Goal: Task Accomplishment & Management: Use online tool/utility

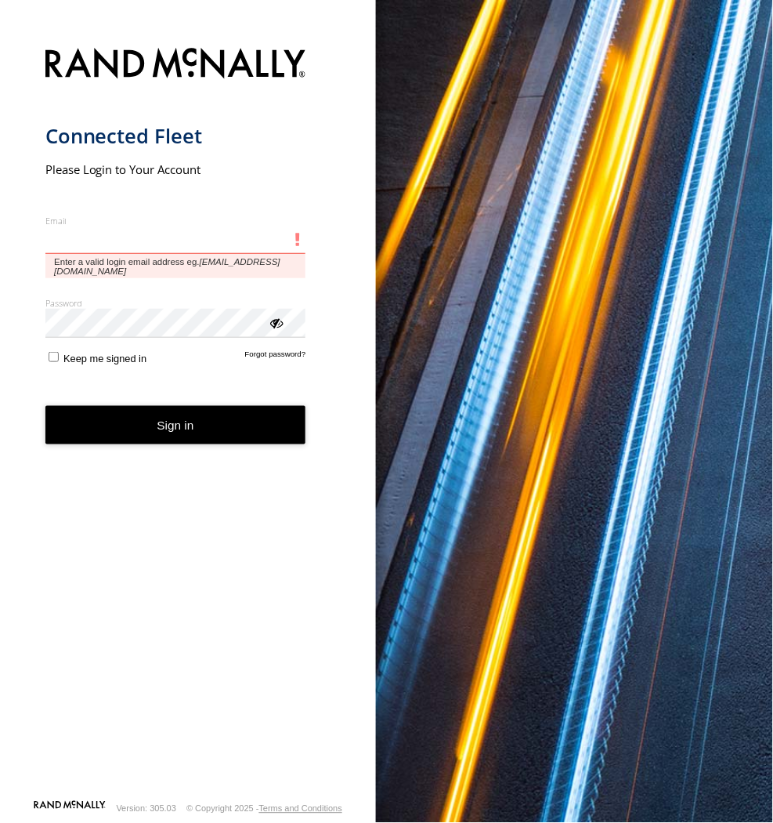
type input "**********"
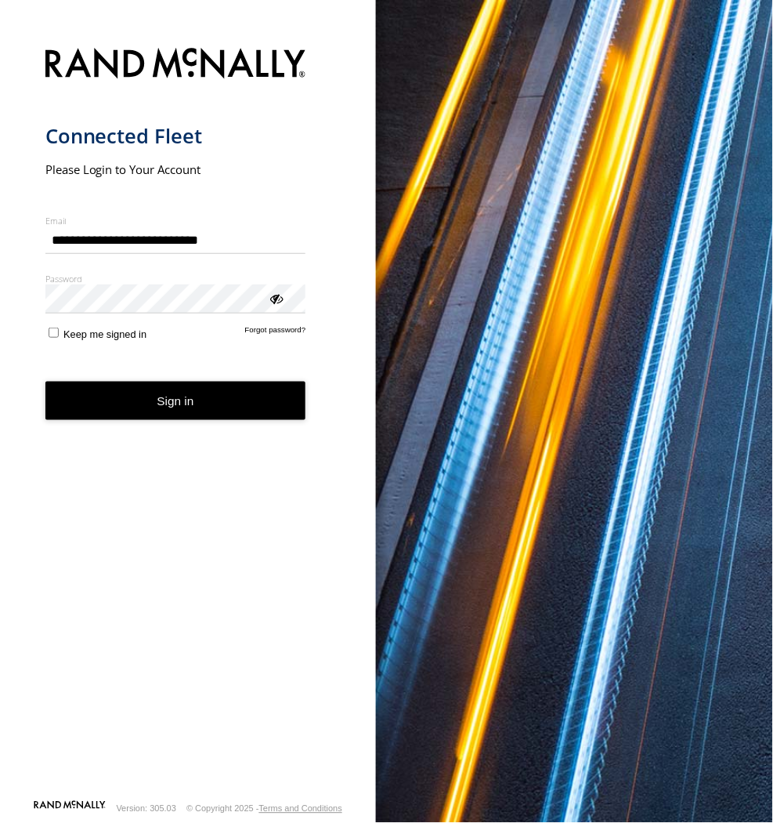
click at [276, 410] on button "Sign in" at bounding box center [175, 400] width 261 height 38
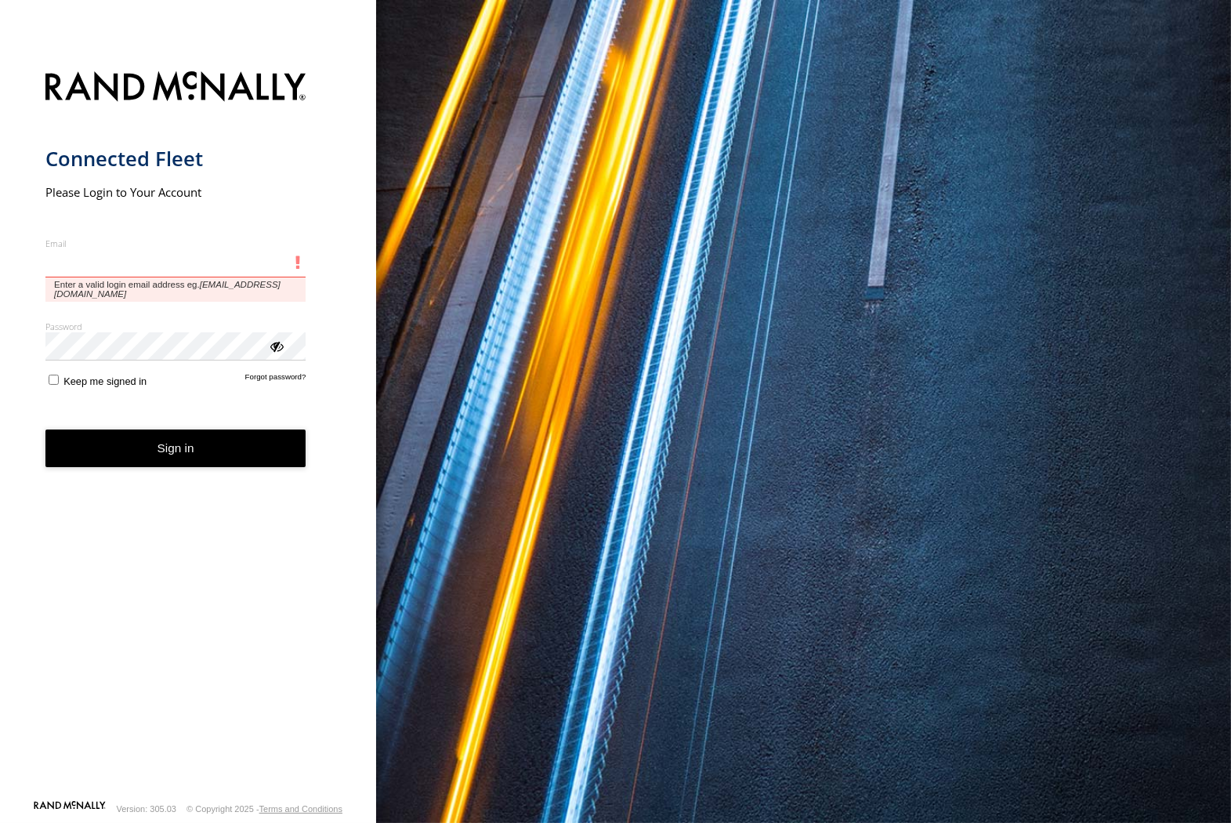
type input "**********"
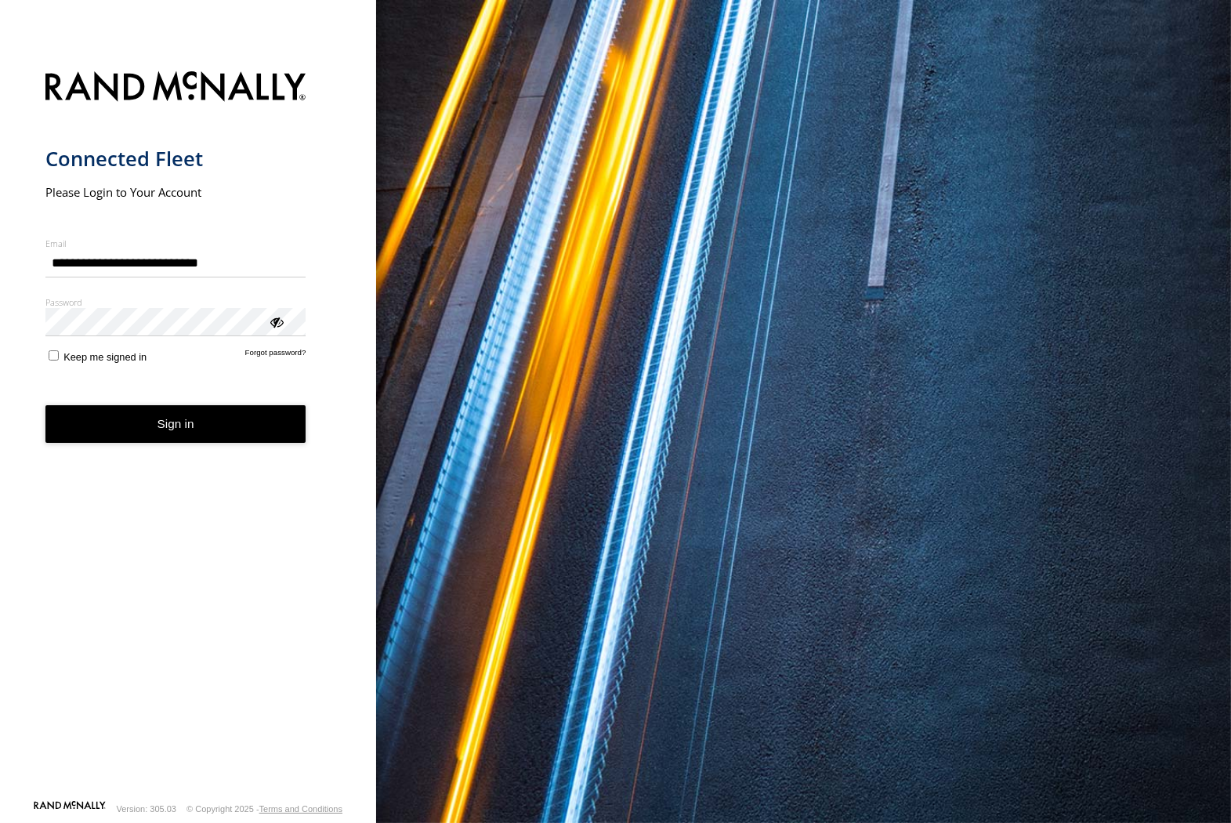
click at [212, 447] on form "**********" at bounding box center [188, 430] width 286 height 737
click at [227, 427] on button "Sign in" at bounding box center [175, 424] width 261 height 38
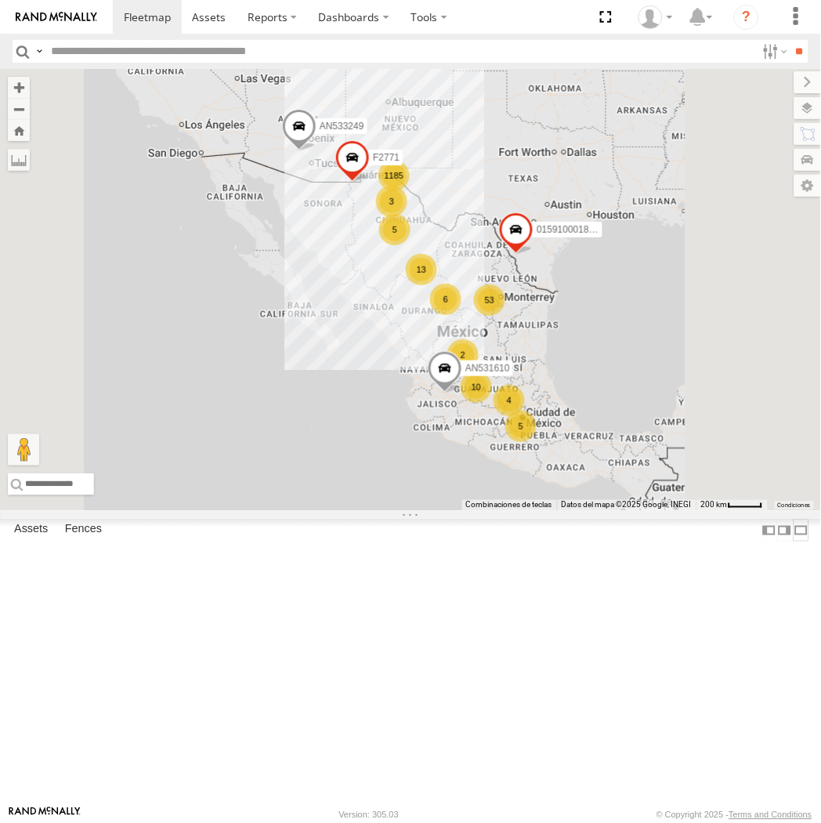
click at [679, 541] on label at bounding box center [802, 530] width 16 height 23
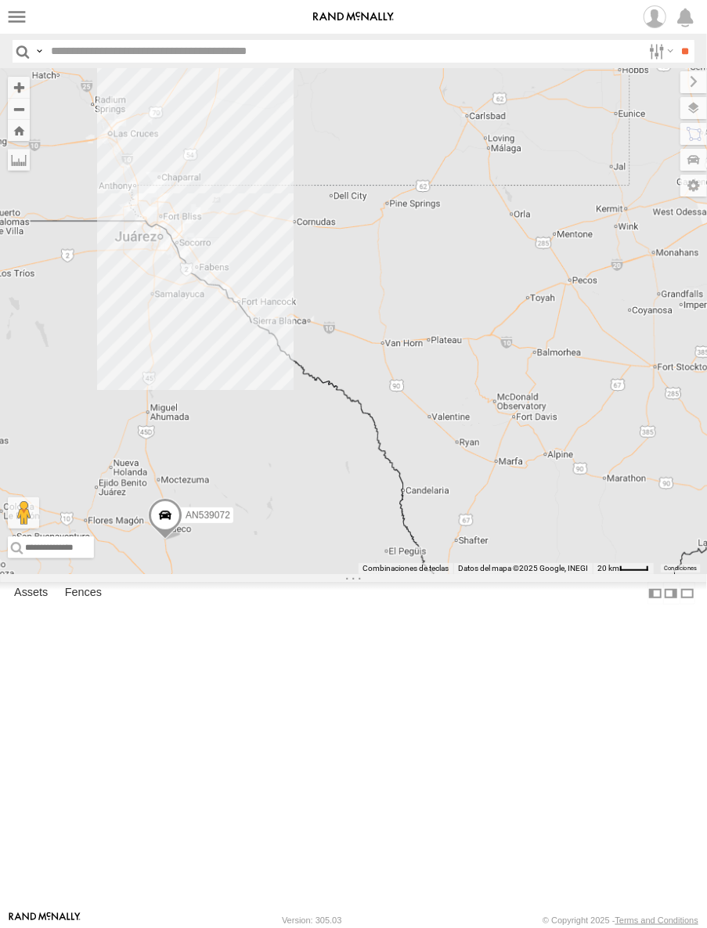
drag, startPoint x: 183, startPoint y: 323, endPoint x: 268, endPoint y: 326, distance: 85.4
click at [268, 326] on div "AN533249 AN53295 AN535203 AN539072 AN531610 015910001811580 ZJ535914 F2771 AN53…" at bounding box center [353, 321] width 707 height 505
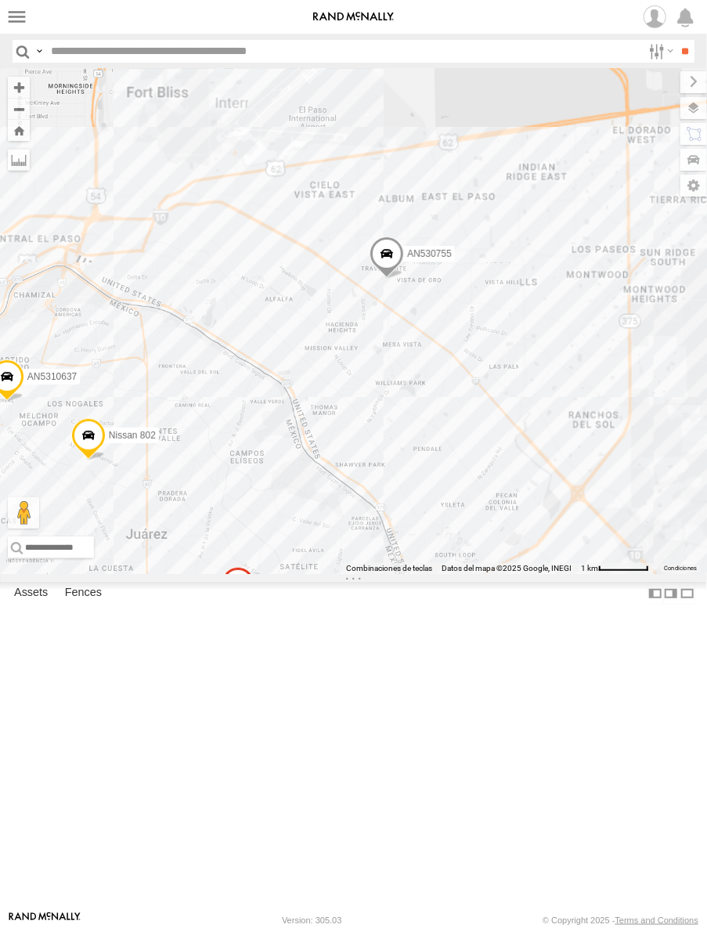
drag, startPoint x: 67, startPoint y: 390, endPoint x: 198, endPoint y: 372, distance: 132.8
click at [198, 372] on div "AN533249 AN53295 AN535203 AN539072 AN531610 015910001811580 ZJ535914 F2771 AN53…" at bounding box center [353, 321] width 707 height 505
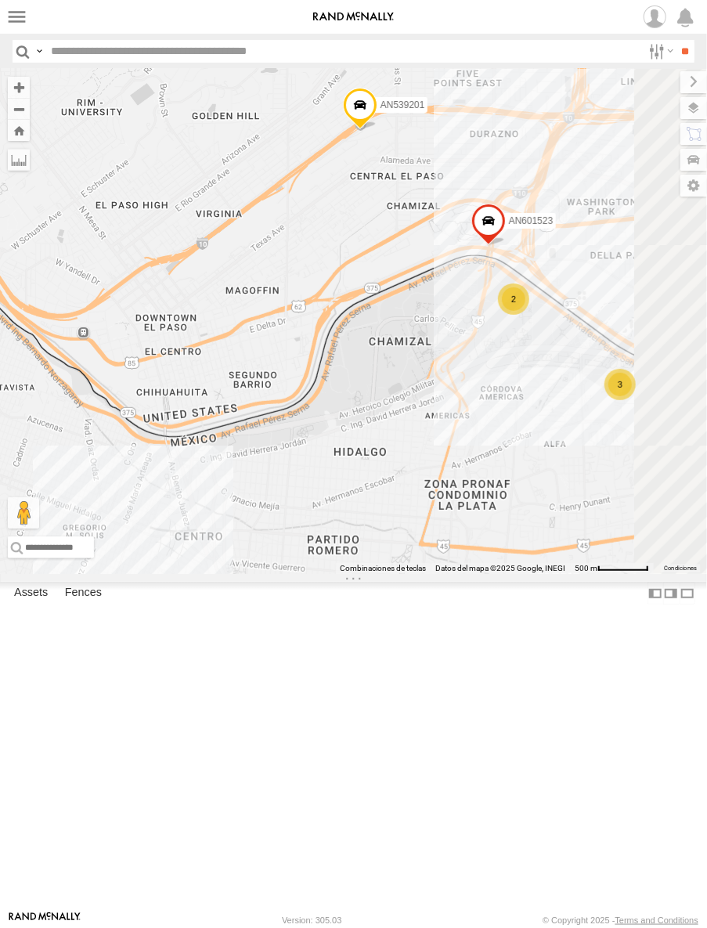
drag, startPoint x: 503, startPoint y: 406, endPoint x: 370, endPoint y: 411, distance: 133.3
click at [370, 411] on div "AN533249 AN53295 AN535203 AN539072 AN531610 015910001811580 ZJ535914 F2771 AN53…" at bounding box center [353, 321] width 707 height 505
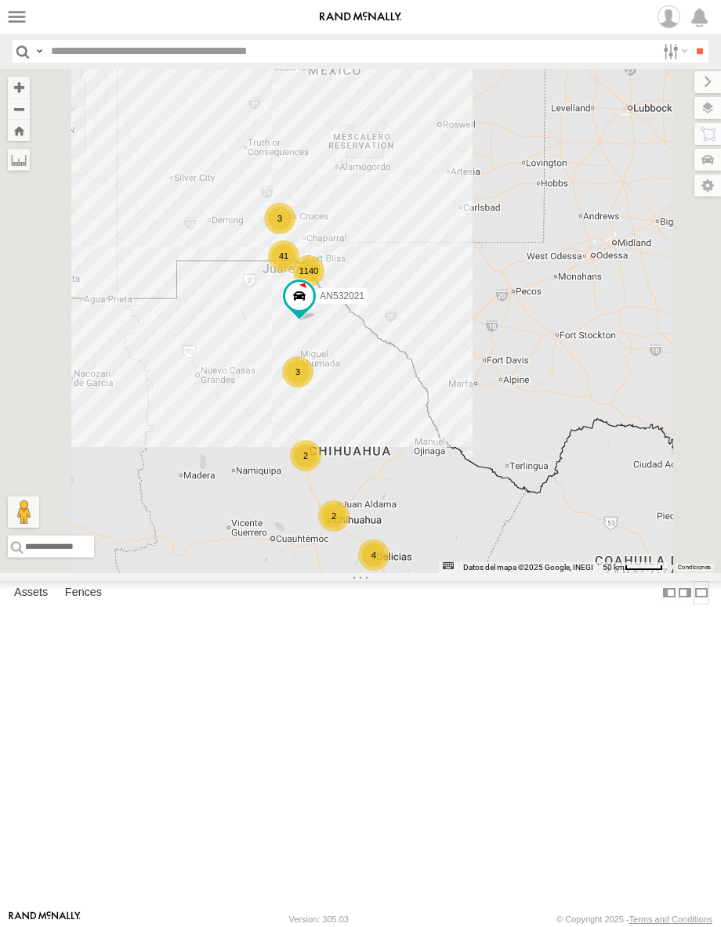
click at [693, 604] on label at bounding box center [701, 592] width 16 height 23
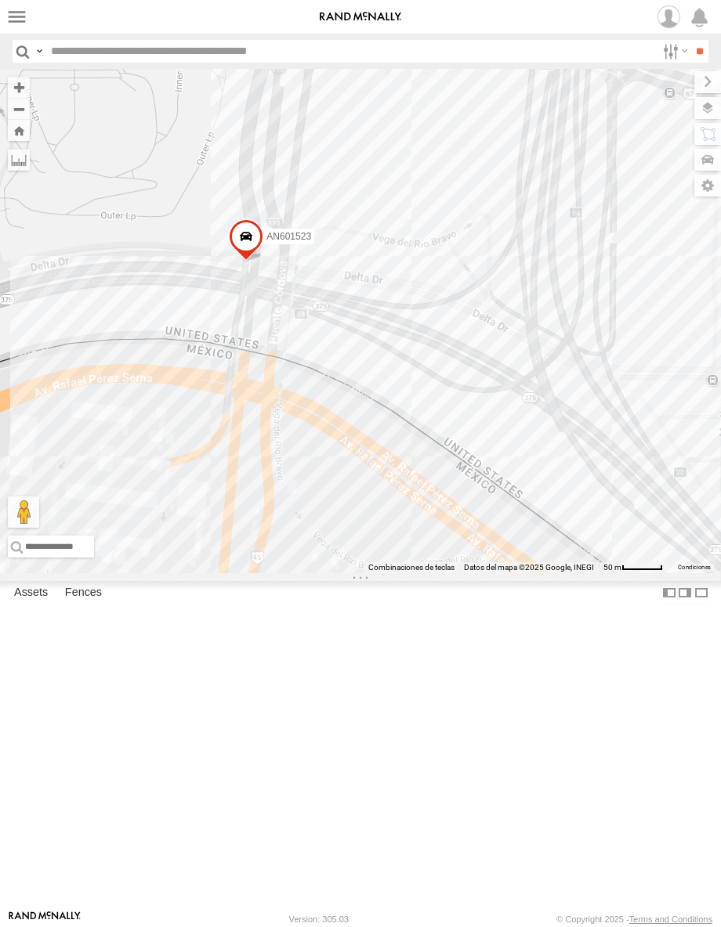
drag, startPoint x: 404, startPoint y: 555, endPoint x: 417, endPoint y: 522, distance: 35.2
click at [417, 522] on div "015910001975823 AN532021 F2771 AN601271 AN601523 313" at bounding box center [360, 321] width 721 height 504
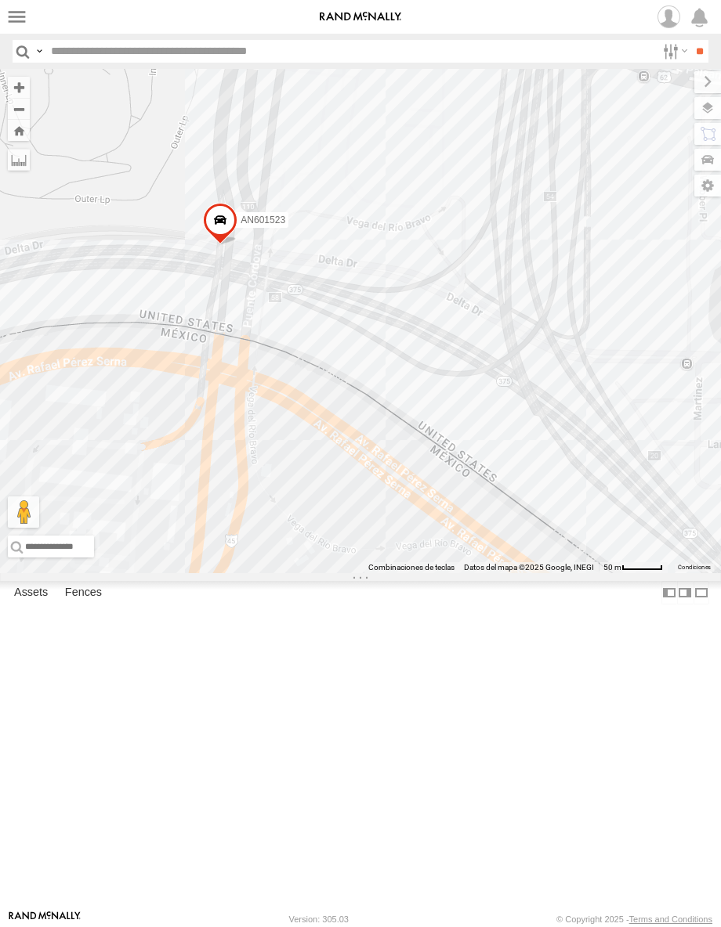
drag, startPoint x: 428, startPoint y: 512, endPoint x: 402, endPoint y: 494, distance: 32.0
click at [402, 494] on div "015910001975823 AN532021 F2771 AN601271 AN601523 313" at bounding box center [360, 321] width 721 height 504
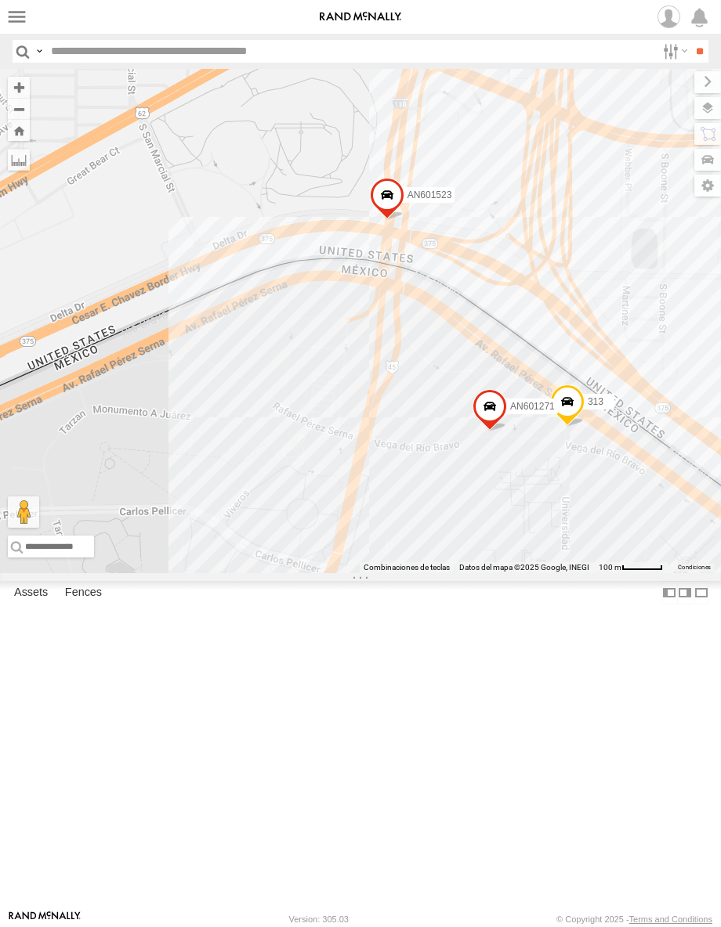
drag, startPoint x: 693, startPoint y: 112, endPoint x: 550, endPoint y: 96, distance: 144.3
click at [694, 112] on label at bounding box center [707, 108] width 27 height 22
click at [0, 0] on span "Basemaps" at bounding box center [0, 0] width 0 height 0
click at [0, 0] on span "Satellite + Roadmap" at bounding box center [0, 0] width 0 height 0
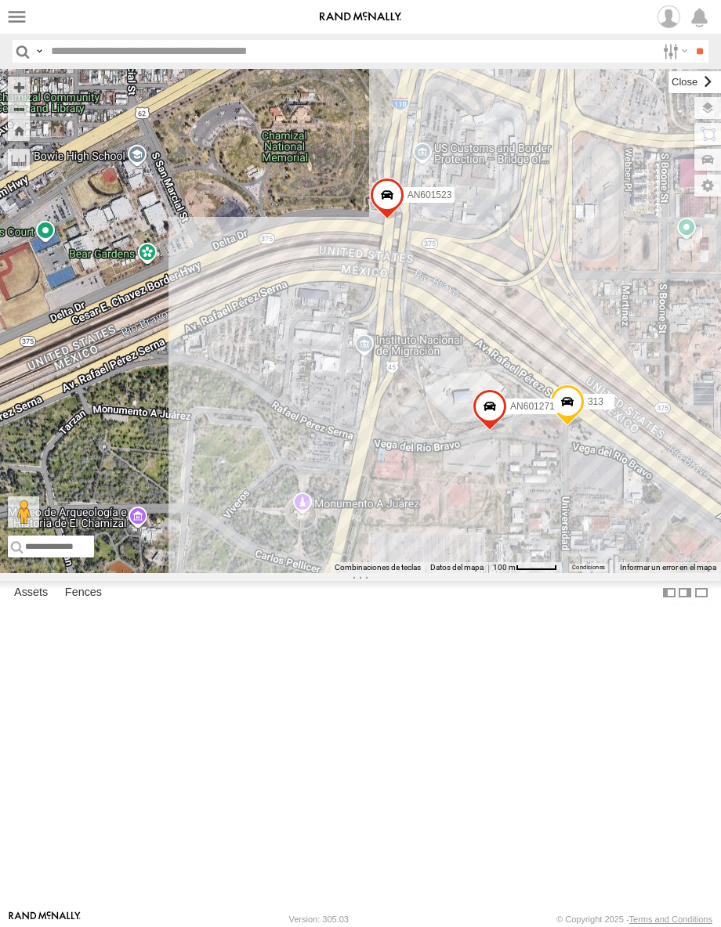
click at [668, 80] on label at bounding box center [694, 82] width 52 height 22
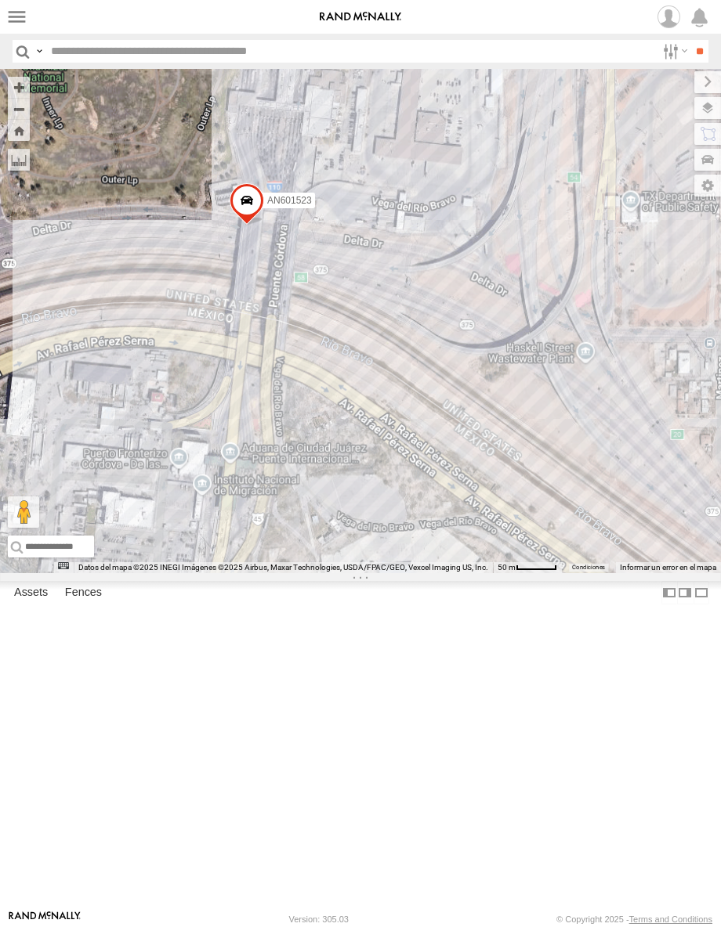
drag, startPoint x: 583, startPoint y: 472, endPoint x: 647, endPoint y: 542, distance: 94.8
click at [647, 542] on div "AN601271 AN601523 313" at bounding box center [360, 321] width 721 height 504
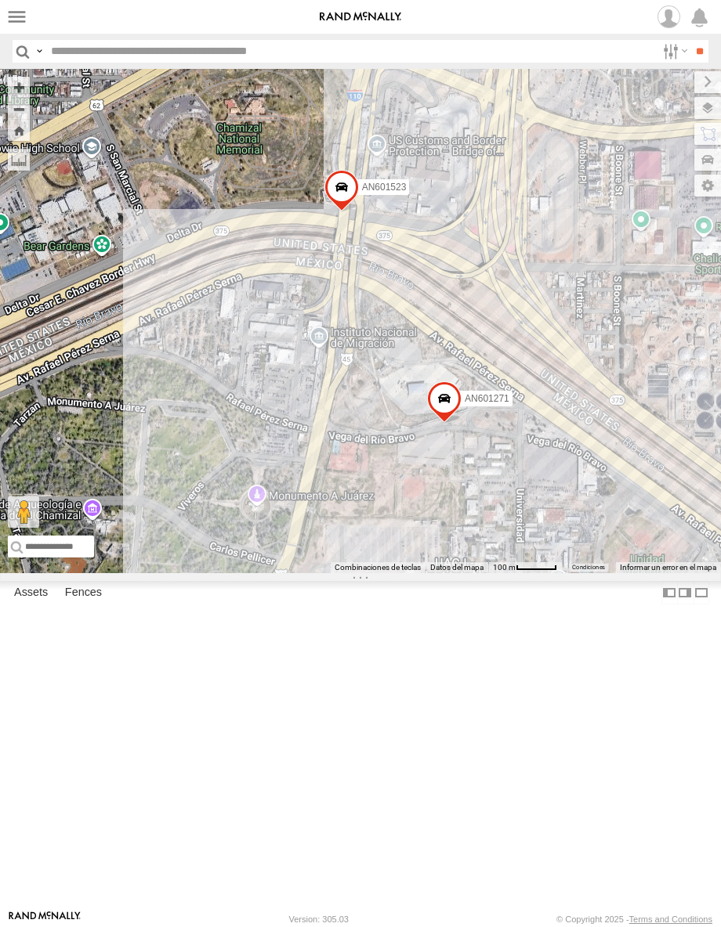
drag, startPoint x: 486, startPoint y: 371, endPoint x: 484, endPoint y: 447, distance: 76.0
click at [484, 447] on div "AN53295 015910001845018 AN56270 AN531610 AN533249 015910001811580 ZJ535914 F277…" at bounding box center [360, 321] width 721 height 504
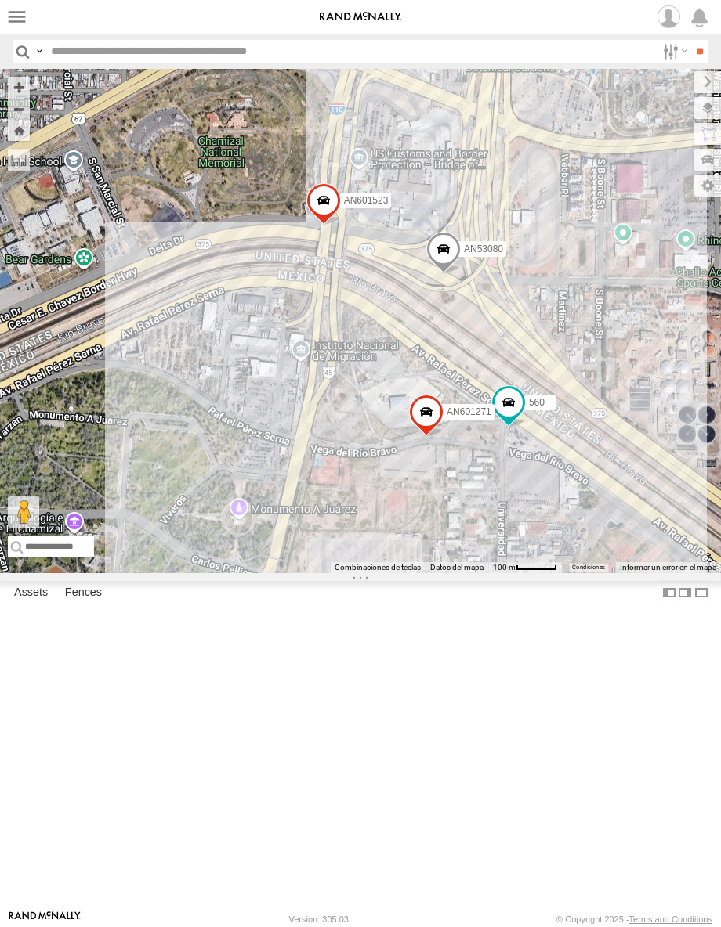
drag, startPoint x: 392, startPoint y: 429, endPoint x: 463, endPoint y: 505, distance: 103.7
click at [463, 505] on div "AN601271 AN601523 AN53080 560" at bounding box center [360, 321] width 721 height 504
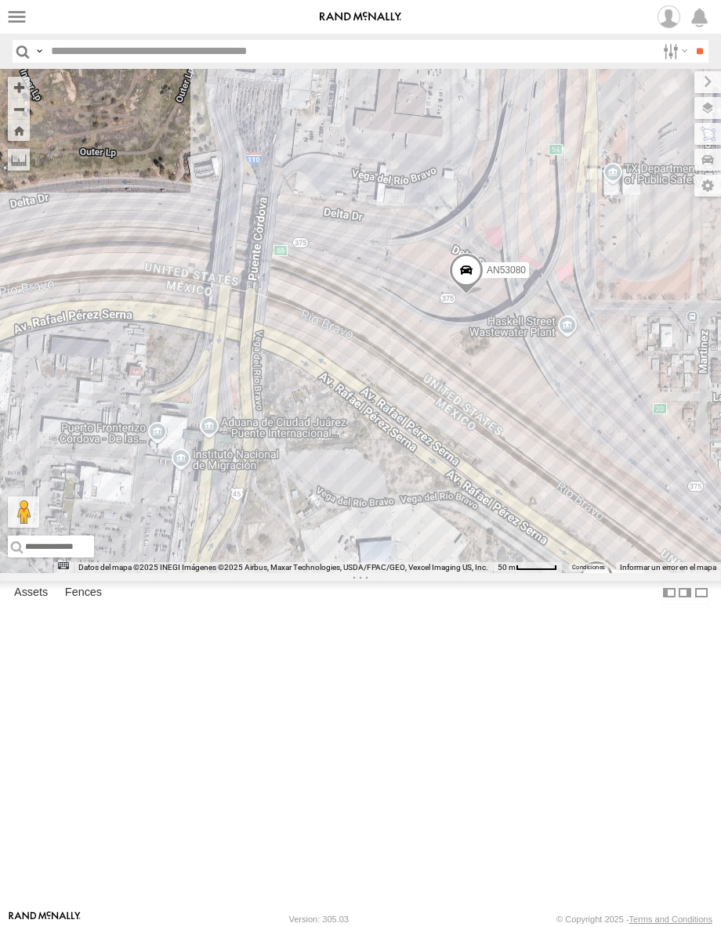
drag, startPoint x: 100, startPoint y: 272, endPoint x: 484, endPoint y: 602, distance: 506.1
click at [484, 573] on div "AN53295 015910001845018 AN56270 AN531610 AN533249 015910001811580 ZJ535914 F277…" at bounding box center [360, 321] width 721 height 504
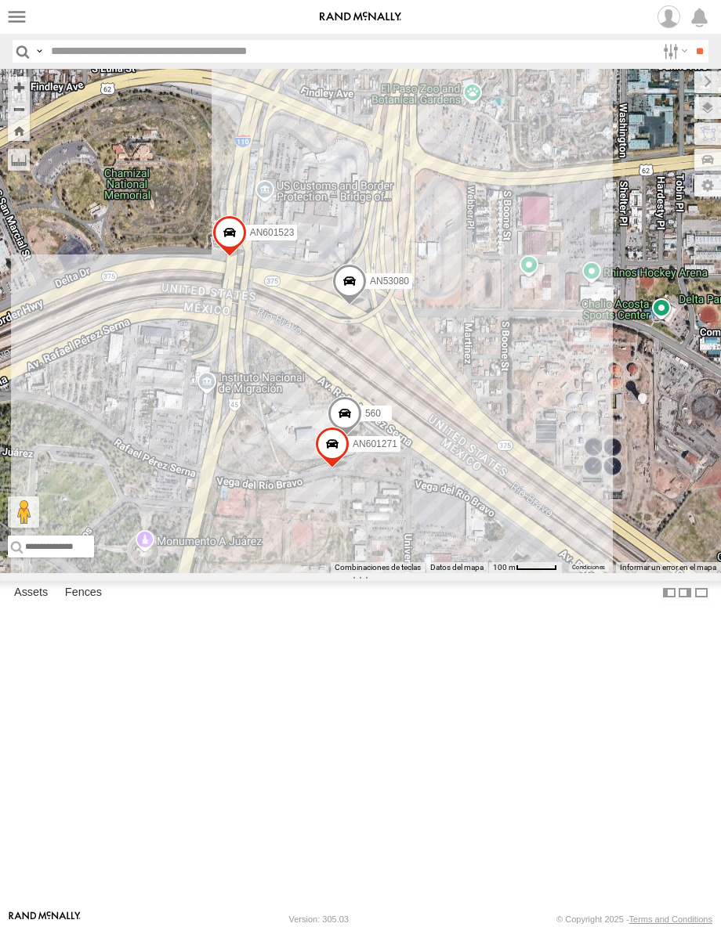
drag, startPoint x: 304, startPoint y: 489, endPoint x: 326, endPoint y: 465, distance: 32.1
click at [326, 465] on div "560 AN601271 AN601523 AN53080 5456" at bounding box center [360, 321] width 721 height 504
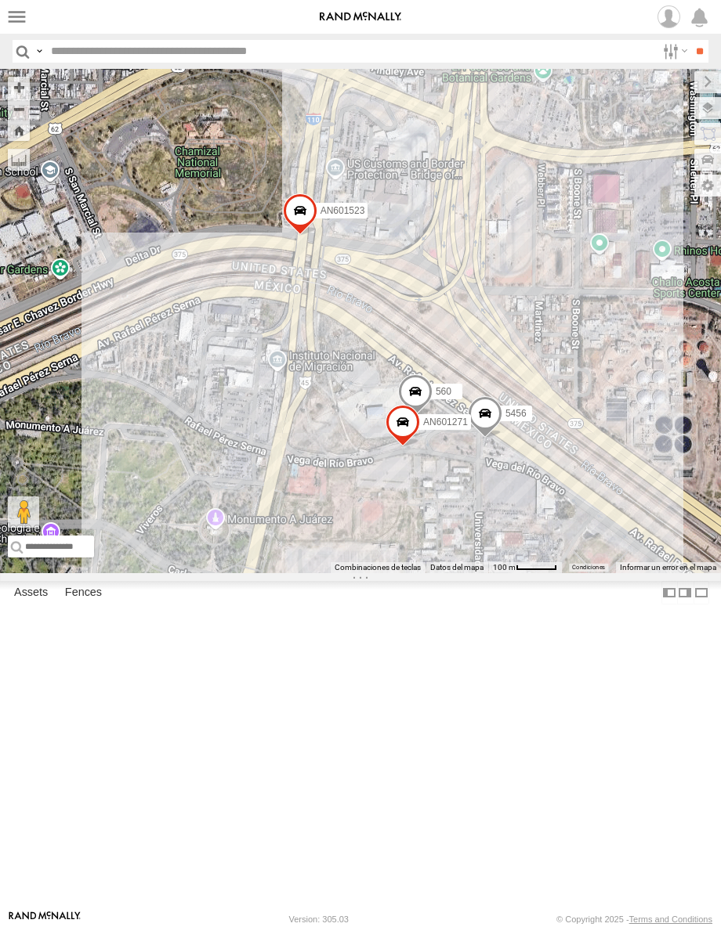
drag, startPoint x: 299, startPoint y: 431, endPoint x: 372, endPoint y: 457, distance: 77.6
click at [372, 457] on div "560 AN601271 AN601523 AN53080 5456" at bounding box center [360, 321] width 721 height 504
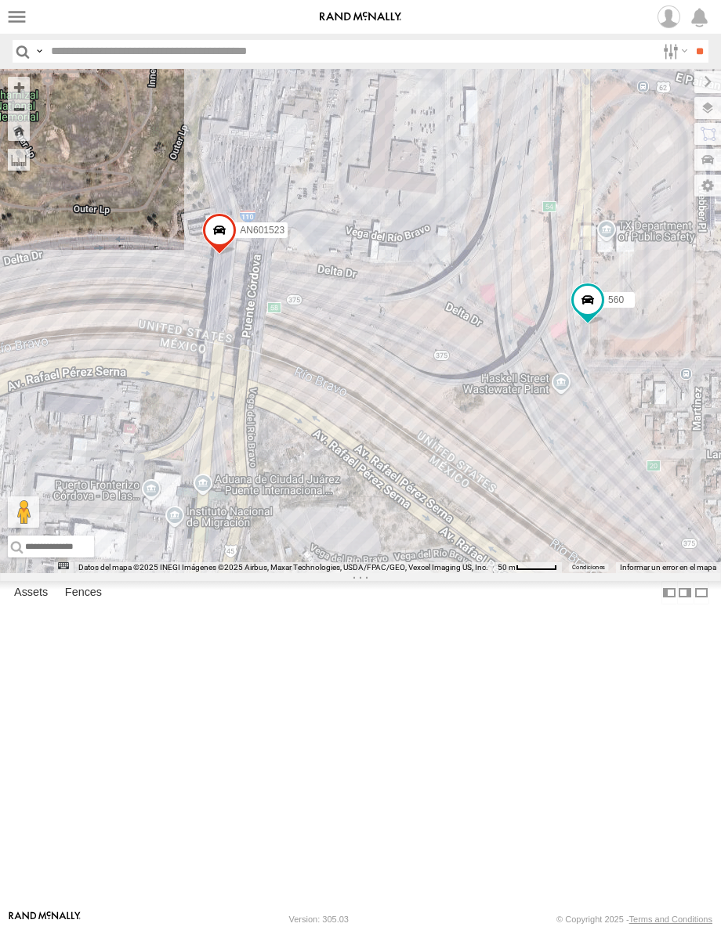
drag, startPoint x: 412, startPoint y: 363, endPoint x: 388, endPoint y: 427, distance: 67.9
click at [388, 427] on div "AN53295 AN531610 AN533249 015910001811580 ZJ535914 F2771 AN5310637 4088 AN53080…" at bounding box center [360, 321] width 721 height 504
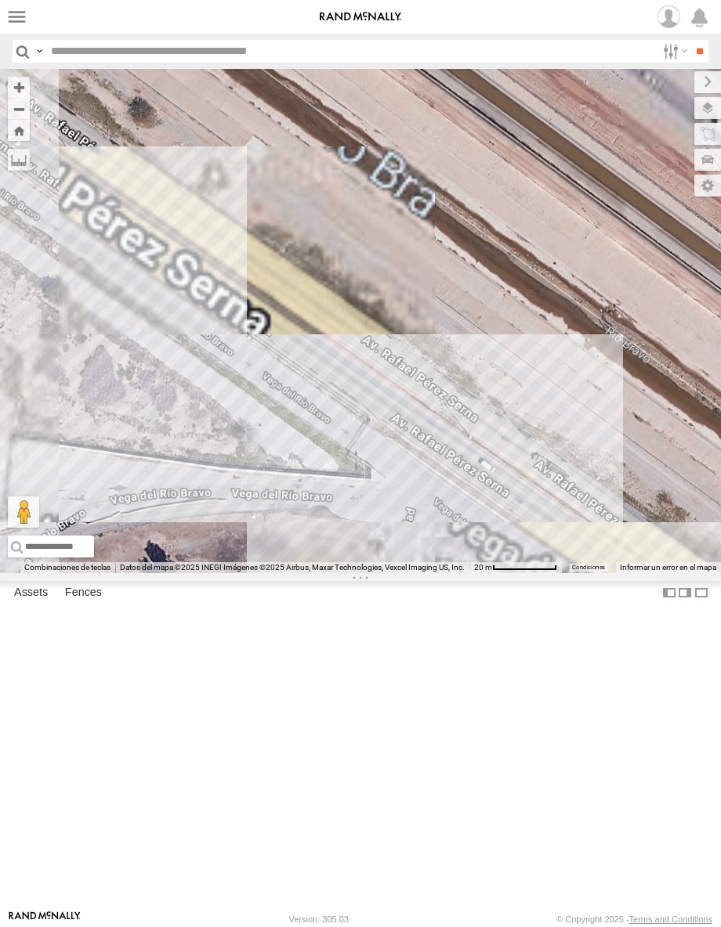
drag, startPoint x: 632, startPoint y: 812, endPoint x: 544, endPoint y: 409, distance: 412.3
click at [544, 409] on div "AN53295 AN531610 AN533249 015910001811580 ZJ535914 F2771 AN5310637 4088 AN53080…" at bounding box center [360, 321] width 721 height 504
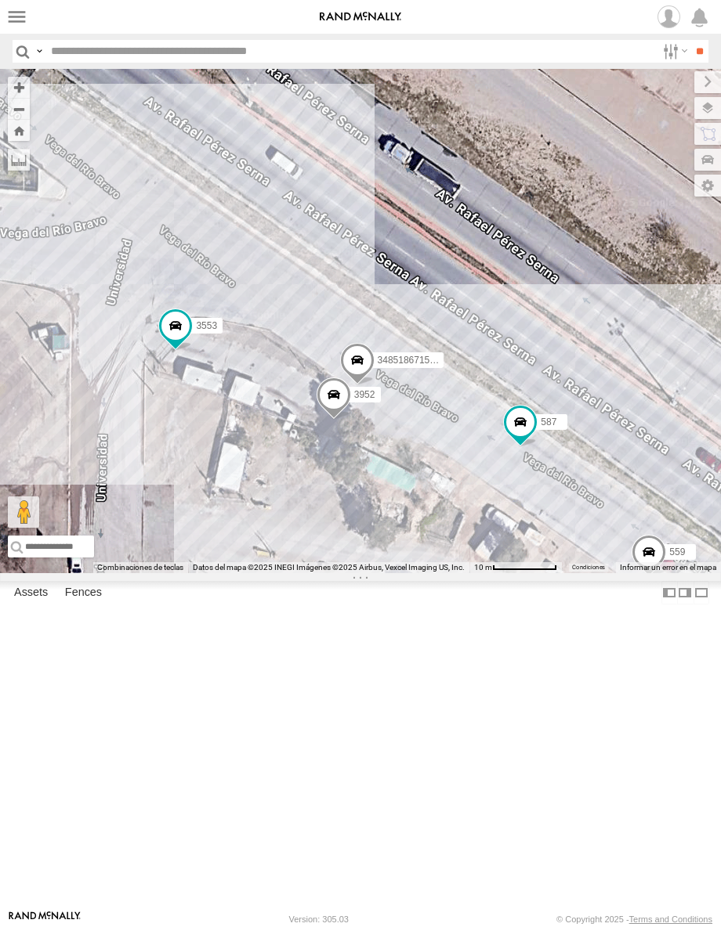
drag, startPoint x: 560, startPoint y: 696, endPoint x: 445, endPoint y: 678, distance: 116.4
click at [445, 573] on div "AN53295 AN531610 AN533249 015910001811580 ZJ535914 F2771 AN5310637 4088 AN53080…" at bounding box center [360, 321] width 721 height 504
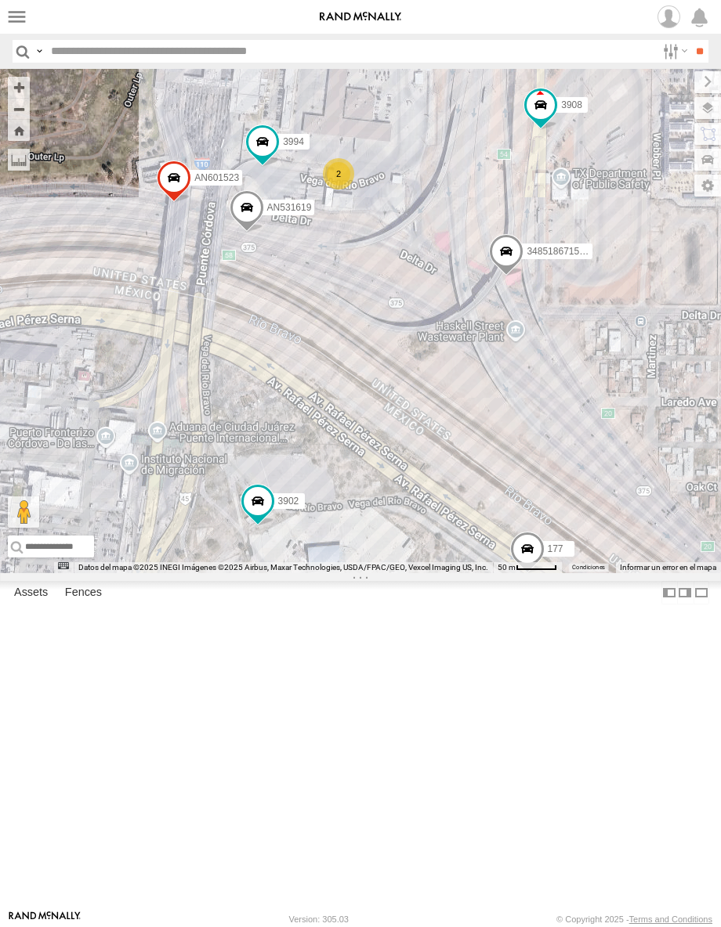
drag, startPoint x: 351, startPoint y: 387, endPoint x: 379, endPoint y: 318, distance: 74.5
click at [379, 318] on div "AN531610 AN533249 015910001811580 ZJ535914 F2771 AN538662 091 C6786 AN5310637 3…" at bounding box center [360, 321] width 721 height 504
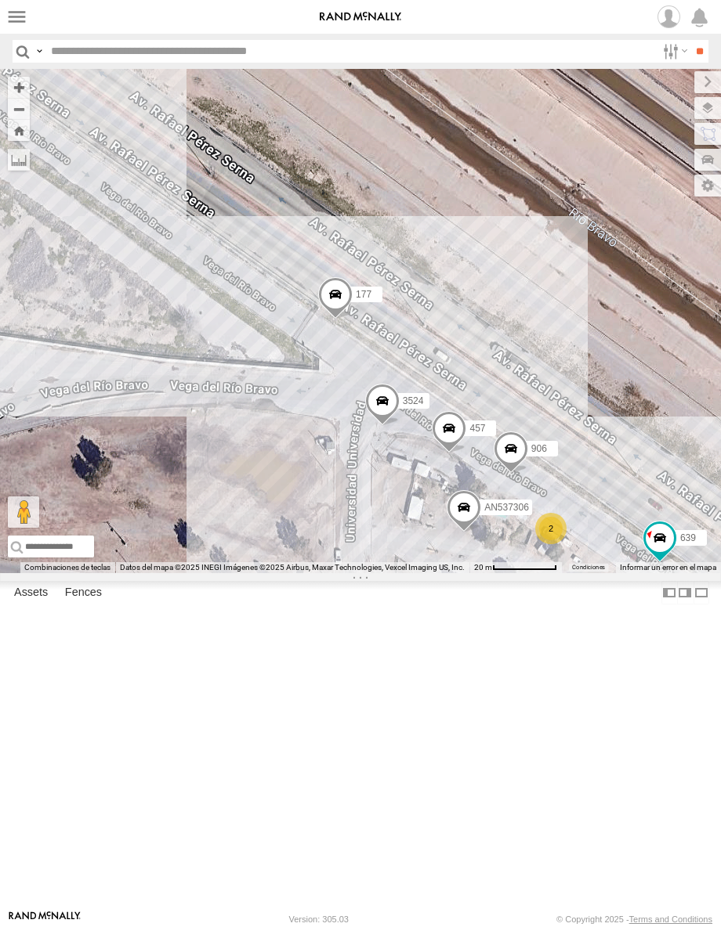
drag, startPoint x: 548, startPoint y: 763, endPoint x: 486, endPoint y: 766, distance: 62.7
click at [486, 573] on div "AN531610 AN533249 015910001811580 ZJ535914 F2771 AN538662 091 C6786 AN5310637 3…" at bounding box center [360, 321] width 721 height 504
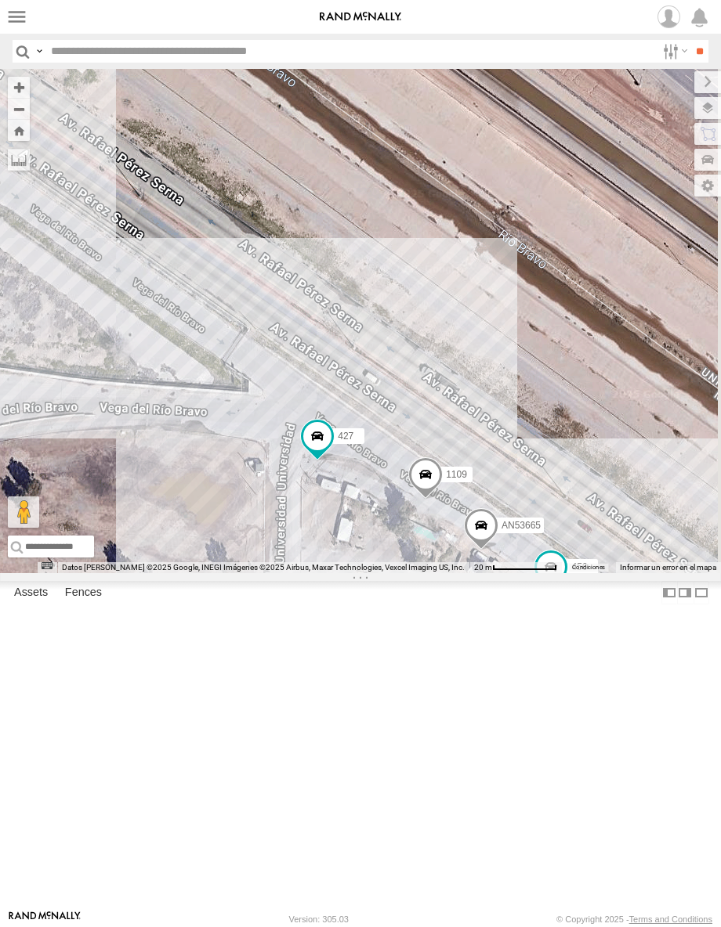
drag, startPoint x: 450, startPoint y: 761, endPoint x: 317, endPoint y: 671, distance: 160.1
click at [317, 573] on div "3499 1109 456 427 AN53665" at bounding box center [360, 321] width 721 height 504
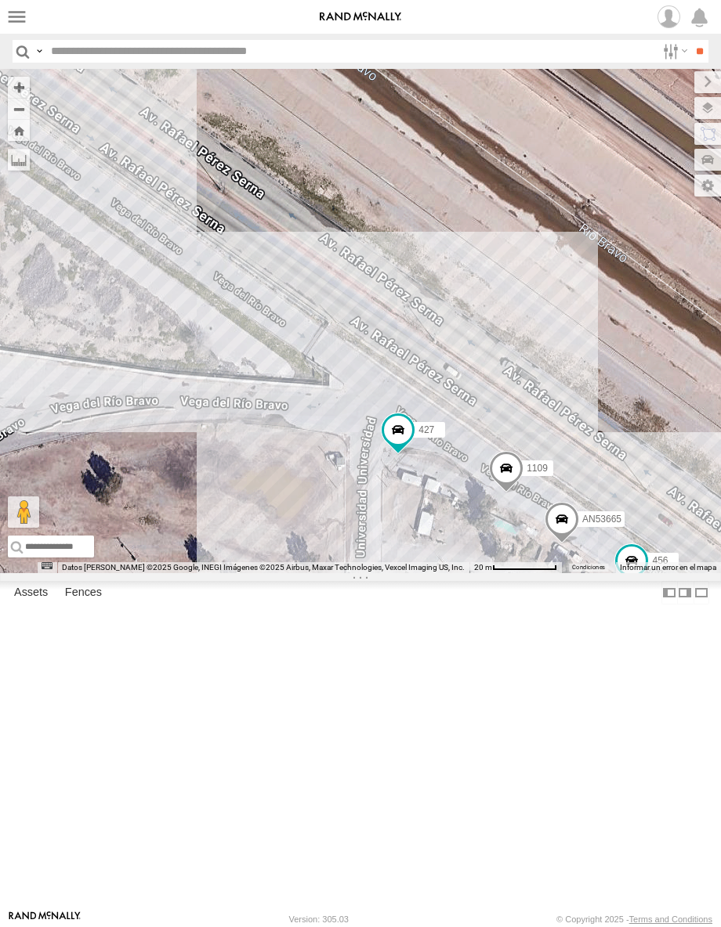
drag, startPoint x: 320, startPoint y: 705, endPoint x: 396, endPoint y: 699, distance: 76.2
click at [396, 573] on div "3499 1109 456 427 AN53665" at bounding box center [360, 321] width 721 height 504
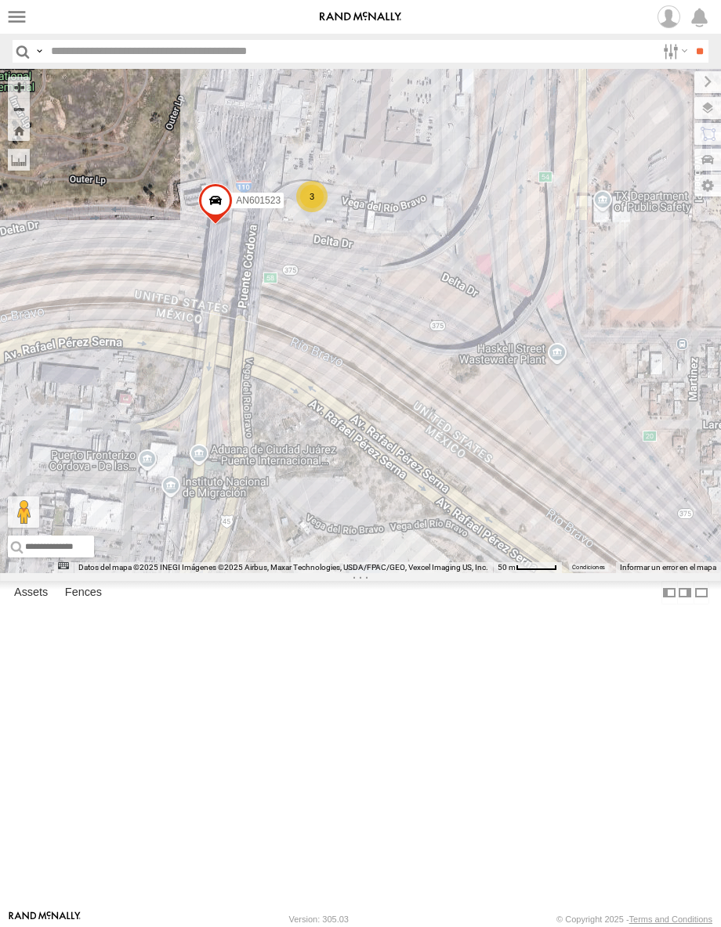
drag, startPoint x: 374, startPoint y: 291, endPoint x: 498, endPoint y: 557, distance: 294.0
click at [498, 557] on div "3915 456 AN601271 6792 AN601523 3 9480" at bounding box center [360, 321] width 721 height 504
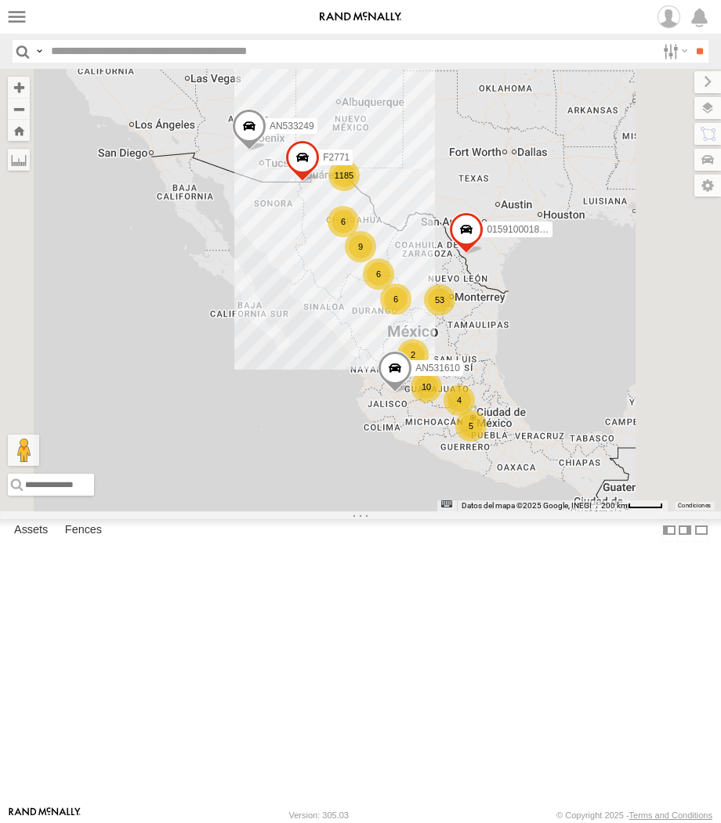
click at [0, 0] on ul "[PERSON_NAME] SERVICIO INTERNACIONAL DE ENLACE TERRESTRE SA" at bounding box center [0, 0] width 0 height 0
click at [696, 542] on label at bounding box center [704, 530] width 16 height 23
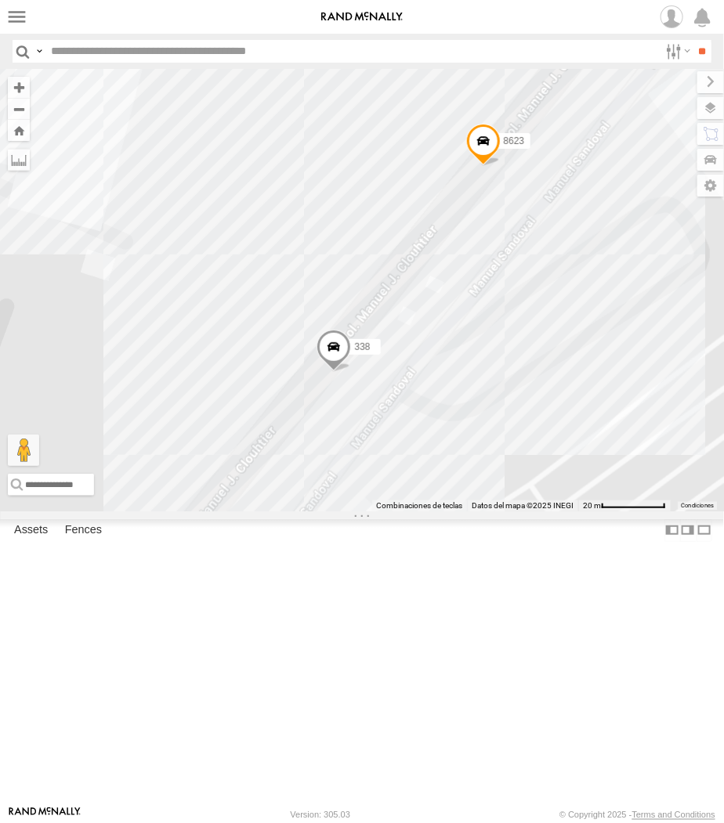
drag, startPoint x: 457, startPoint y: 472, endPoint x: 483, endPoint y: 549, distance: 81.7
click at [483, 512] on div "AN531610 AN533249 015910001811580 F2771 AN532021 015910001845018 AN539072 845 A…" at bounding box center [362, 290] width 724 height 443
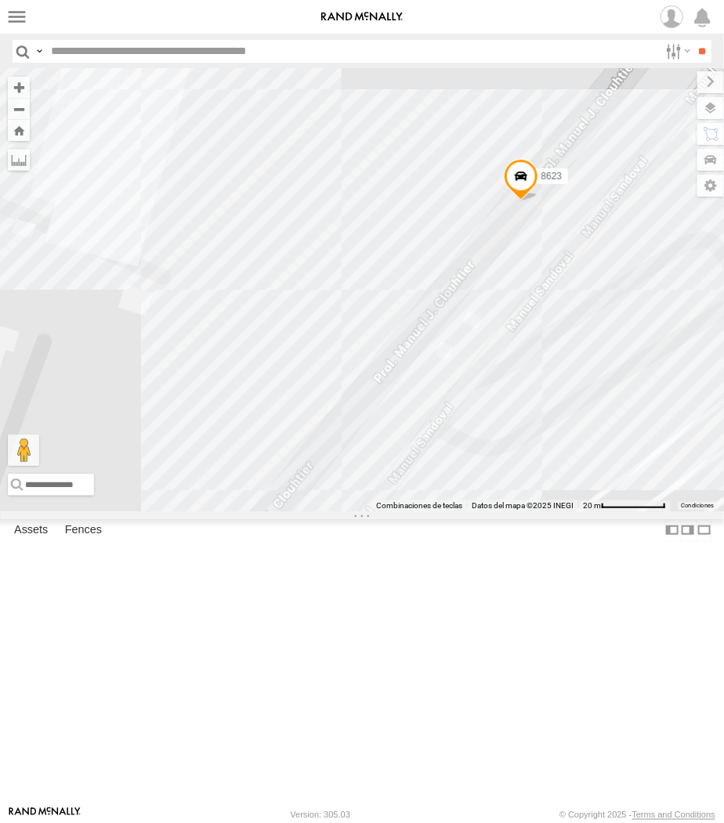
drag, startPoint x: 529, startPoint y: 504, endPoint x: 471, endPoint y: 492, distance: 59.1
click at [471, 492] on div "8623" at bounding box center [362, 290] width 724 height 443
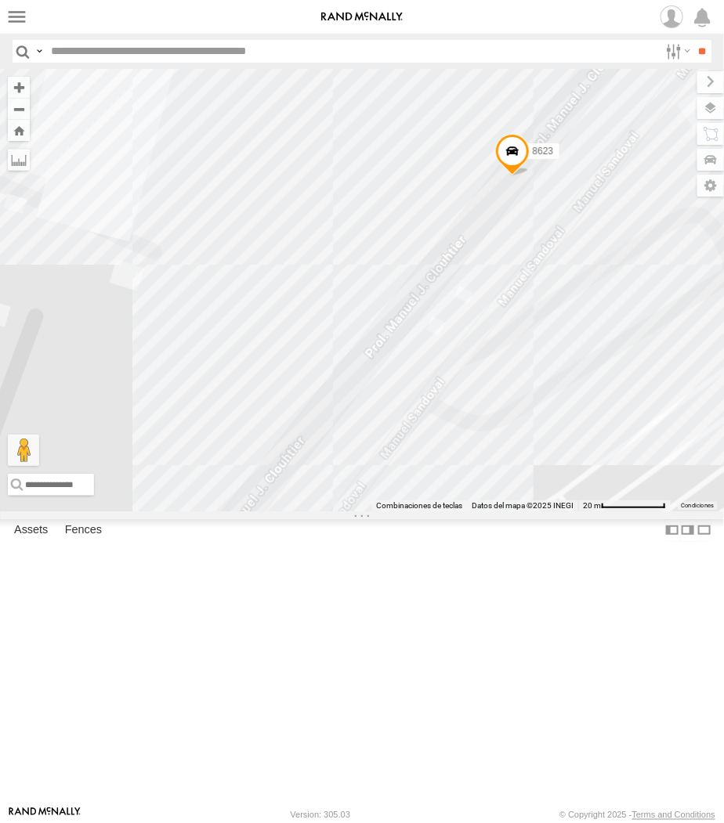
drag, startPoint x: 612, startPoint y: 537, endPoint x: 600, endPoint y: 510, distance: 29.1
click at [600, 510] on div "8623" at bounding box center [362, 290] width 724 height 443
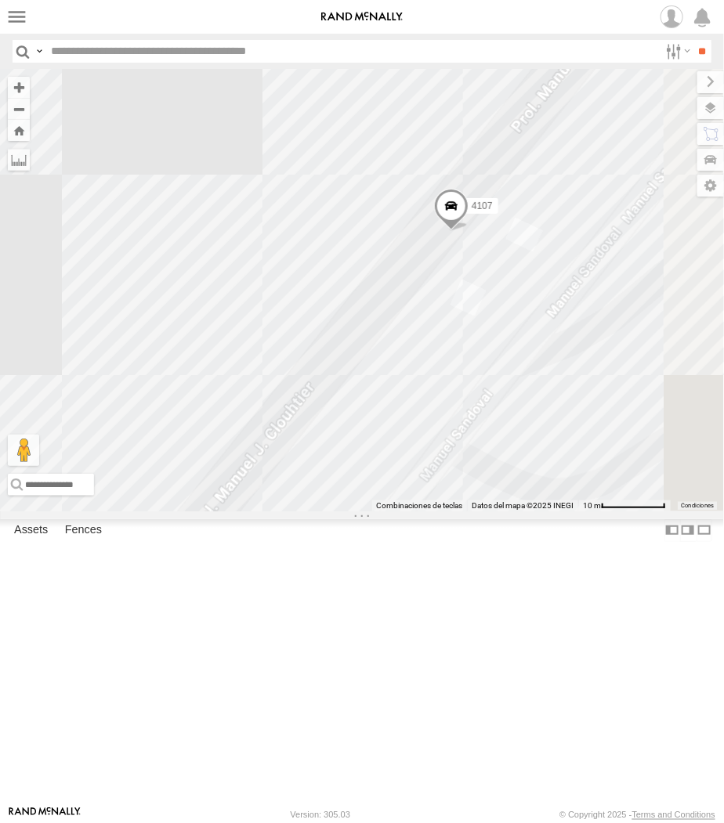
drag, startPoint x: 472, startPoint y: 460, endPoint x: 239, endPoint y: 486, distance: 234.2
click at [239, 486] on div "8623 4107" at bounding box center [362, 290] width 724 height 443
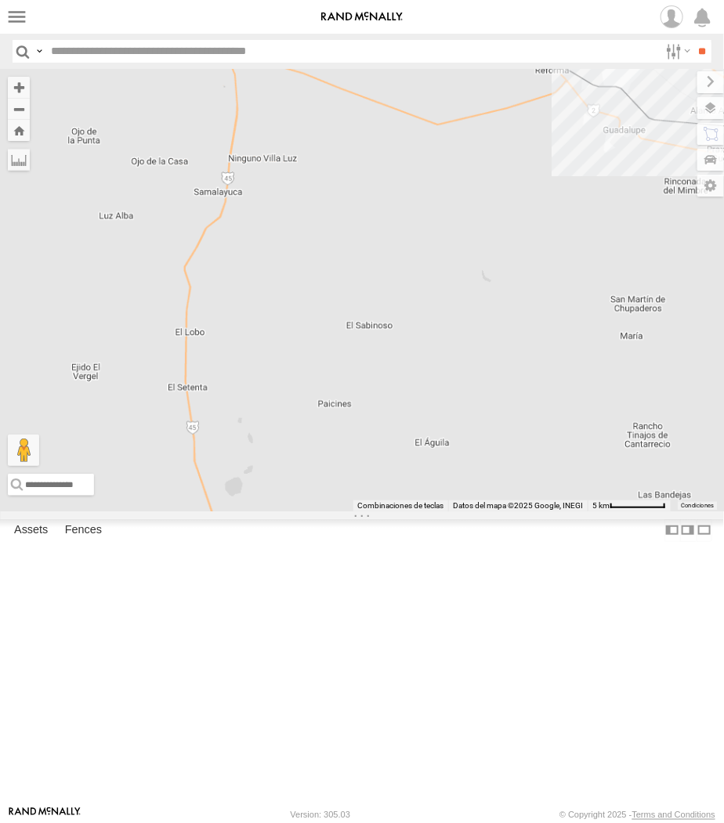
drag, startPoint x: 378, startPoint y: 100, endPoint x: 292, endPoint y: 631, distance: 537.2
click at [292, 512] on div "015910001975823 AN53295 AN535203 AN531610 AN533249 015910001811580 ZJ535914 F27…" at bounding box center [362, 290] width 724 height 443
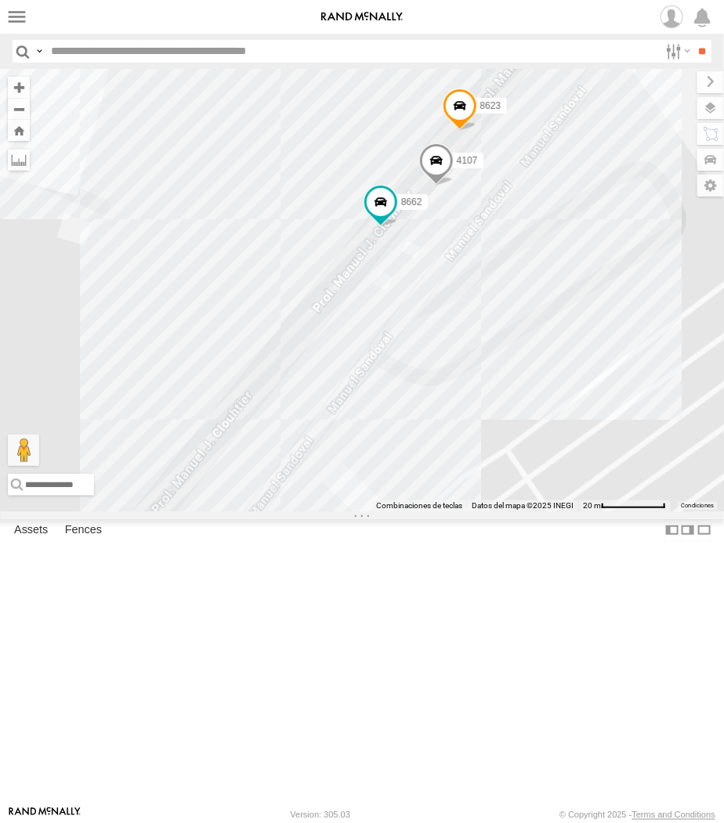
drag, startPoint x: 291, startPoint y: 396, endPoint x: 382, endPoint y: 400, distance: 91.7
click at [382, 400] on div "015910001975823 AN53295 AN535203 AN531610 AN533249 015910001811580 ZJ535914 F27…" at bounding box center [362, 290] width 724 height 443
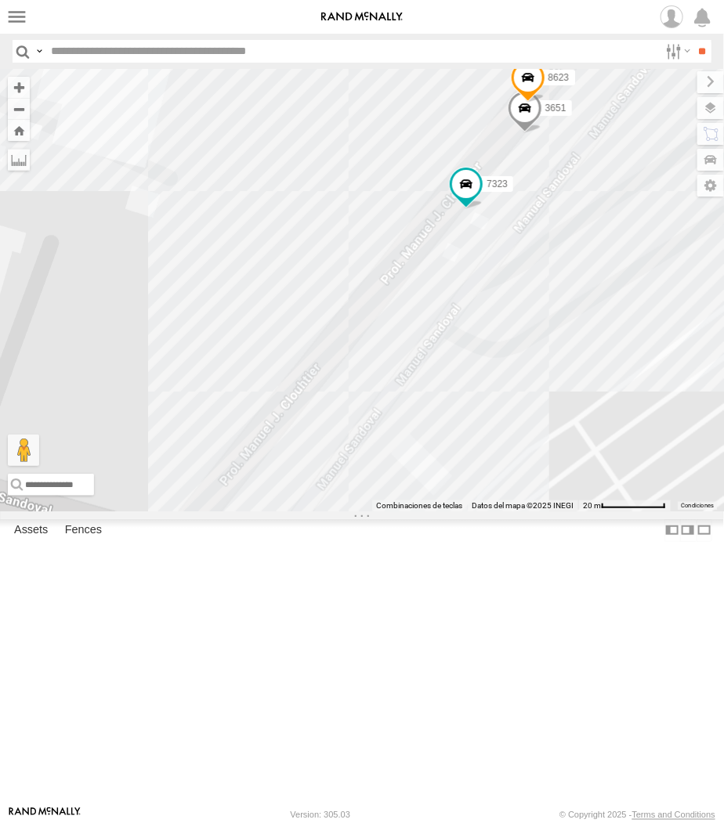
drag, startPoint x: 139, startPoint y: 361, endPoint x: 356, endPoint y: 392, distance: 218.4
click at [356, 392] on div "3651 8623 3485185f54f8 7323" at bounding box center [362, 290] width 724 height 443
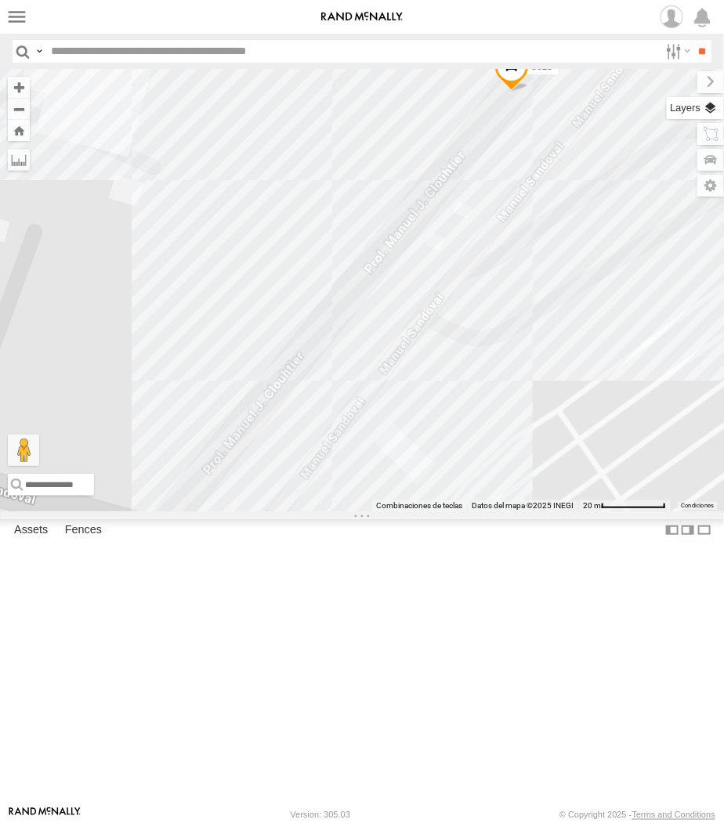
drag, startPoint x: 707, startPoint y: 107, endPoint x: 667, endPoint y: 104, distance: 40.1
click at [707, 107] on label at bounding box center [695, 108] width 57 height 22
click at [0, 0] on span "Basemaps" at bounding box center [0, 0] width 0 height 0
click at [0, 0] on span "Terrain" at bounding box center [0, 0] width 0 height 0
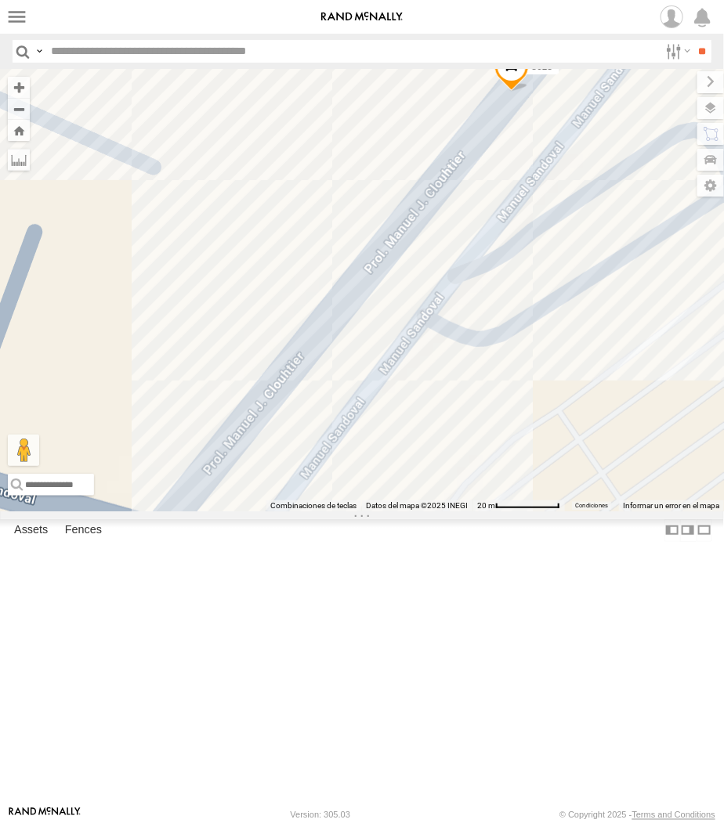
click at [0, 0] on span "Satellite" at bounding box center [0, 0] width 0 height 0
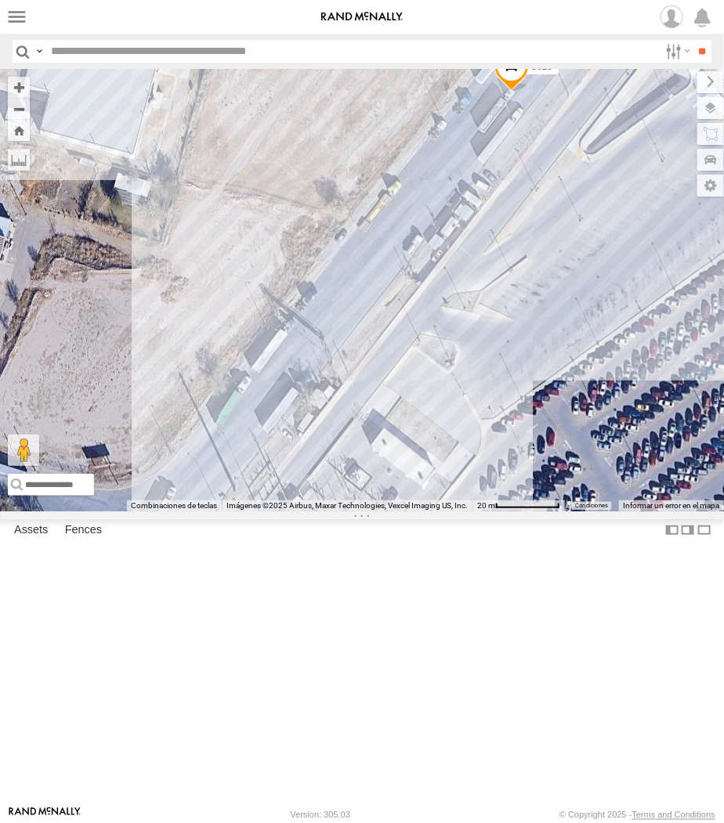
click at [0, 0] on div "Satellite + Roadmap" at bounding box center [0, 0] width 0 height 0
click at [0, 0] on span "Satellite + Roadmap" at bounding box center [0, 0] width 0 height 0
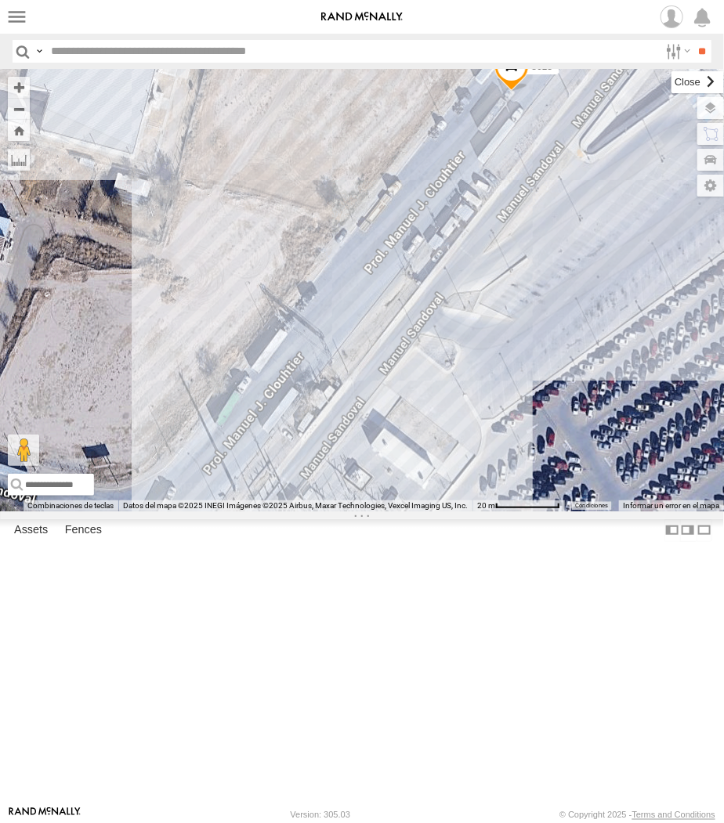
click at [671, 81] on label at bounding box center [697, 82] width 52 height 22
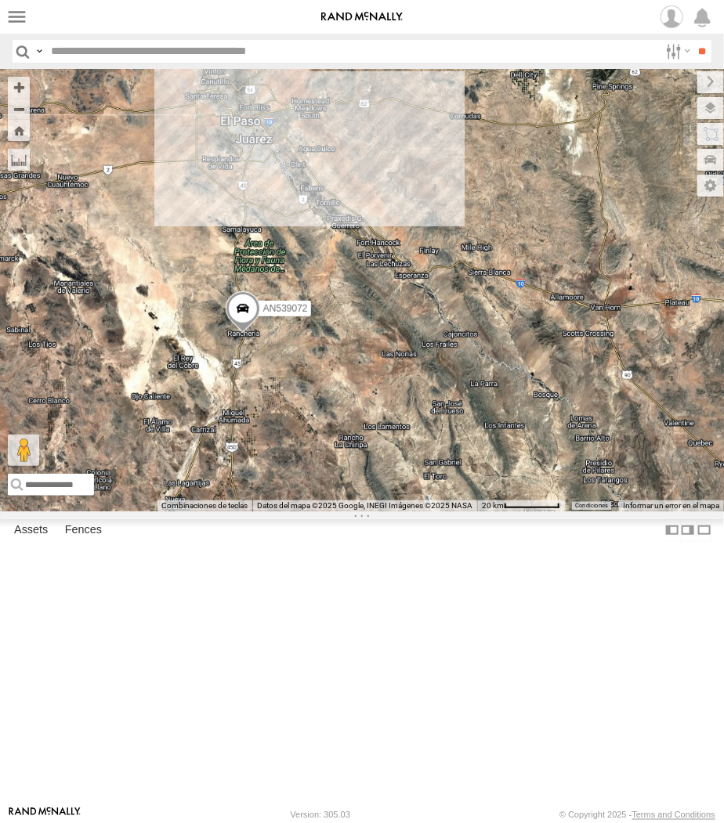
drag, startPoint x: 154, startPoint y: 247, endPoint x: 424, endPoint y: 154, distance: 285.9
click at [425, 154] on div "AN53295 AN56270 AN539072 AN531610 AN533249 015910001811580 ZJ535914 F2771 AN538…" at bounding box center [362, 290] width 724 height 443
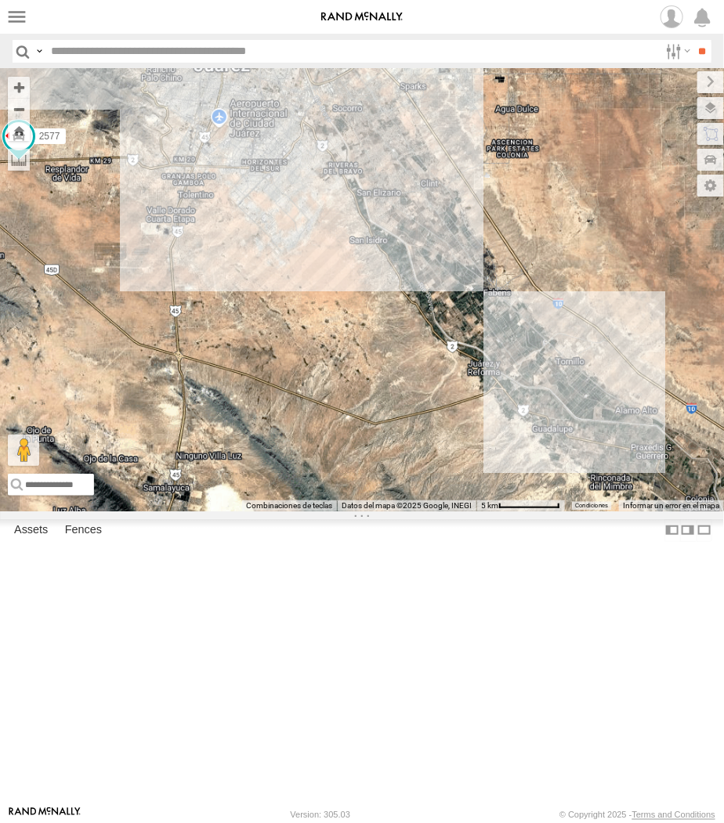
drag, startPoint x: 247, startPoint y: 154, endPoint x: 341, endPoint y: 450, distance: 310.7
click at [341, 450] on div "AN53295 AN56270 AN539072 AN531610 AN533249 015910001811580 ZJ535914 F2771 AN538…" at bounding box center [362, 290] width 724 height 443
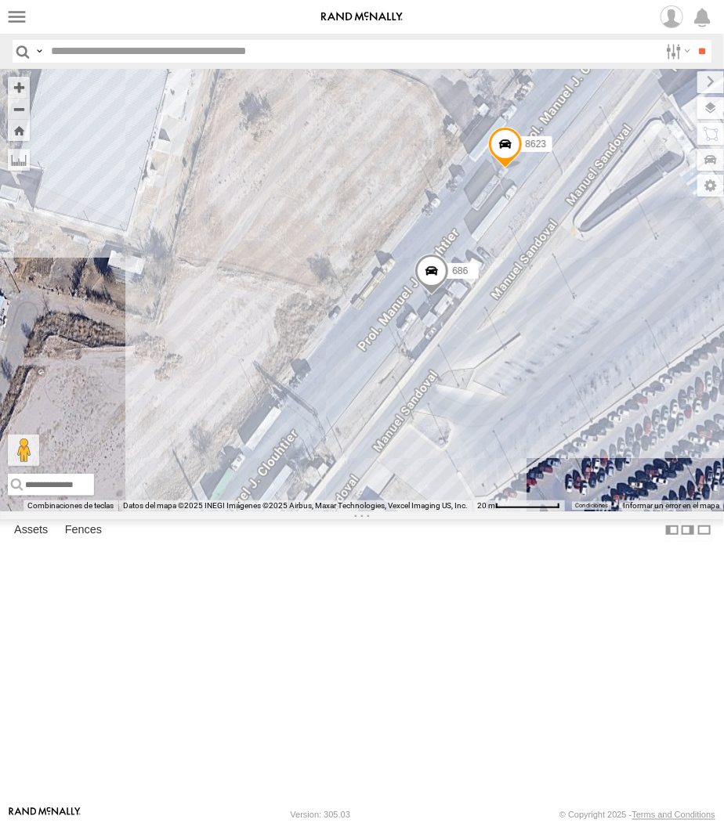
drag, startPoint x: 324, startPoint y: 597, endPoint x: 441, endPoint y: 538, distance: 130.7
click at [441, 512] on div "AN53295 AN56270 AN539072 AN531610 AN533249 015910001811580 ZJ535914 F2771 AN538…" at bounding box center [362, 290] width 724 height 443
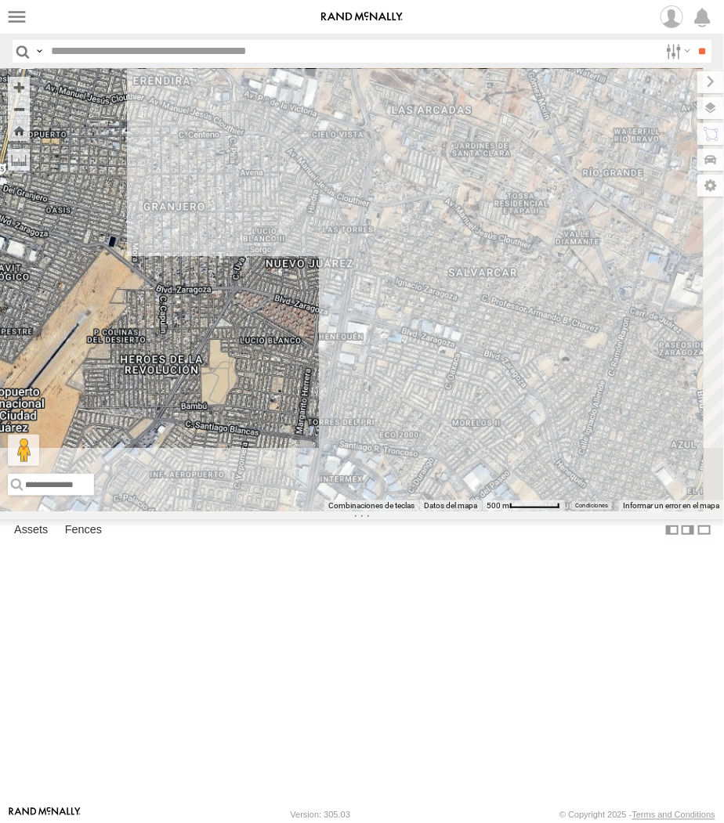
drag, startPoint x: 562, startPoint y: 327, endPoint x: 174, endPoint y: 347, distance: 388.3
click at [174, 347] on div "AN53295 AN56270 AN531610 AN533249 015910001811580 ZJ535914 F2771 AN535453 01591…" at bounding box center [362, 290] width 724 height 443
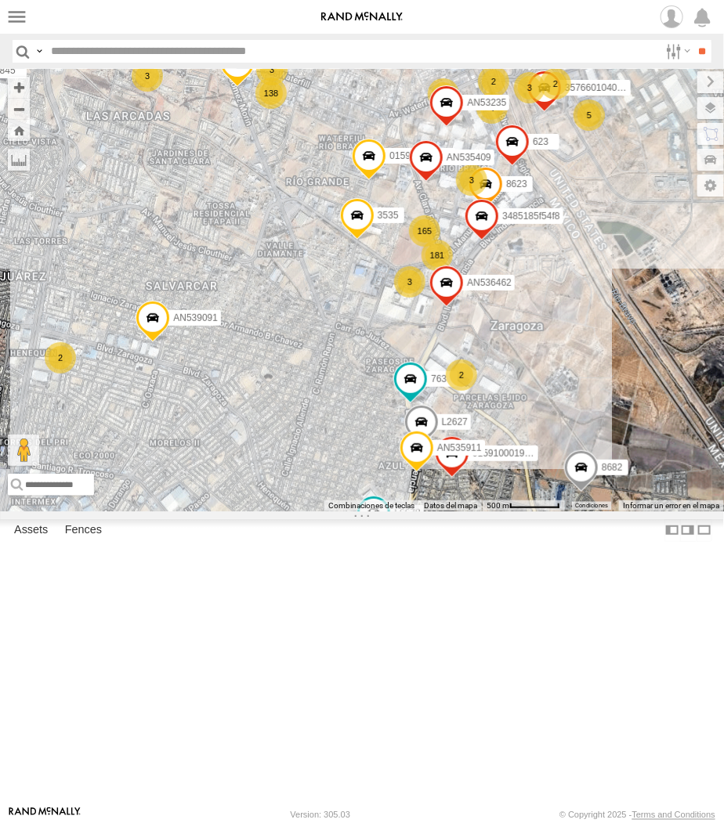
drag, startPoint x: 408, startPoint y: 371, endPoint x: 157, endPoint y: 353, distance: 251.3
click at [157, 353] on div "AN53295 AN56270 AN531610 AN533249 015910001811580 ZJ535914 F2771 AN535453 01591…" at bounding box center [362, 290] width 724 height 443
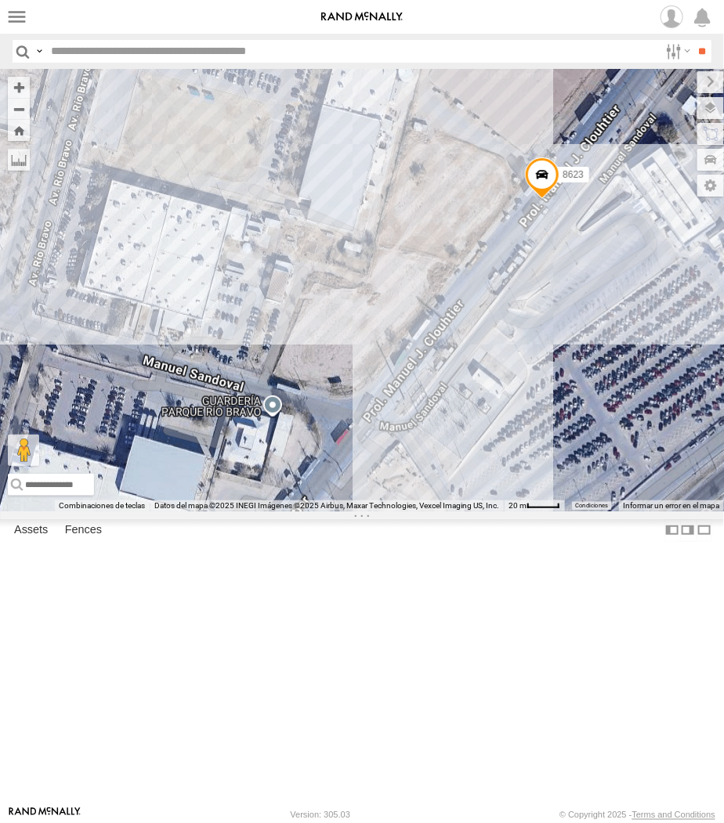
drag, startPoint x: 346, startPoint y: 539, endPoint x: 501, endPoint y: 497, distance: 160.6
click at [501, 497] on div "AN53295 AN56270 AN531610 AN533249 015910001811580 ZJ535914 F2771 AN535453 01591…" at bounding box center [362, 290] width 724 height 443
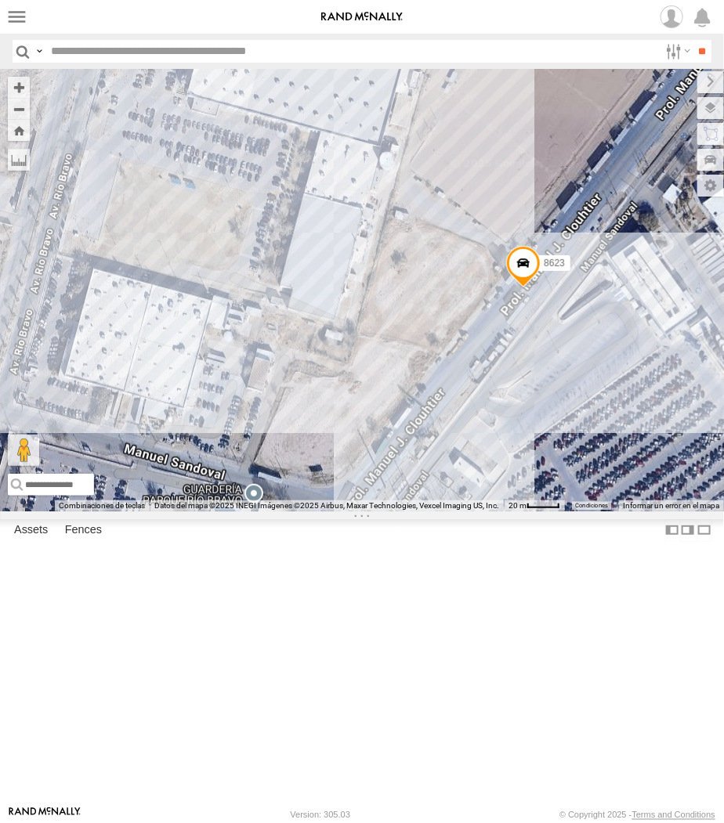
drag, startPoint x: 311, startPoint y: 555, endPoint x: 503, endPoint y: 537, distance: 192.7
click at [503, 512] on div "AN53295 015910001845018 AN56270 AN531610 AN533249 015910001811580 ZJ535914 F277…" at bounding box center [362, 290] width 724 height 443
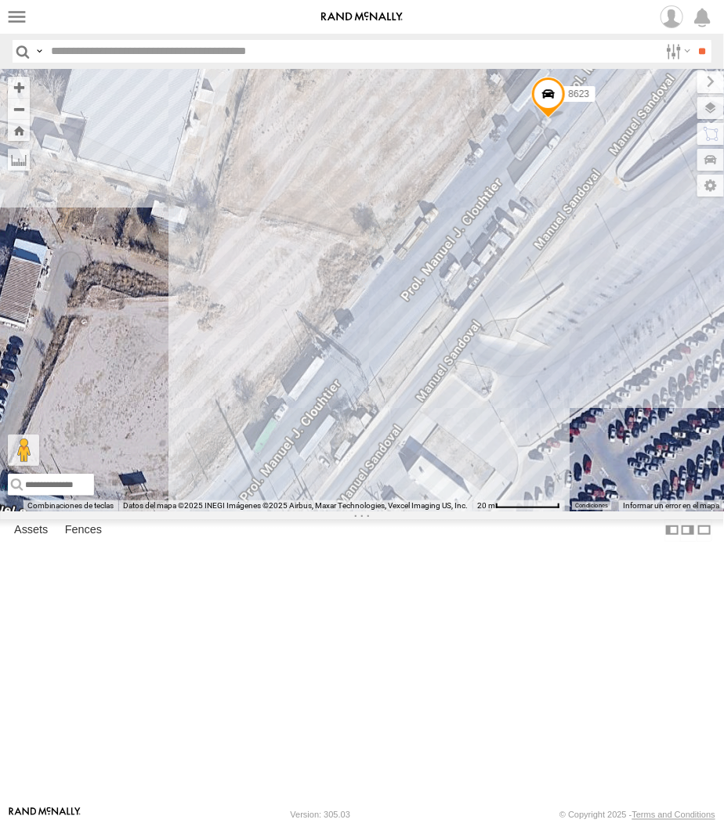
drag, startPoint x: 521, startPoint y: 487, endPoint x: 513, endPoint y: 410, distance: 77.2
click at [513, 410] on div "AN53295 015910001845018 AN56270 AN531610 AN533249 015910001811580 ZJ535914 F277…" at bounding box center [362, 290] width 724 height 443
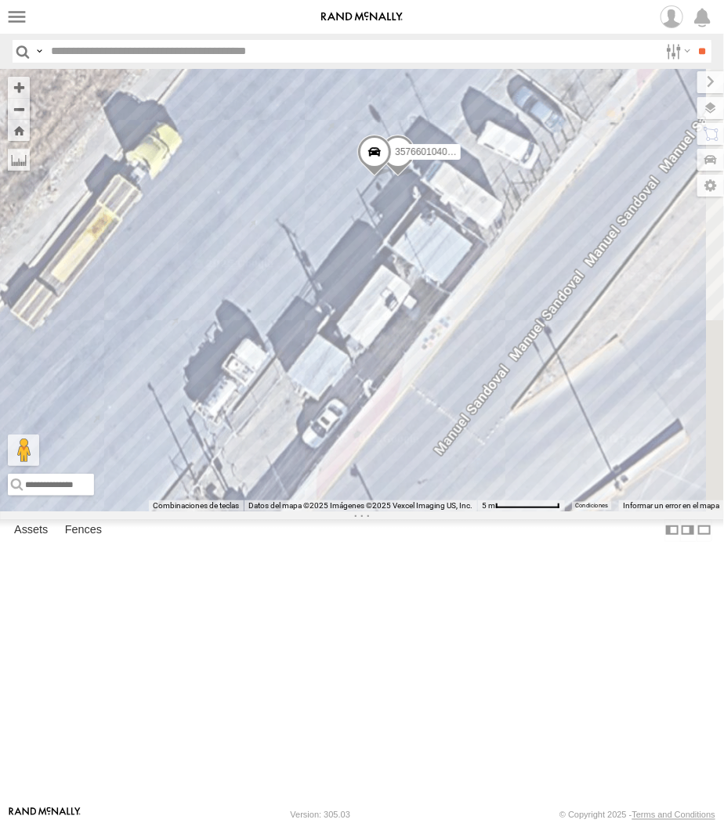
drag, startPoint x: 595, startPoint y: 376, endPoint x: 473, endPoint y: 476, distance: 158.1
click at [551, 512] on div "8623 3736 357660104093729" at bounding box center [362, 290] width 724 height 443
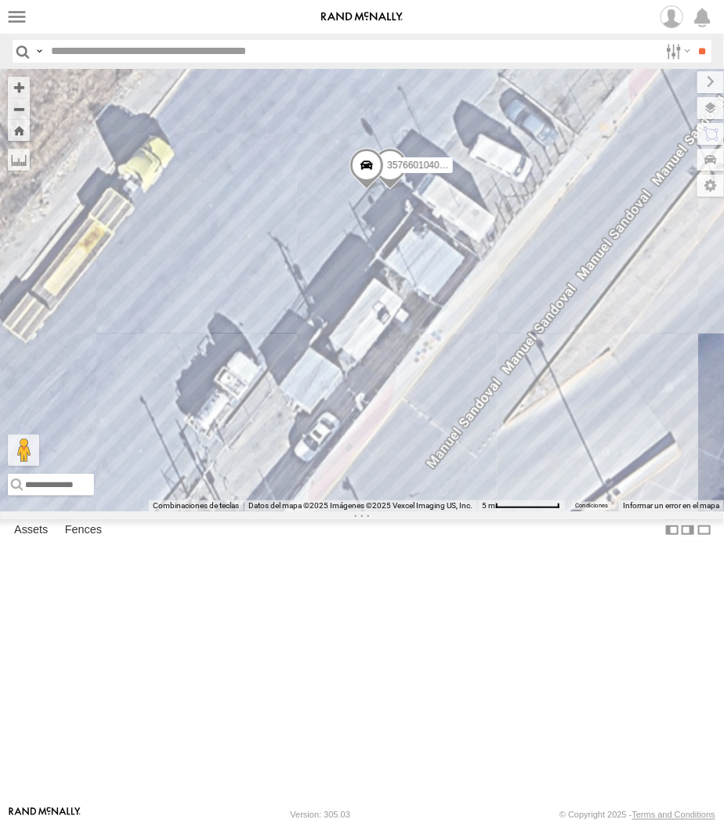
click at [394, 190] on span at bounding box center [390, 169] width 34 height 42
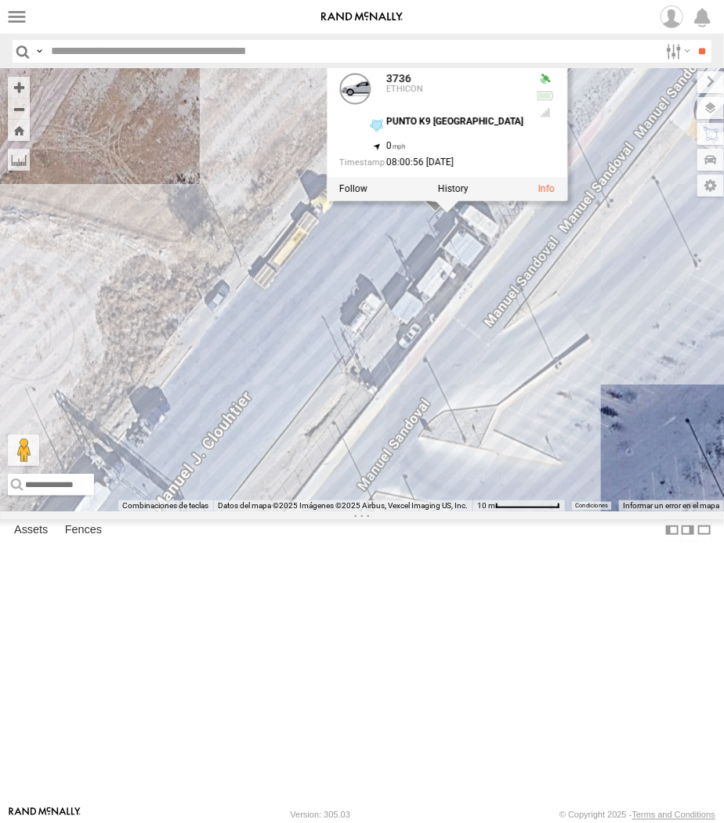
drag, startPoint x: 519, startPoint y: 612, endPoint x: 533, endPoint y: 566, distance: 48.3
click at [533, 512] on div "8623 3736 357660104093729 3736 ETHICON PUNTO K9 ZARAGOZA 31.6586 , -106.33968 0…" at bounding box center [362, 290] width 724 height 443
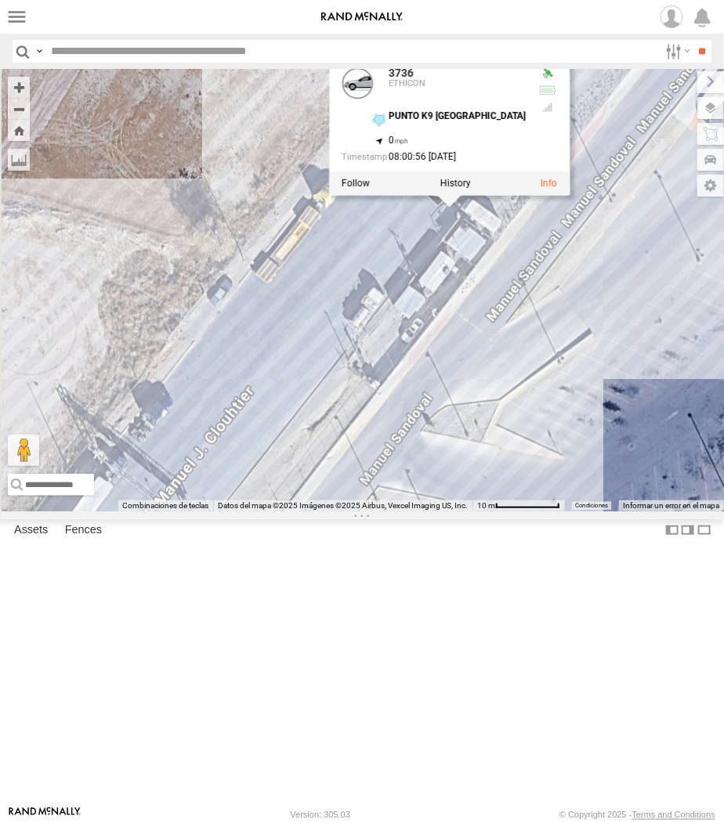
drag, startPoint x: 537, startPoint y: 606, endPoint x: 543, endPoint y: 585, distance: 21.3
click at [543, 512] on div "8623 3736 357660104093729 3736 ETHICON PUNTO K9 ZARAGOZA 31.6586 , -106.33968 0…" at bounding box center [362, 290] width 724 height 443
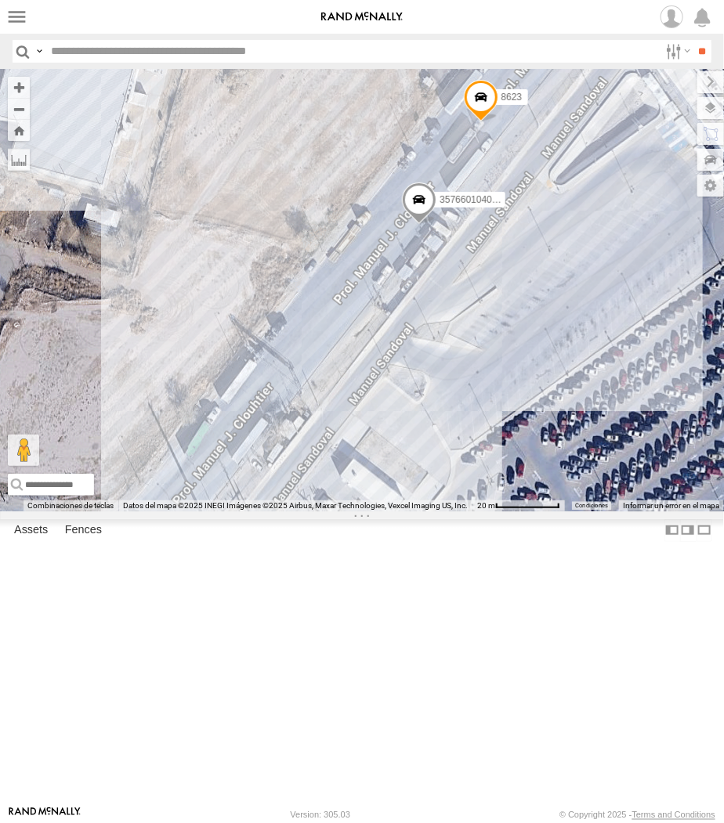
drag, startPoint x: 306, startPoint y: 330, endPoint x: 346, endPoint y: 365, distance: 53.9
click at [346, 367] on div "8623 4006 357660104093729" at bounding box center [362, 290] width 724 height 443
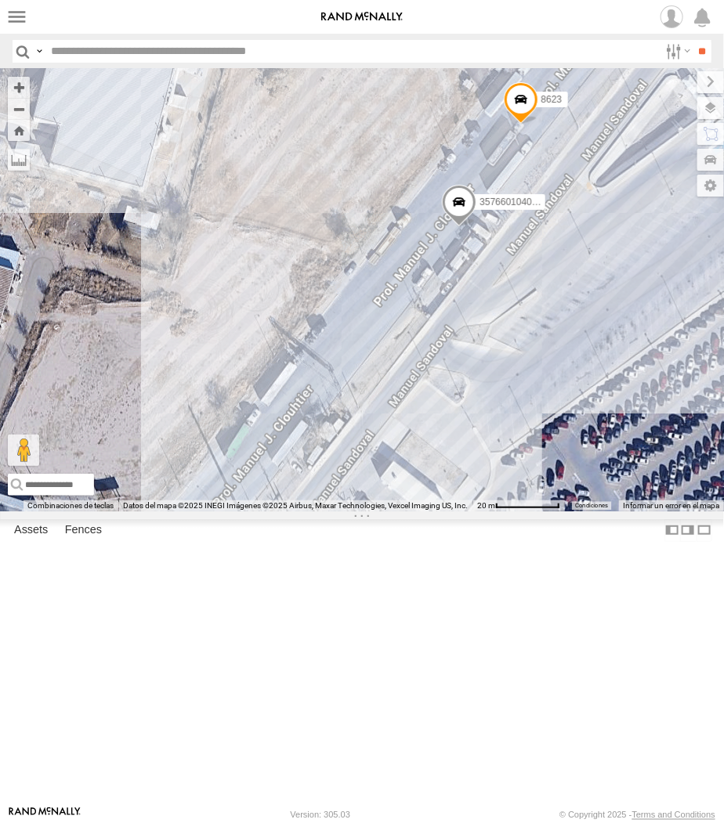
drag, startPoint x: 337, startPoint y: 291, endPoint x: 347, endPoint y: 288, distance: 10.7
click at [347, 288] on div "8623 4006 357660104093729 AN532390 5458 AN601544 3485185f54f8" at bounding box center [362, 290] width 724 height 443
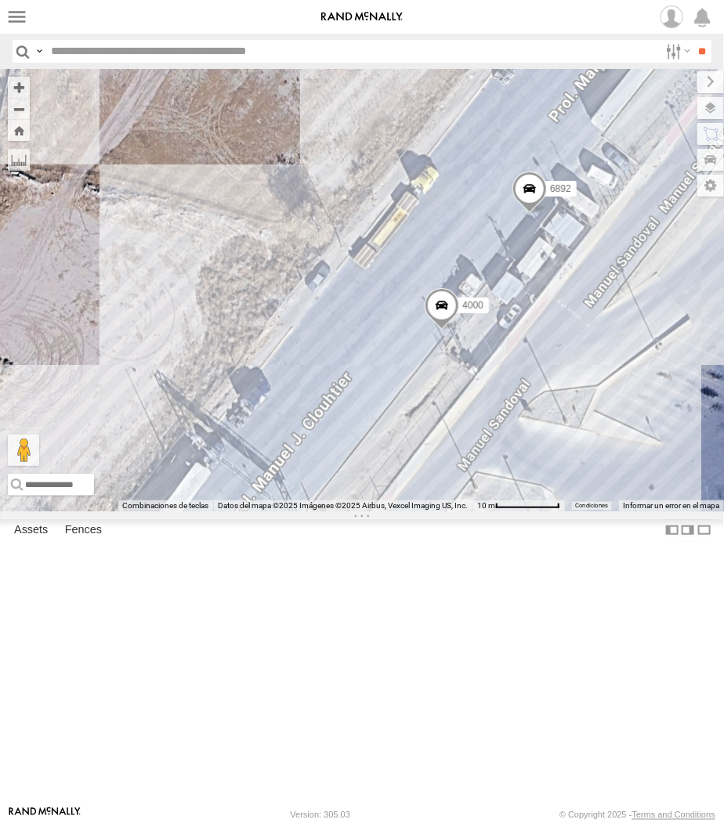
drag, startPoint x: 146, startPoint y: 413, endPoint x: 496, endPoint y: 361, distance: 353.2
click at [496, 361] on div "8623 6680 6892 4000" at bounding box center [362, 290] width 724 height 443
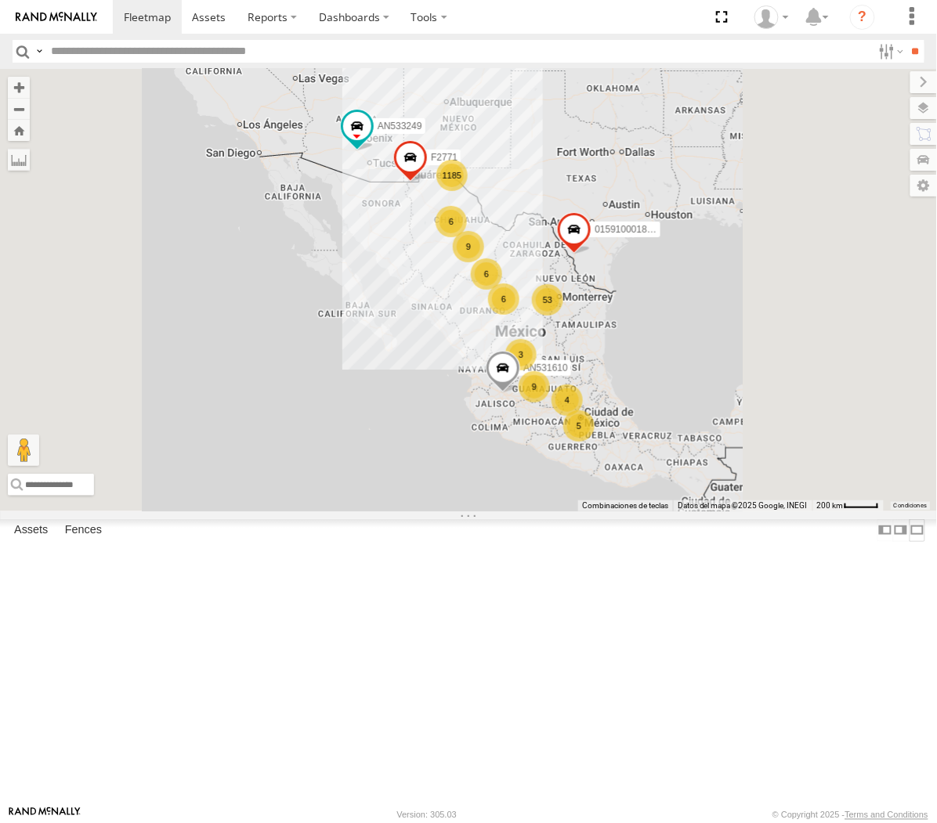
click at [720, 542] on label at bounding box center [917, 530] width 16 height 23
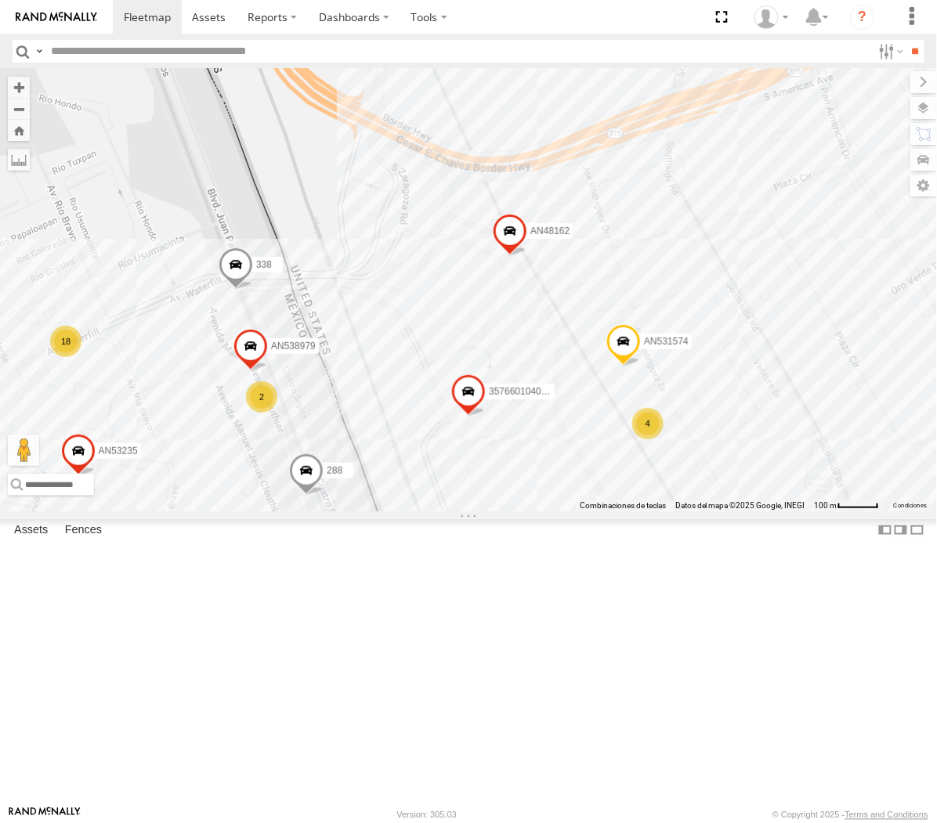
drag, startPoint x: 347, startPoint y: 458, endPoint x: 348, endPoint y: 491, distance: 32.9
click at [348, 491] on div "AN531610 AN533249 015910001811580 F2771 AN532021 AN5310637 AN530755 2 18 5 3576…" at bounding box center [468, 290] width 937 height 442
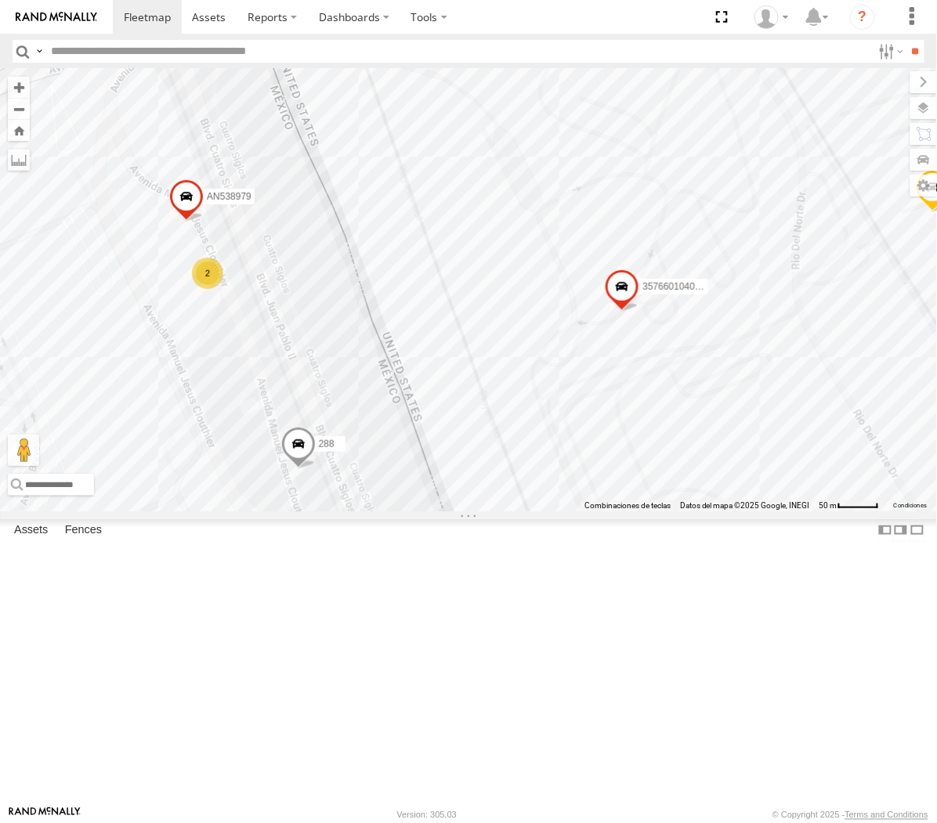
drag, startPoint x: 376, startPoint y: 500, endPoint x: 426, endPoint y: 316, distance: 190.8
click at [428, 316] on div "AN531610 AN533249 015910001811580 F2771 AN532021 AN5310637 AN530755 35766010409…" at bounding box center [468, 290] width 937 height 442
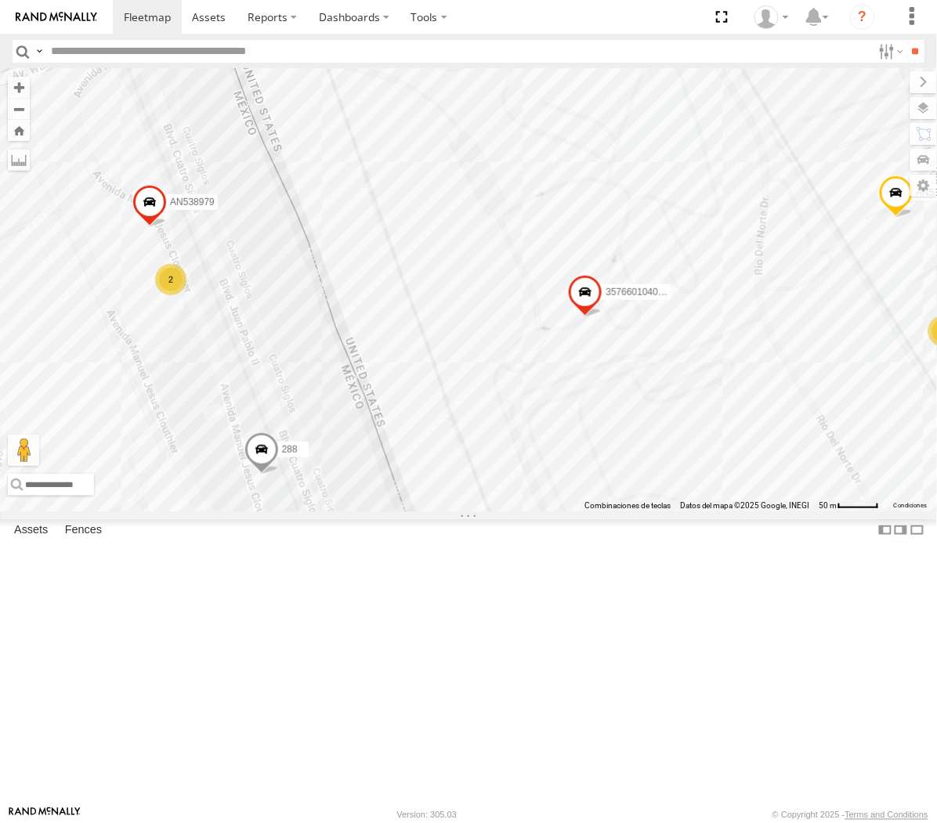
drag, startPoint x: 425, startPoint y: 310, endPoint x: 392, endPoint y: 326, distance: 37.1
click at [395, 325] on div "AN531610 AN533249 015910001811580 F2771 AN532021 AN5310637 AN530755 35766010409…" at bounding box center [468, 290] width 937 height 442
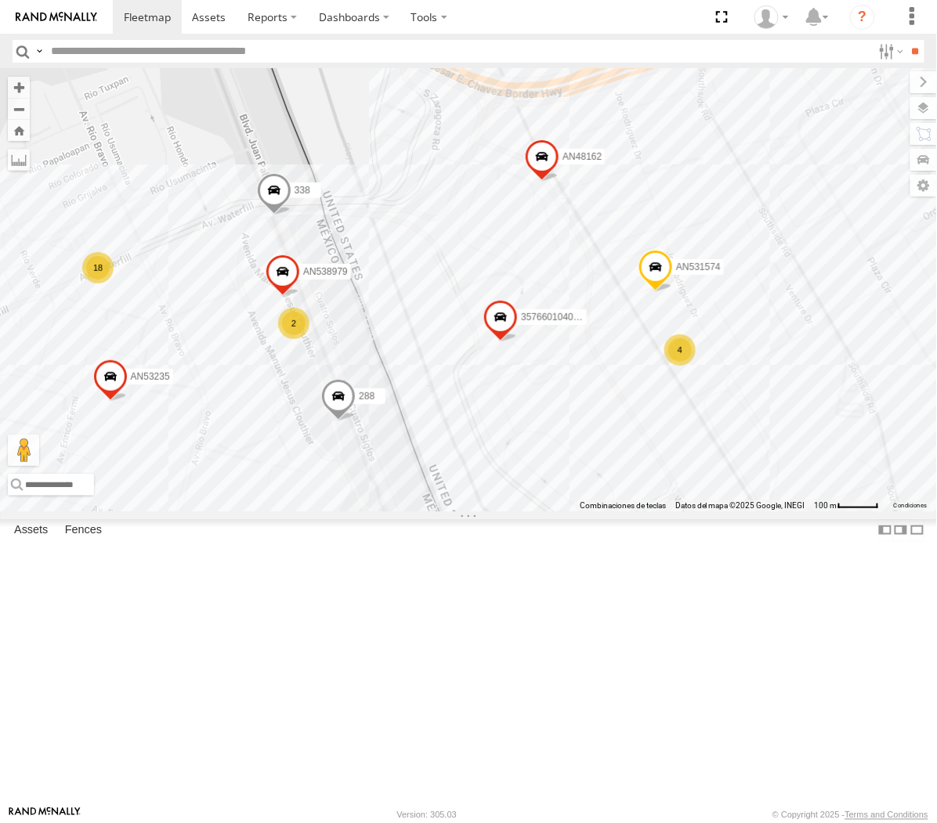
drag, startPoint x: 384, startPoint y: 338, endPoint x: 401, endPoint y: 421, distance: 84.8
click at [401, 421] on div "AN531610 AN533249 015910001811580 F2771 AN532021 AN5310637 AN530755 35766010409…" at bounding box center [468, 290] width 937 height 442
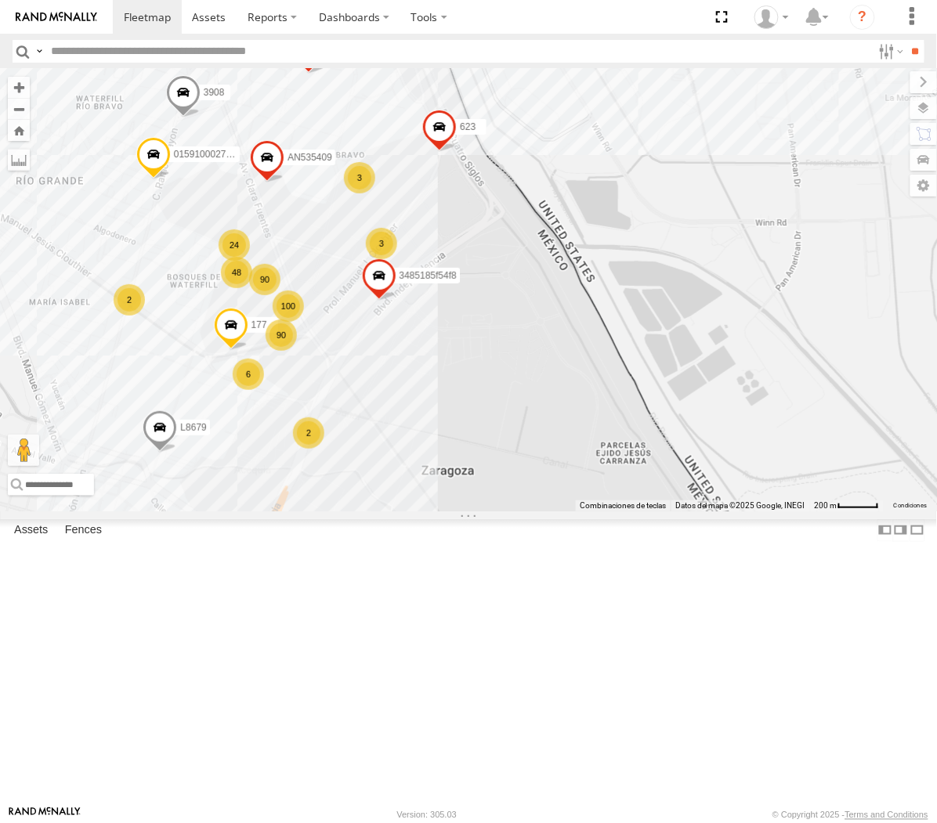
drag, startPoint x: 439, startPoint y: 248, endPoint x: 384, endPoint y: 436, distance: 195.1
click at [384, 436] on div "015910001975823 AN53295 AN535203 AN531610 AN533249 015910001811580 ZJ535914 F27…" at bounding box center [468, 290] width 937 height 442
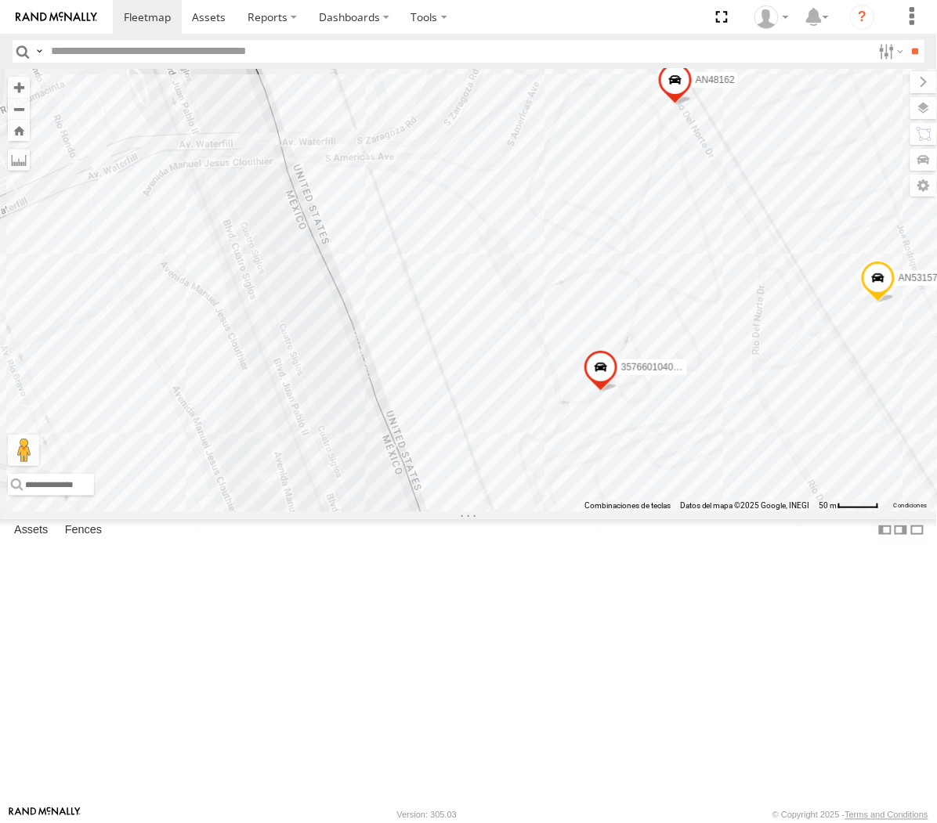
drag, startPoint x: 423, startPoint y: 217, endPoint x: 385, endPoint y: 452, distance: 238.1
click at [385, 452] on div "015910001975823 AN53295 AN535203 AN531610 AN533249 015910001811580 ZJ535914 F27…" at bounding box center [468, 290] width 937 height 442
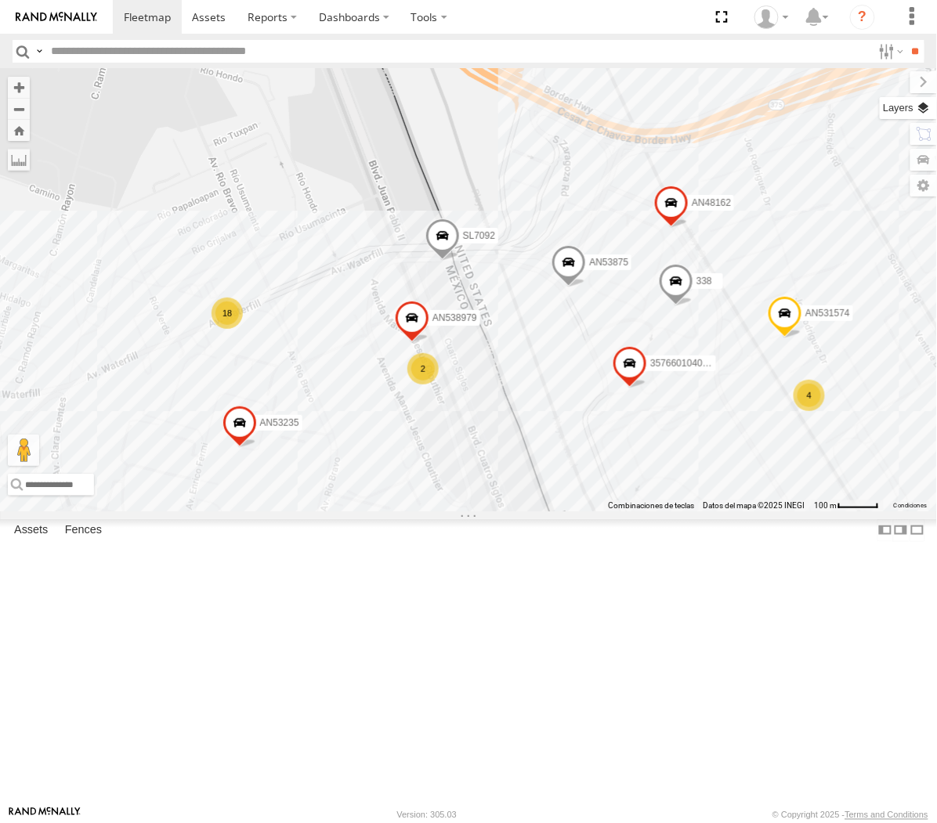
click at [720, 108] on label at bounding box center [908, 108] width 57 height 22
click at [0, 0] on span "Basemaps" at bounding box center [0, 0] width 0 height 0
click at [0, 0] on div "Satellite + Roadmap" at bounding box center [0, 0] width 0 height 0
click at [0, 0] on span "Satellite + Roadmap" at bounding box center [0, 0] width 0 height 0
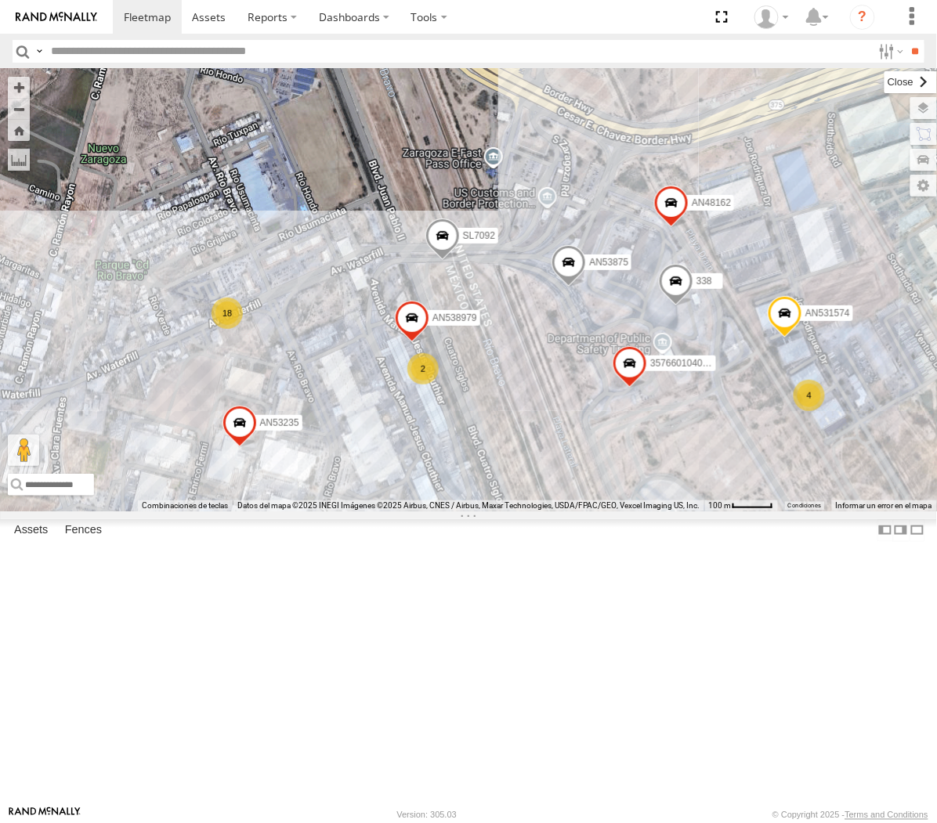
click at [720, 83] on label at bounding box center [910, 82] width 52 height 22
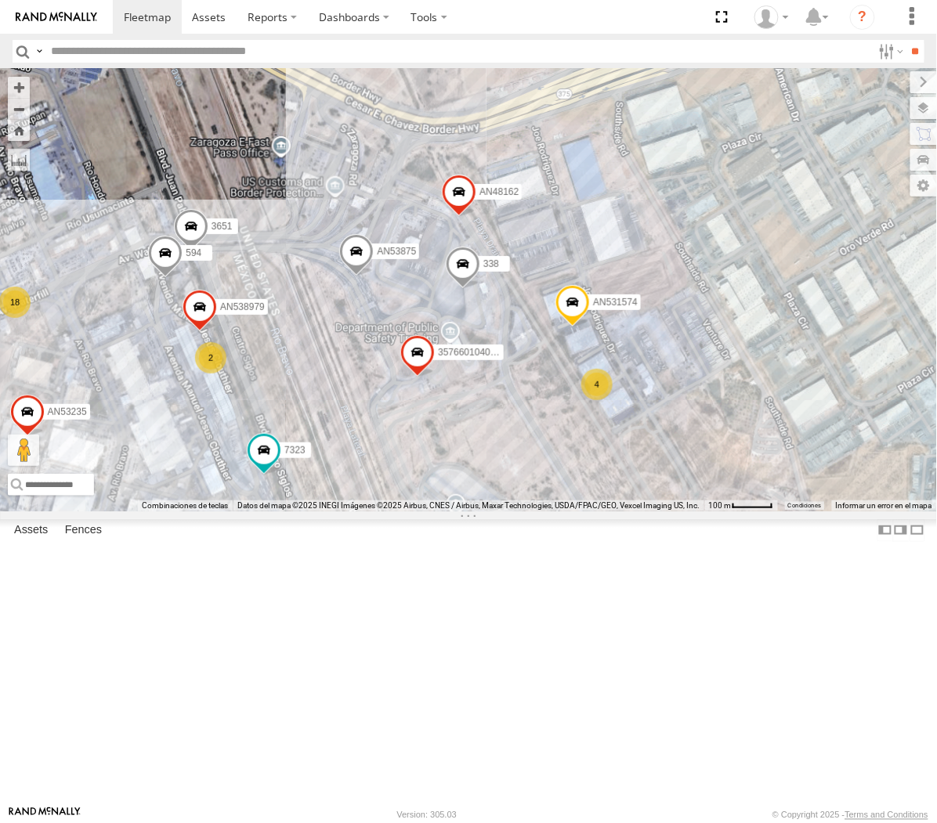
drag, startPoint x: 526, startPoint y: 521, endPoint x: 199, endPoint y: 552, distance: 328.2
click at [199, 511] on div "AN53875 357660104096649 AN532390 7323 3651 AN531574 AN535409 623 338 AN48162 AN…" at bounding box center [468, 290] width 937 height 442
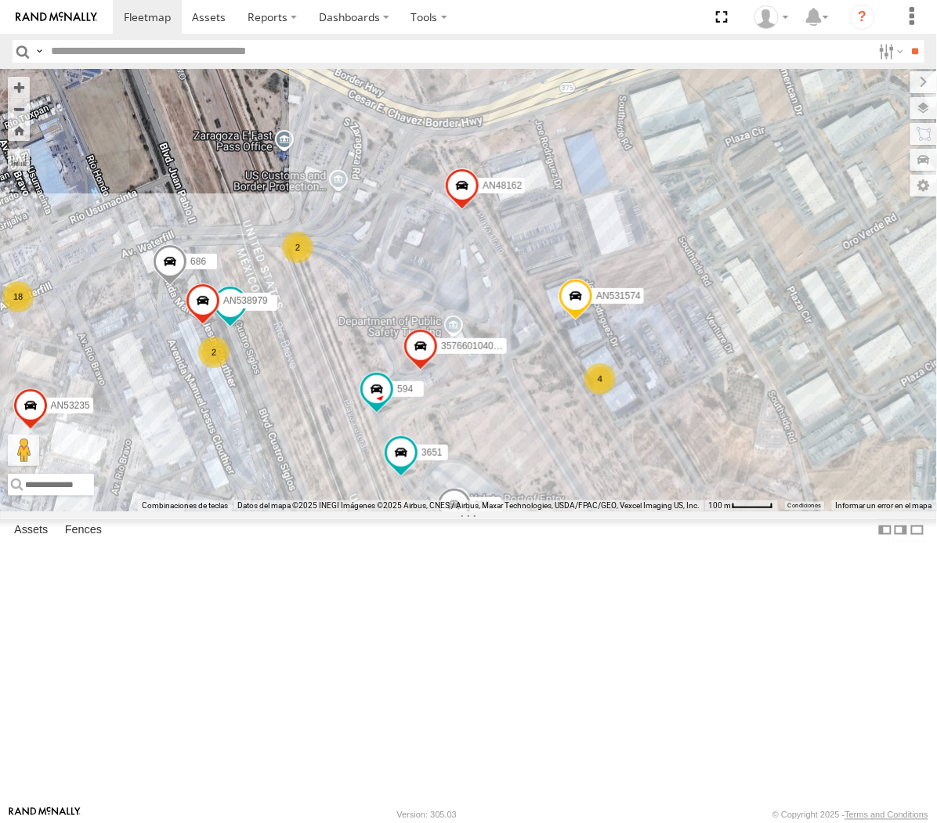
drag, startPoint x: 407, startPoint y: 325, endPoint x: 324, endPoint y: 503, distance: 196.6
click at [324, 503] on div "AN53295 015910001845018 AN56270 AN531610 AN533249 015910001811580 ZJ535914 F277…" at bounding box center [468, 290] width 937 height 442
click at [332, 511] on div "AN53295 015910001845018 AN56270 AN531610 AN533249 015910001811580 ZJ535914 F277…" at bounding box center [468, 290] width 937 height 442
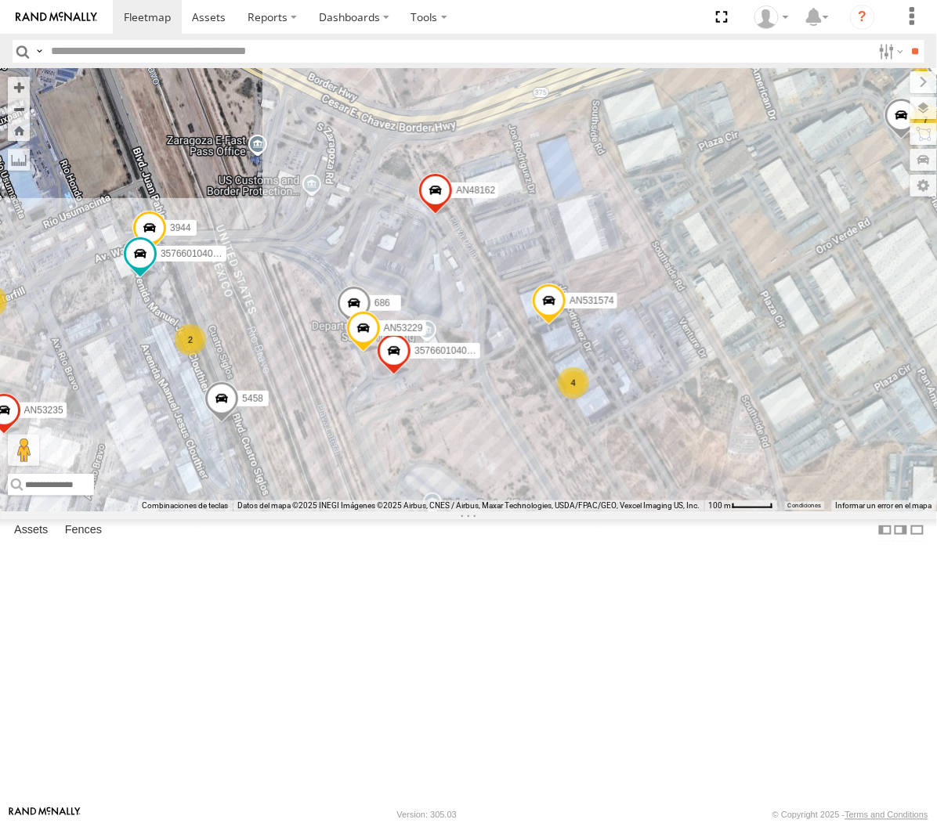
drag, startPoint x: 261, startPoint y: 417, endPoint x: 260, endPoint y: 507, distance: 90.1
click at [260, 507] on div "3944 357660104096649 3994 AN532390 5458 AN53229 AN531574 C995 AN48162 357660104…" at bounding box center [468, 290] width 937 height 442
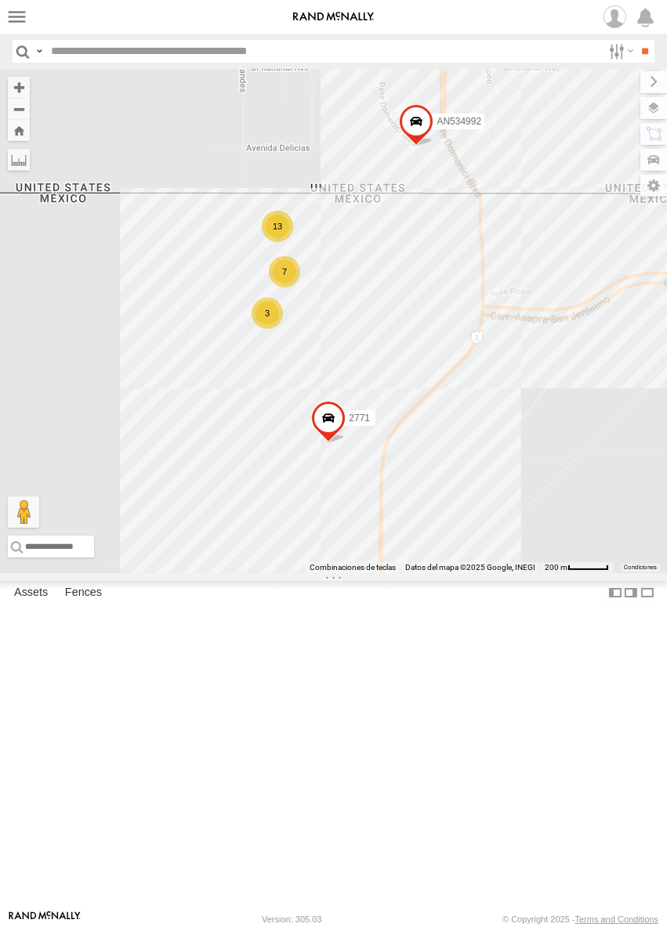
drag, startPoint x: 384, startPoint y: 276, endPoint x: 366, endPoint y: 316, distance: 44.5
click at [366, 316] on div "AN533249 AN53295 AN532021 AN535203 AN531610 015910001811580 ZJ535914 F2771 AN53…" at bounding box center [333, 321] width 667 height 504
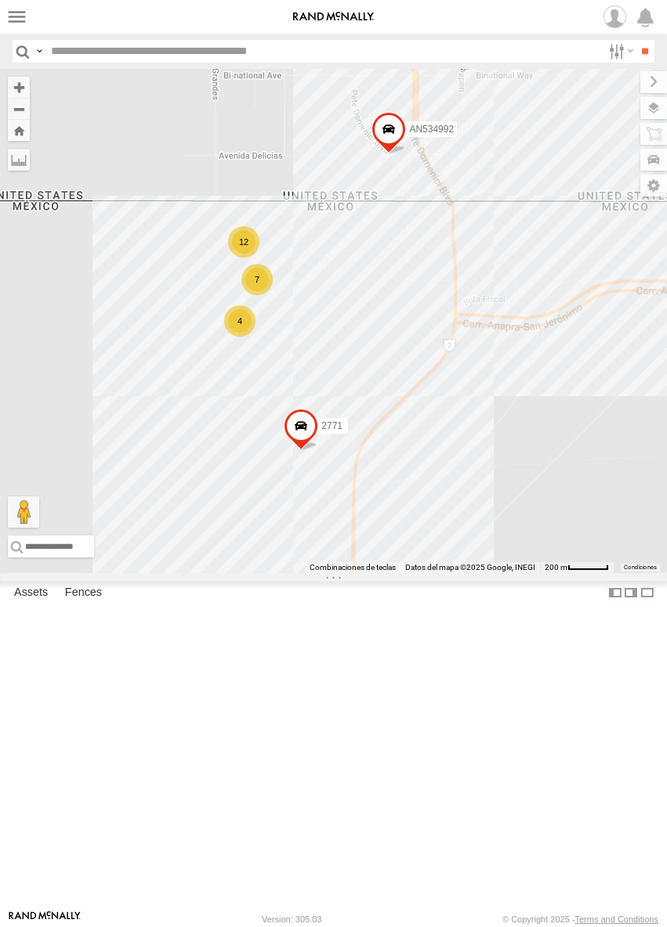
drag, startPoint x: 472, startPoint y: 599, endPoint x: 429, endPoint y: 624, distance: 49.2
click at [429, 573] on div "2771 0054 AN534992 12 7 4" at bounding box center [333, 321] width 667 height 504
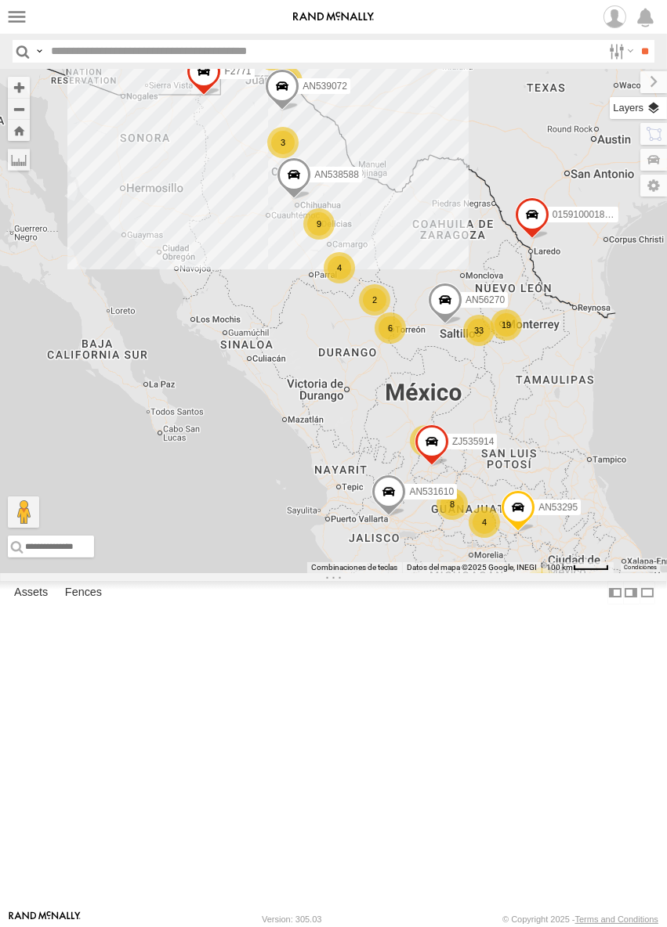
click at [645, 103] on label at bounding box center [637, 108] width 57 height 22
click at [0, 0] on span "Basemaps" at bounding box center [0, 0] width 0 height 0
click at [0, 0] on span "Satellite + Roadmap" at bounding box center [0, 0] width 0 height 0
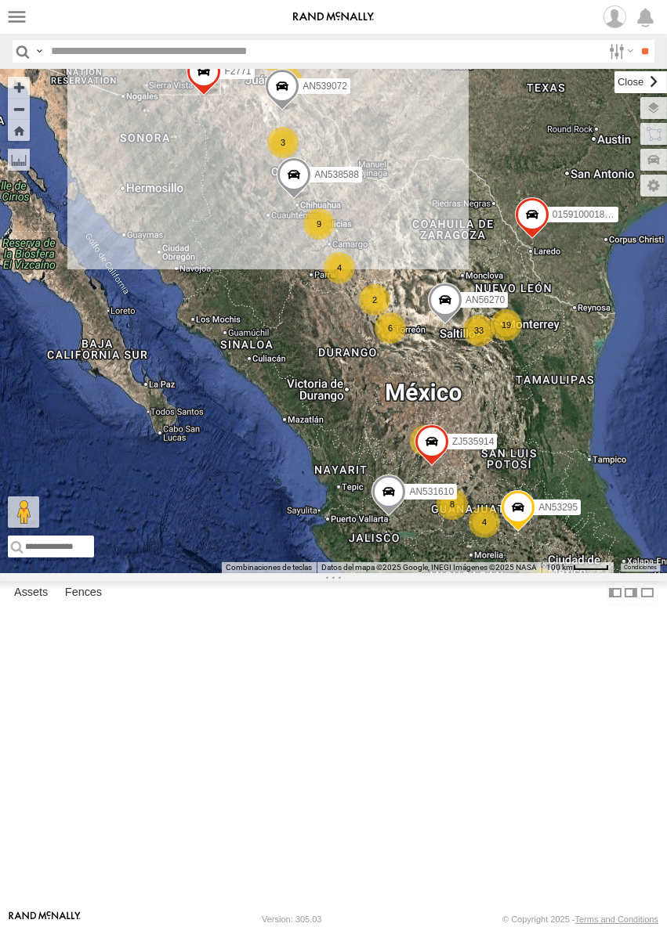
drag, startPoint x: 449, startPoint y: 81, endPoint x: 363, endPoint y: 150, distance: 110.8
click at [614, 80] on label at bounding box center [640, 82] width 52 height 22
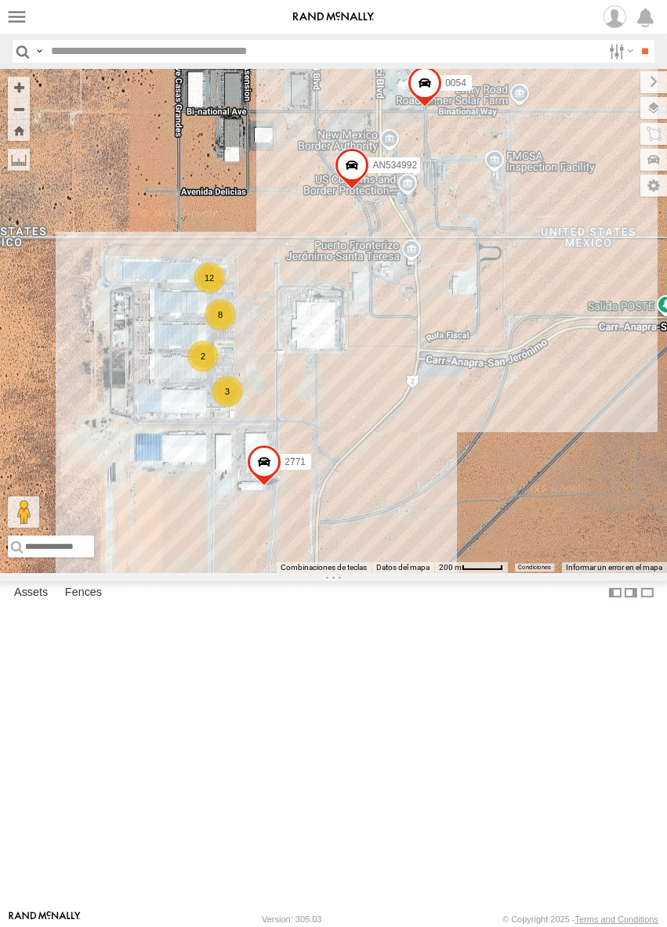
drag, startPoint x: 287, startPoint y: 580, endPoint x: 530, endPoint y: 443, distance: 279.2
click at [530, 443] on div "AN53295 015910001845018 AN56270 AN531610 AN533249 015910001811580 ZJ535914 F277…" at bounding box center [333, 321] width 667 height 504
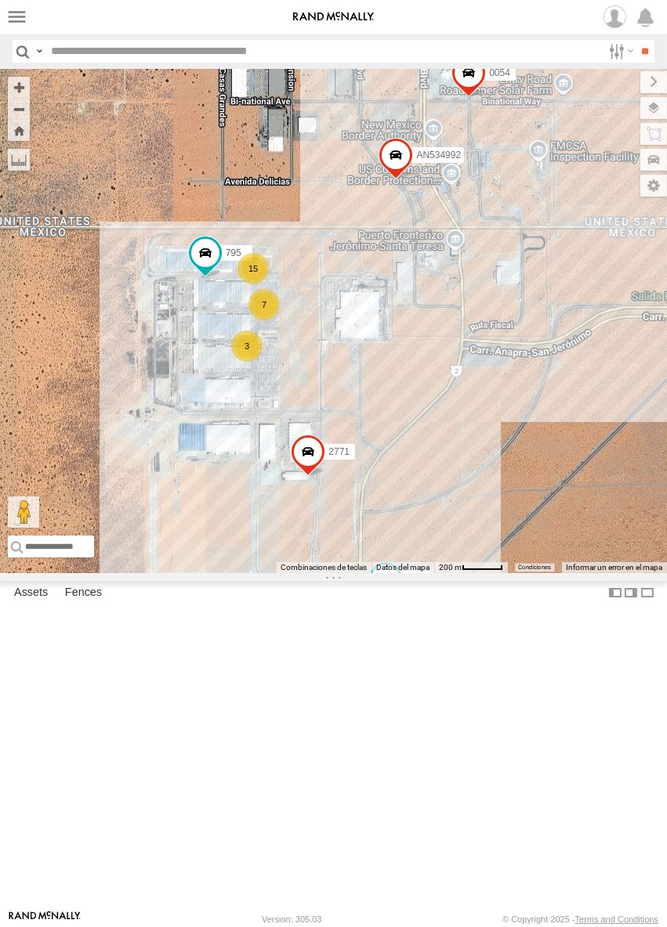
drag, startPoint x: 361, startPoint y: 534, endPoint x: 364, endPoint y: 499, distance: 35.4
click at [361, 504] on div "AN53295 015910001845018 AN56270 AN531610 AN533249 015910001811580 ZJ535914 F277…" at bounding box center [333, 321] width 667 height 504
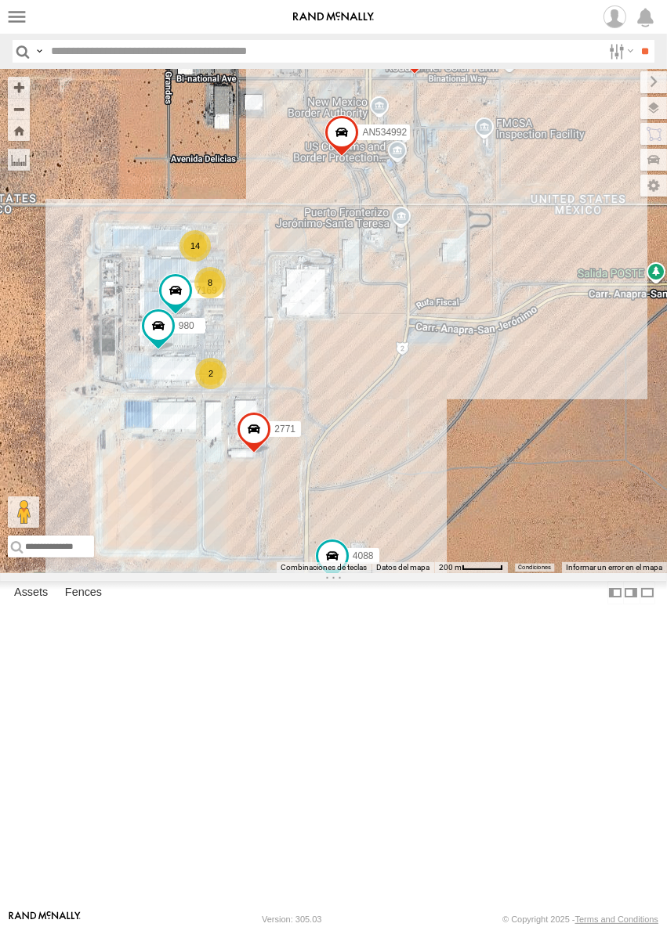
drag, startPoint x: 409, startPoint y: 208, endPoint x: 466, endPoint y: 506, distance: 303.9
click at [466, 506] on div "682 4088 2771 0054 980 AN534992 14 8 2 7169" at bounding box center [333, 321] width 667 height 504
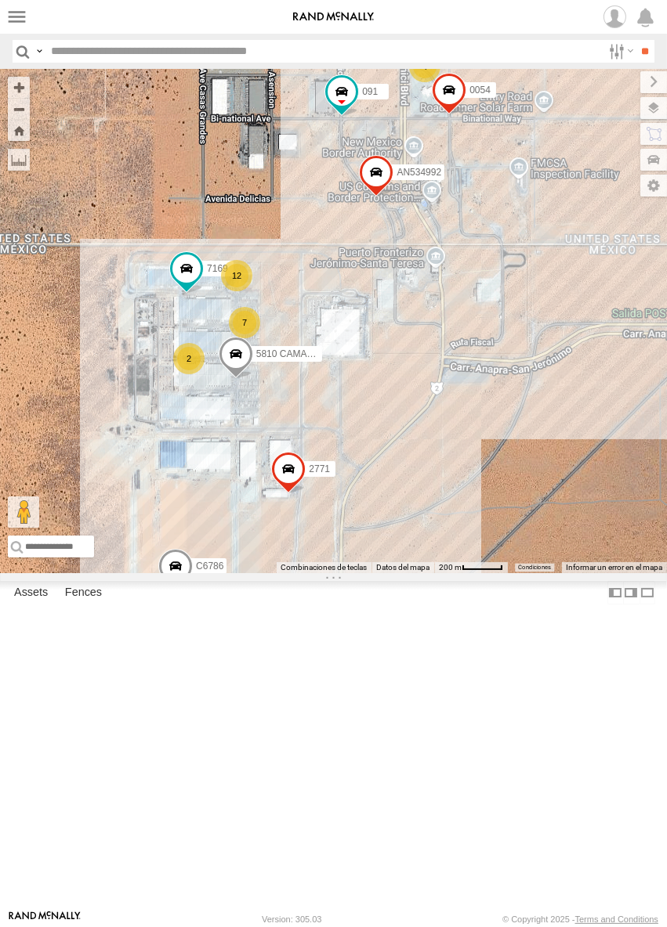
drag, startPoint x: 380, startPoint y: 602, endPoint x: 431, endPoint y: 601, distance: 50.9
click at [431, 573] on div "091 2771 7169 AN534992 12 7 4 C6786 2 5810 CAMARA 0054" at bounding box center [333, 321] width 667 height 504
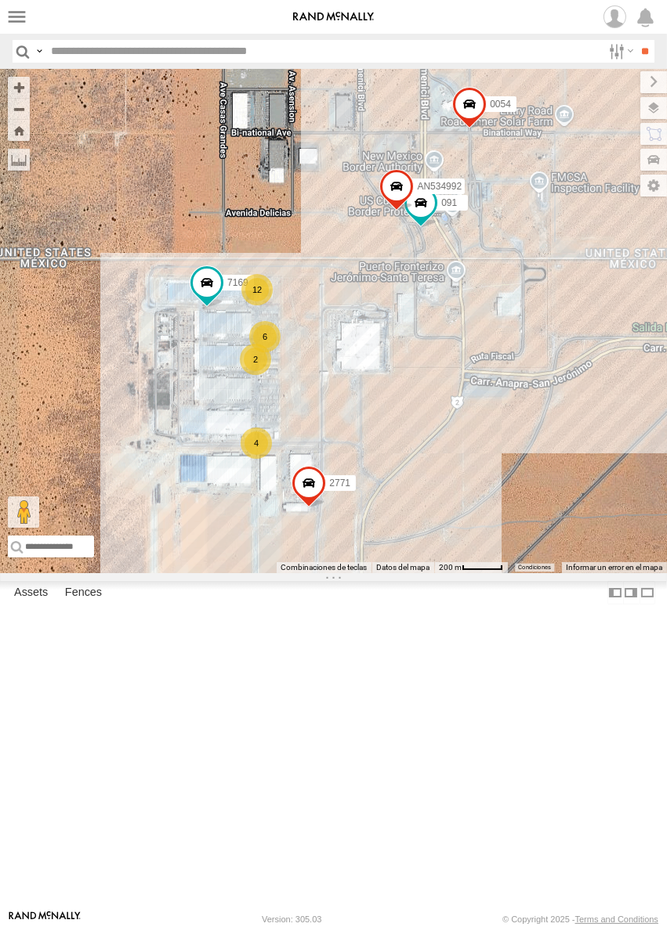
drag, startPoint x: 378, startPoint y: 507, endPoint x: 389, endPoint y: 526, distance: 22.2
click at [389, 526] on div "091 2771 0054 7169 AN534992 12 6 4 2" at bounding box center [333, 321] width 667 height 504
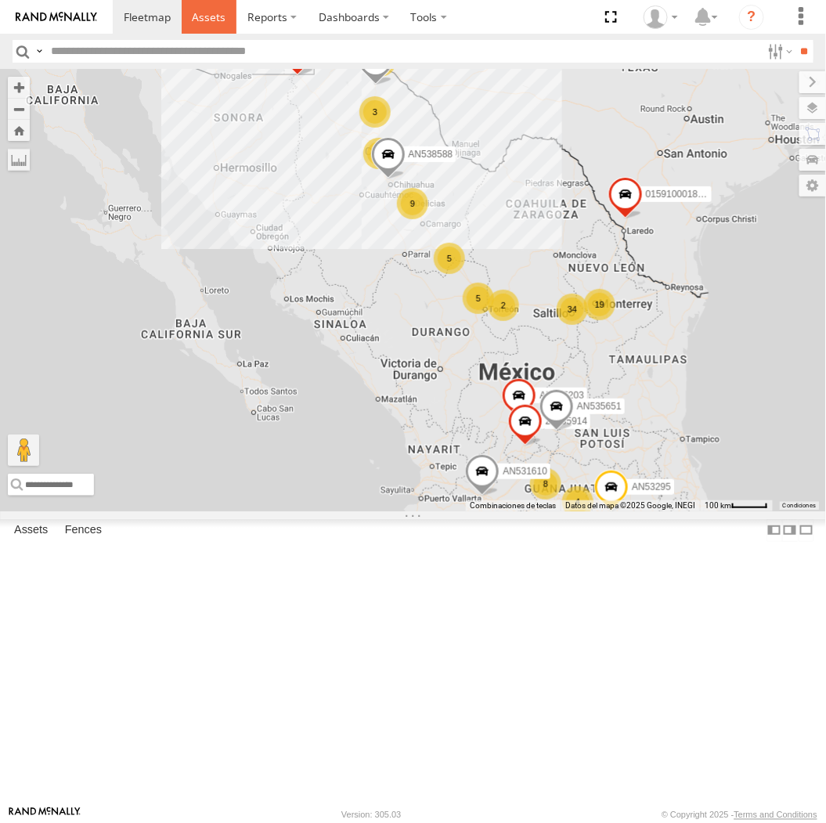
click at [201, 24] on span at bounding box center [209, 16] width 34 height 15
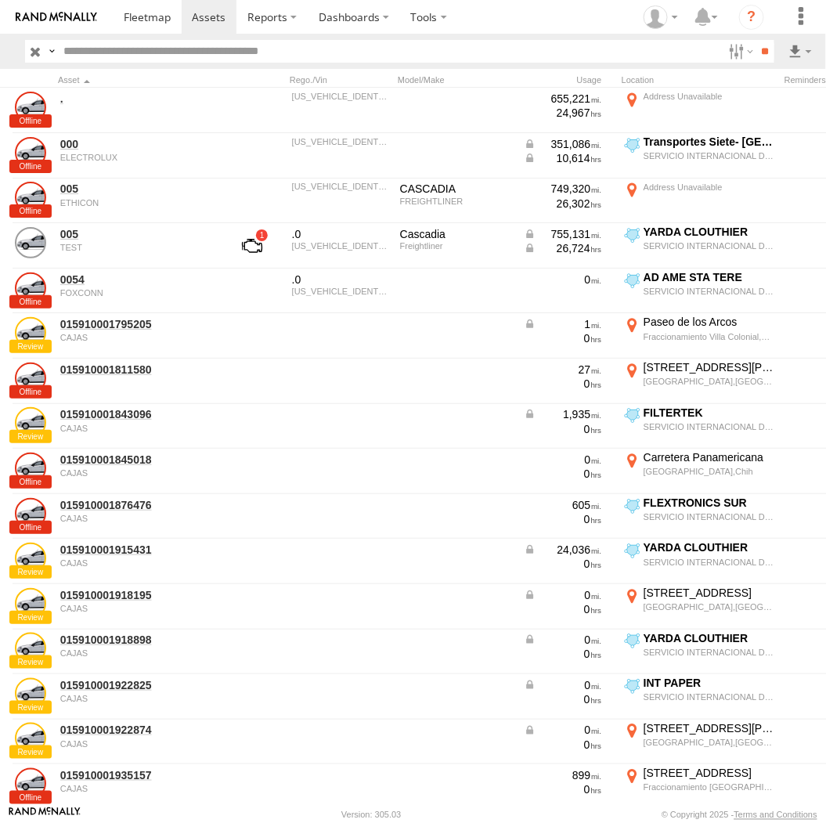
click at [65, 47] on input "text" at bounding box center [390, 51] width 666 height 23
type input "***"
click at [757, 40] on input "**" at bounding box center [766, 51] width 18 height 23
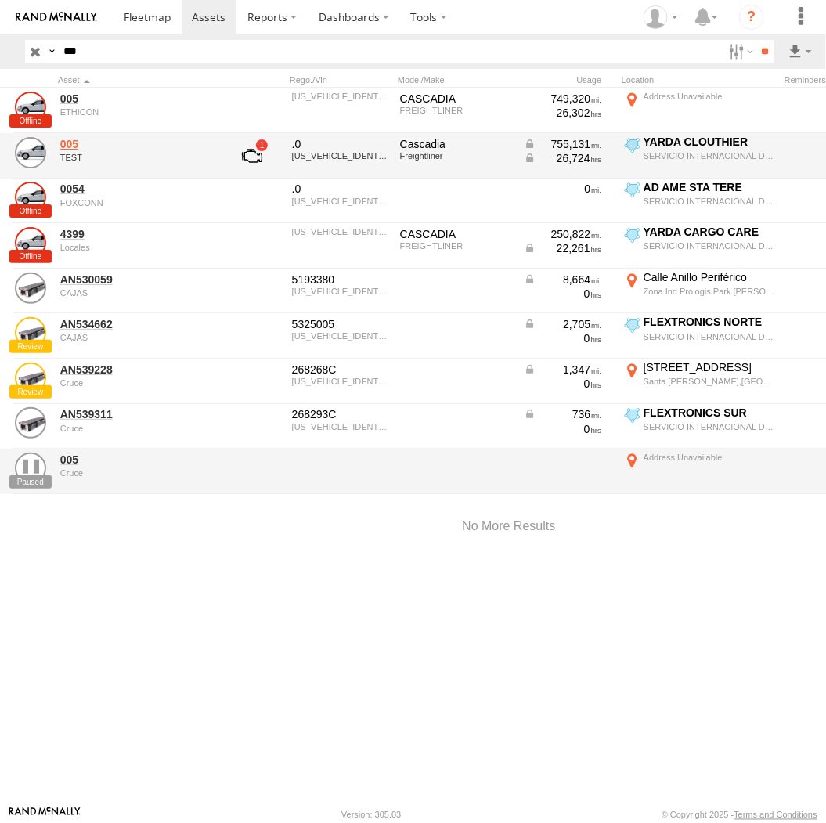
click at [103, 142] on link "005" at bounding box center [136, 144] width 152 height 14
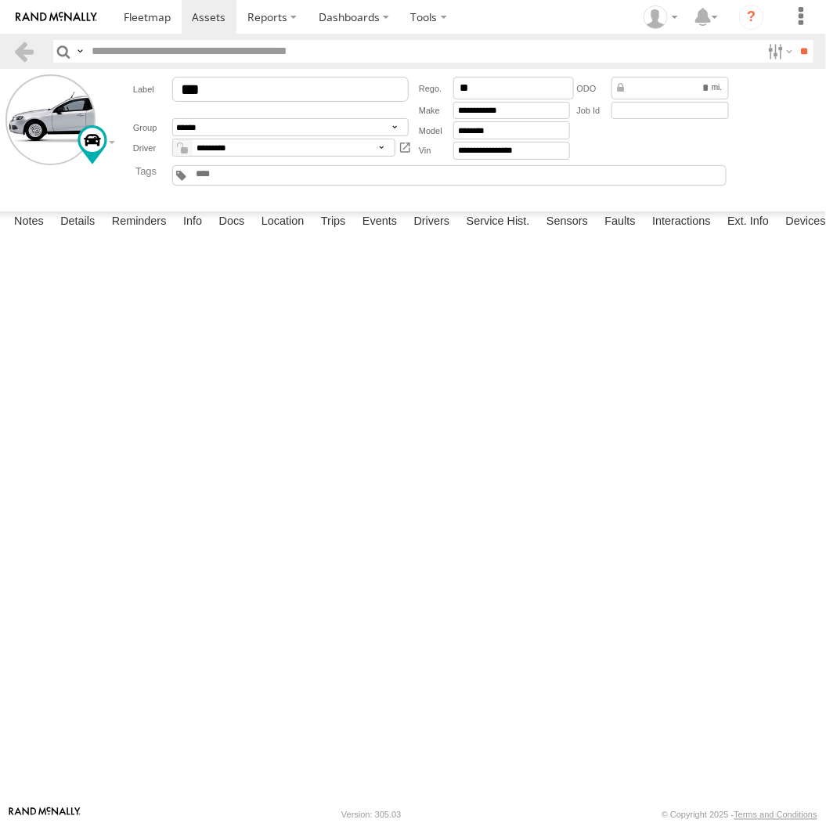
type input "***"
click at [251, 126] on select "**********" at bounding box center [290, 127] width 237 height 18
select select "****"
click at [172, 119] on select "**********" at bounding box center [290, 127] width 237 height 18
click at [800, 48] on input "**" at bounding box center [805, 51] width 18 height 23
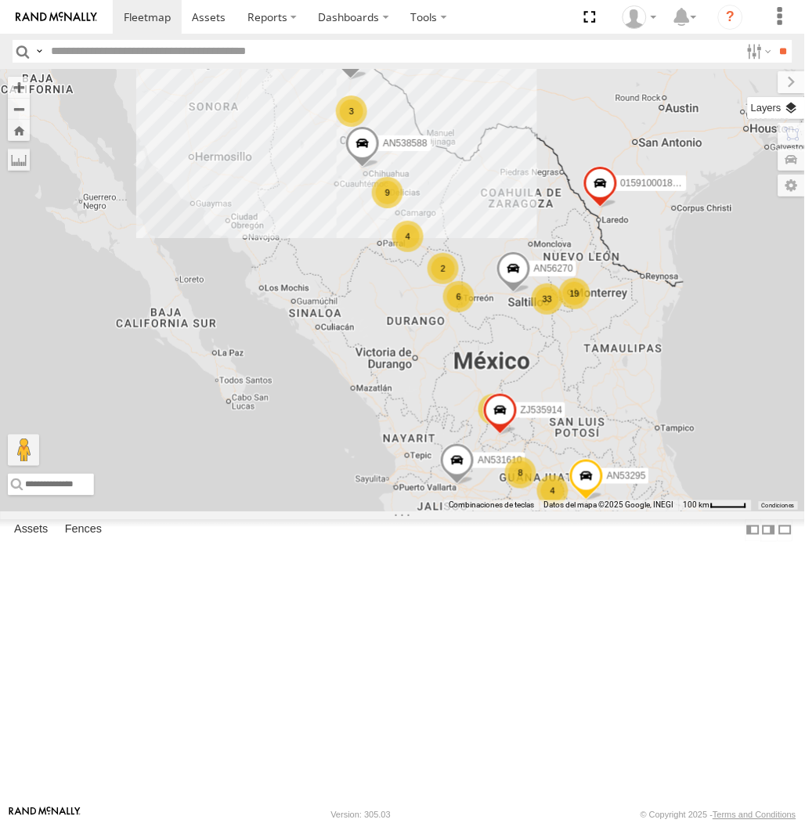
click at [794, 105] on label at bounding box center [776, 108] width 57 height 22
click at [0, 0] on span "Basemaps" at bounding box center [0, 0] width 0 height 0
click at [0, 0] on span "Satellite + Roadmap" at bounding box center [0, 0] width 0 height 0
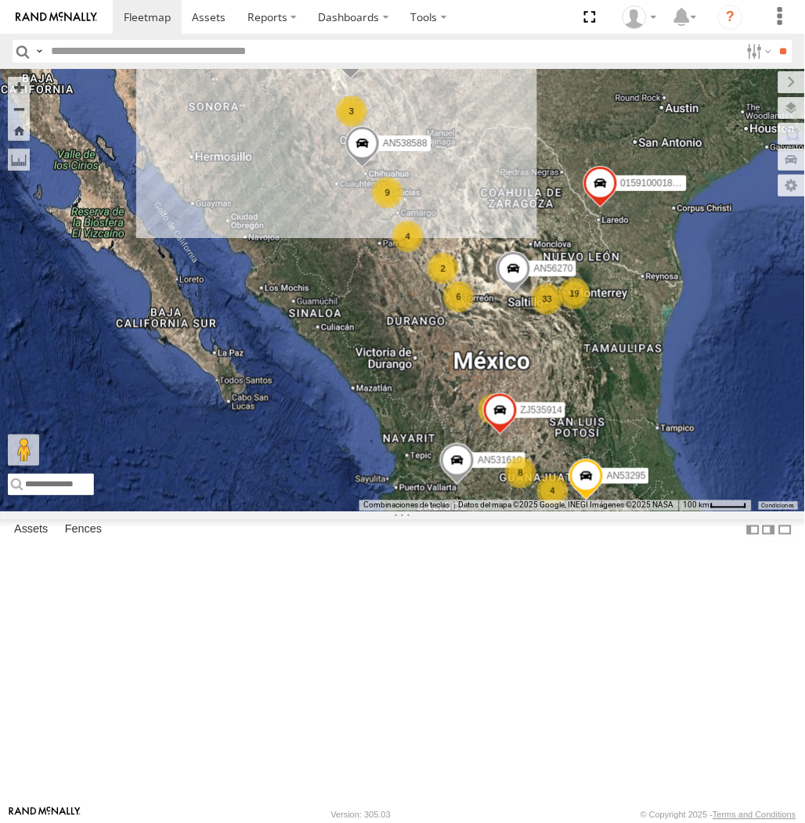
click at [0, 0] on label at bounding box center [0, 0] width 0 height 0
click at [753, 81] on label at bounding box center [779, 82] width 52 height 22
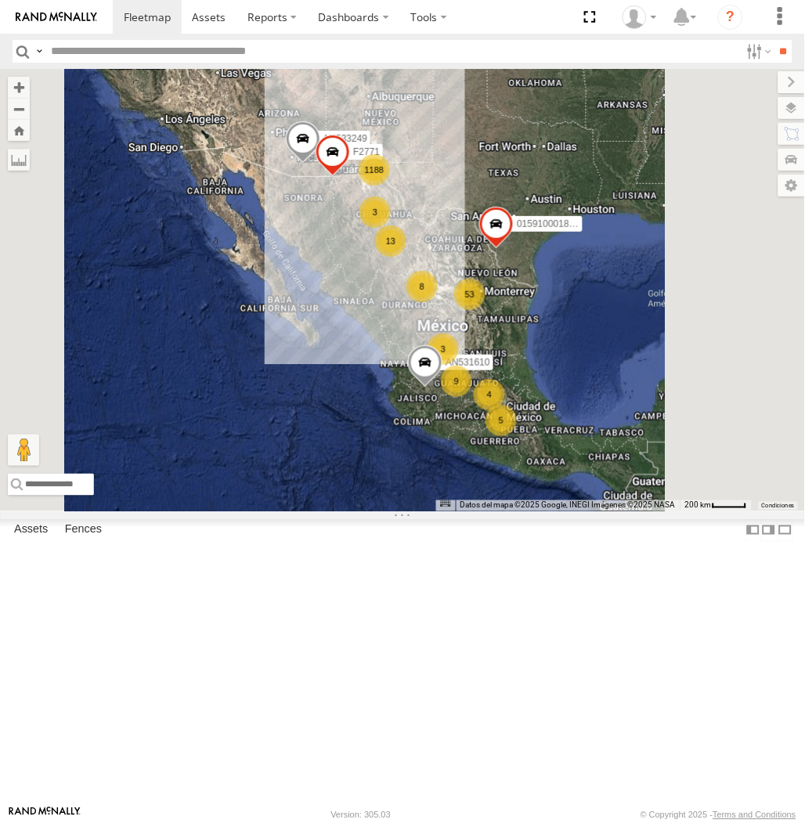
drag, startPoint x: 42, startPoint y: 45, endPoint x: 48, endPoint y: 69, distance: 25.1
click at [42, 47] on label at bounding box center [39, 51] width 13 height 23
click at [0, 0] on span "Asset Label" at bounding box center [0, 0] width 0 height 0
click at [310, 41] on input "text" at bounding box center [393, 51] width 696 height 23
click at [775, 40] on input "**" at bounding box center [784, 51] width 18 height 23
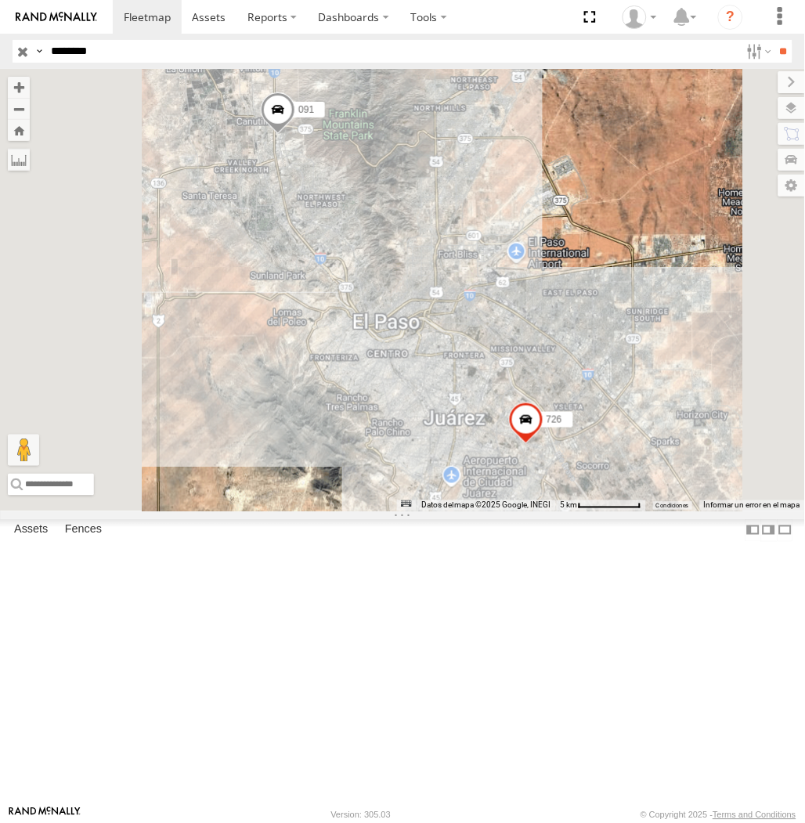
type input "********"
click at [775, 40] on input "**" at bounding box center [784, 51] width 18 height 23
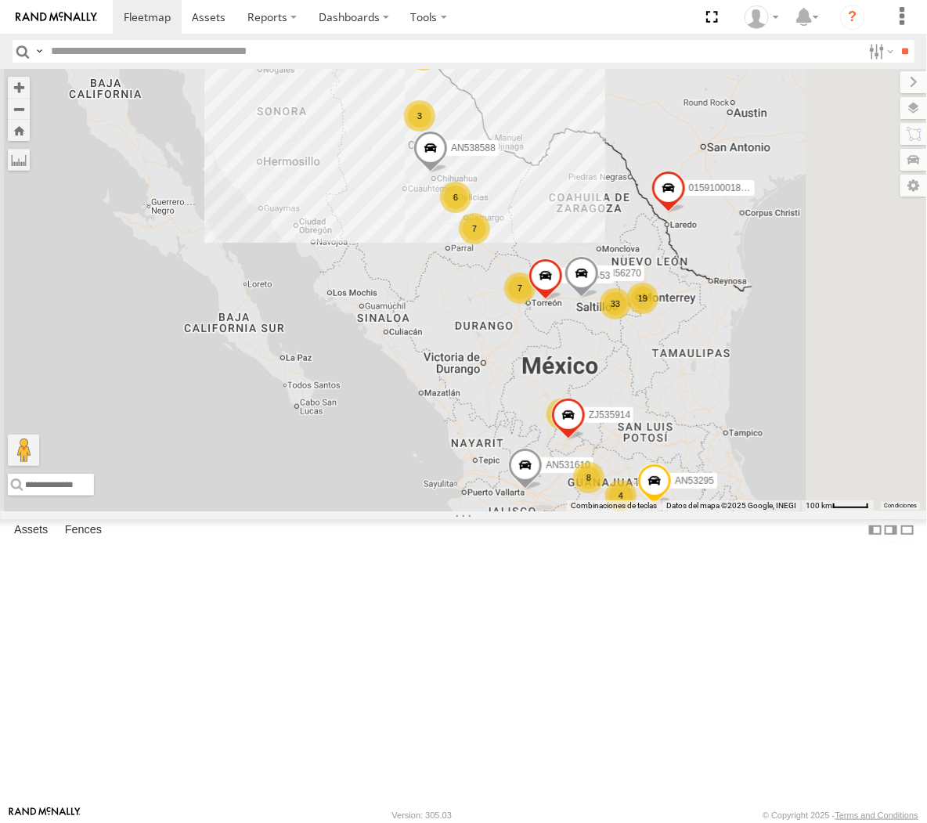
drag, startPoint x: 0, startPoint y: 364, endPoint x: -12, endPoint y: 365, distance: 11.8
click at [0, 365] on html at bounding box center [463, 411] width 927 height 823
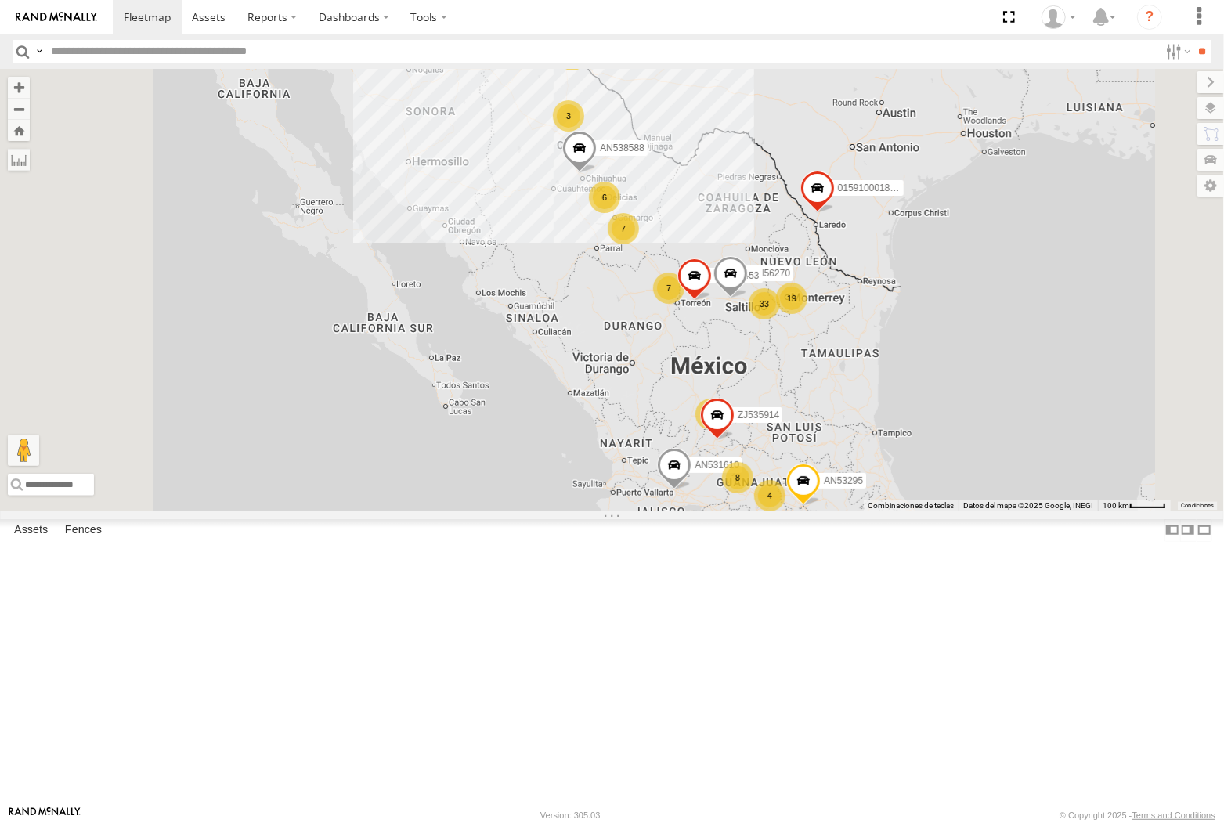
drag, startPoint x: 38, startPoint y: 49, endPoint x: 48, endPoint y: 98, distance: 49.6
click at [38, 49] on label at bounding box center [39, 51] width 13 height 23
click at [0, 0] on span "Asset ID" at bounding box center [0, 0] width 0 height 0
click at [115, 49] on input "text" at bounding box center [602, 51] width 1115 height 23
click at [927, 40] on input "**" at bounding box center [1203, 51] width 18 height 23
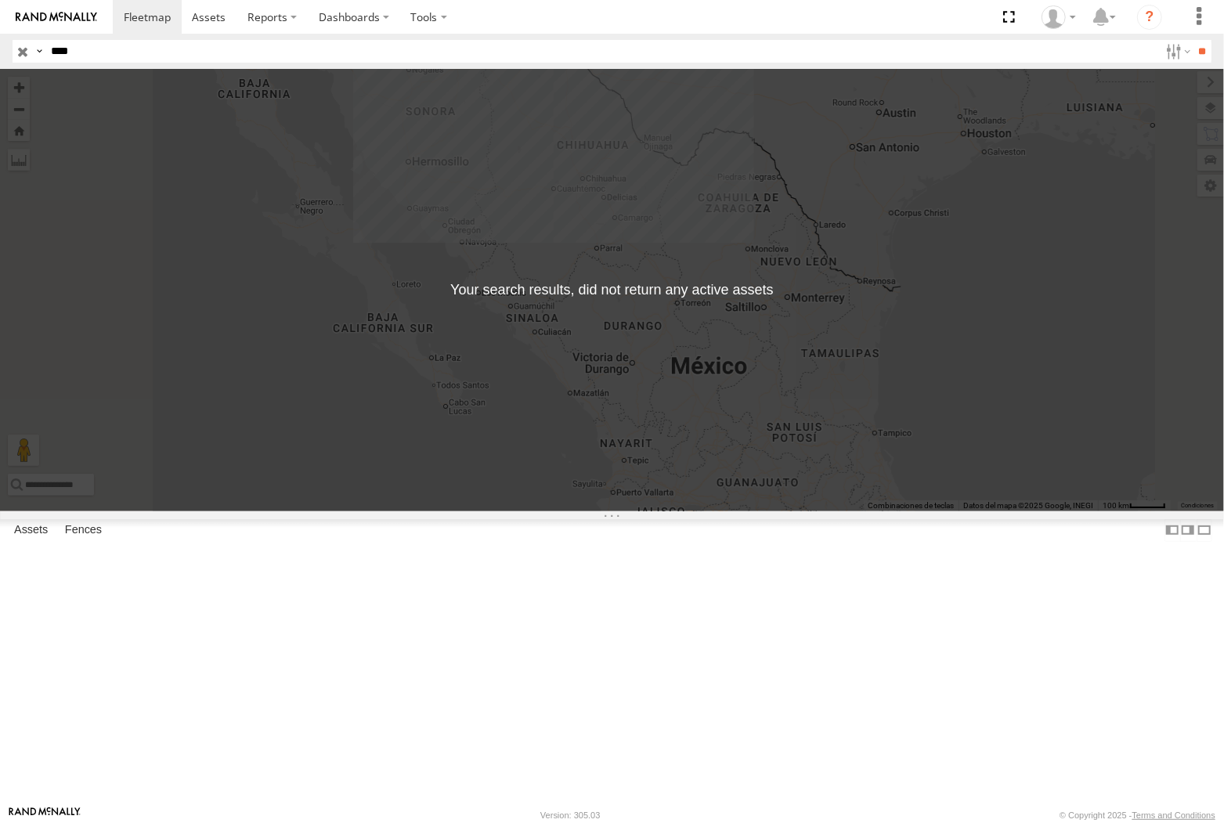
click at [45, 56] on label at bounding box center [39, 51] width 13 height 23
click at [0, 0] on span "Asset Label" at bounding box center [0, 0] width 0 height 0
click at [184, 58] on input "****" at bounding box center [602, 51] width 1115 height 23
click at [927, 40] on input "**" at bounding box center [1203, 51] width 18 height 23
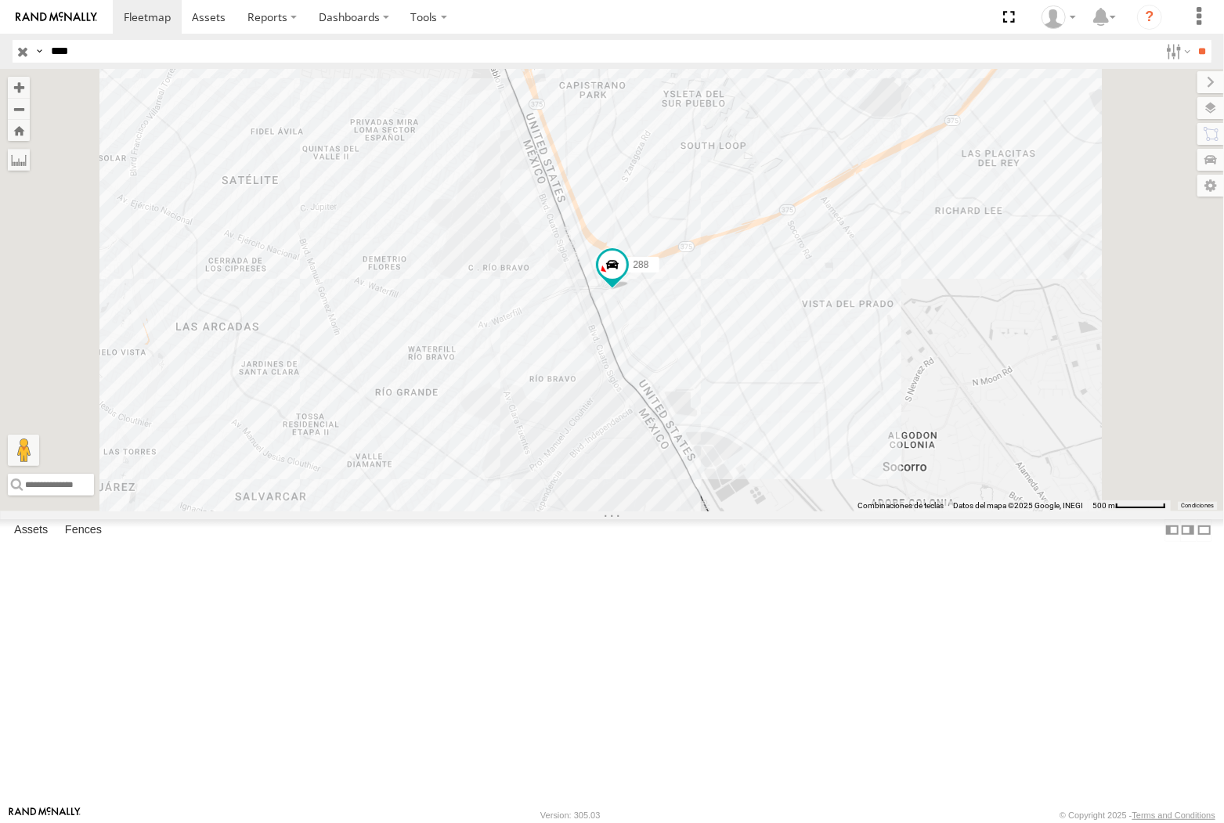
drag, startPoint x: 175, startPoint y: 38, endPoint x: 103, endPoint y: 91, distance: 90.2
click at [175, 38] on header "Search Query Asset ID Asset Label Registration Manufacturer Model VIN Job ID IP" at bounding box center [612, 51] width 1224 height 35
click at [115, 51] on input "****" at bounding box center [602, 51] width 1115 height 23
click at [927, 40] on input "**" at bounding box center [1203, 51] width 18 height 23
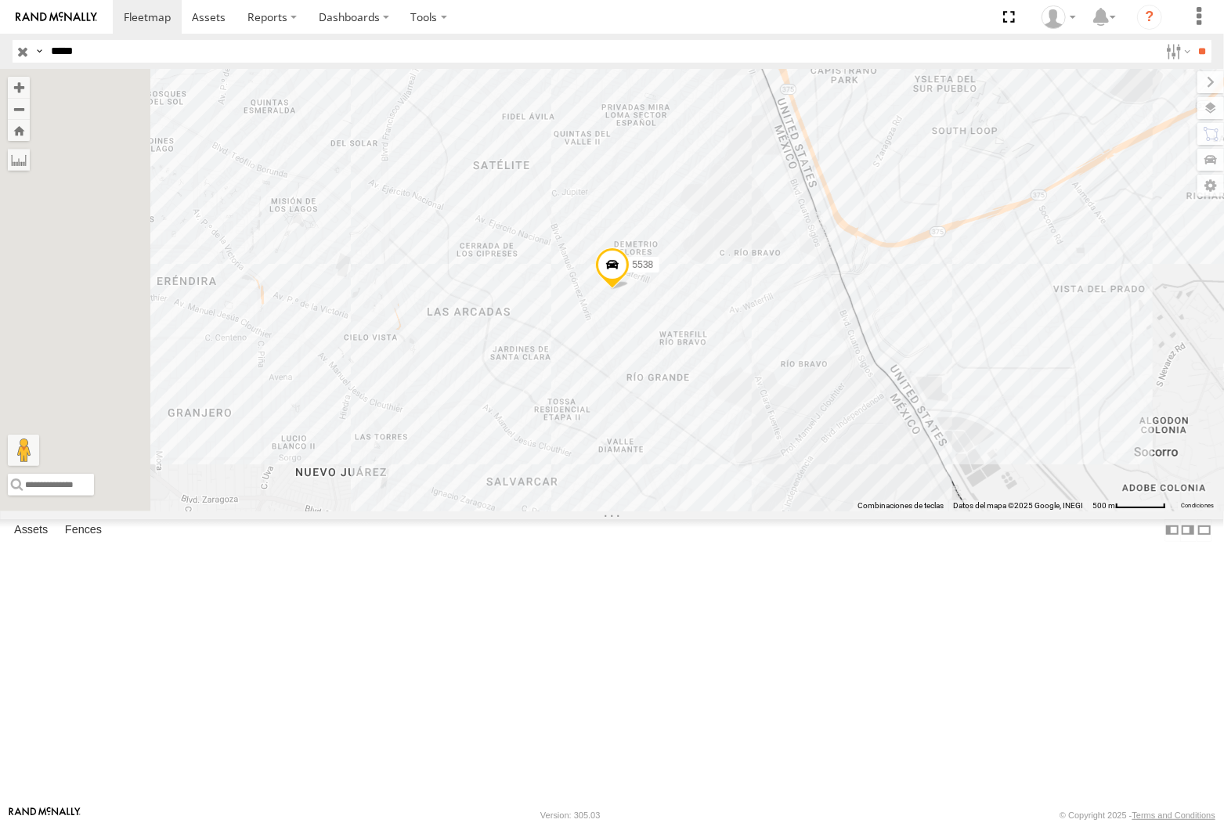
click at [169, 50] on input "*****" at bounding box center [602, 51] width 1115 height 23
click at [927, 40] on input "**" at bounding box center [1203, 51] width 18 height 23
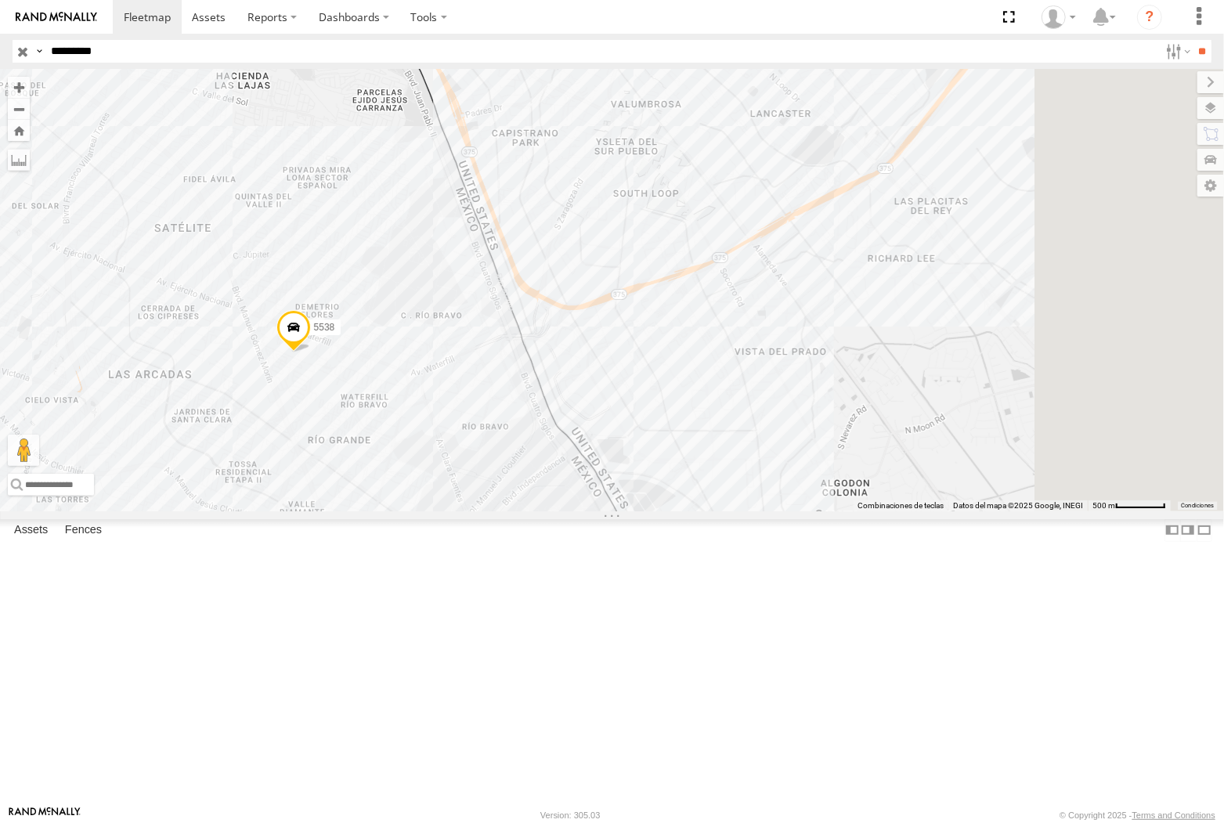
click at [118, 52] on input "*********" at bounding box center [602, 51] width 1115 height 23
click at [927, 40] on input "**" at bounding box center [1203, 51] width 18 height 23
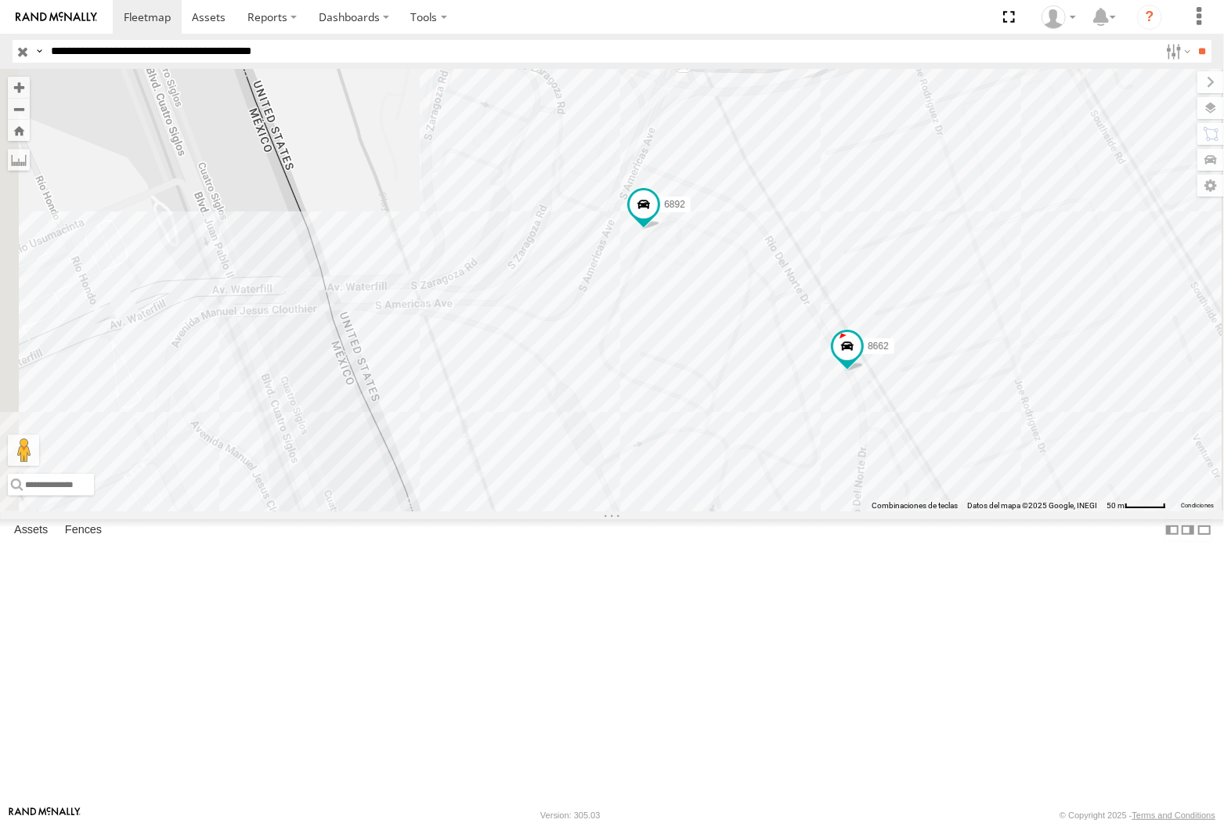
drag, startPoint x: 324, startPoint y: 59, endPoint x: 348, endPoint y: 79, distance: 31.7
click at [324, 59] on input "**********" at bounding box center [602, 51] width 1115 height 23
type input "**********"
click at [927, 40] on input "**" at bounding box center [1203, 51] width 18 height 23
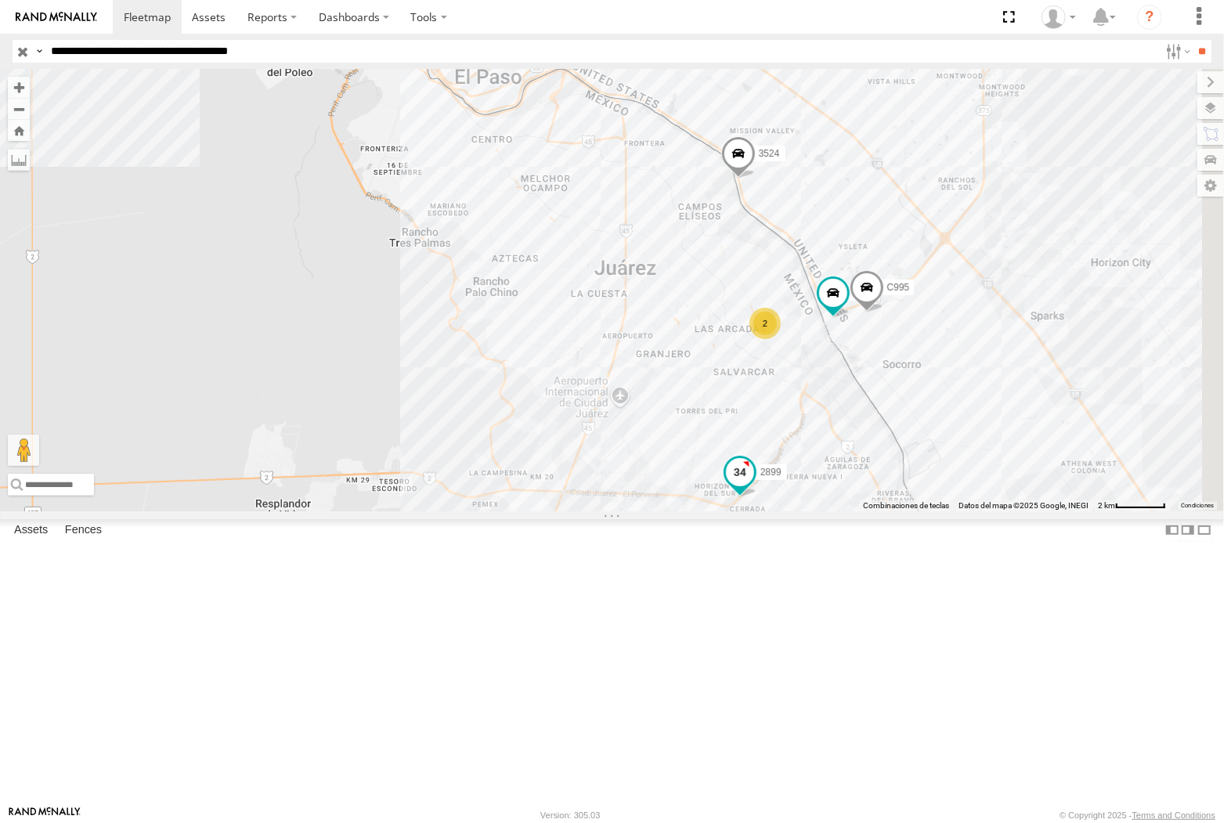
click at [754, 487] on span at bounding box center [739, 473] width 28 height 28
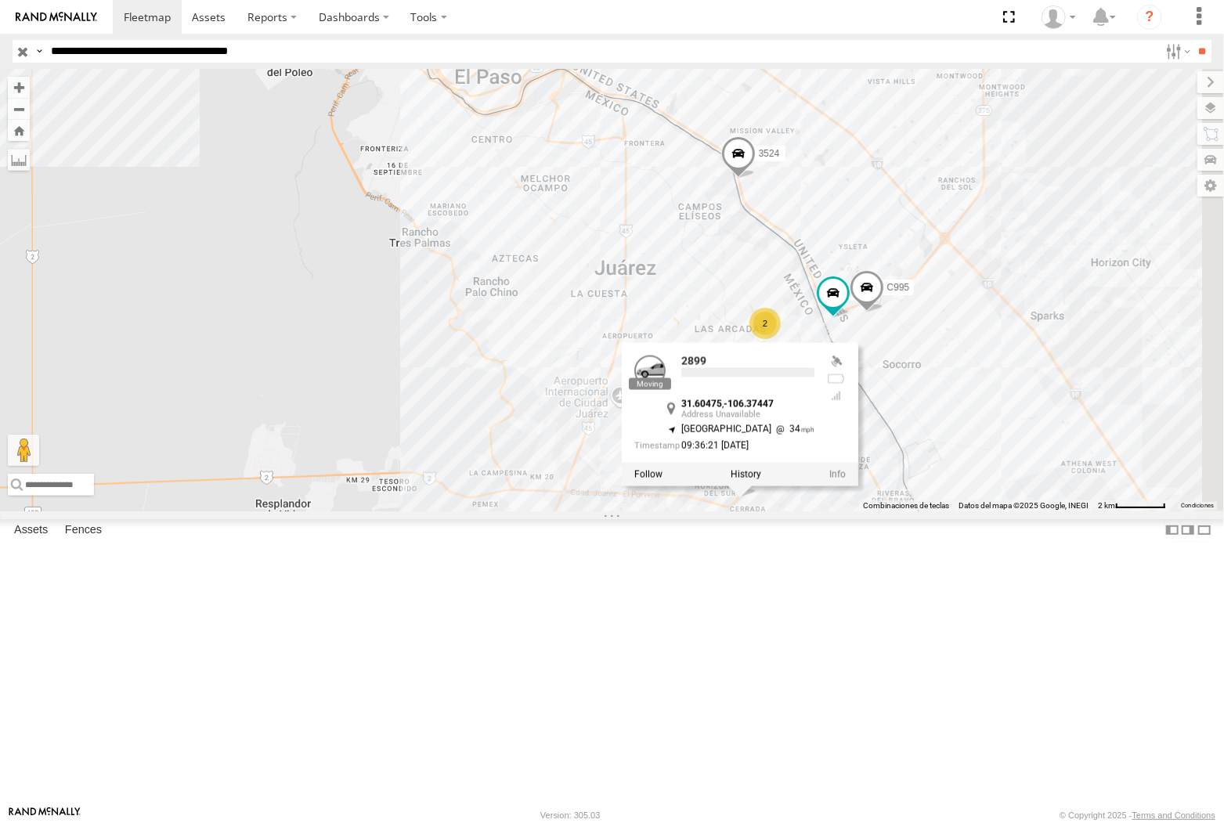
click at [761, 480] on label at bounding box center [745, 474] width 31 height 11
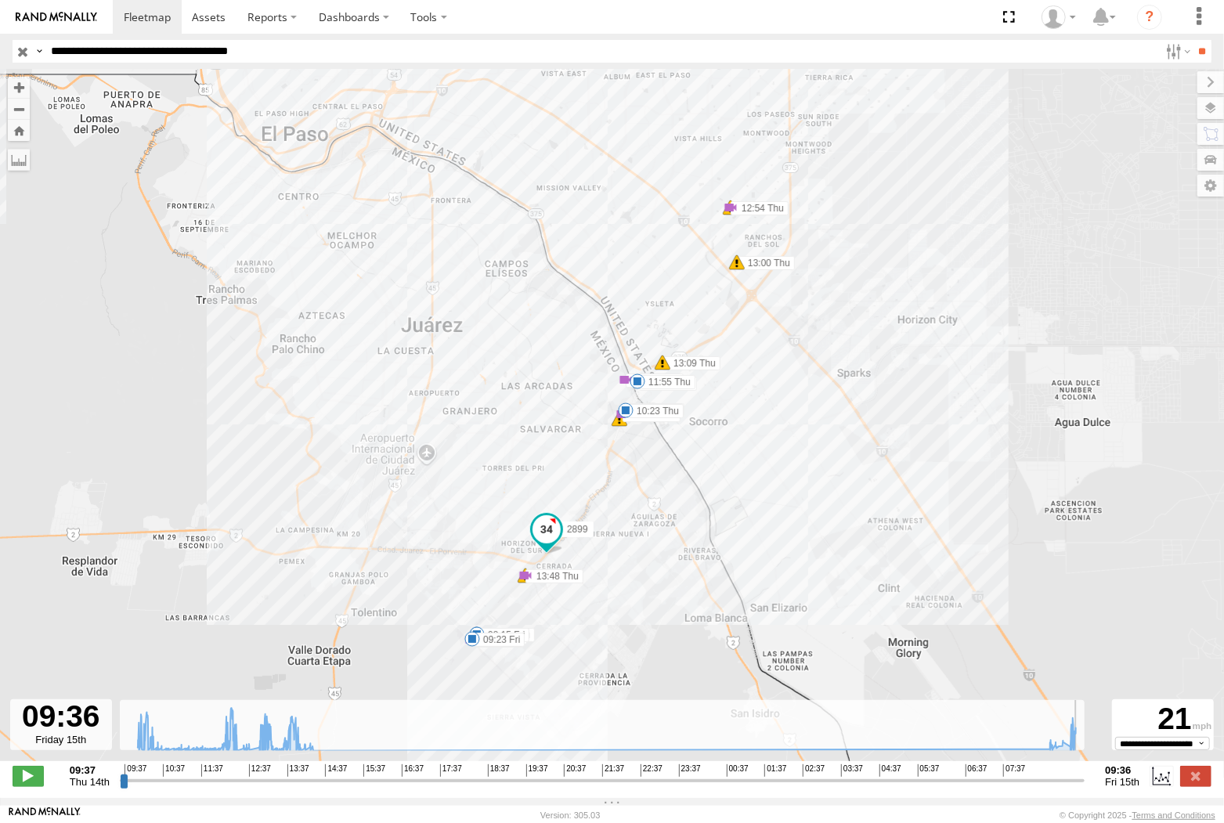
drag, startPoint x: 713, startPoint y: 794, endPoint x: 1226, endPoint y: 779, distance: 513.3
type input "**********"
click at [927, 779] on input "range" at bounding box center [603, 780] width 966 height 15
click at [927, 786] on label at bounding box center [1196, 776] width 31 height 20
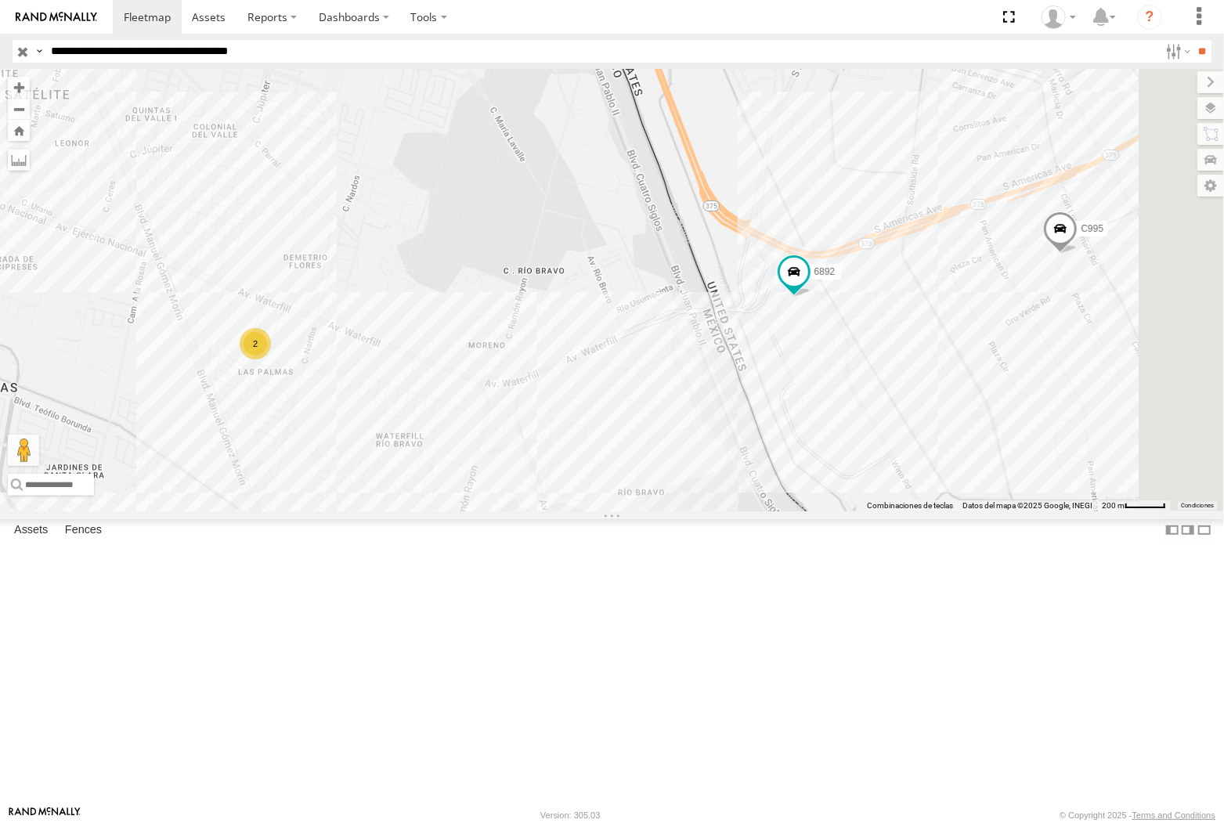
drag, startPoint x: 1111, startPoint y: 513, endPoint x: 813, endPoint y: 528, distance: 298.0
click at [813, 511] on div "6892 3524 C995 2899 2" at bounding box center [612, 290] width 1224 height 442
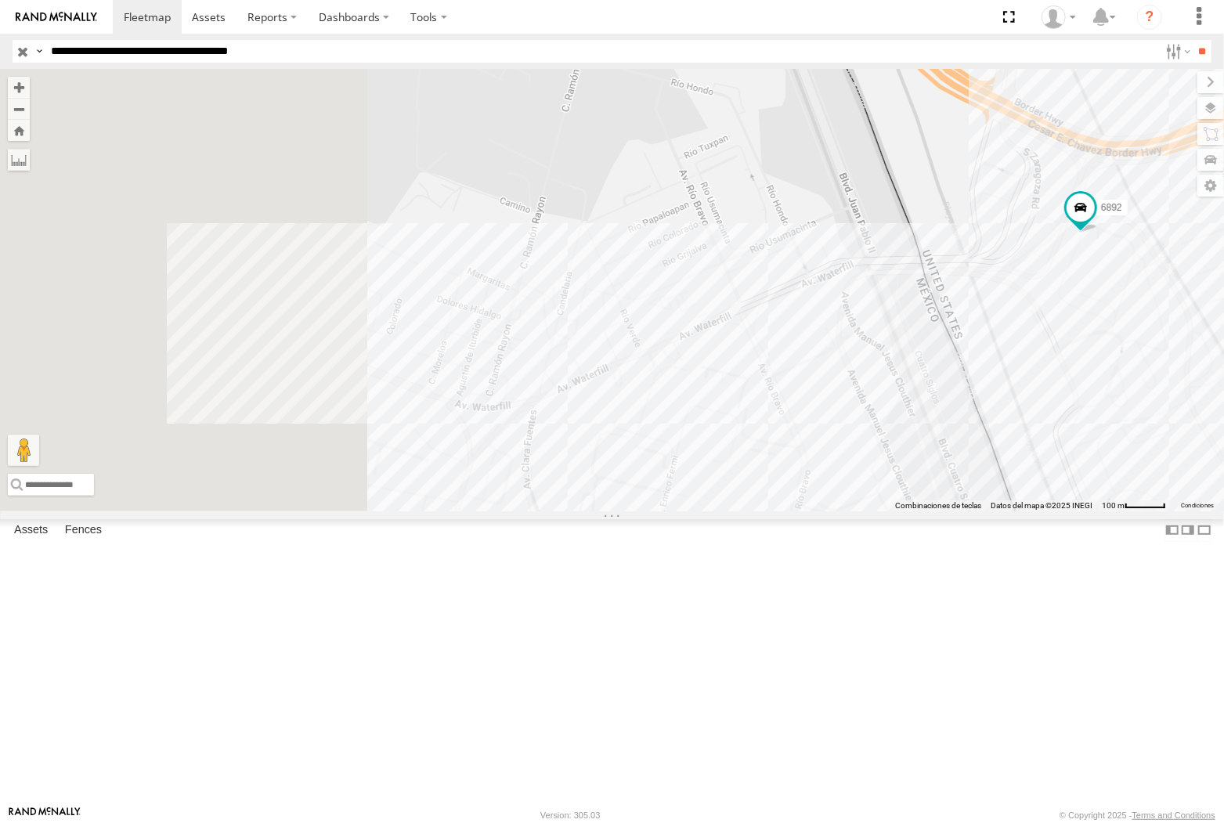
drag, startPoint x: 687, startPoint y: 515, endPoint x: 1078, endPoint y: 434, distance: 399.3
click at [927, 435] on div "6892 3524 C995 2899" at bounding box center [612, 290] width 1224 height 442
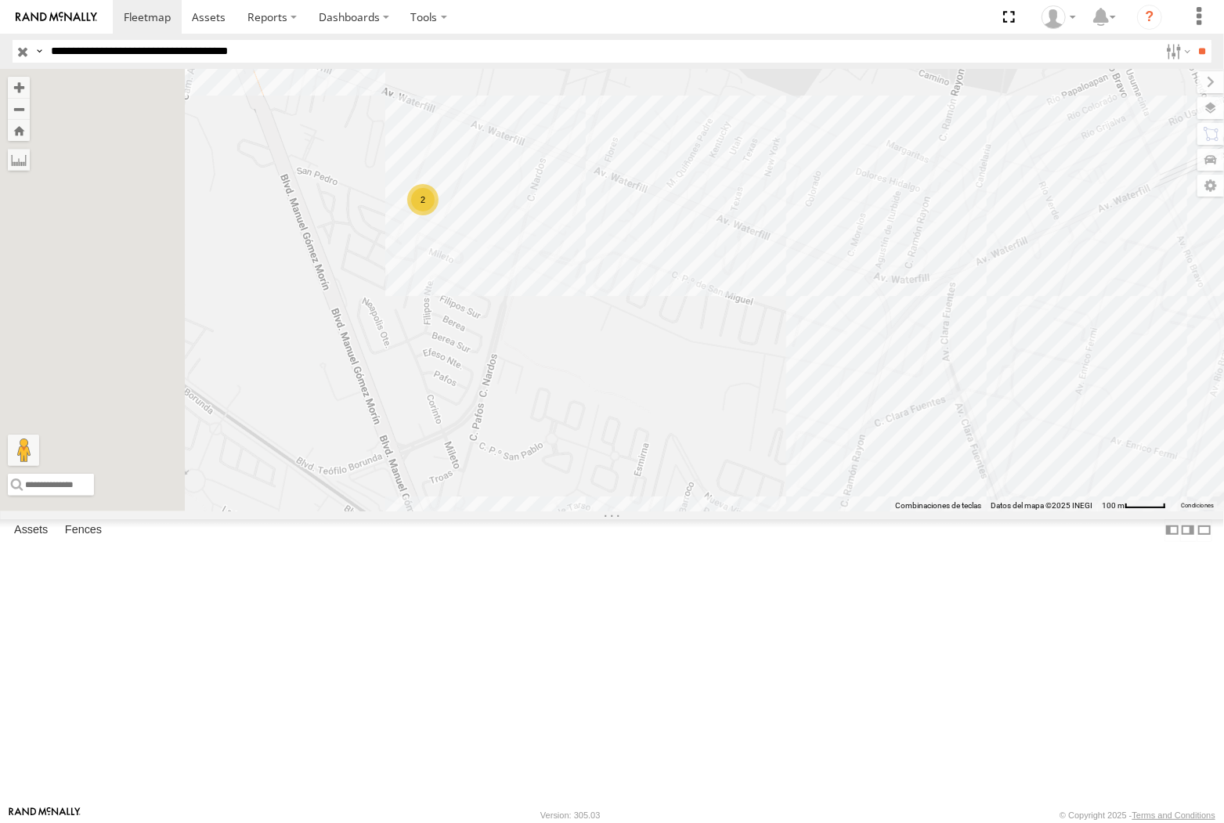
drag, startPoint x: 746, startPoint y: 394, endPoint x: 779, endPoint y: 392, distance: 33.7
click at [779, 392] on div "6892 3524 C995 2899 2" at bounding box center [612, 290] width 1224 height 442
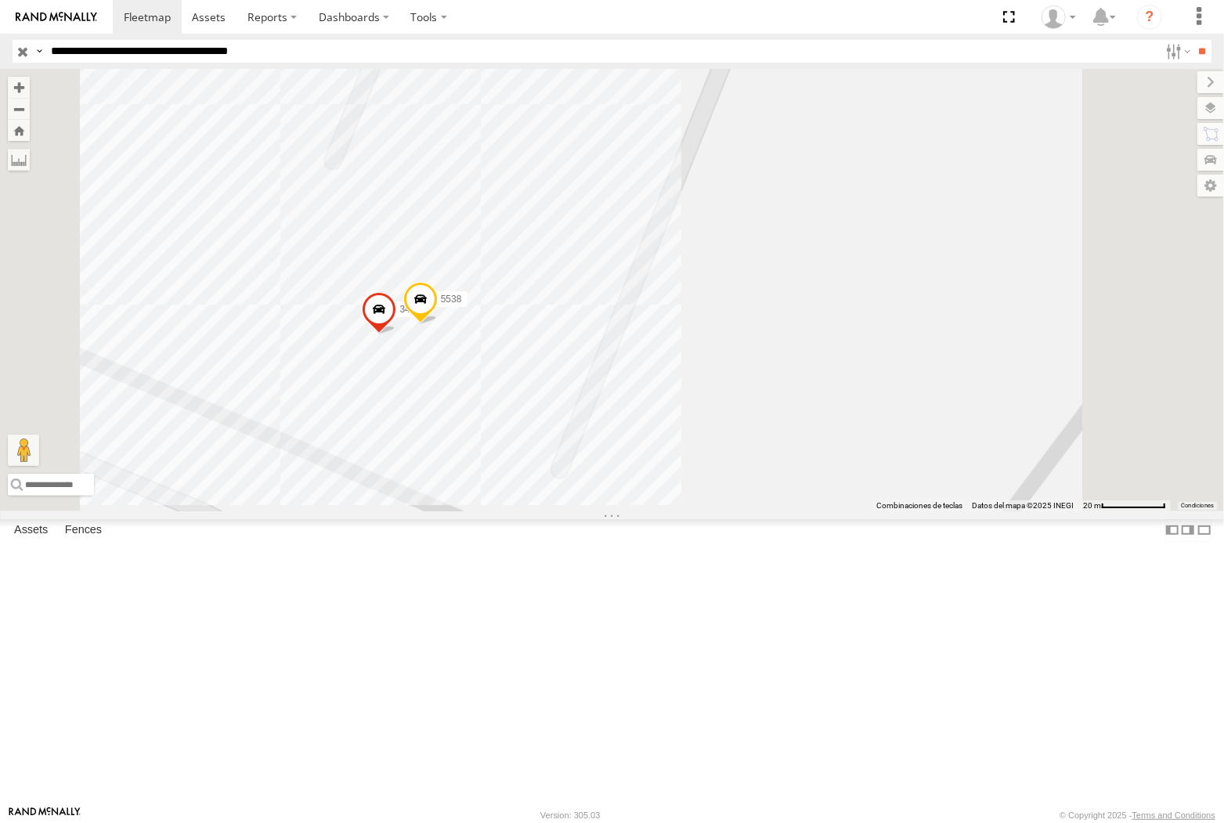
drag, startPoint x: 188, startPoint y: 55, endPoint x: 193, endPoint y: 103, distance: 48.9
click at [188, 55] on input "**********" at bounding box center [602, 51] width 1115 height 23
click at [927, 40] on input "**" at bounding box center [1203, 51] width 18 height 23
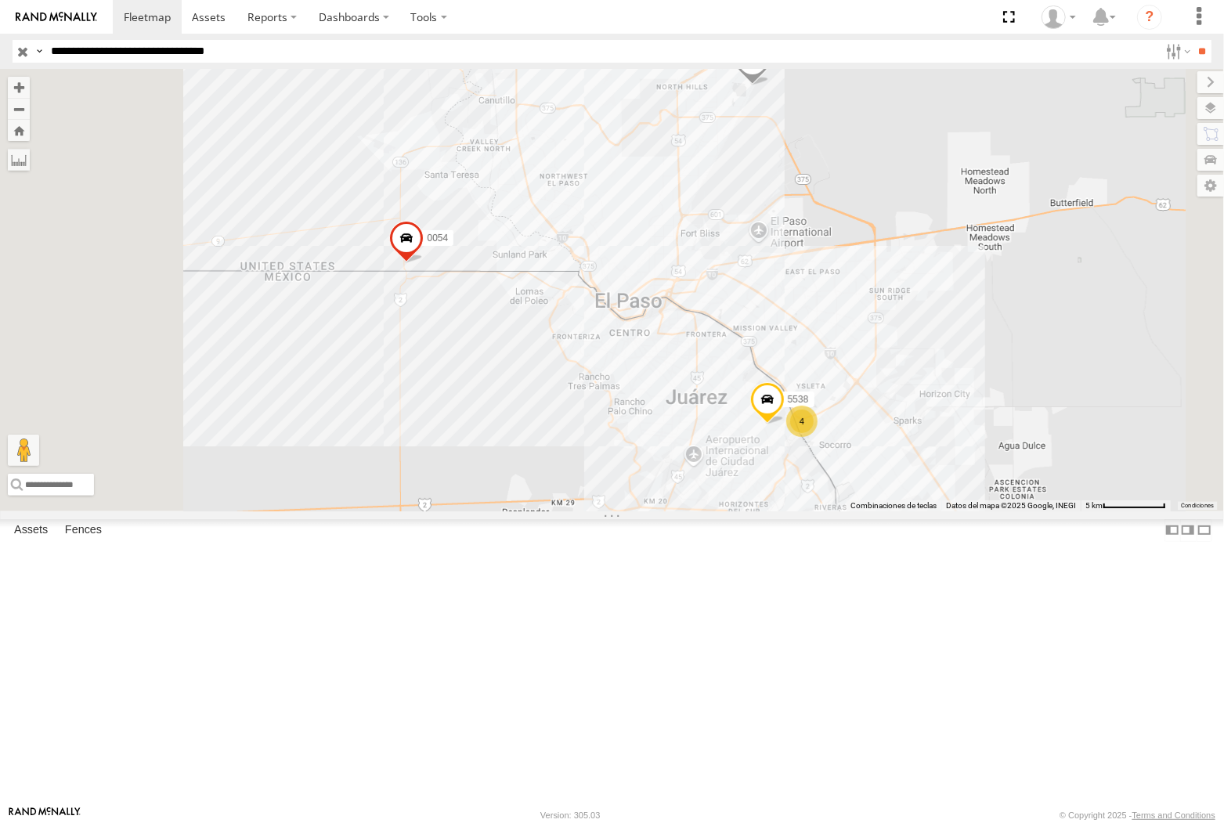
click at [202, 47] on input "**********" at bounding box center [602, 51] width 1115 height 23
click at [927, 40] on input "**" at bounding box center [1203, 51] width 18 height 23
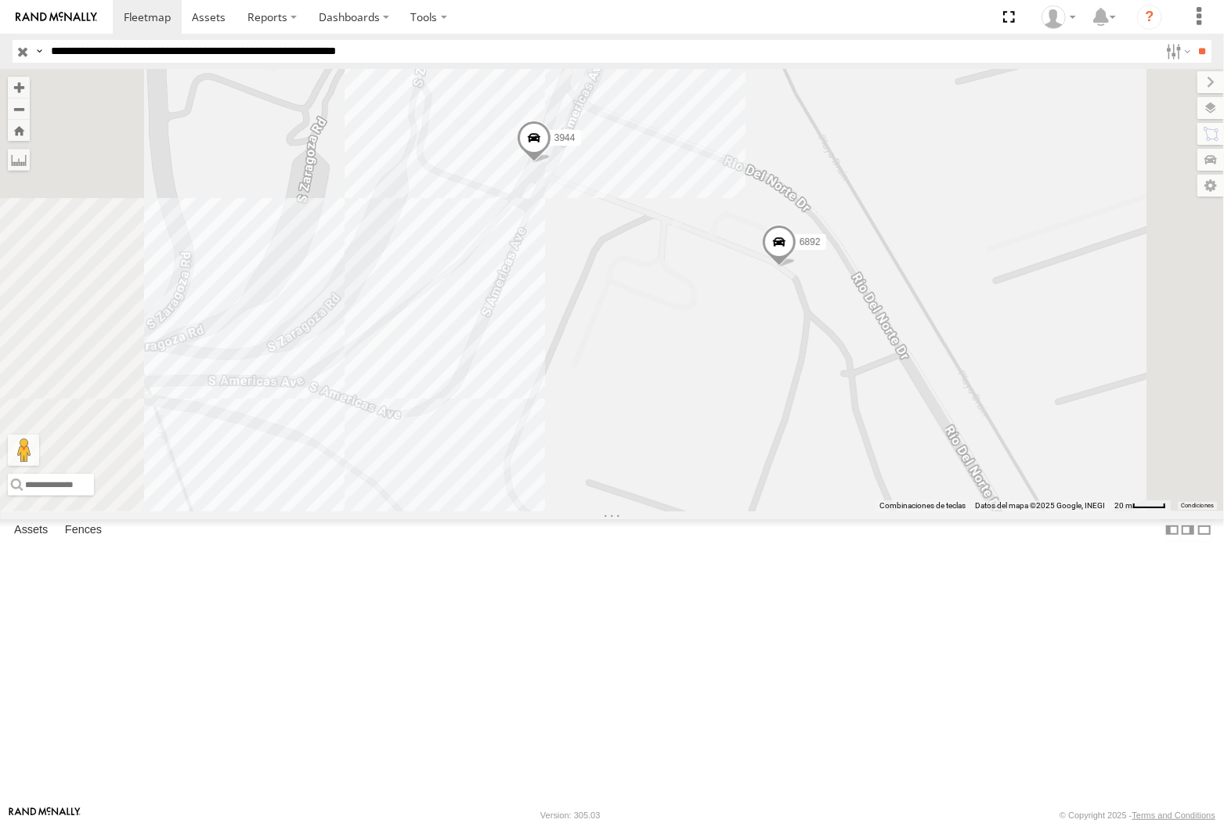
drag, startPoint x: 243, startPoint y: 50, endPoint x: 253, endPoint y: 68, distance: 20.7
click at [243, 50] on input "**********" at bounding box center [602, 51] width 1115 height 23
type input "**********"
click at [927, 40] on input "**" at bounding box center [1203, 51] width 18 height 23
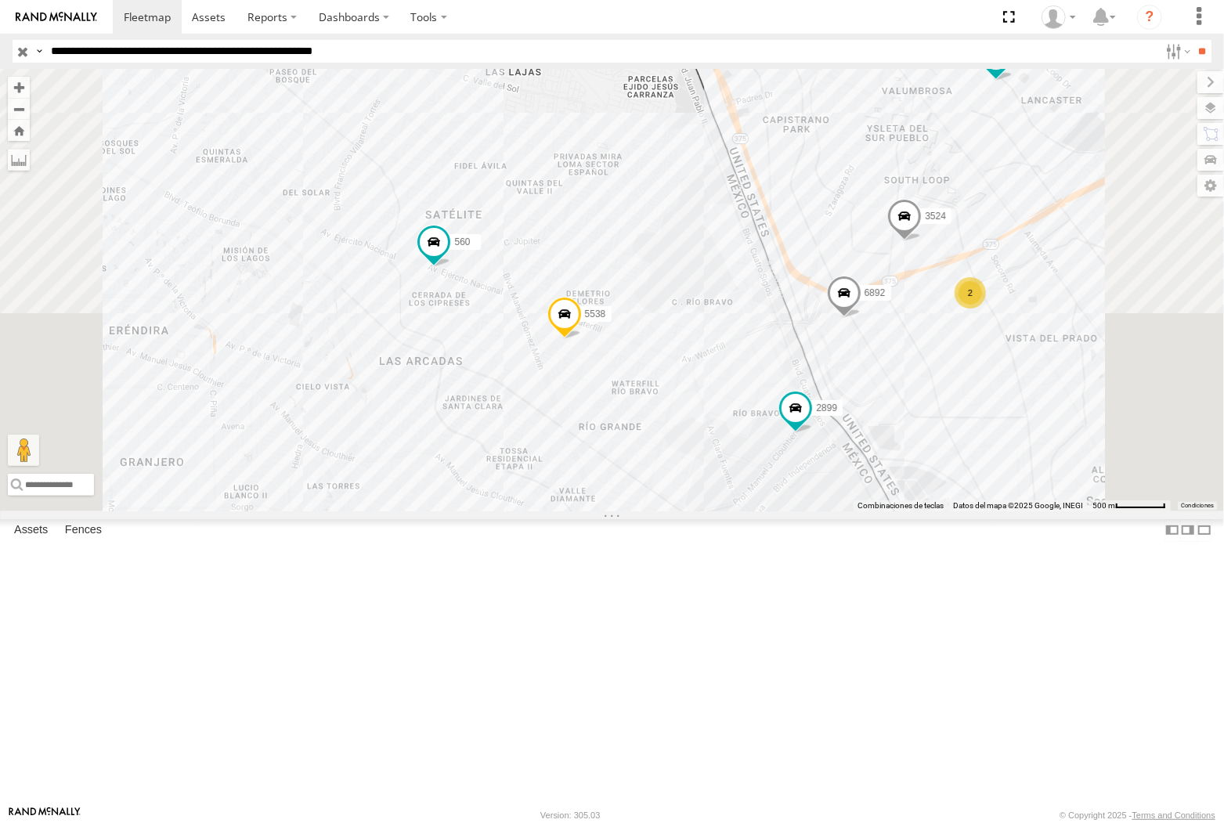
drag, startPoint x: 609, startPoint y: 381, endPoint x: 628, endPoint y: 387, distance: 19.8
click at [609, 381] on div "6892 560 4107 3524 0054 5538 2899 3952 3553 686 2" at bounding box center [612, 290] width 1224 height 442
click at [448, 256] on span at bounding box center [434, 242] width 28 height 28
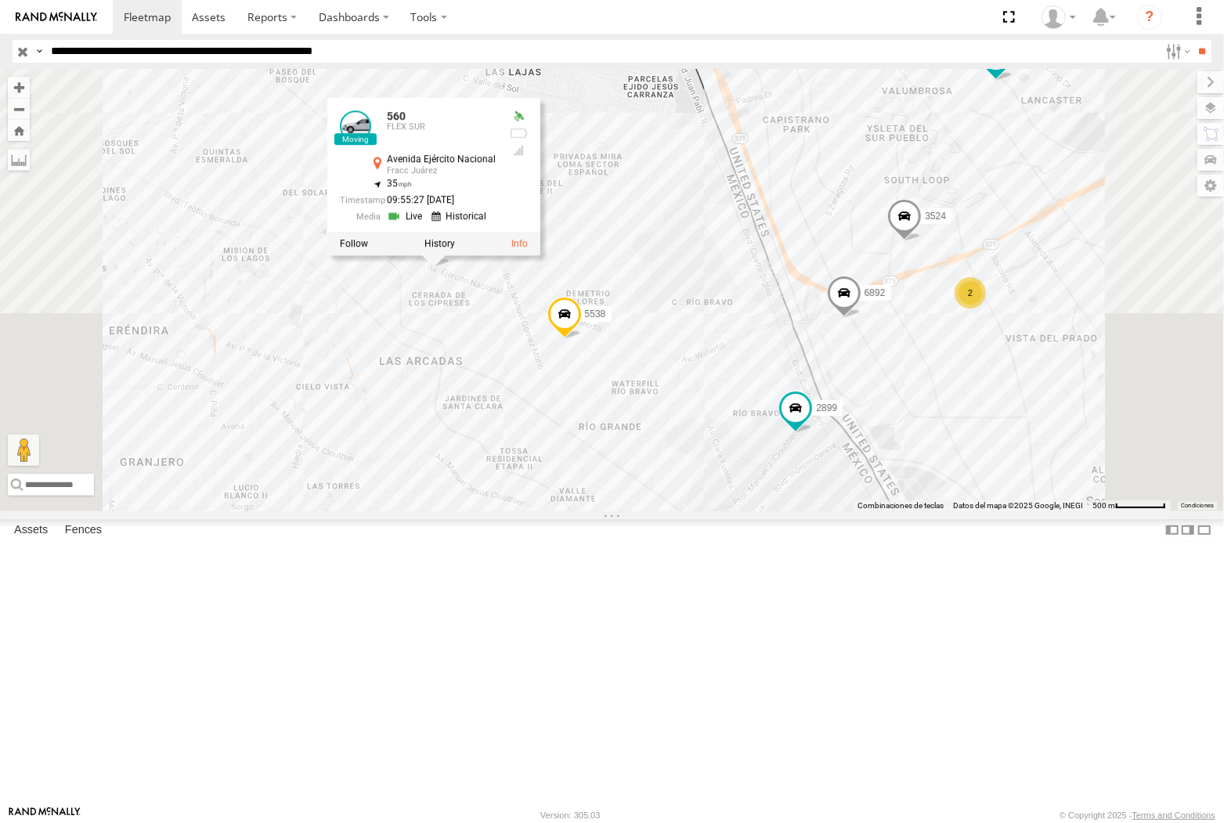
click at [455, 249] on label at bounding box center [440, 243] width 31 height 11
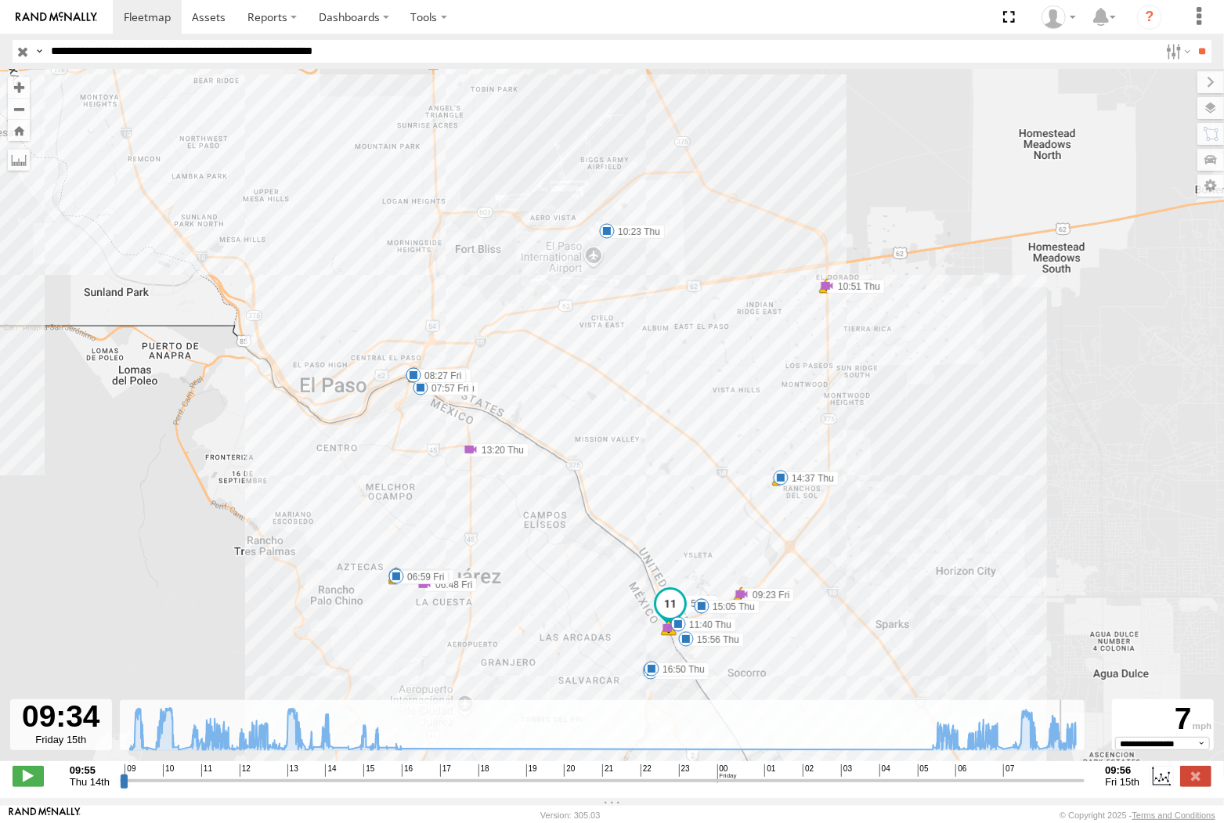
drag, startPoint x: 1083, startPoint y: 788, endPoint x: 996, endPoint y: 771, distance: 87.9
click at [927, 788] on input "range" at bounding box center [603, 780] width 966 height 15
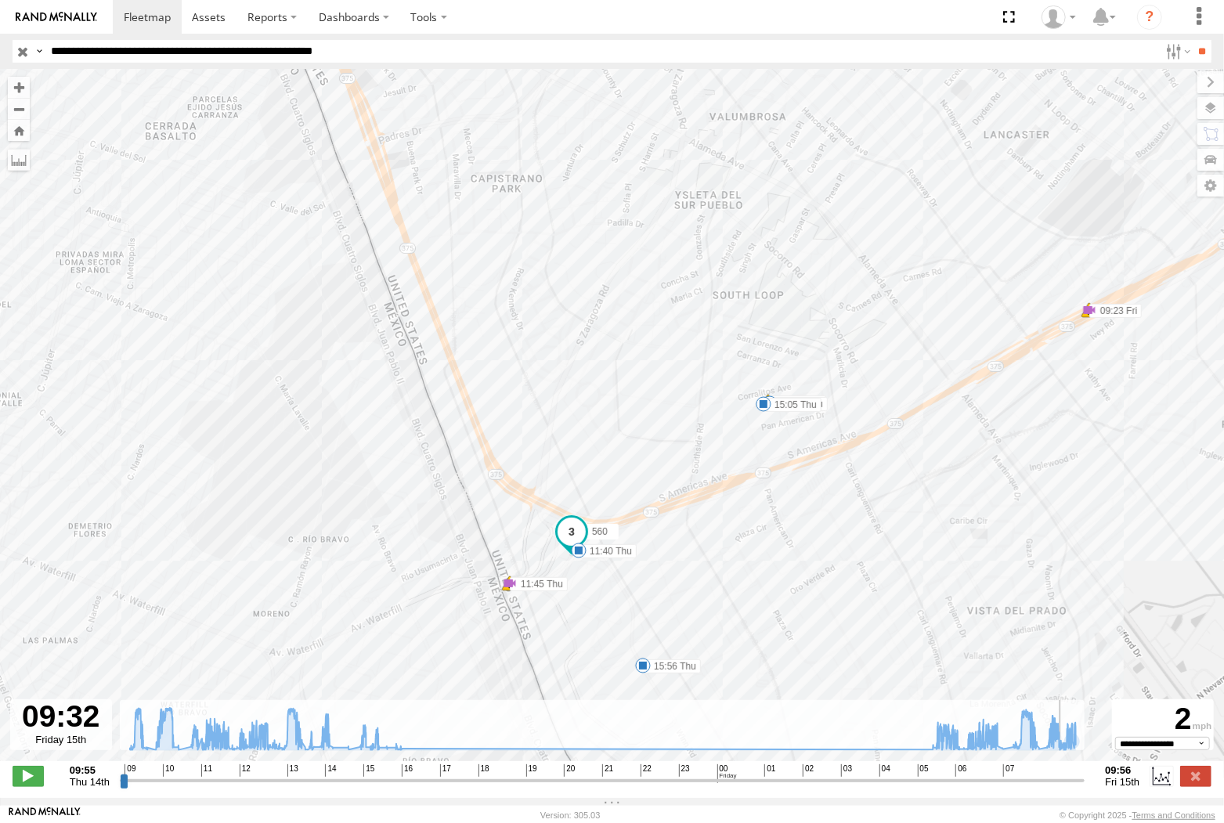
type input "**********"
click at [927, 788] on input "range" at bounding box center [603, 780] width 966 height 15
drag, startPoint x: 321, startPoint y: 56, endPoint x: 316, endPoint y: 81, distance: 25.5
click at [321, 56] on input "**********" at bounding box center [602, 51] width 1115 height 23
type input "**********"
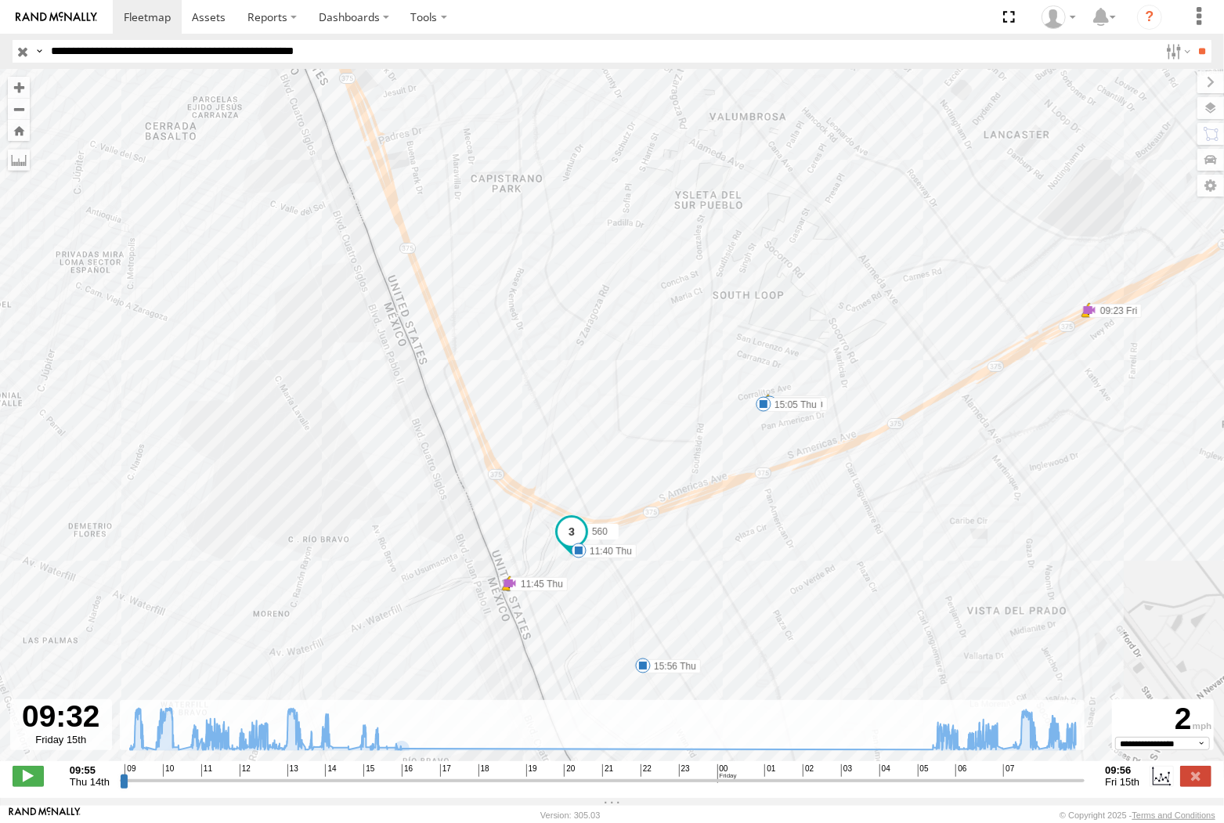
click at [927, 40] on input "**" at bounding box center [1203, 51] width 18 height 23
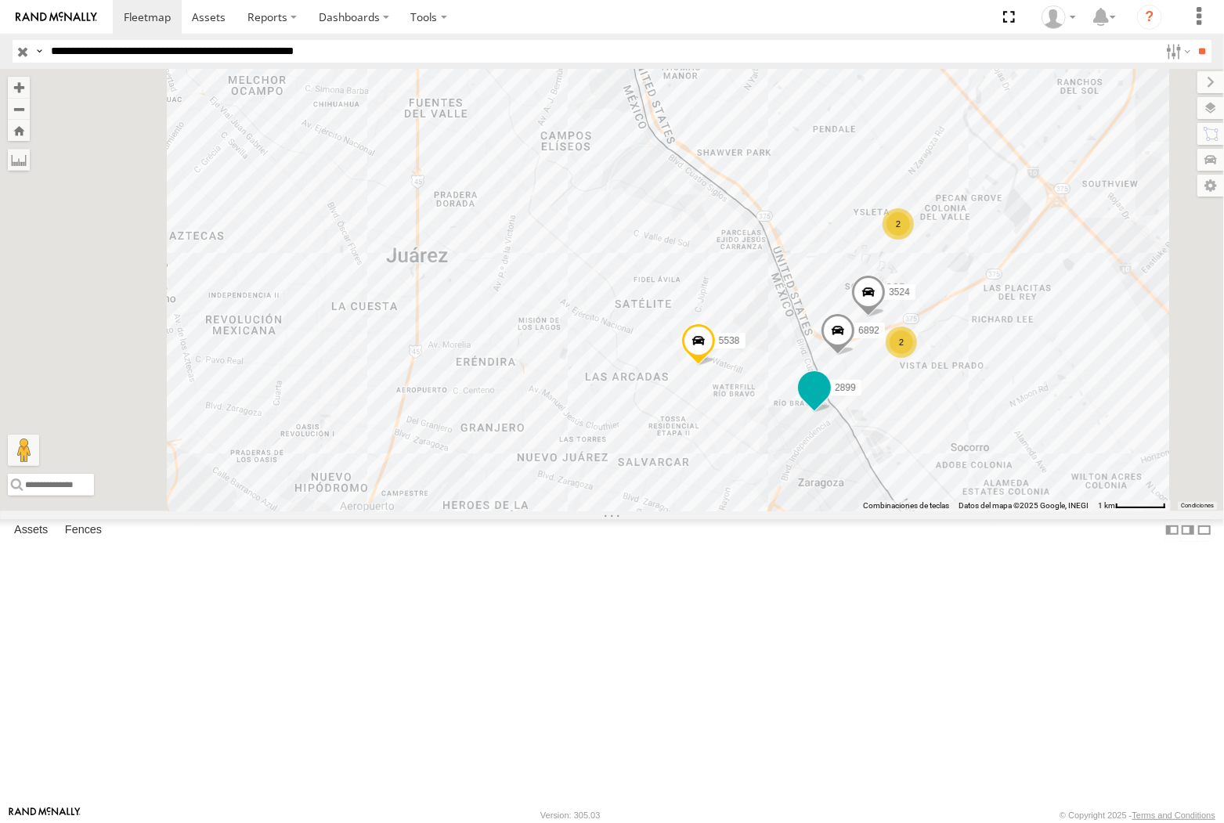
click at [829, 402] on span at bounding box center [815, 388] width 28 height 28
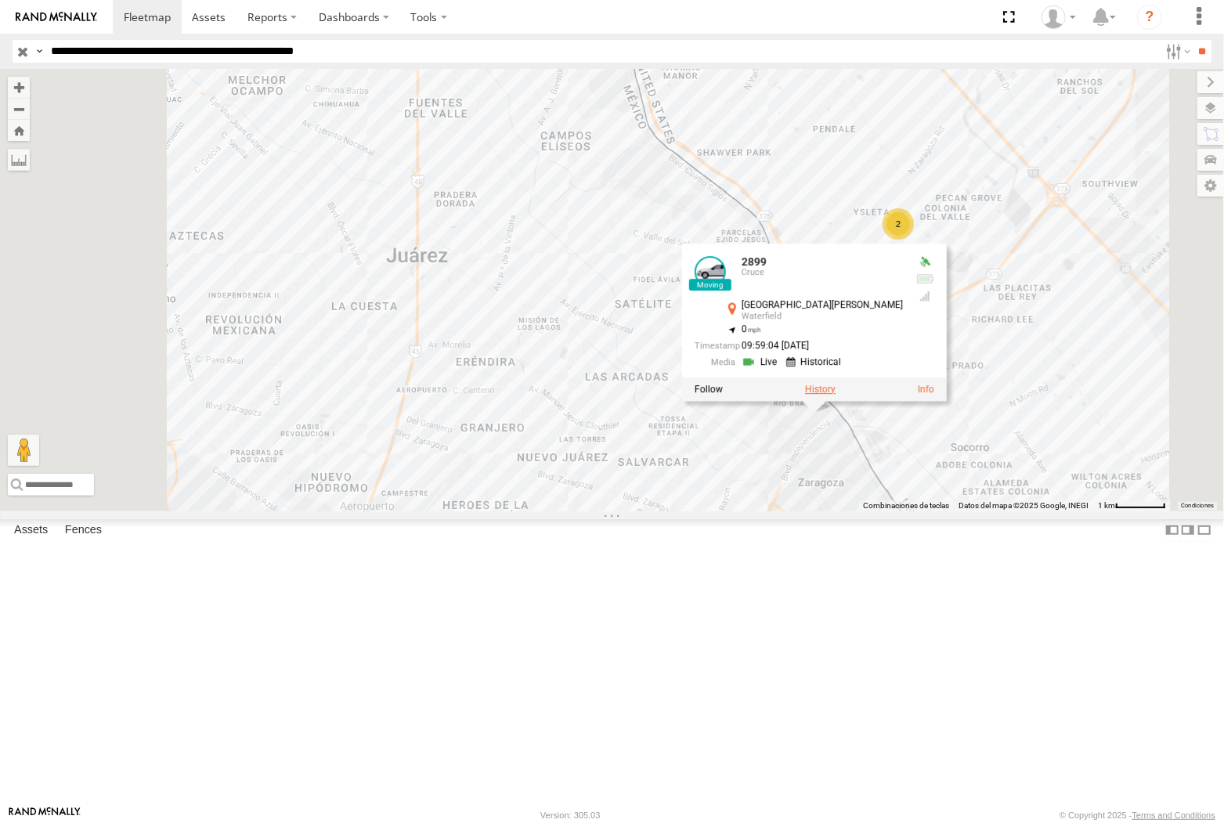
click at [836, 395] on label at bounding box center [820, 389] width 31 height 11
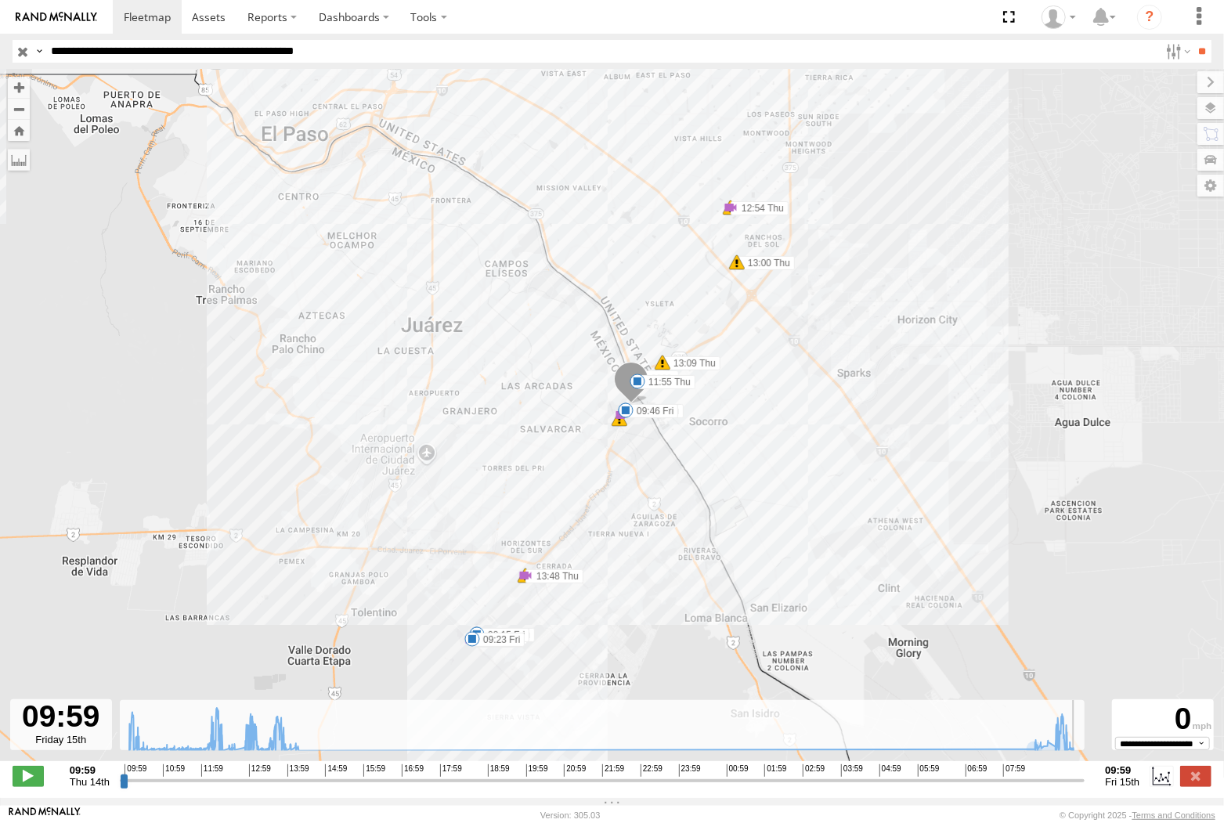
drag, startPoint x: 1077, startPoint y: 784, endPoint x: 1226, endPoint y: 785, distance: 148.8
type input "**********"
click at [927, 785] on input "range" at bounding box center [603, 780] width 966 height 15
click at [927, 785] on label at bounding box center [1196, 776] width 31 height 20
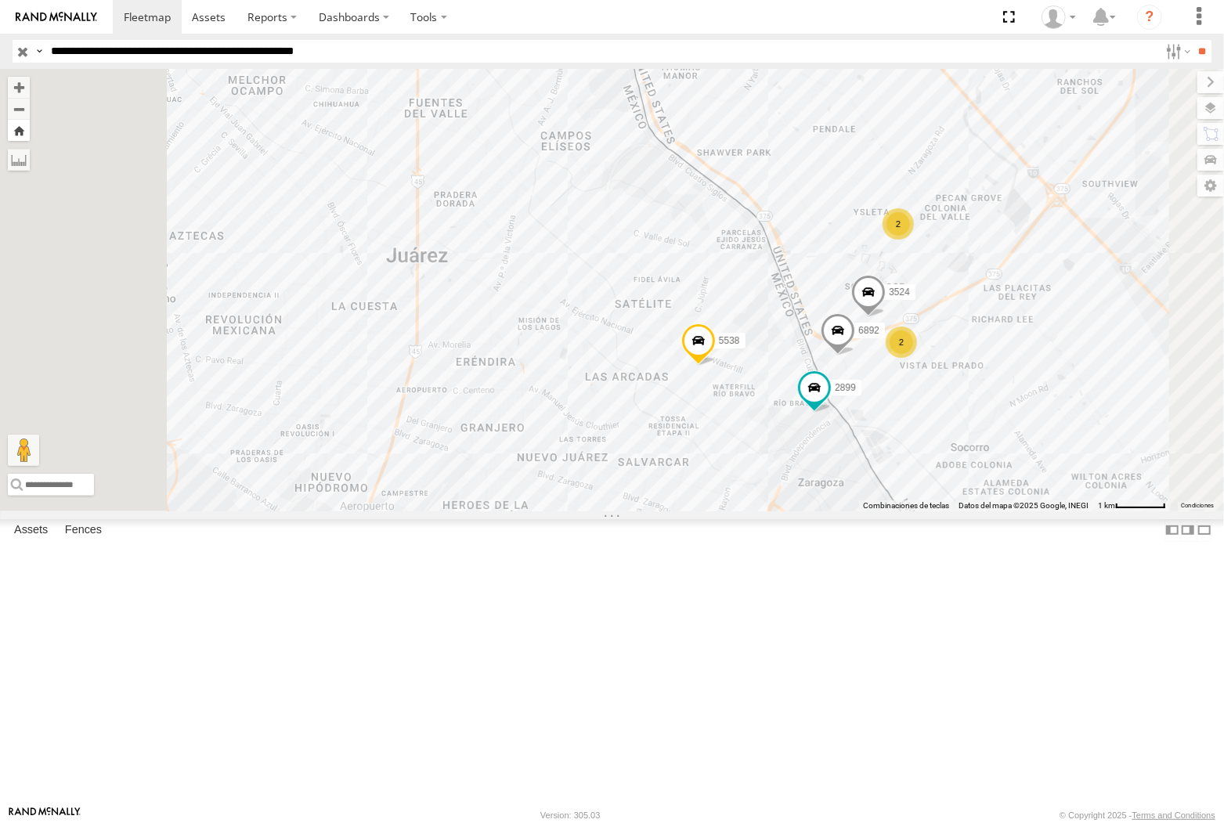
click at [30, 131] on button "Zoom Home" at bounding box center [19, 130] width 22 height 21
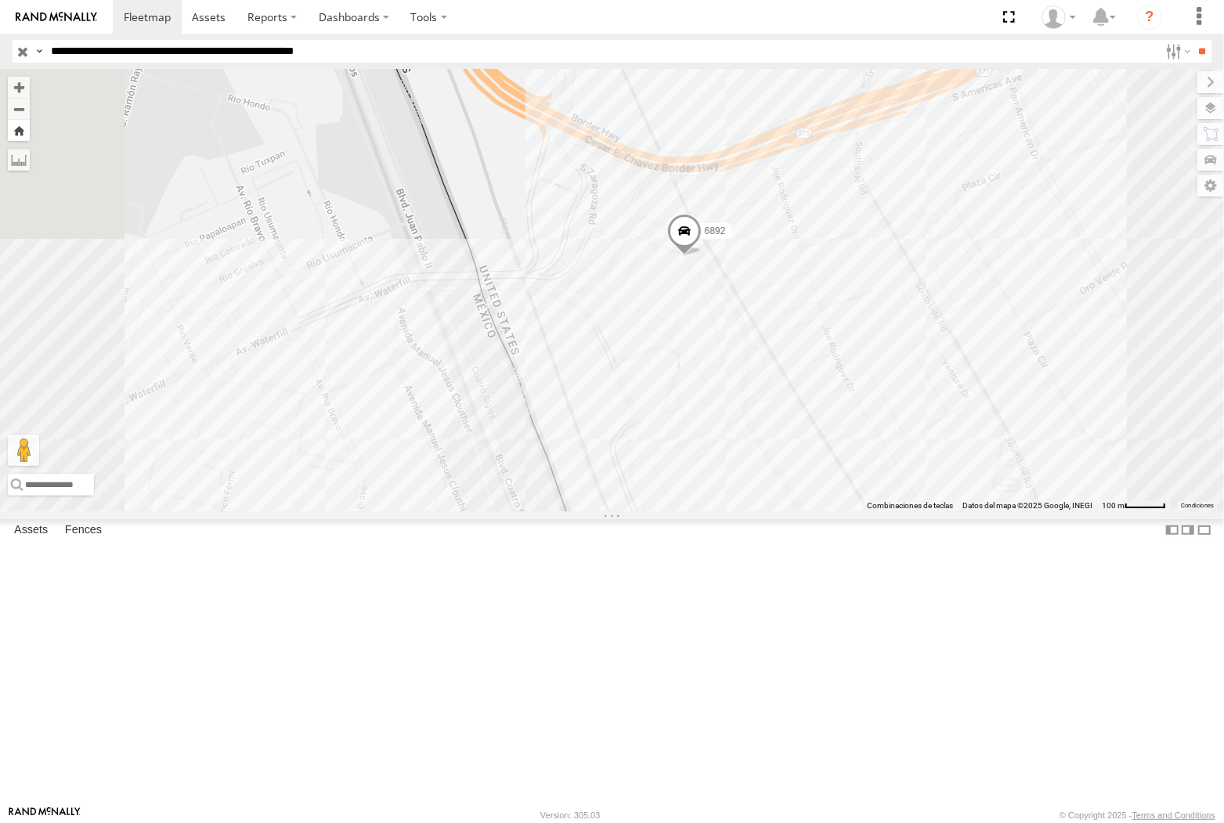
click at [30, 133] on button "Zoom Home" at bounding box center [19, 130] width 22 height 21
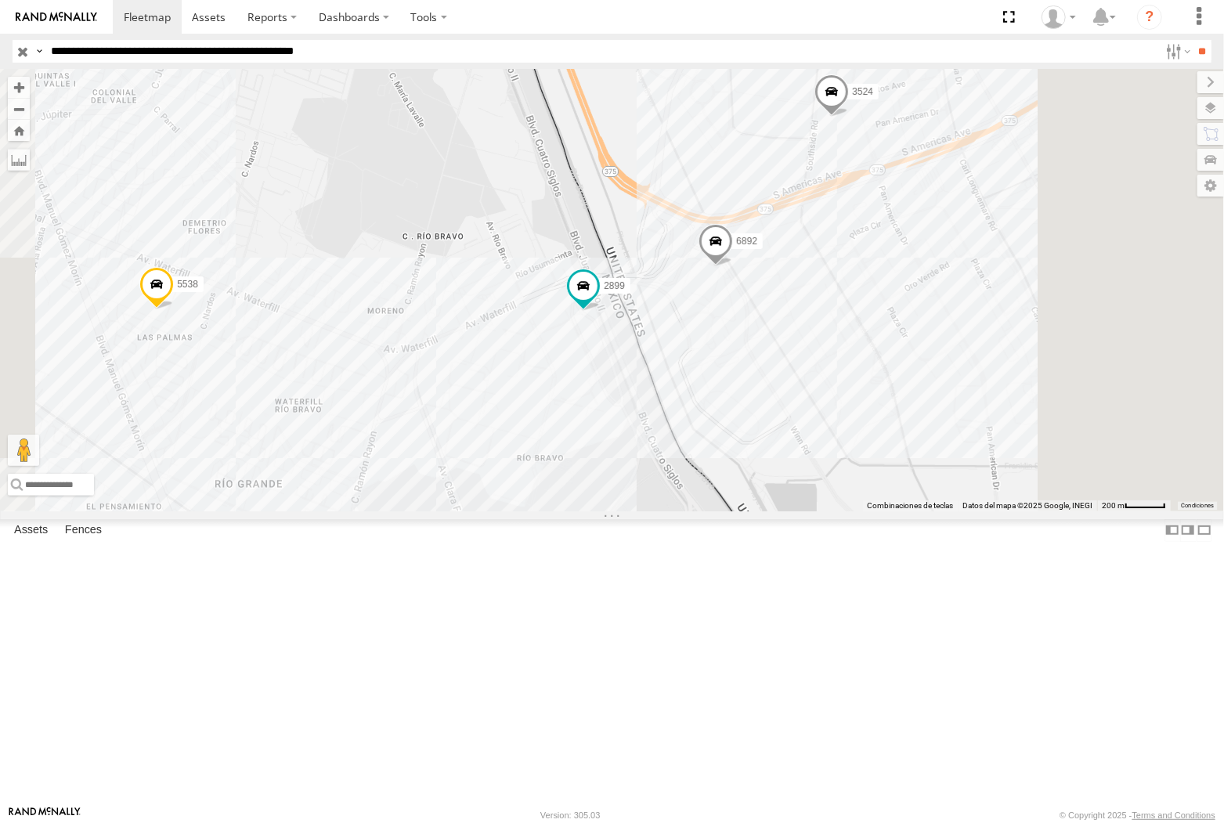
drag, startPoint x: 971, startPoint y: 667, endPoint x: 852, endPoint y: 490, distance: 214.4
click at [852, 490] on div "4107 0054 5538 686 6892 3524 2899" at bounding box center [612, 290] width 1224 height 442
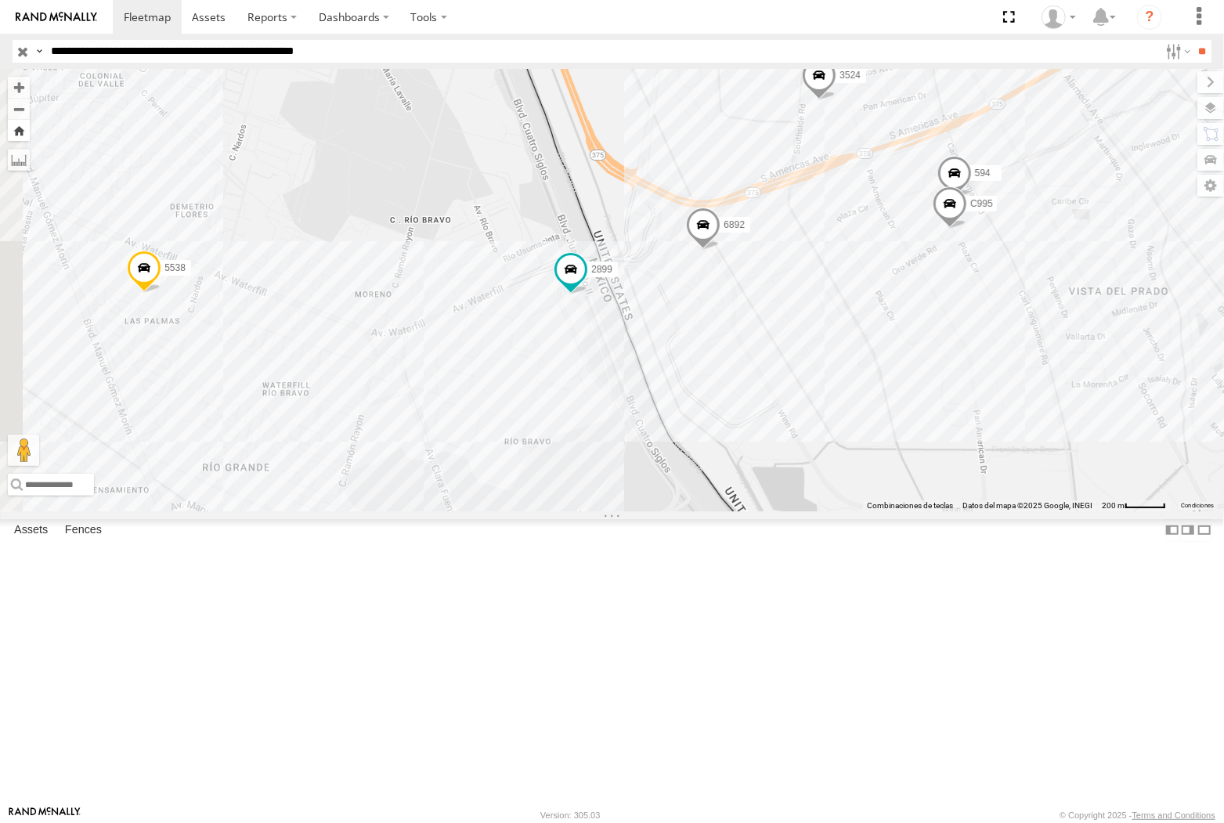
click at [30, 131] on button "Zoom Home" at bounding box center [19, 130] width 22 height 21
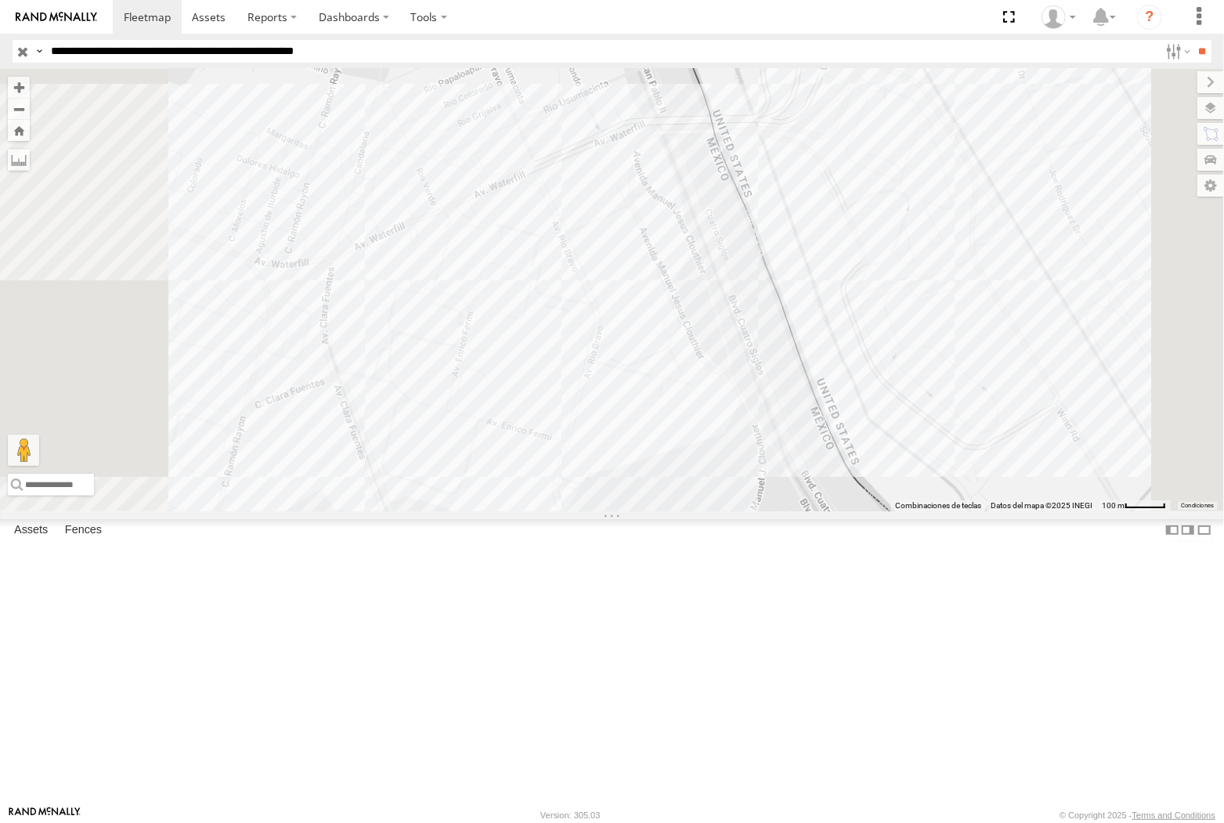
drag, startPoint x: 1115, startPoint y: 653, endPoint x: 866, endPoint y: 645, distance: 249.2
click at [866, 511] on div "4107 0054 5538 686" at bounding box center [612, 290] width 1224 height 442
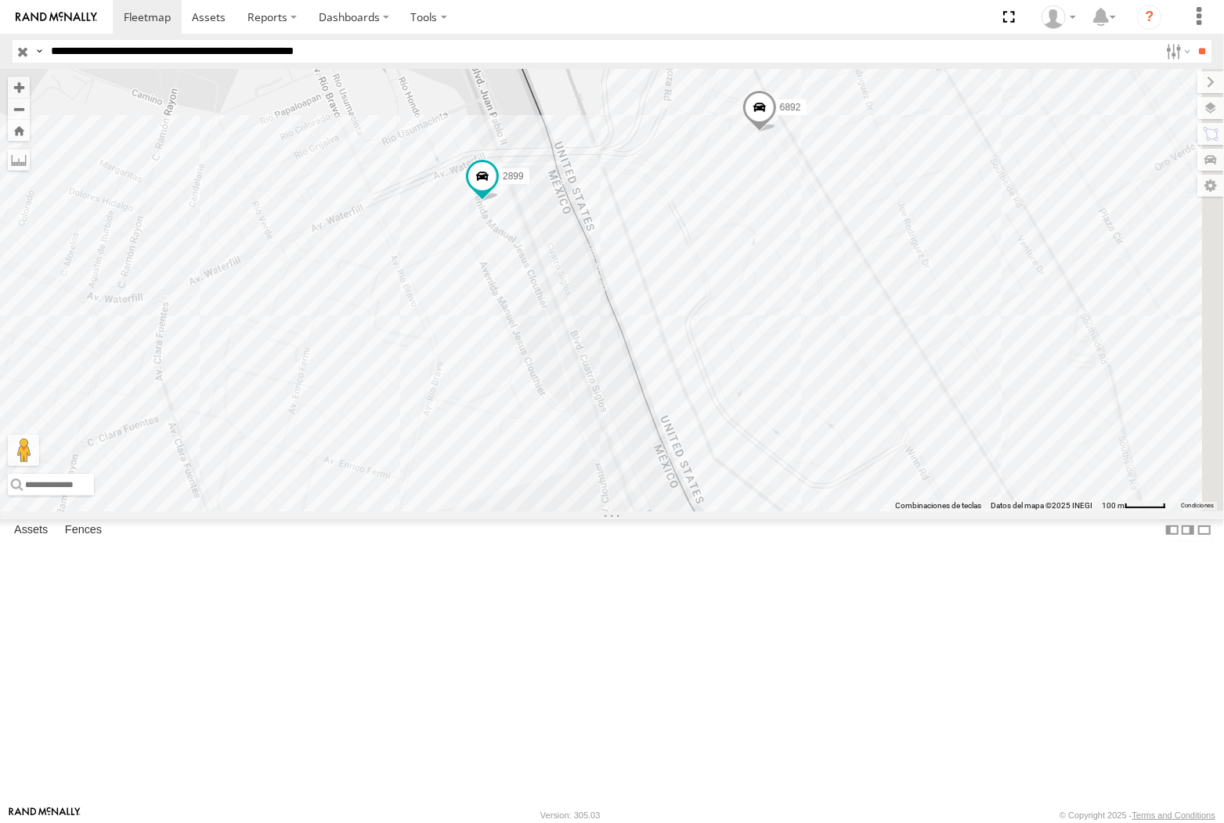
drag, startPoint x: 960, startPoint y: 664, endPoint x: 758, endPoint y: 622, distance: 205.7
click at [758, 511] on div "4107 0054 5538 686 6892 2899" at bounding box center [612, 290] width 1224 height 442
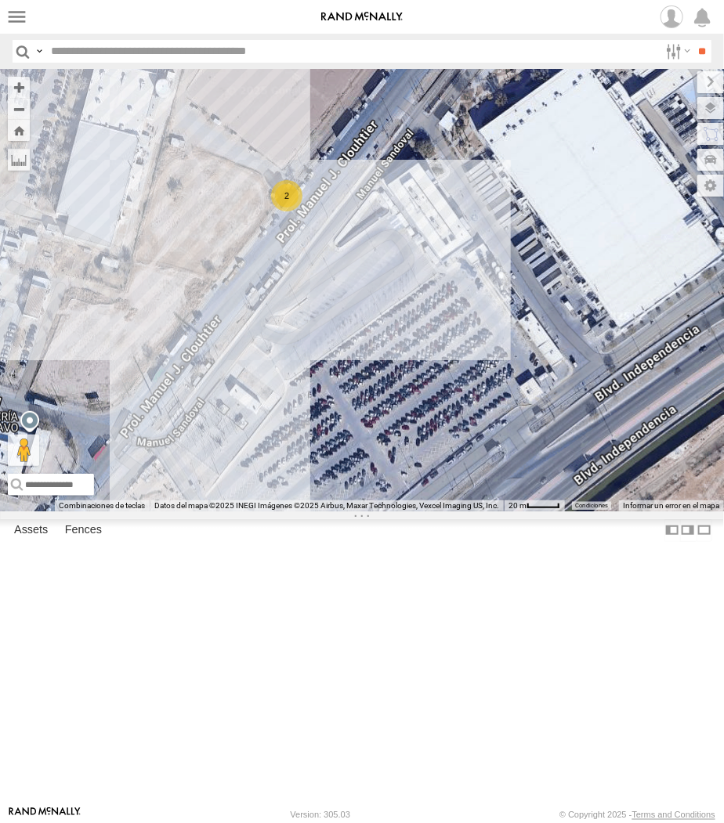
drag, startPoint x: 246, startPoint y: 448, endPoint x: 425, endPoint y: 417, distance: 181.3
click at [425, 418] on div "AN53295 AN531610 AN533249 015910001811580 ZJ535914 F2771 AN538662 3944 AN532390…" at bounding box center [362, 290] width 724 height 443
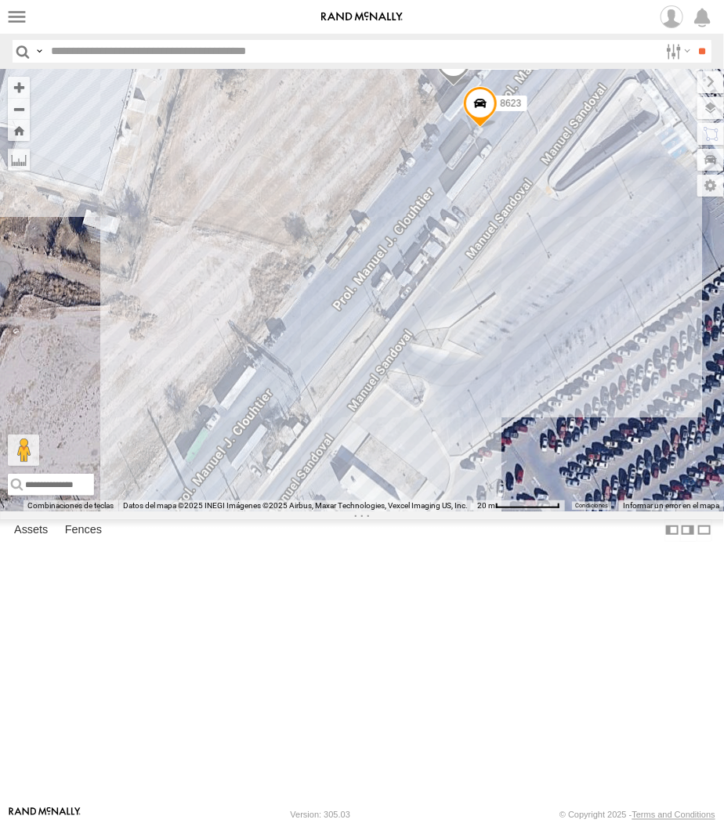
drag, startPoint x: 200, startPoint y: 405, endPoint x: 363, endPoint y: 394, distance: 164.1
click at [363, 394] on div "AN53295 AN531610 AN533249 015910001811580 ZJ535914 F2771 AN538662 3944 AN532390…" at bounding box center [362, 290] width 724 height 443
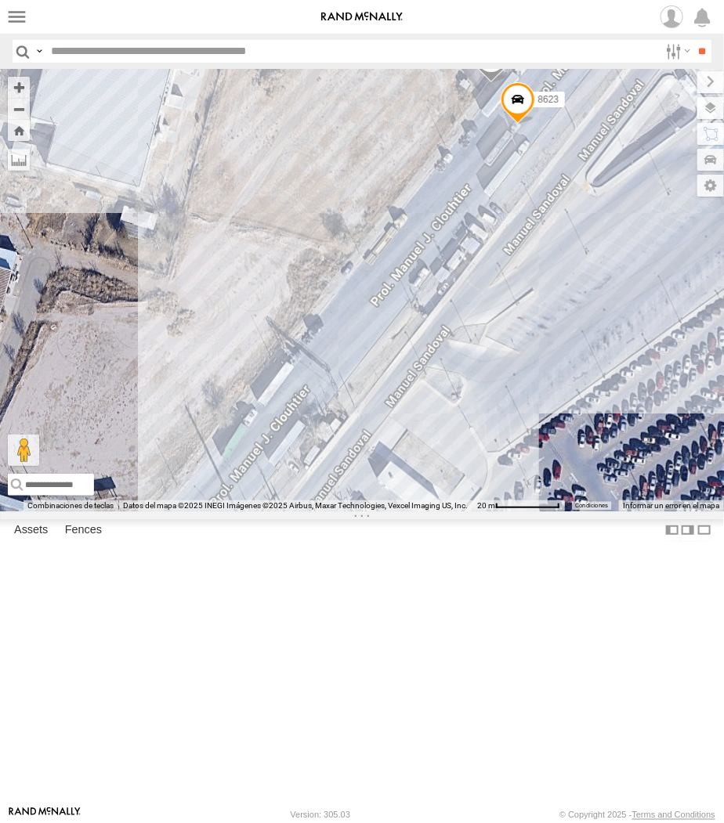
click at [295, 320] on div "AN53295 AN531610 AN533249 015910001811580 ZJ535914 F2771 AN538662 3944 AN532390…" at bounding box center [362, 290] width 724 height 443
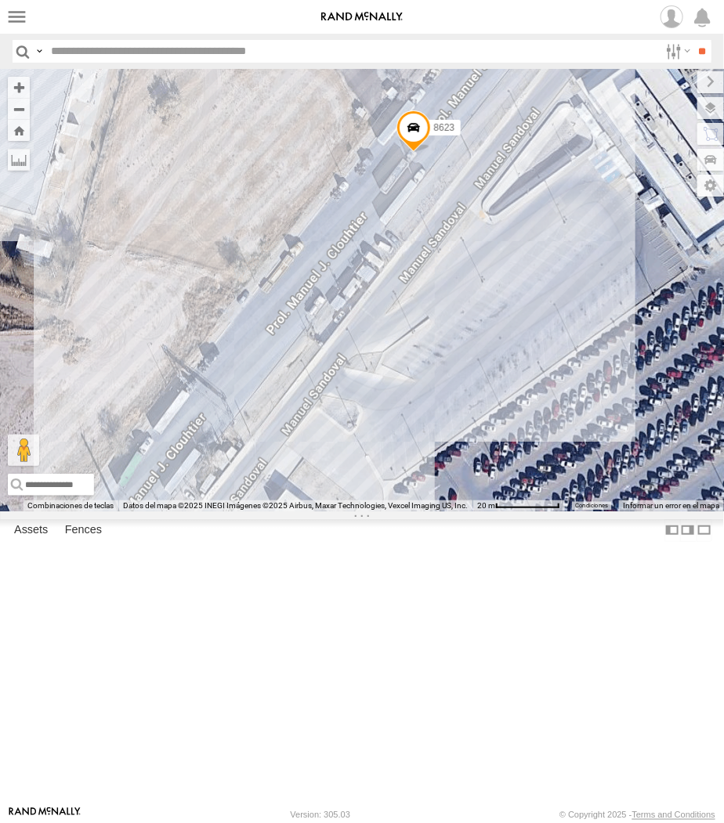
drag, startPoint x: 331, startPoint y: 450, endPoint x: 450, endPoint y: 439, distance: 120.4
click at [450, 439] on div "015910002015710 8623" at bounding box center [362, 290] width 724 height 443
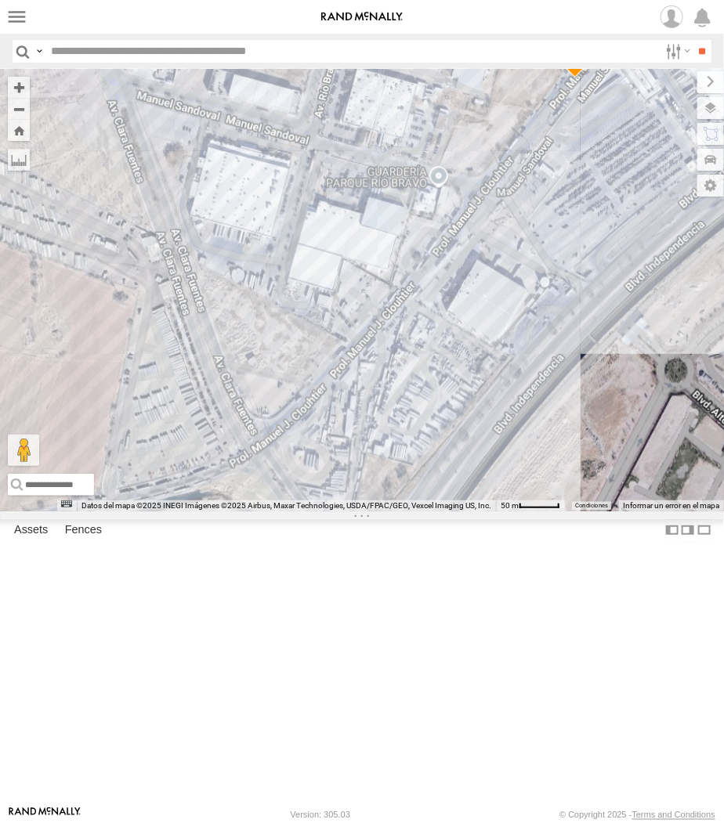
drag, startPoint x: 437, startPoint y: 496, endPoint x: 578, endPoint y: 311, distance: 232.5
click at [578, 311] on div "015910002015710 8623" at bounding box center [362, 290] width 724 height 443
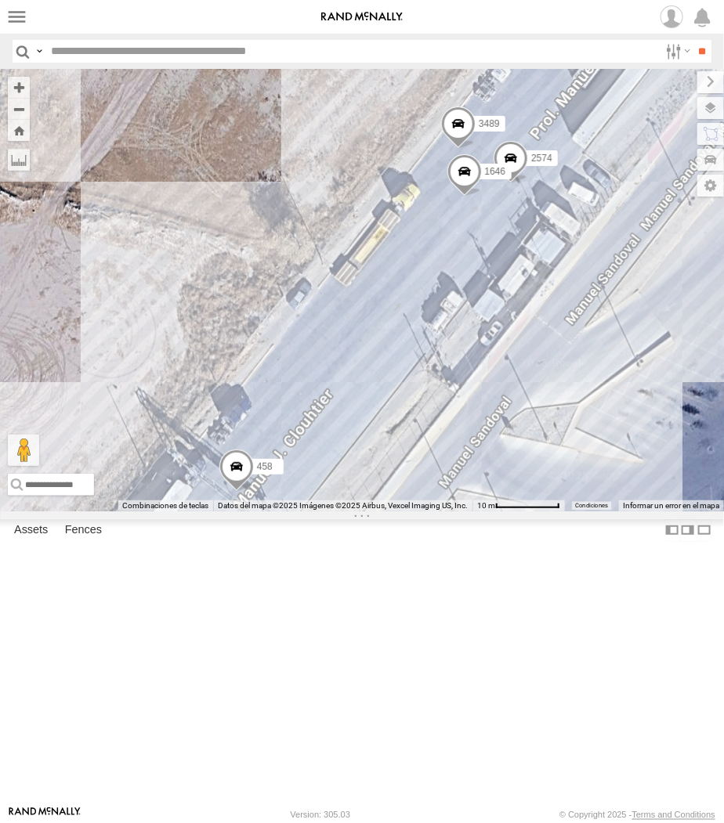
drag, startPoint x: 320, startPoint y: 407, endPoint x: 573, endPoint y: 308, distance: 272.6
click at [573, 308] on div "3489 2574 2568 8623 1646 458" at bounding box center [362, 290] width 724 height 443
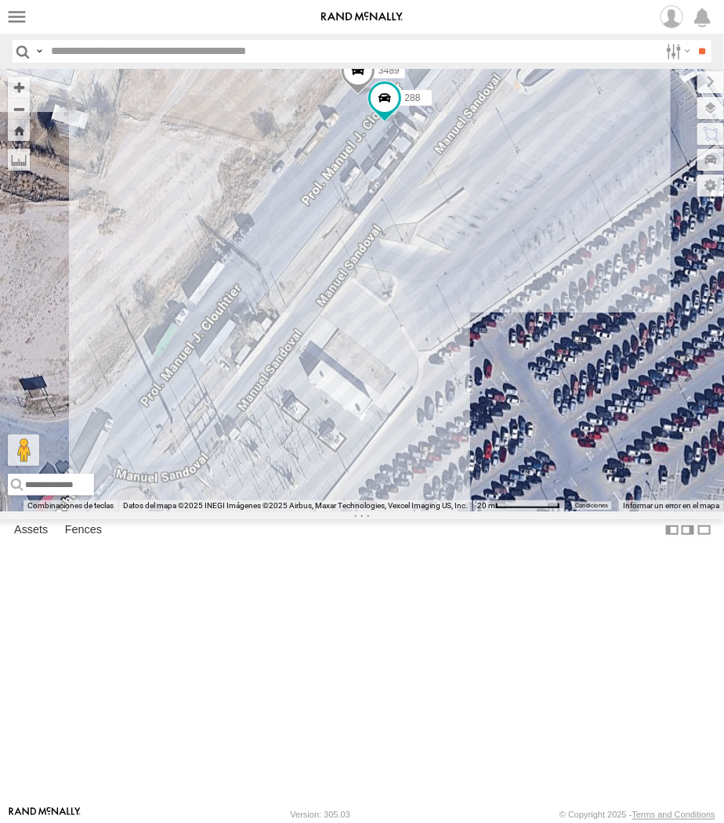
drag, startPoint x: 287, startPoint y: 221, endPoint x: 287, endPoint y: 237, distance: 15.7
click at [287, 237] on div "AN531610 AN536621 AN533249 015910001811580 ZJ535914 F2771 AN538662 AN539297 015…" at bounding box center [362, 290] width 724 height 443
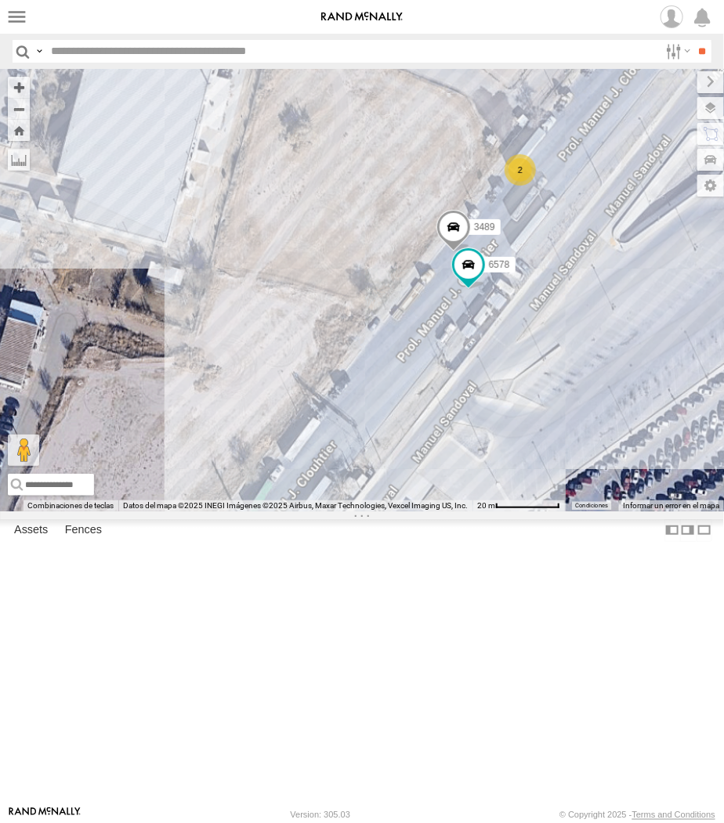
drag, startPoint x: 513, startPoint y: 527, endPoint x: 658, endPoint y: 472, distance: 155.2
click at [496, 475] on div "3489 6578 357660104096300 2" at bounding box center [362, 290] width 724 height 443
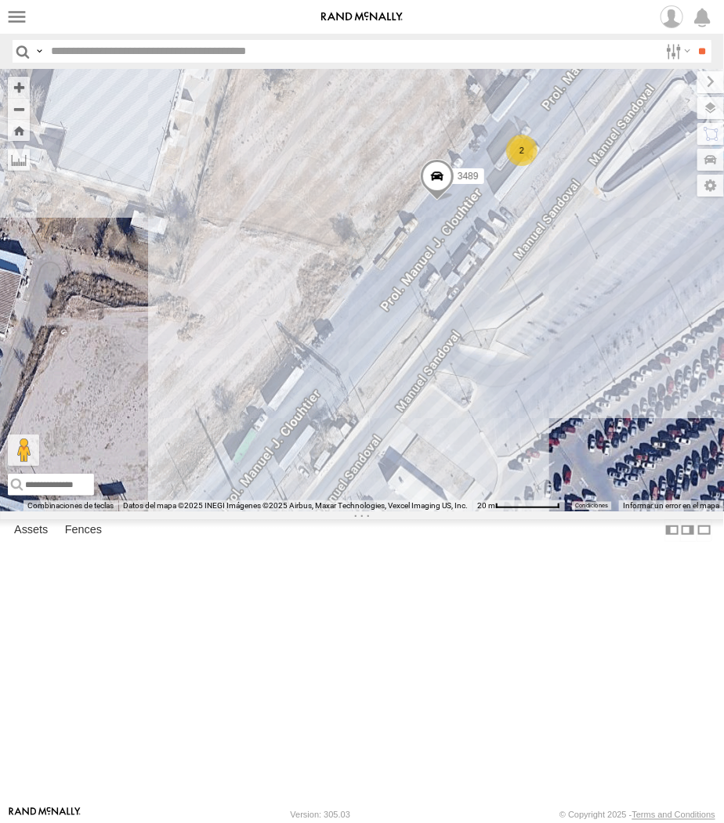
click at [522, 512] on div "3489 6578 2" at bounding box center [362, 290] width 724 height 443
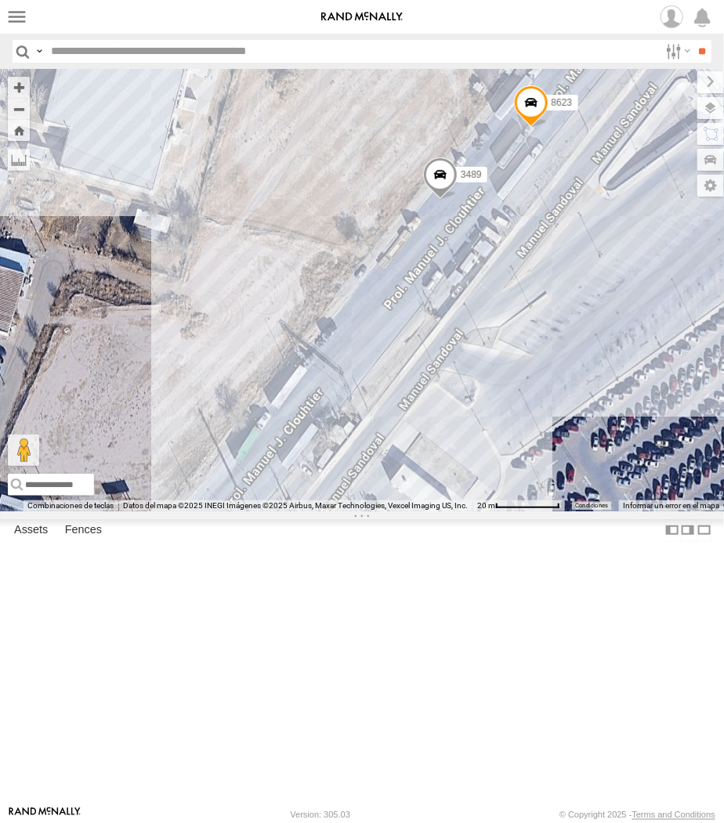
drag, startPoint x: 199, startPoint y: 425, endPoint x: 346, endPoint y: 333, distance: 173.9
click at [346, 333] on div "3489 8623" at bounding box center [362, 290] width 724 height 443
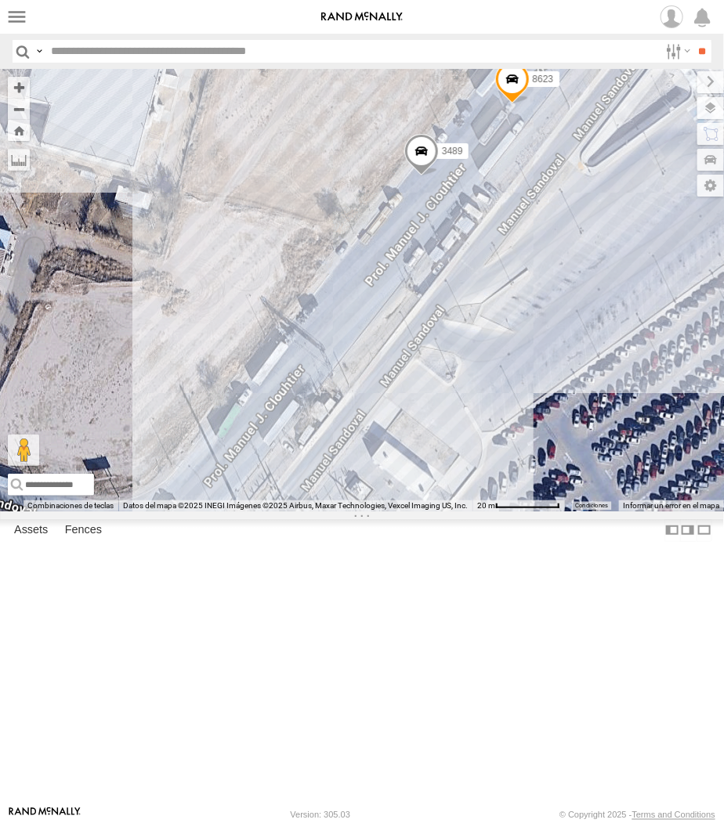
drag, startPoint x: 346, startPoint y: 333, endPoint x: 303, endPoint y: 322, distance: 44.5
click at [303, 322] on div "3489 8623" at bounding box center [362, 290] width 724 height 443
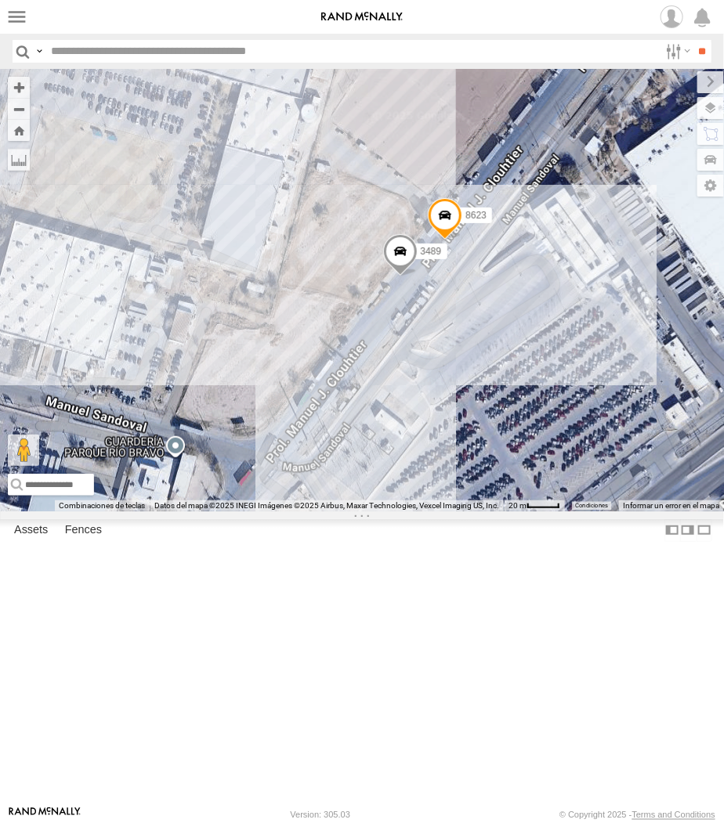
drag, startPoint x: 577, startPoint y: 447, endPoint x: 455, endPoint y: 499, distance: 132.7
click at [455, 499] on div "3489 8623" at bounding box center [362, 290] width 724 height 443
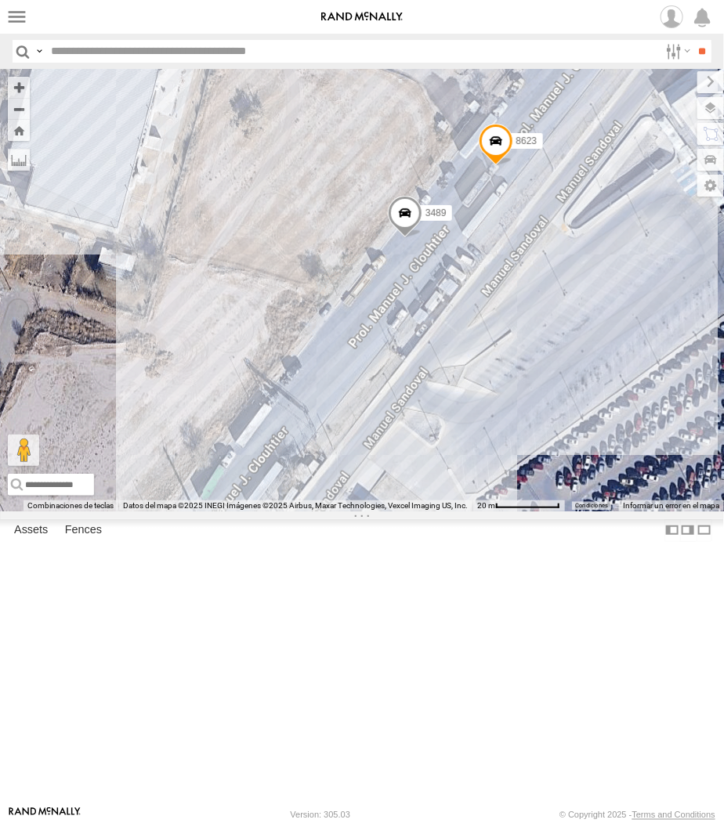
drag, startPoint x: 491, startPoint y: 463, endPoint x: 364, endPoint y: 499, distance: 131.9
click at [364, 499] on div "3489 8623" at bounding box center [362, 290] width 724 height 443
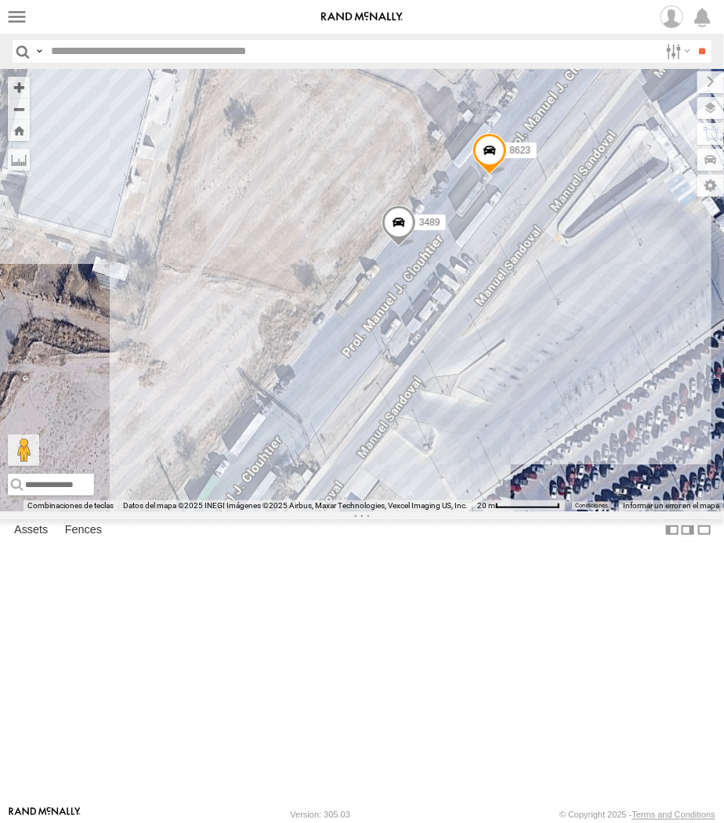
click at [513, 512] on div "3489 8623" at bounding box center [362, 290] width 724 height 443
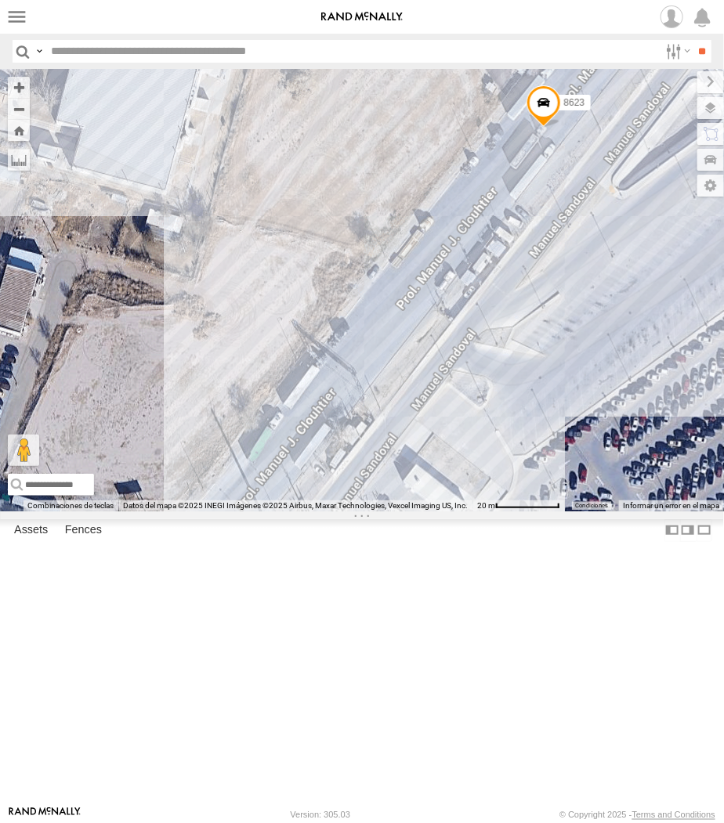
drag, startPoint x: 239, startPoint y: 419, endPoint x: 440, endPoint y: 298, distance: 234.7
click at [440, 298] on div "8623" at bounding box center [362, 290] width 724 height 443
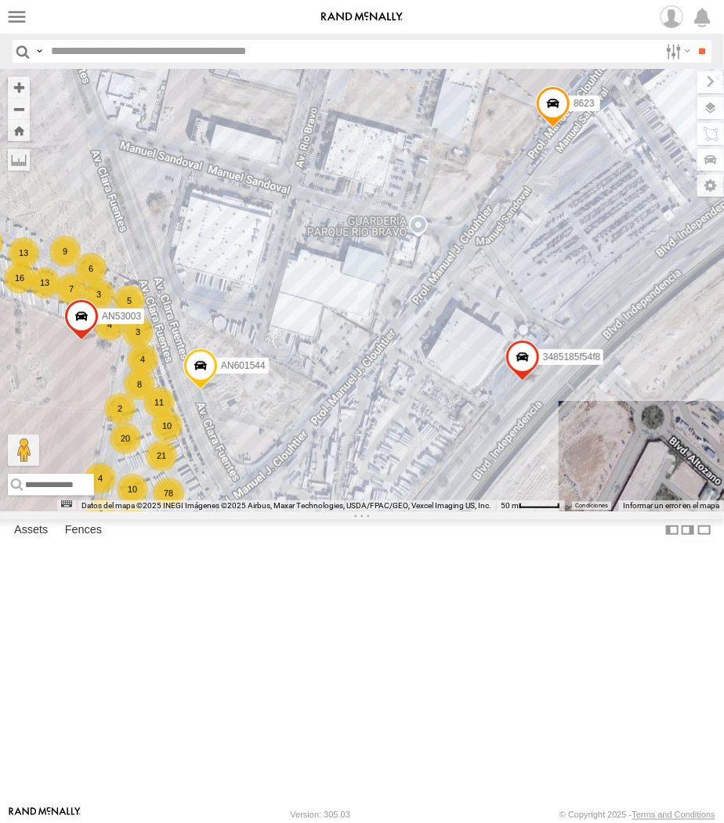
drag, startPoint x: 535, startPoint y: 394, endPoint x: 558, endPoint y: 327, distance: 71.1
click at [558, 327] on div "8623 3485185f54f8 7 11 5 78 3 10 16 20 21 2 2 4 5 8 13 9 4 13 7323 10 3 6 2 4 A…" at bounding box center [362, 290] width 724 height 443
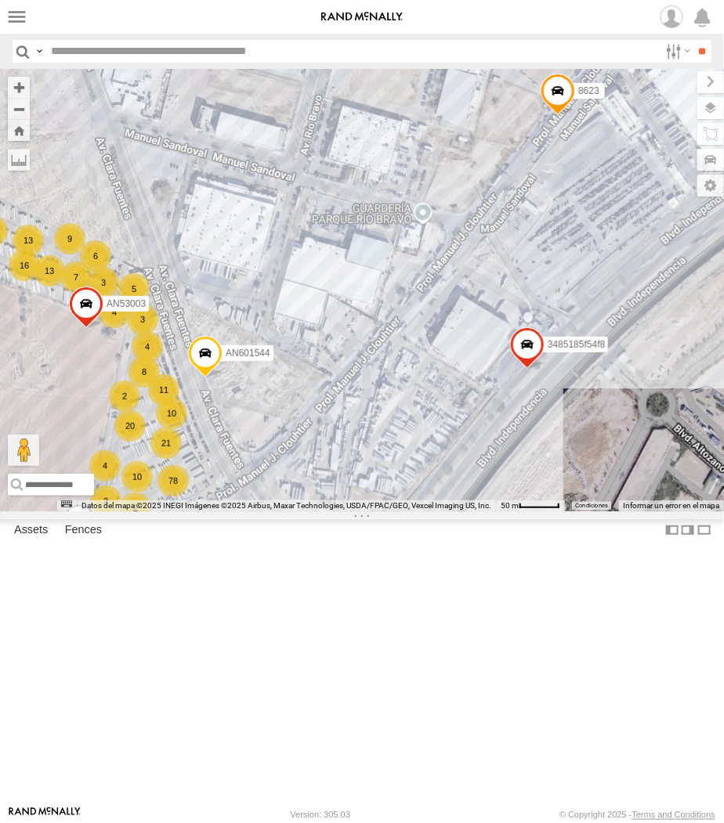
drag, startPoint x: 515, startPoint y: 394, endPoint x: 534, endPoint y: 385, distance: 21.4
click at [534, 385] on div "8623 3485185f54f8 7 11 5 78 3 10 16 20 21 2 2 4 9 8 13 9 4 13 7323 10 3 6 2 4 A…" at bounding box center [362, 290] width 724 height 443
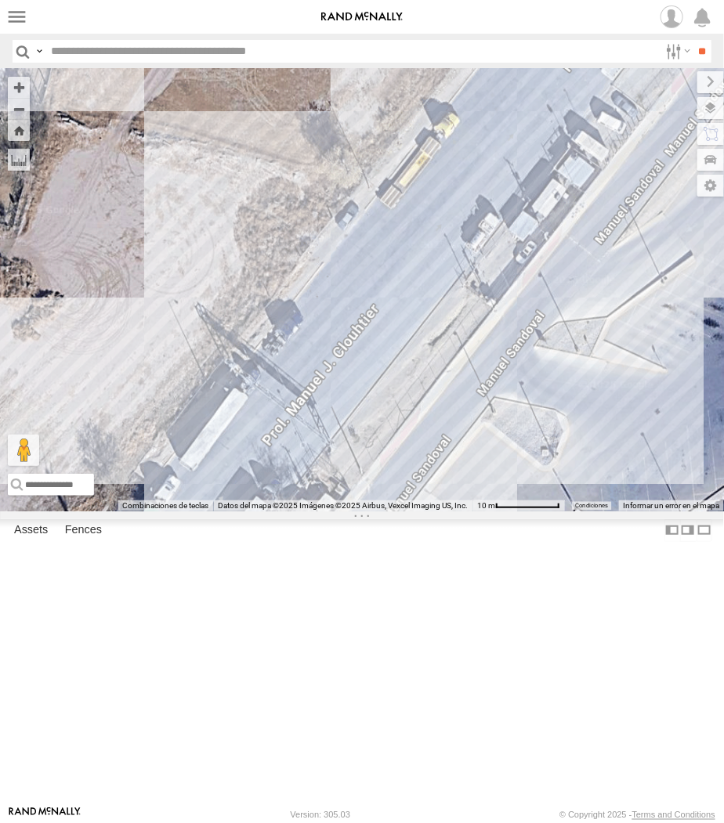
drag, startPoint x: 517, startPoint y: 152, endPoint x: 521, endPoint y: 311, distance: 159.1
click at [521, 302] on div "8623 3485185f54f8 7323 AN601544 AN535409 AN53003 AN53099 AN531620" at bounding box center [362, 290] width 724 height 443
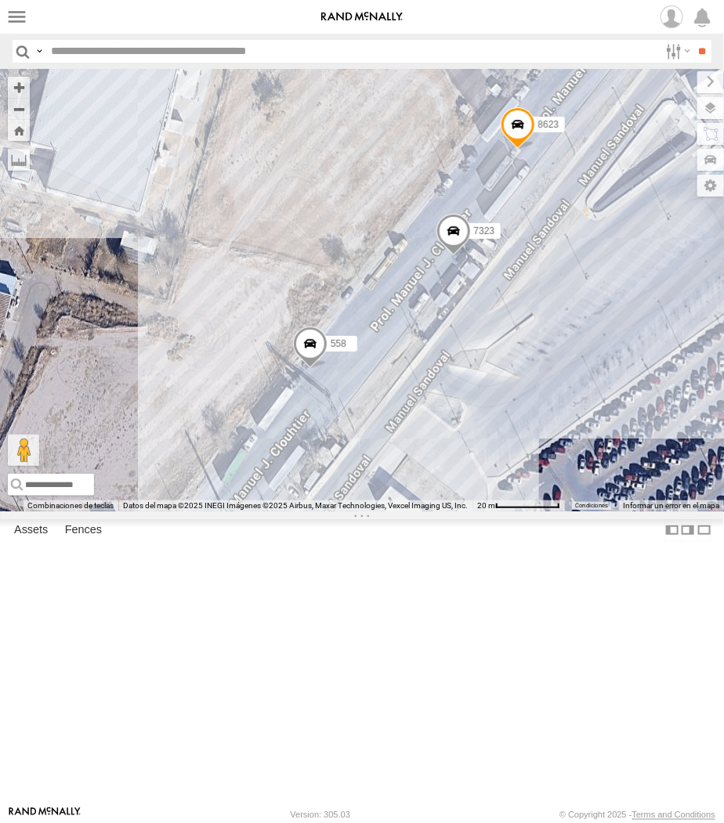
drag, startPoint x: 248, startPoint y: 315, endPoint x: 347, endPoint y: 342, distance: 102.4
click at [347, 342] on div "AN53295 AN535203 AN56270 AN531610 015910001811580 ZJ535914 F2771 AN535651 AN538…" at bounding box center [362, 290] width 724 height 443
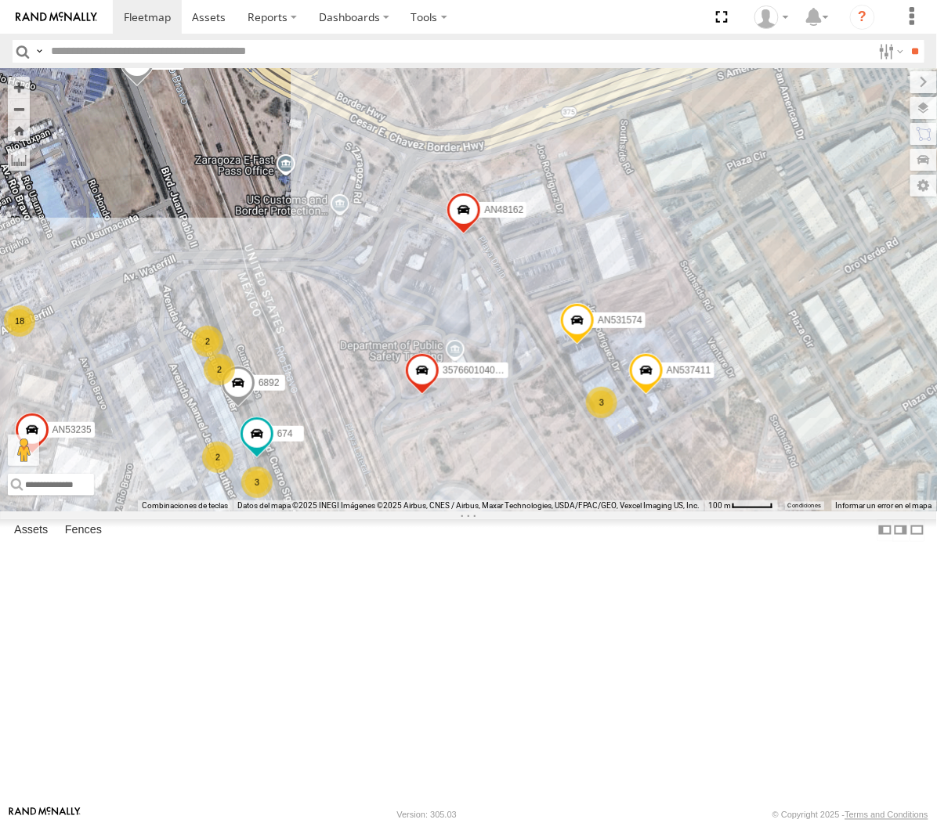
drag, startPoint x: 293, startPoint y: 454, endPoint x: 303, endPoint y: 481, distance: 28.5
click at [303, 481] on div "357660104096649 AN532390 AN537411 AN531574 623 338 AN48162 AN53235 704 6892 18 …" at bounding box center [468, 290] width 937 height 442
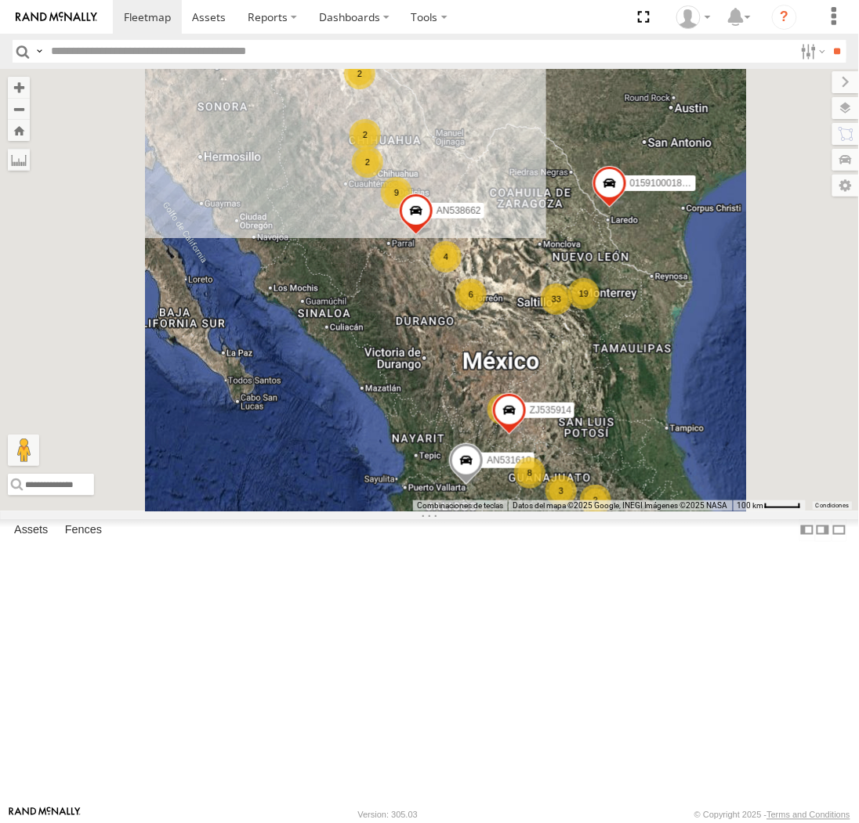
click at [49, 50] on input "text" at bounding box center [419, 51] width 749 height 23
type input "***"
click at [828, 40] on input "**" at bounding box center [837, 51] width 18 height 23
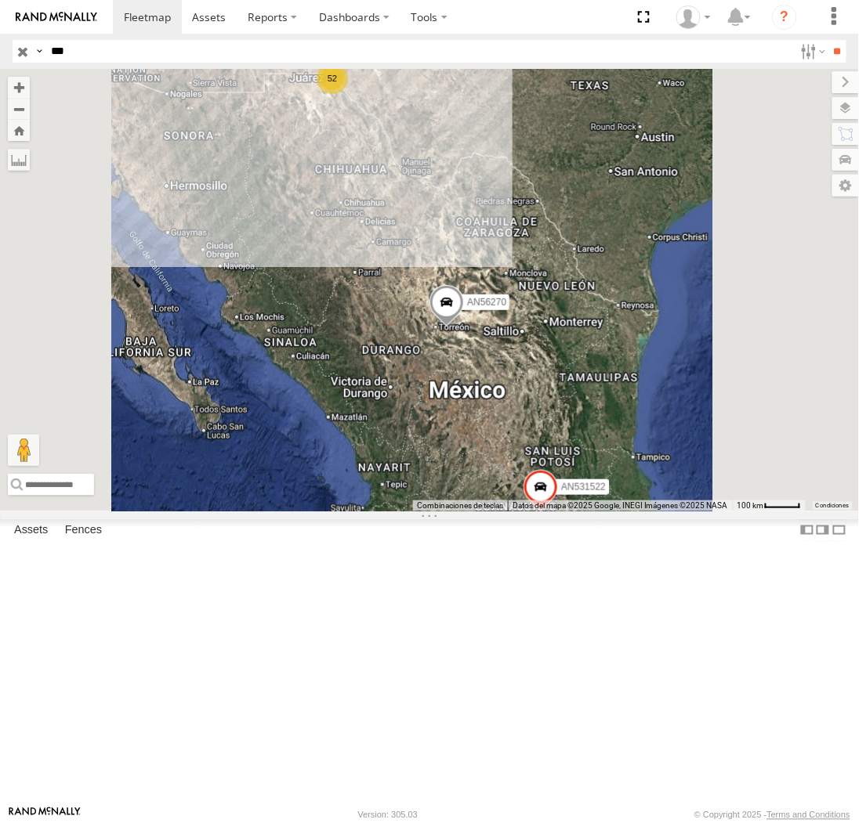
click at [0, 0] on span at bounding box center [0, 0] width 0 height 0
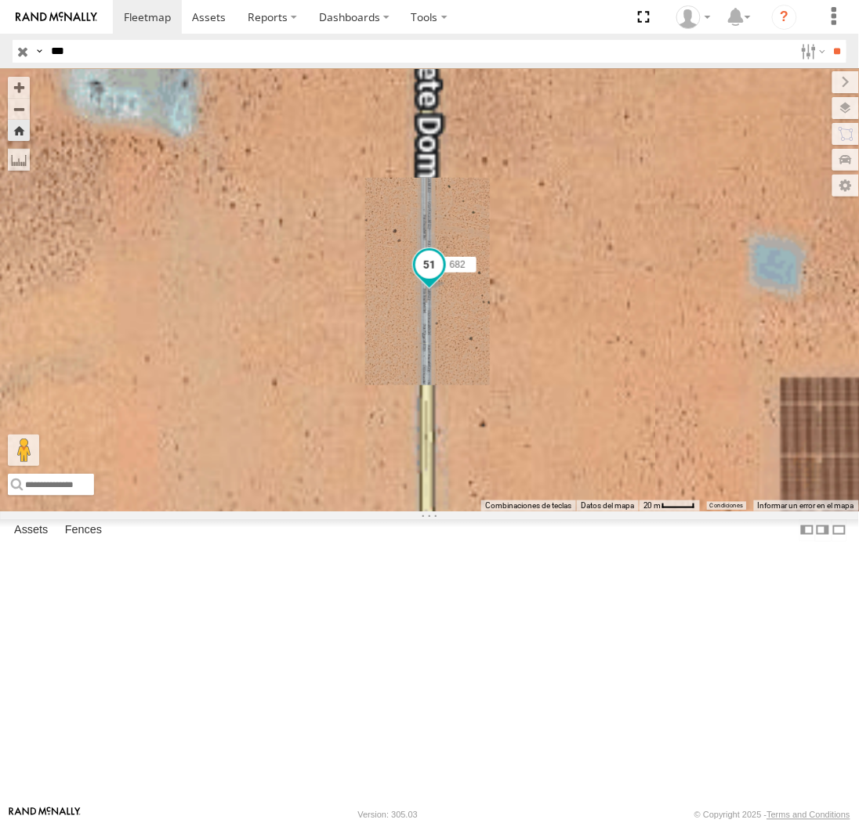
click at [447, 291] on span at bounding box center [429, 269] width 34 height 42
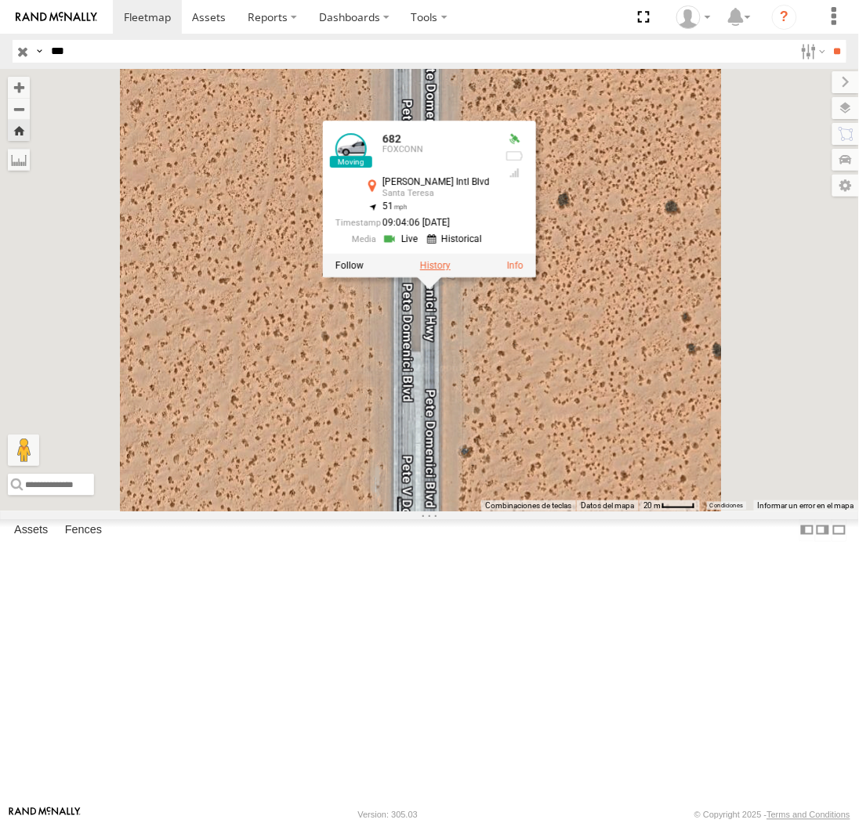
click at [450, 272] on label at bounding box center [435, 266] width 31 height 11
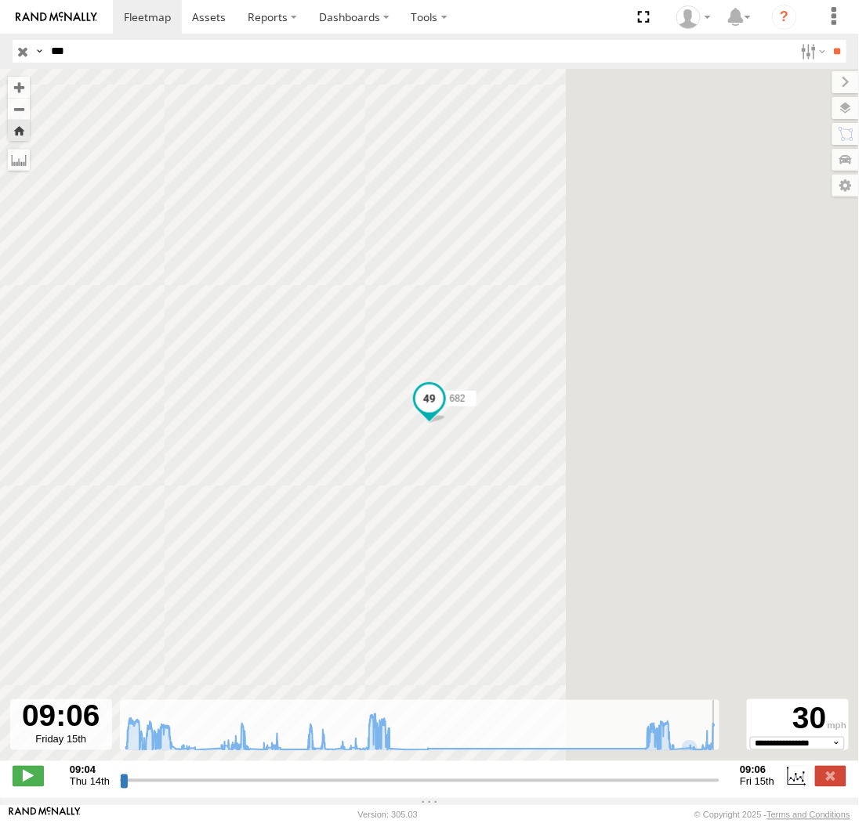
click at [717, 788] on input "range" at bounding box center [420, 780] width 600 height 15
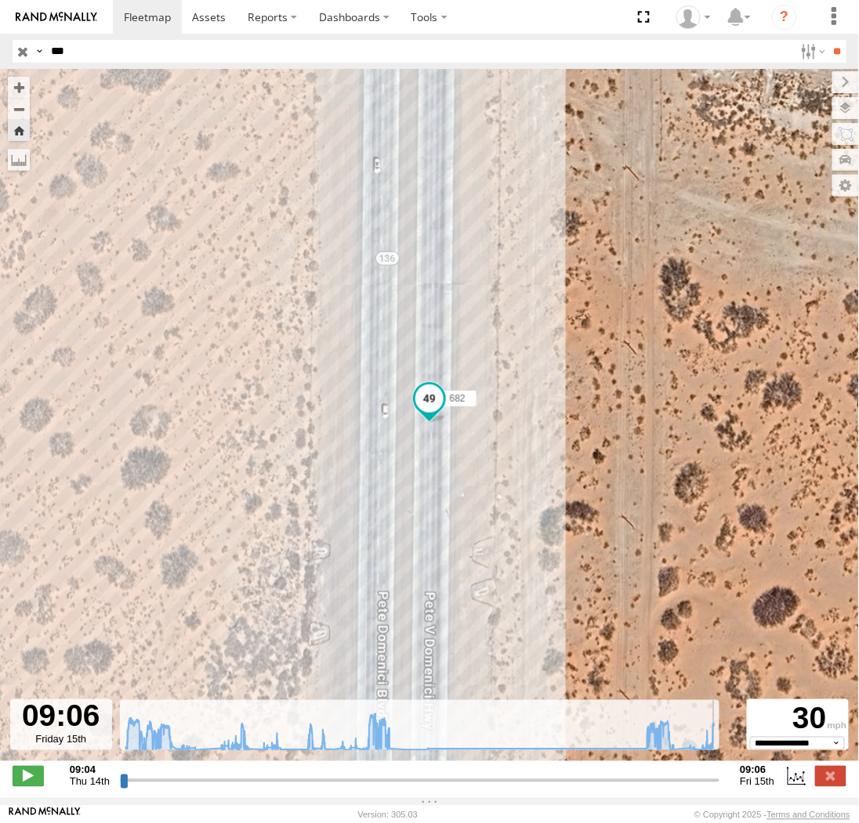
click at [717, 788] on input "range" at bounding box center [420, 780] width 600 height 15
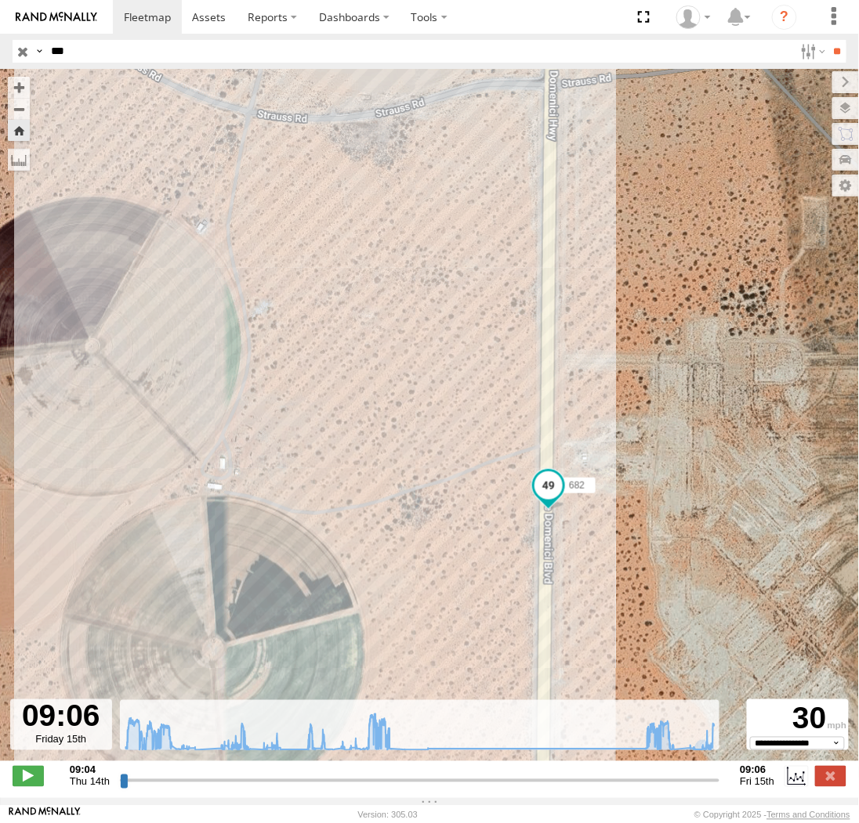
drag, startPoint x: 455, startPoint y: 432, endPoint x: 468, endPoint y: 528, distance: 96.5
click at [468, 528] on div "682 09:04 Thu 09:10 Thu 09:14 Thu 09:33 Thu 09:40 Thu 09:54 Thu 09:56 Thu 10:06…" at bounding box center [429, 423] width 859 height 709
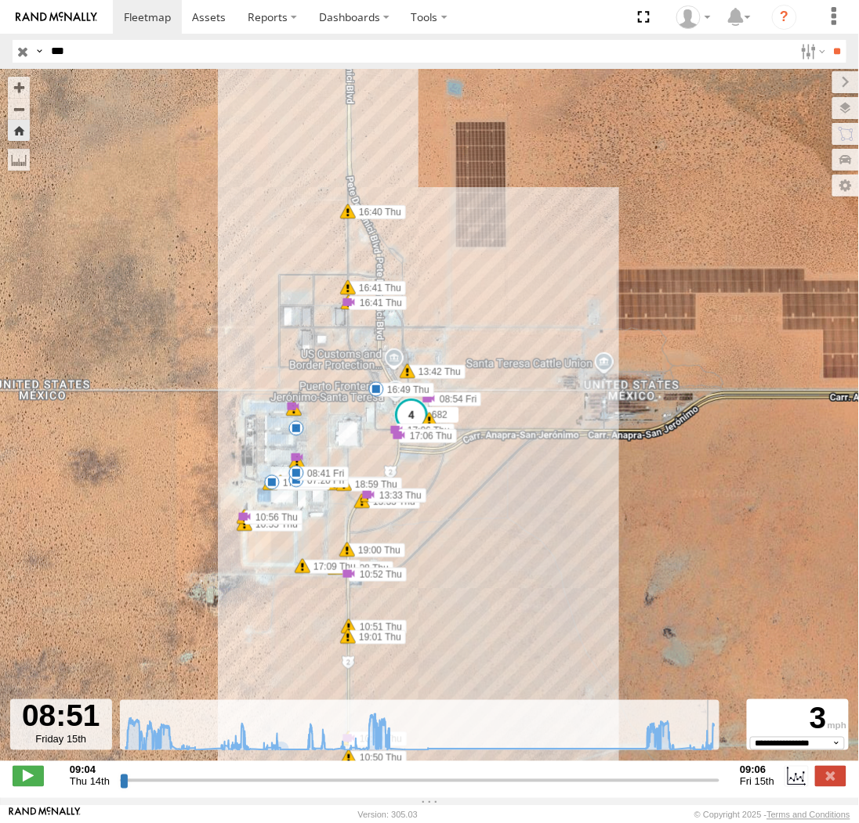
click at [708, 784] on input "range" at bounding box center [420, 780] width 600 height 15
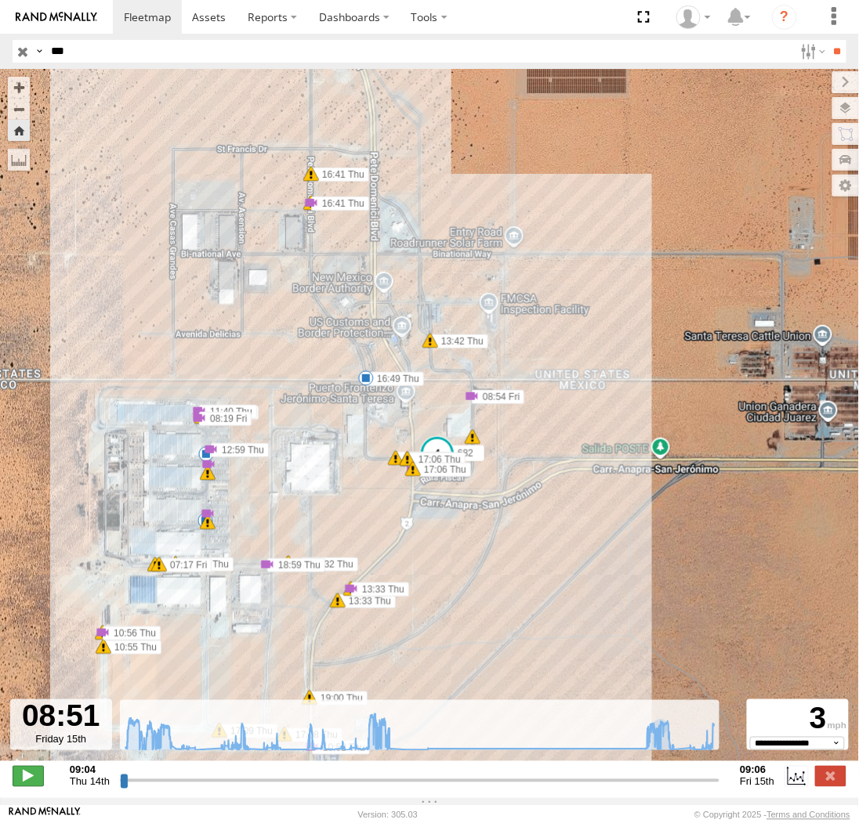
click at [37, 783] on span at bounding box center [28, 776] width 31 height 20
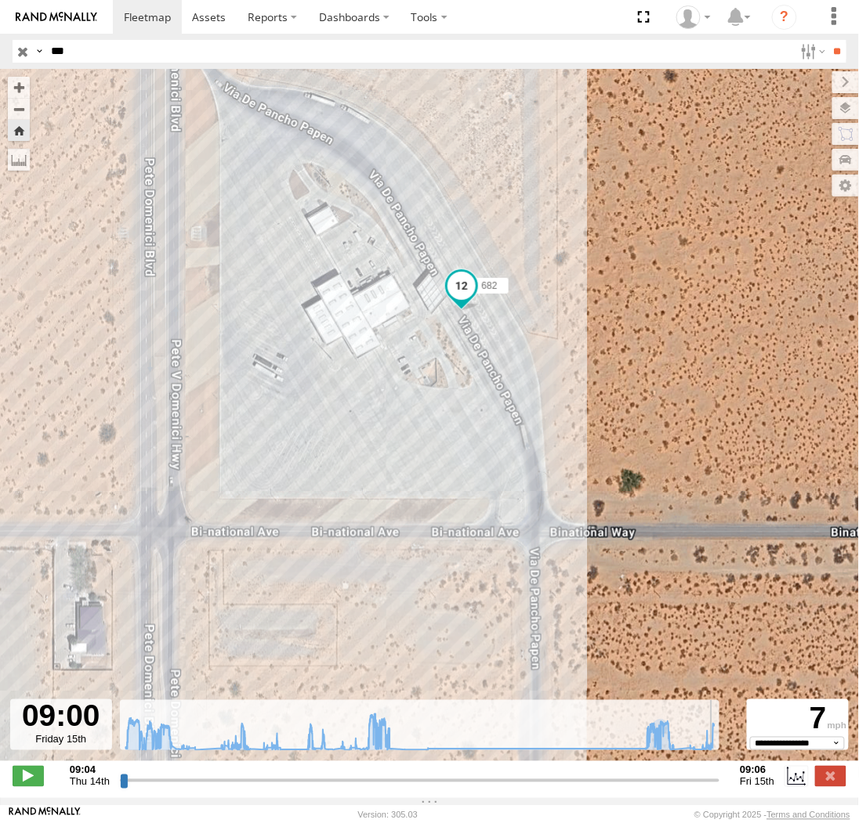
drag, startPoint x: 346, startPoint y: 251, endPoint x: 298, endPoint y: 428, distance: 182.6
click at [409, 287] on div "682 09:04 Thu 09:10 Thu 09:14 Thu 09:33 Thu 09:40 Thu 09:54 Thu 09:56 Thu 10:06…" at bounding box center [429, 423] width 859 height 709
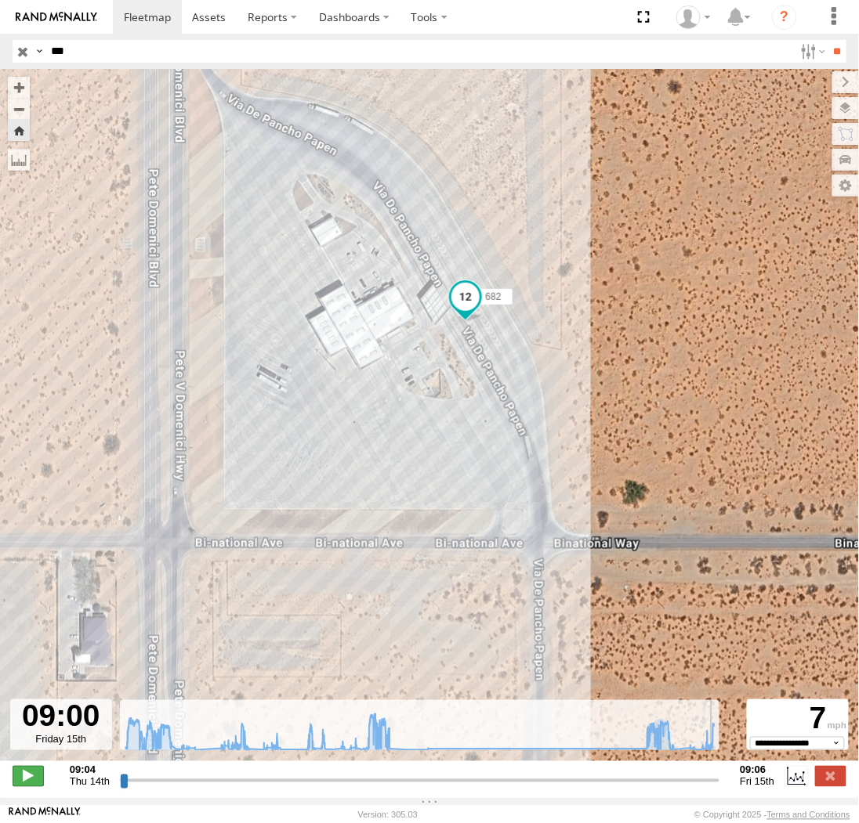
click at [36, 782] on span at bounding box center [28, 776] width 31 height 20
type input "**********"
click at [88, 59] on input "***" at bounding box center [419, 51] width 749 height 23
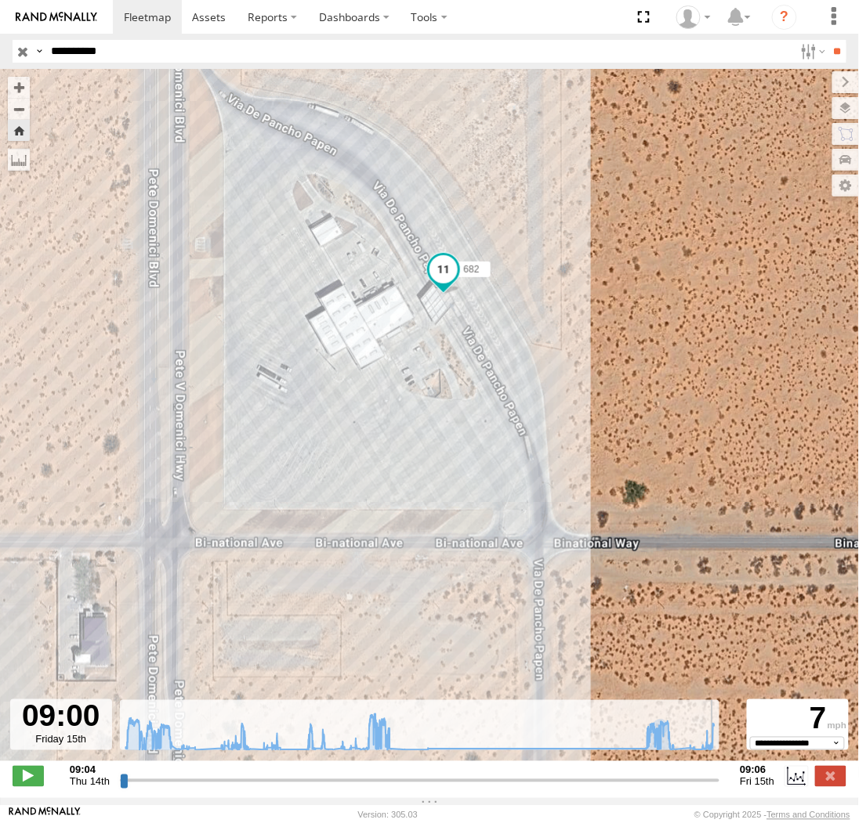
click at [828, 40] on input "**" at bounding box center [837, 51] width 18 height 23
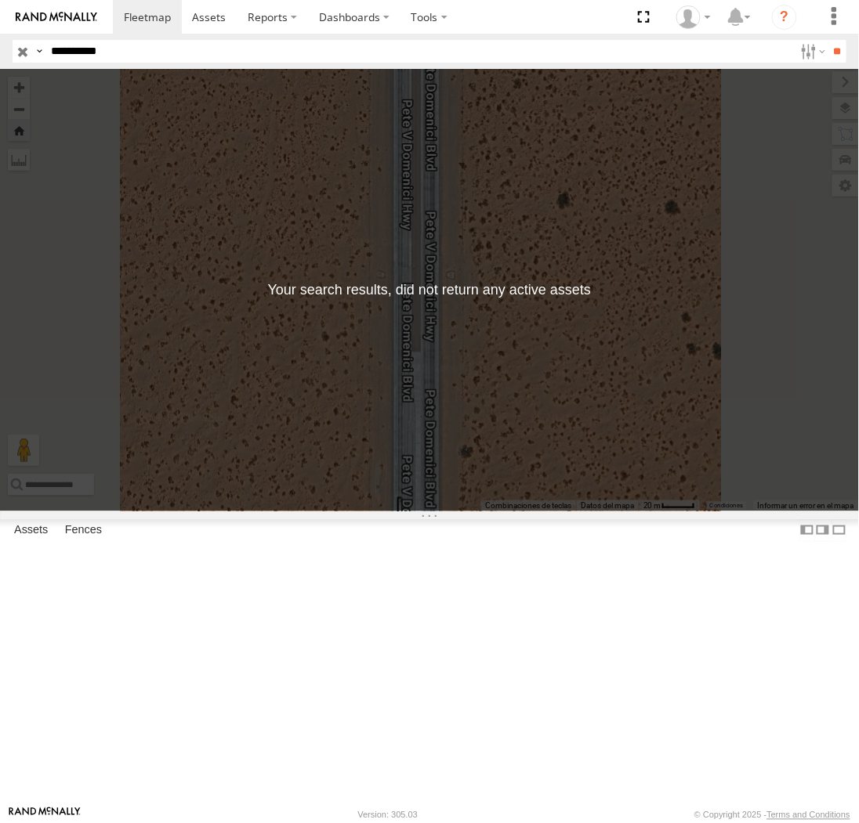
click at [37, 51] on label at bounding box center [39, 51] width 13 height 23
click at [0, 0] on span "Asset Label" at bounding box center [0, 0] width 0 height 0
click at [180, 63] on input "**********" at bounding box center [419, 51] width 749 height 23
click at [828, 40] on input "**" at bounding box center [837, 51] width 18 height 23
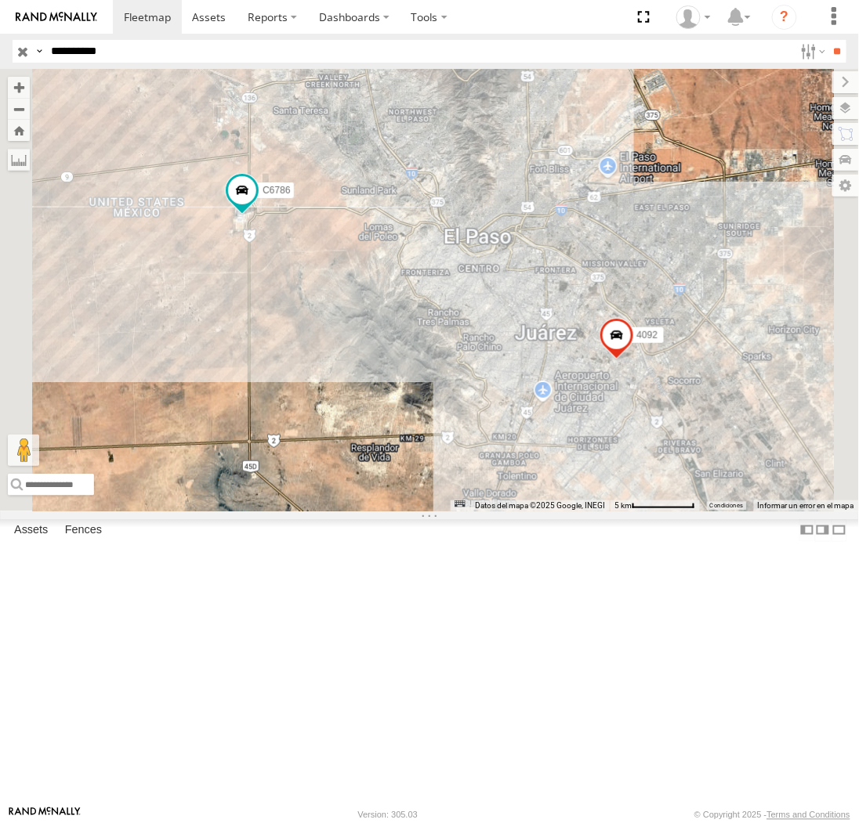
click at [149, 56] on input "**********" at bounding box center [419, 51] width 749 height 23
click at [828, 40] on input "**" at bounding box center [837, 51] width 18 height 23
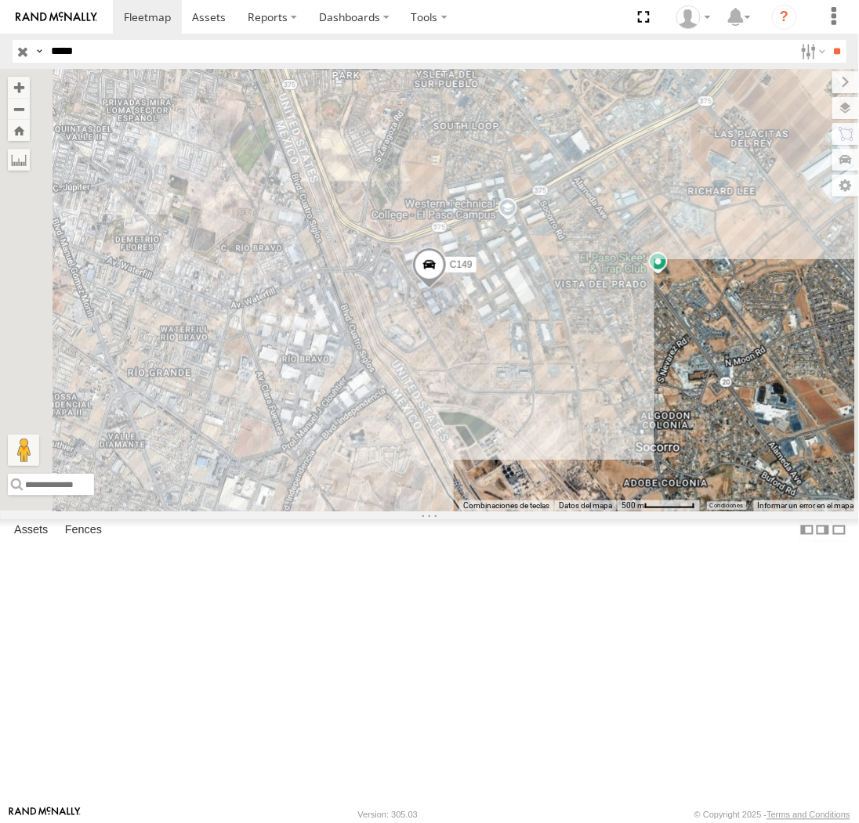
click at [828, 40] on input "**" at bounding box center [837, 51] width 18 height 23
drag, startPoint x: 134, startPoint y: 67, endPoint x: 139, endPoint y: 55, distance: 13.0
click at [134, 67] on header "Search Query Asset ID Asset Label Registration Manufacturer Model VIN Job ID IP" at bounding box center [429, 51] width 859 height 35
click at [135, 53] on input "*****" at bounding box center [419, 51] width 749 height 23
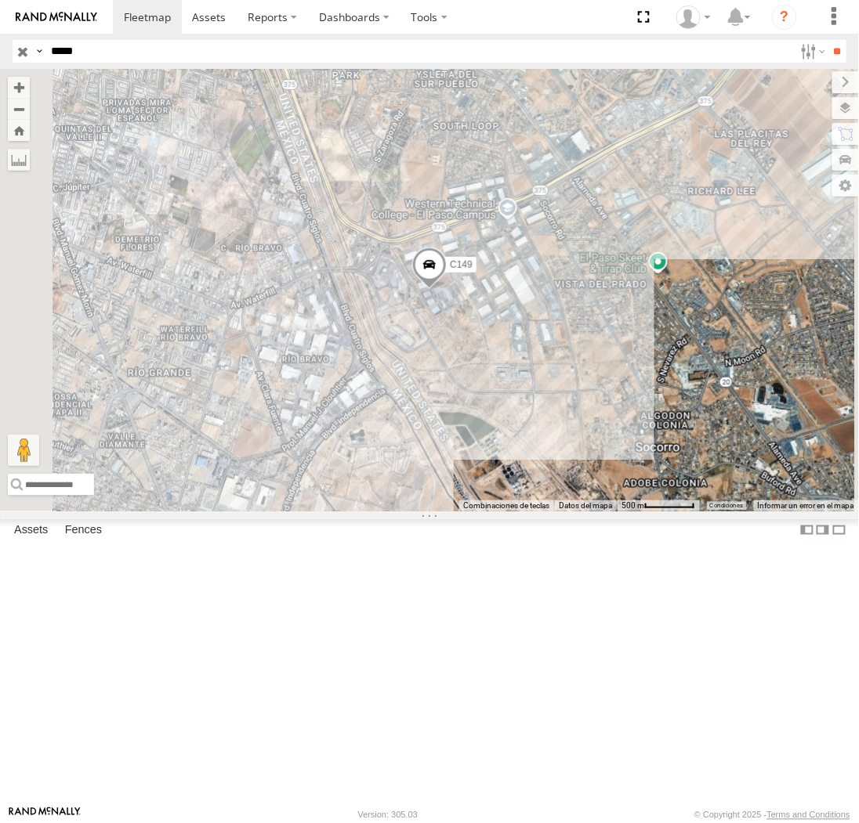
click at [135, 53] on input "*****" at bounding box center [419, 51] width 749 height 23
type input "****"
click at [828, 40] on input "**" at bounding box center [837, 51] width 18 height 23
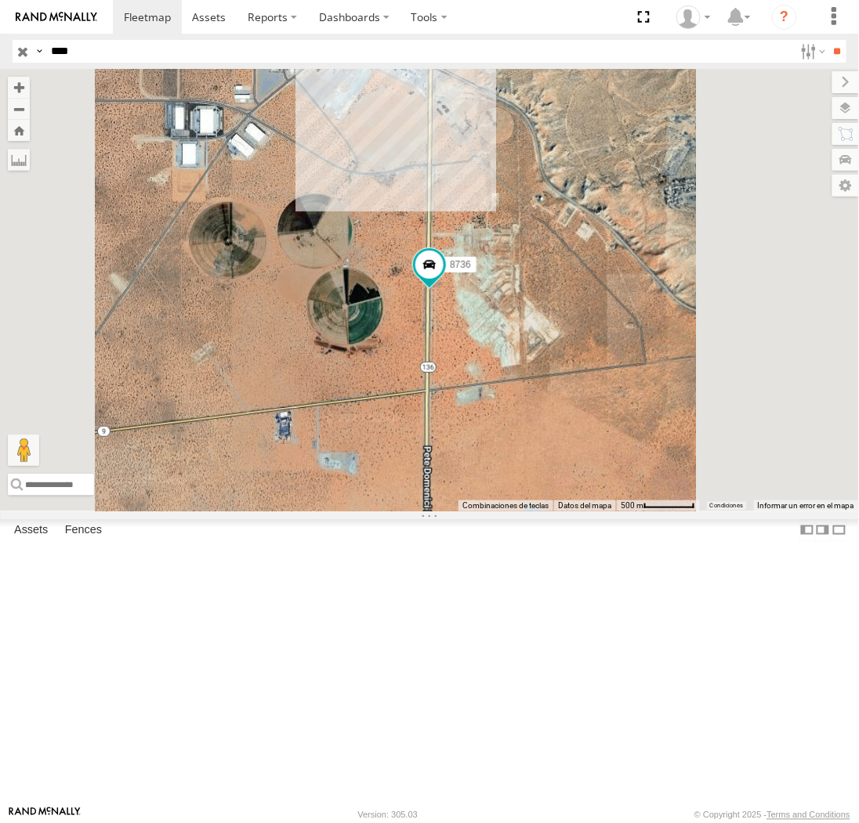
click at [648, 425] on div "8736" at bounding box center [429, 290] width 859 height 442
click at [443, 279] on span at bounding box center [429, 265] width 28 height 28
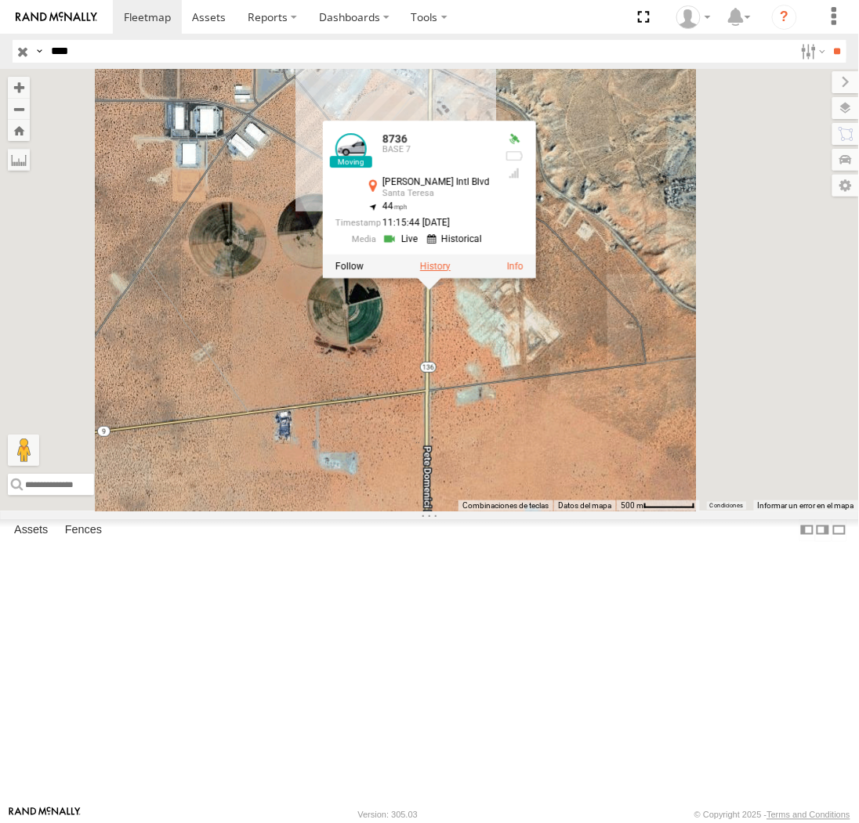
click at [450, 272] on label at bounding box center [435, 266] width 31 height 11
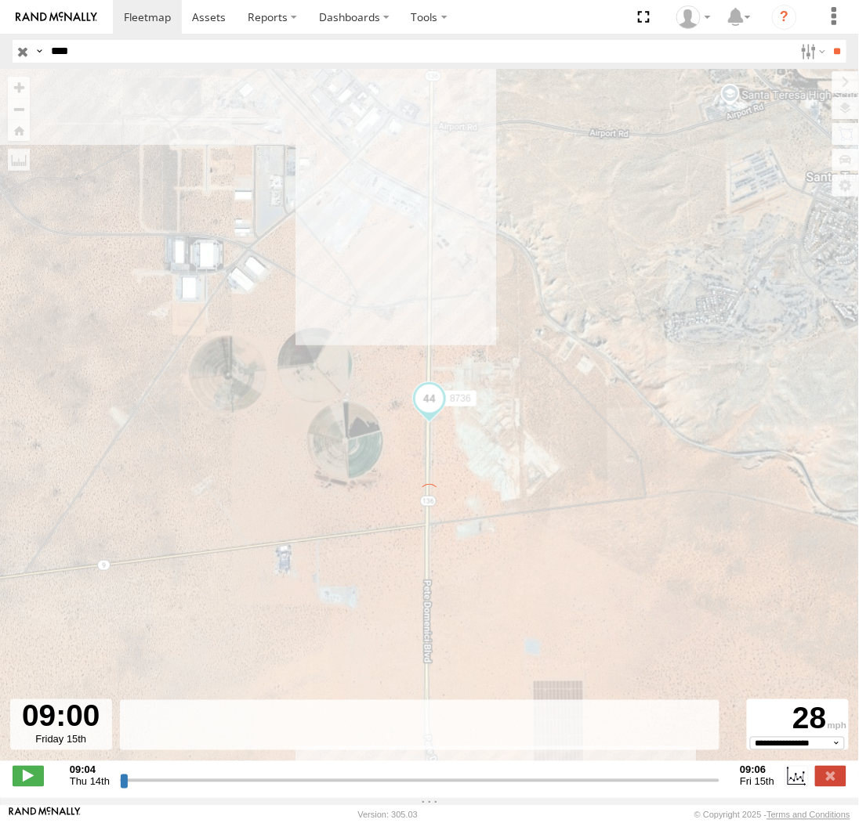
type input "**********"
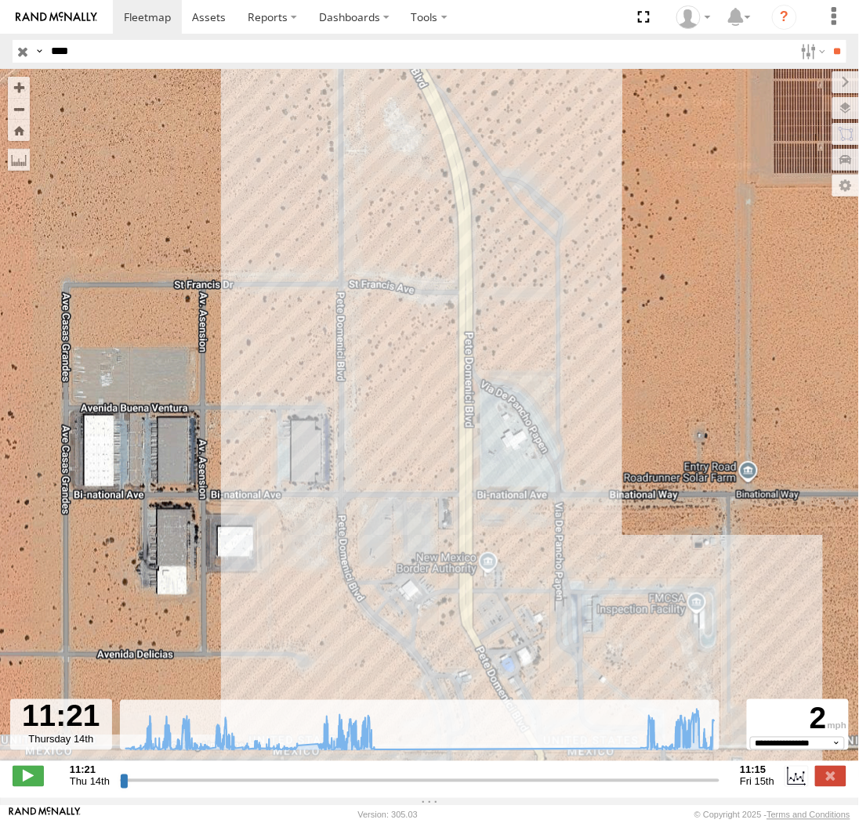
click at [105, 44] on input "****" at bounding box center [419, 51] width 749 height 23
type input "****"
click at [828, 40] on input "**" at bounding box center [837, 51] width 18 height 23
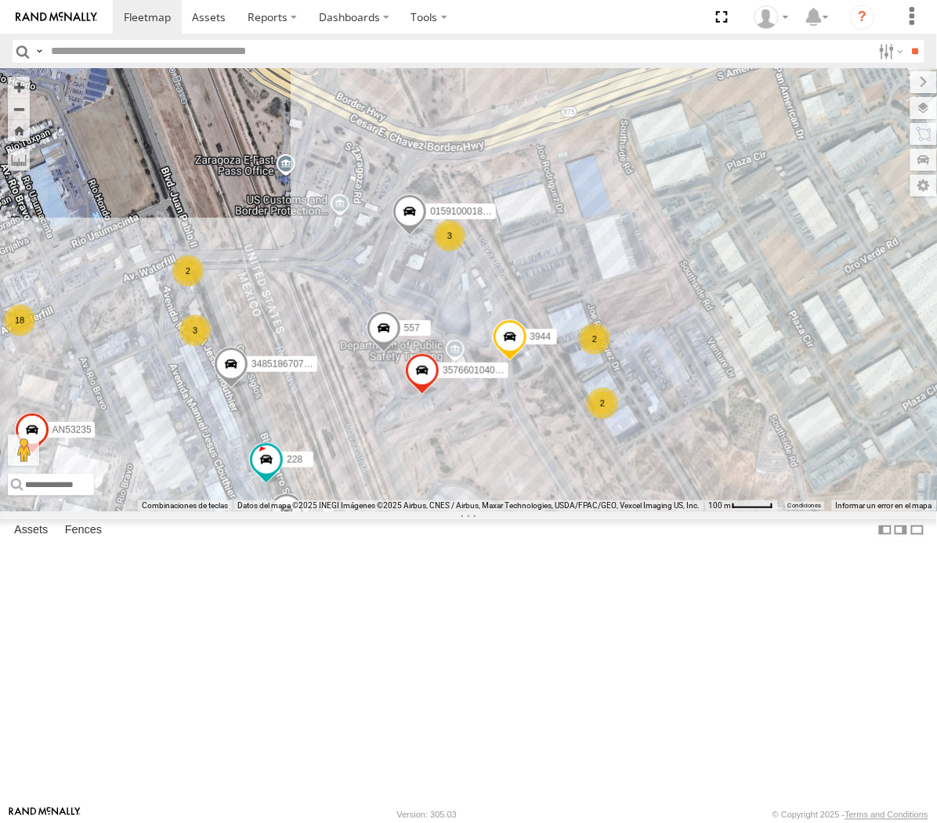
drag, startPoint x: 369, startPoint y: 522, endPoint x: 363, endPoint y: 539, distance: 18.3
click at [363, 511] on div "3944 228 357660104096649 4000 3485186707C0 288 AN53235 557 015910001843096 18 5…" at bounding box center [468, 290] width 937 height 442
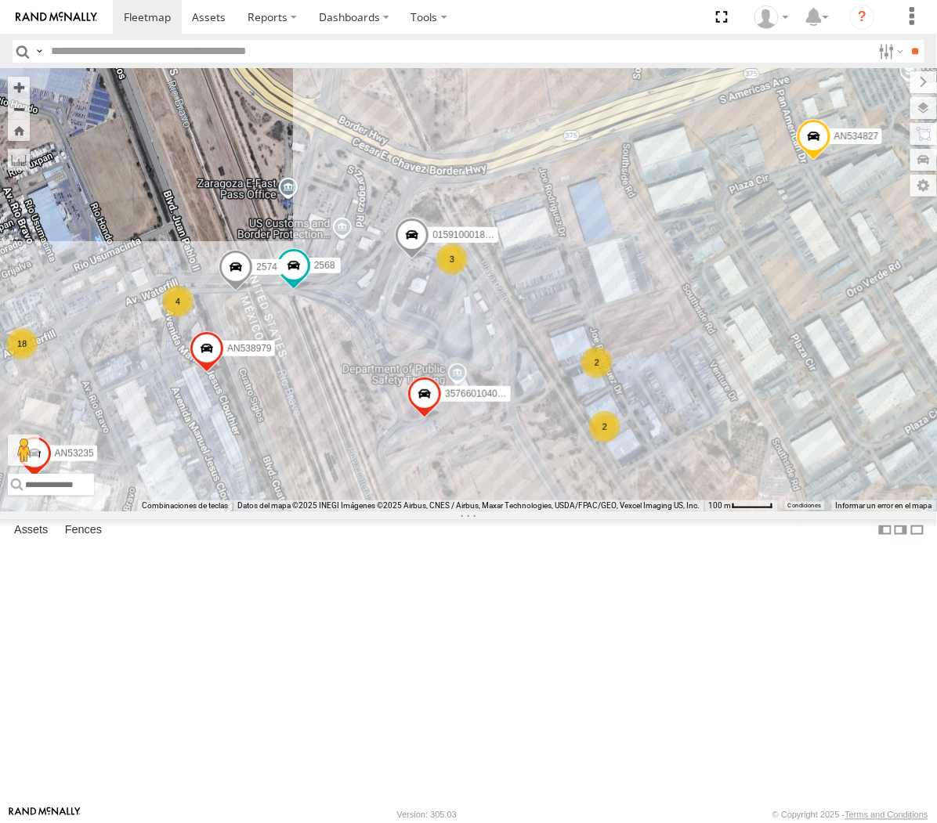
drag, startPoint x: 316, startPoint y: 544, endPoint x: 316, endPoint y: 553, distance: 8.6
click at [316, 511] on div "357660104096649 639 AN534827 015910002015710 2568 AN53235 015910001843096 4 18 …" at bounding box center [468, 290] width 937 height 442
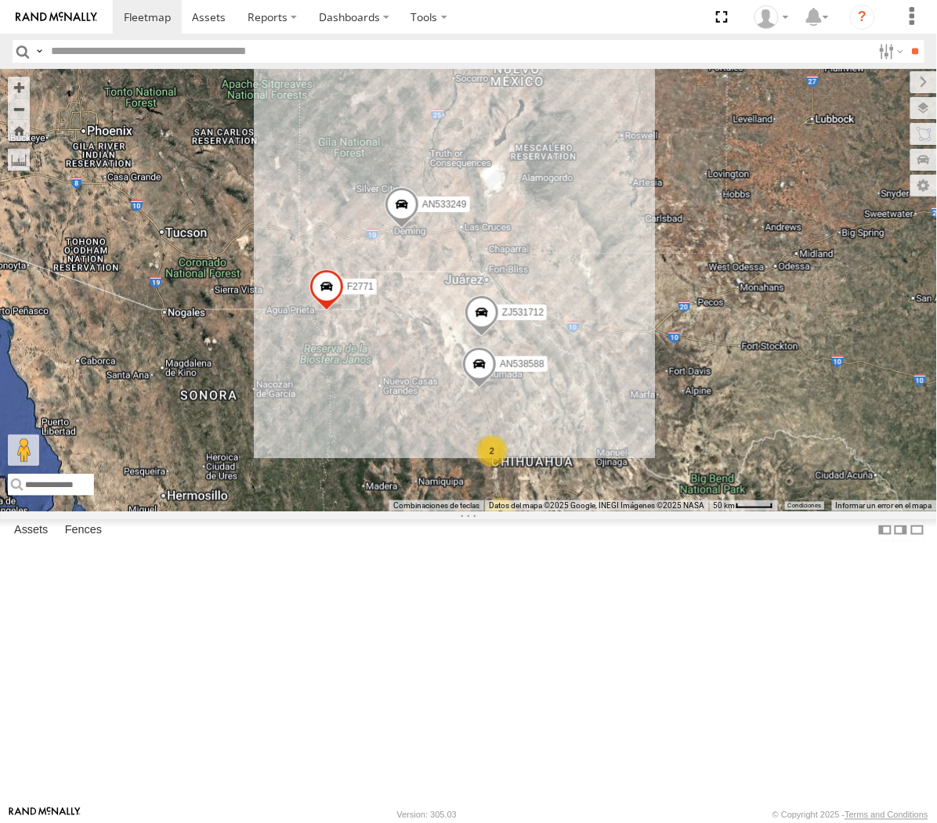
drag, startPoint x: 706, startPoint y: 108, endPoint x: 439, endPoint y: 528, distance: 497.2
click at [439, 511] on div "AN53295 AN535203 AN531610 ZJ531712 AN533249 015910001811580 ZJ535914 F2771 AN53…" at bounding box center [468, 290] width 937 height 442
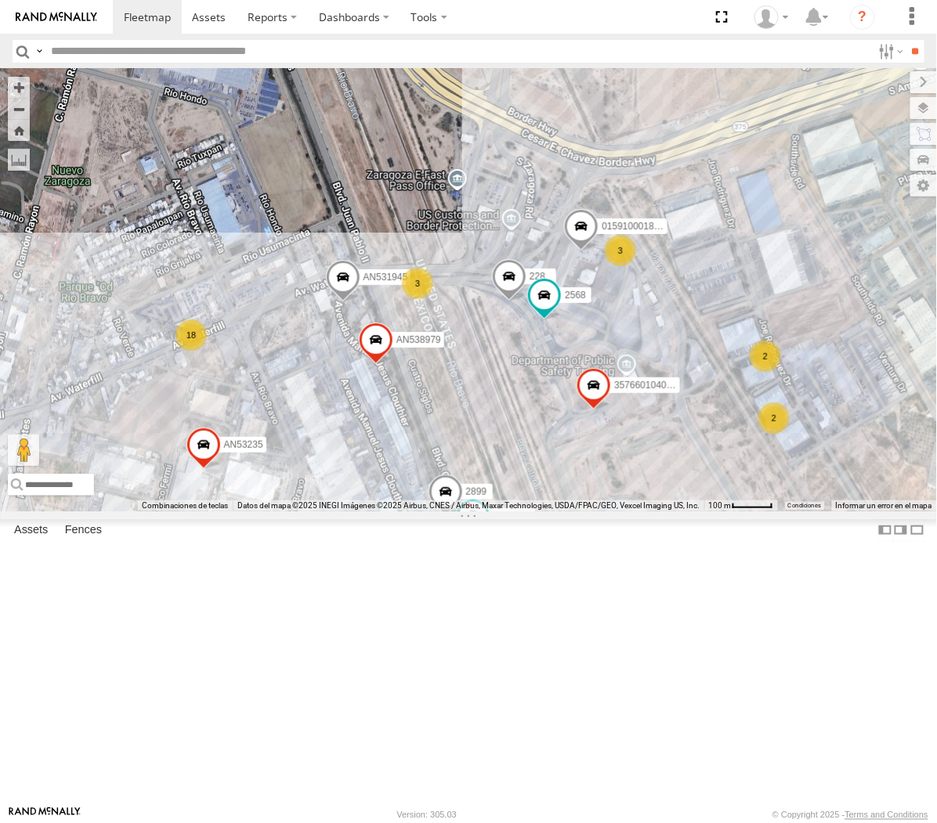
drag, startPoint x: 483, startPoint y: 546, endPoint x: 484, endPoint y: 527, distance: 18.9
click at [484, 511] on div "AN53295 AN535203 AN531610 ZJ531712 AN533249 015910001811580 ZJ535914 F2771 AN53…" at bounding box center [468, 290] width 937 height 442
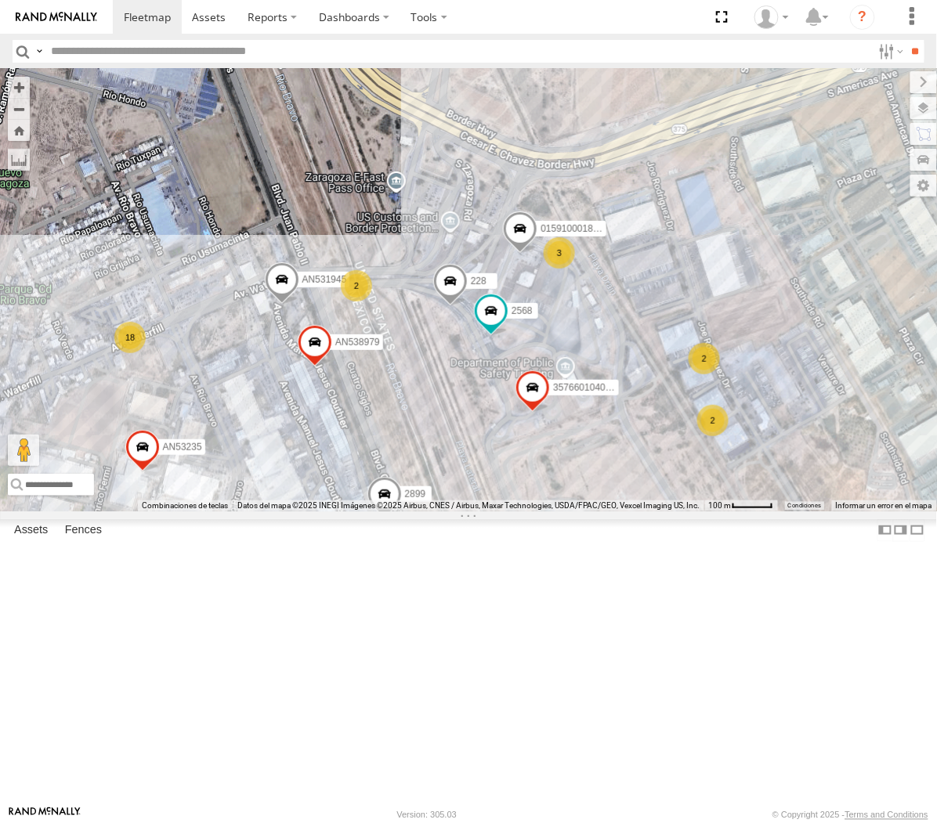
drag, startPoint x: 515, startPoint y: 542, endPoint x: 448, endPoint y: 543, distance: 66.6
click at [448, 511] on div "AN53295 AN535203 AN531610 ZJ531712 AN533249 015910001811580 ZJ535914 F2771 AN53…" at bounding box center [468, 290] width 937 height 442
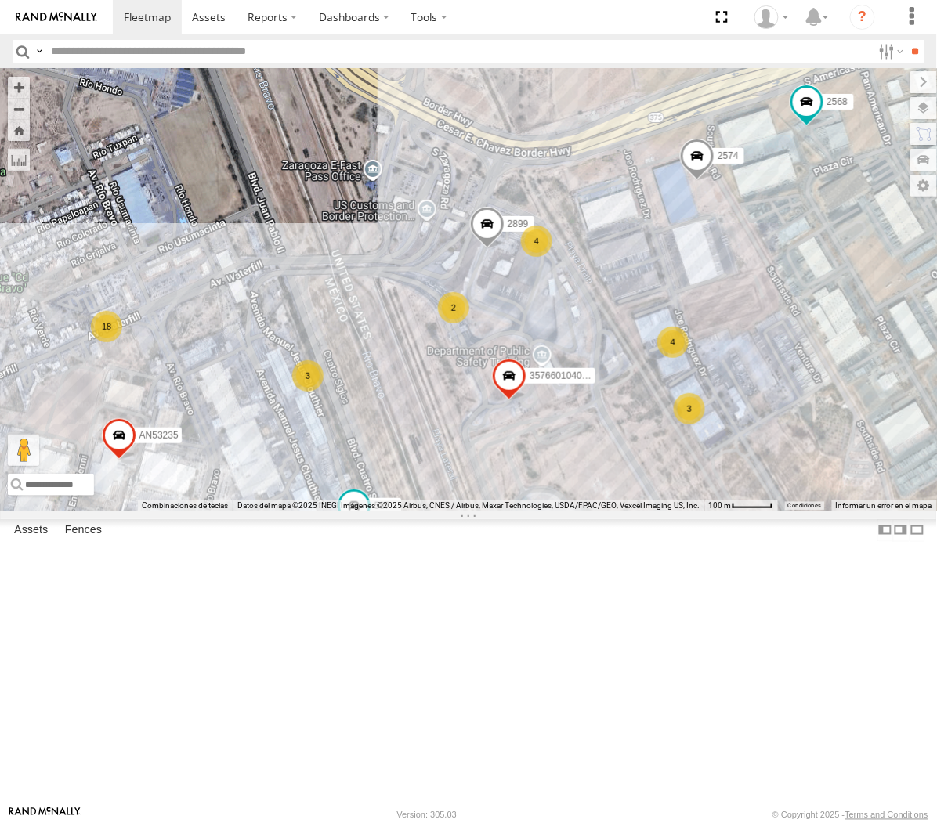
drag, startPoint x: 251, startPoint y: 463, endPoint x: 442, endPoint y: 519, distance: 198.5
click at [442, 511] on div "357660104096649 587 2574 8798 2899 2568 AN53235 18 3 8 4 2 2 3 2 4 2 2 3524 2 2…" at bounding box center [468, 290] width 937 height 442
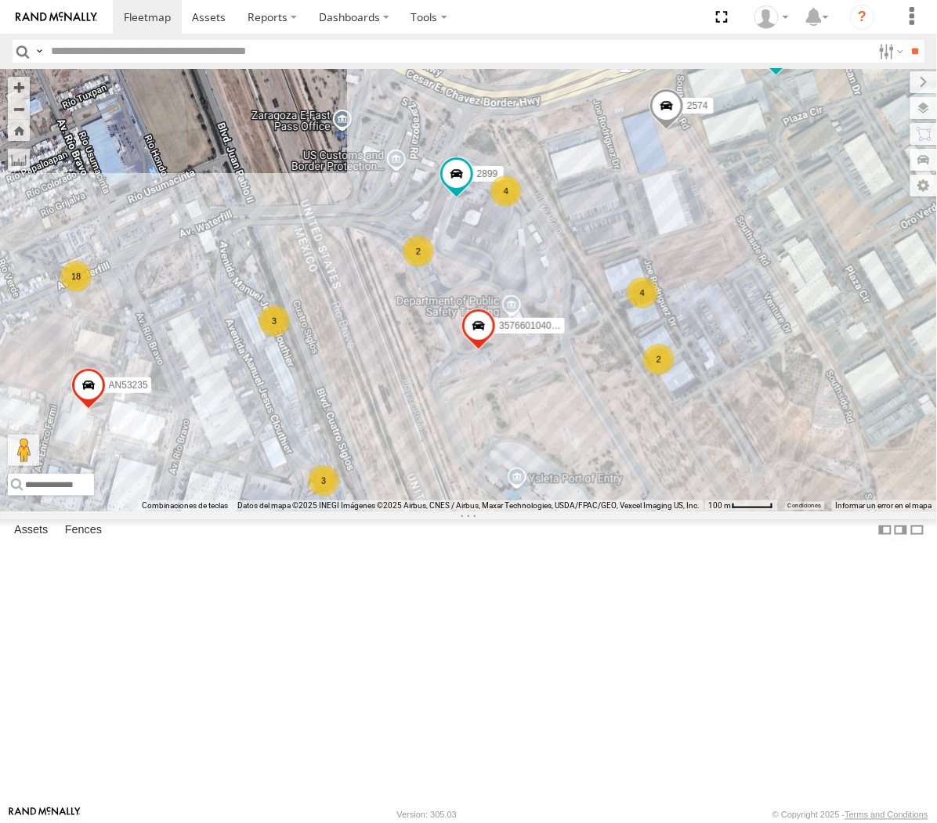
drag, startPoint x: 256, startPoint y: 349, endPoint x: 325, endPoint y: 450, distance: 122.3
click at [325, 450] on div "AN53295 AN535203 015910001845018 AN56270 AN531610 015910001811580 ZJ535914 F277…" at bounding box center [468, 290] width 937 height 442
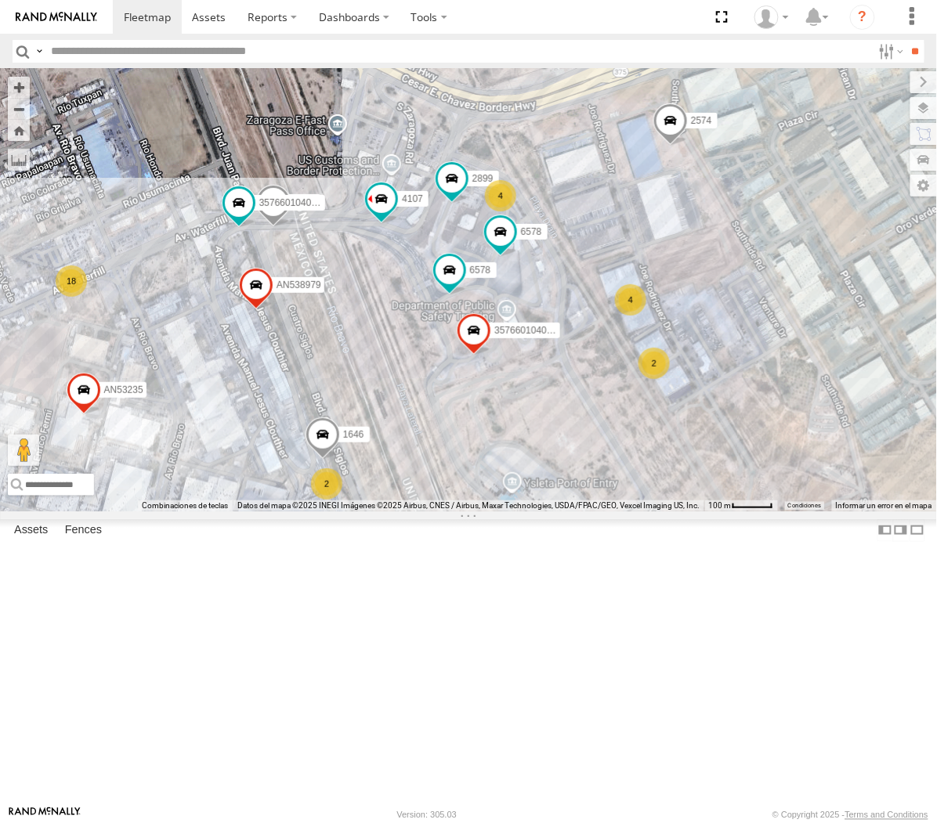
drag, startPoint x: 325, startPoint y: 426, endPoint x: 334, endPoint y: 475, distance: 49.3
click at [334, 475] on div "AN53295 AN535203 AN56270 AN531610 015910001811580 ZJ535914 F2771 AN535651 AN538…" at bounding box center [468, 290] width 937 height 442
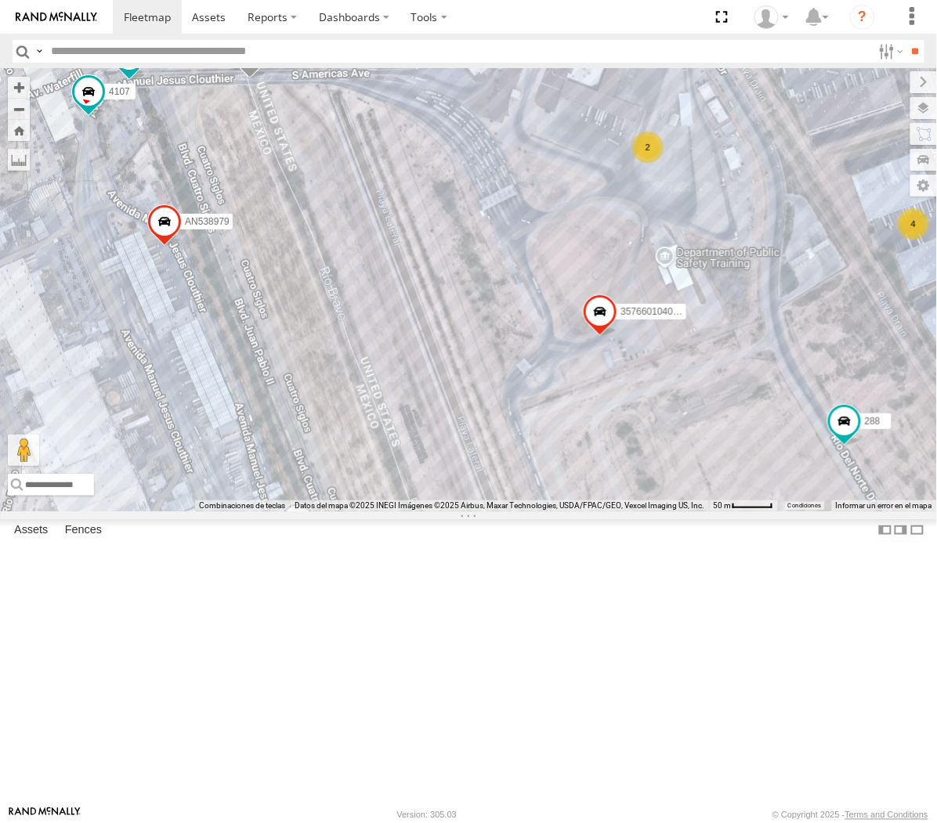
drag, startPoint x: 441, startPoint y: 498, endPoint x: 388, endPoint y: 494, distance: 53.5
click at [388, 494] on div "AN53295 AN535203 AN56270 AN531610 015910001811580 ZJ535914 F2771 AN535651 AN538…" at bounding box center [468, 290] width 937 height 442
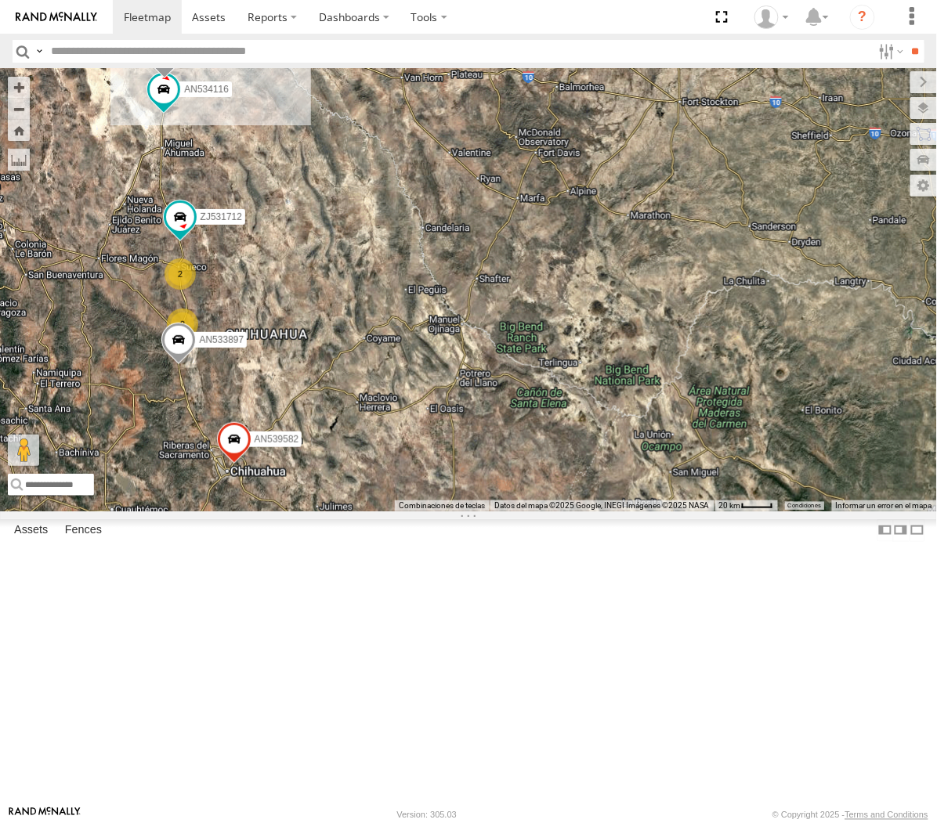
drag, startPoint x: 245, startPoint y: 120, endPoint x: 292, endPoint y: 302, distance: 188.5
click at [294, 302] on div "AN535203 AN531610 015910001811580 ZJ535914 F2771 AN535651 898 85 68 3 54 2 2 AN…" at bounding box center [468, 290] width 937 height 442
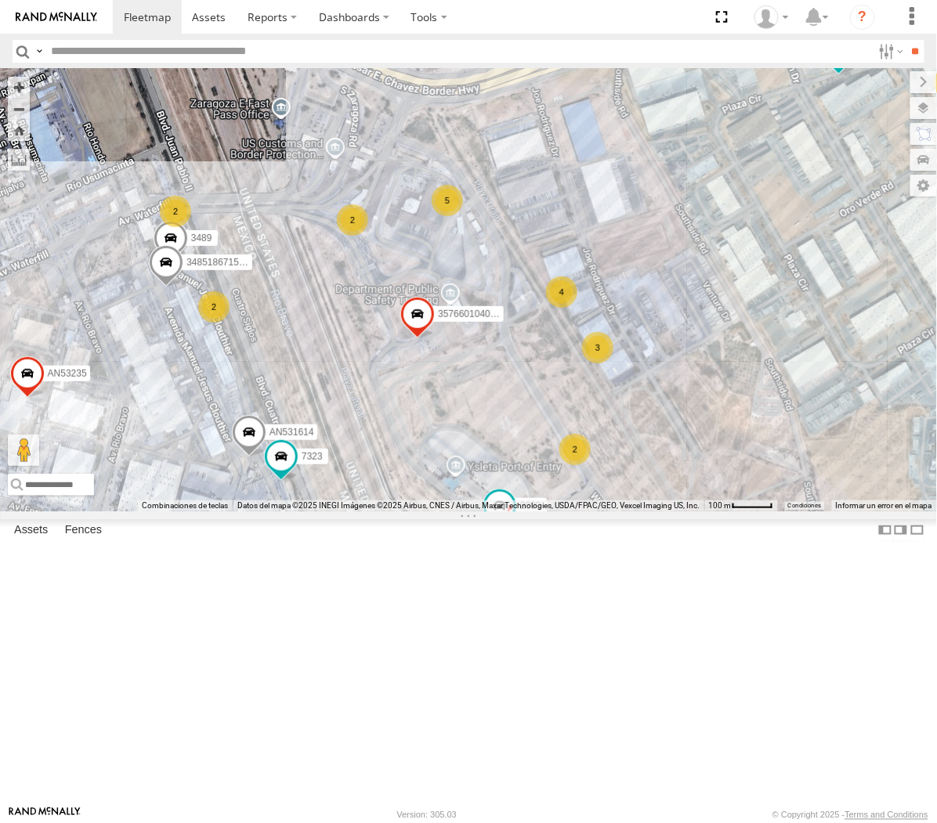
drag, startPoint x: 162, startPoint y: 367, endPoint x: 279, endPoint y: 432, distance: 133.6
click at [279, 432] on div "AN535203 AN531610 015910001811580 ZJ535914 F2771 AN535651 AN537374 ZJ531712 AN5…" at bounding box center [468, 290] width 937 height 442
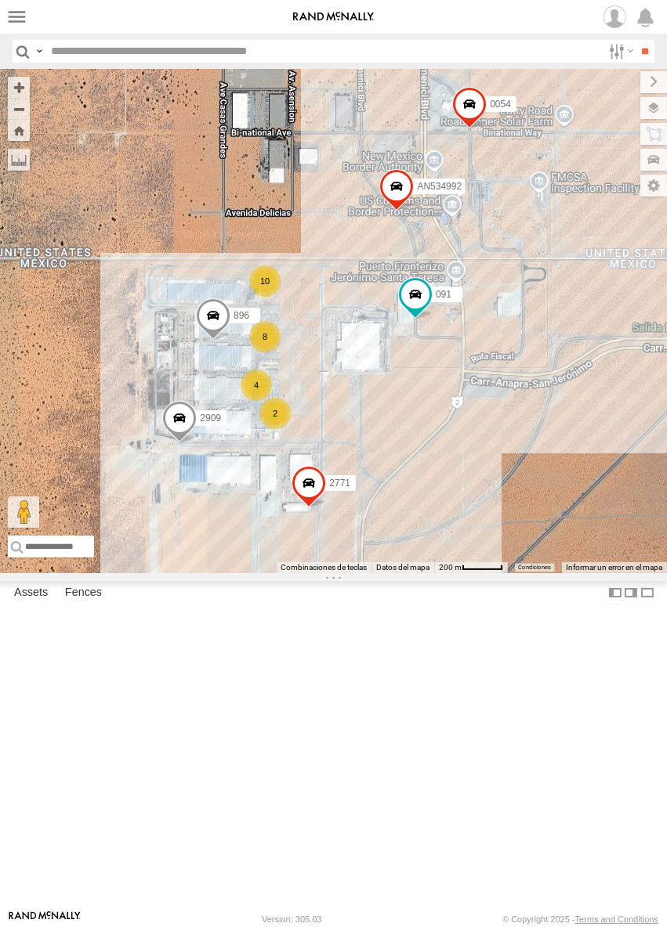
drag, startPoint x: 522, startPoint y: 640, endPoint x: 529, endPoint y: 620, distance: 20.8
click at [522, 573] on div "091 896 2909 2771 0054 AN534992 4 8 10 2" at bounding box center [333, 321] width 667 height 504
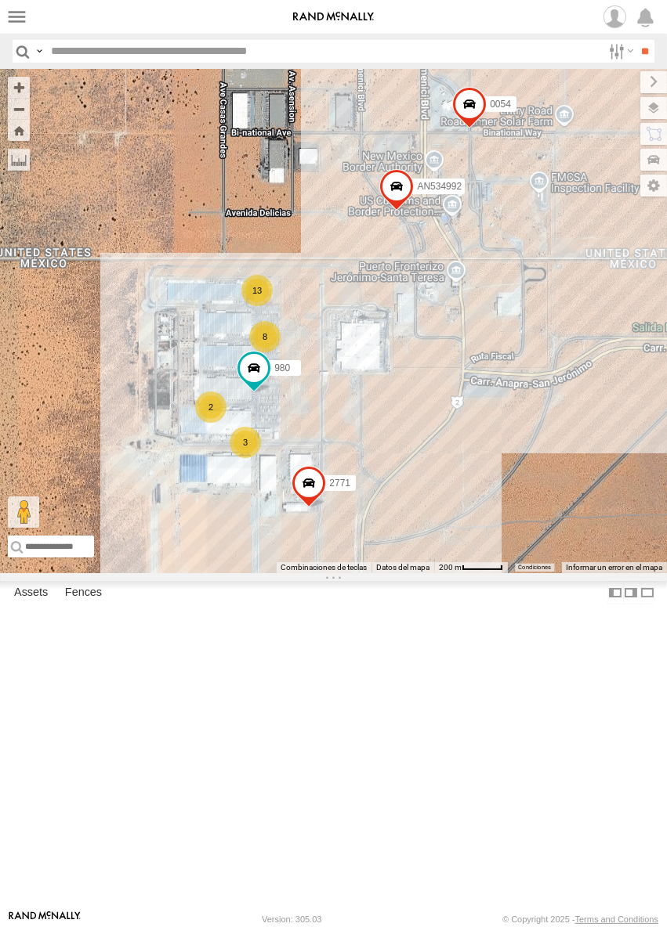
click at [439, 526] on div "2771 0054 980 AN534992 13 8 2 3" at bounding box center [333, 321] width 667 height 504
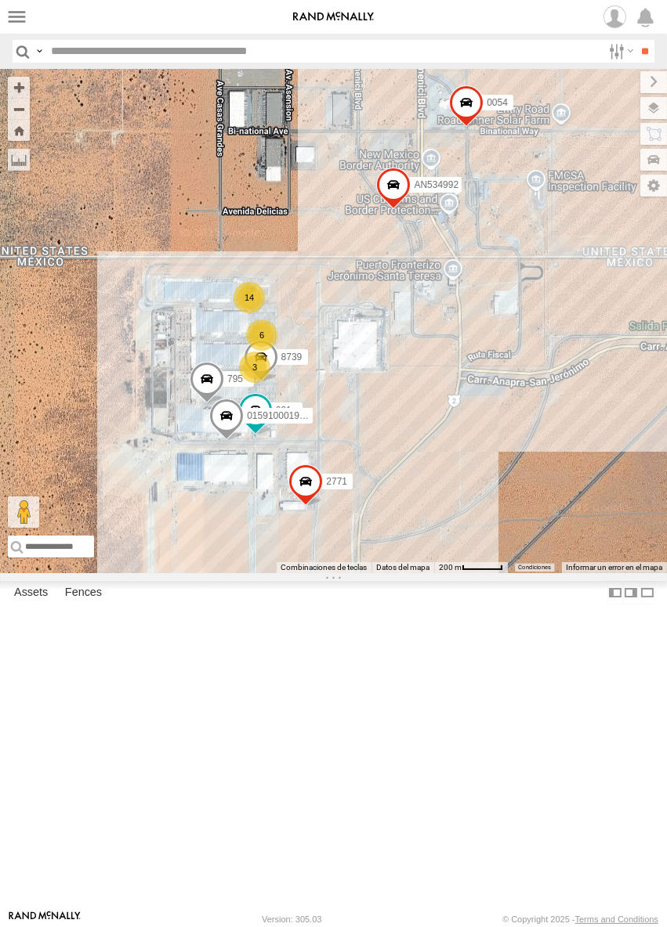
drag, startPoint x: 348, startPoint y: 580, endPoint x: 619, endPoint y: 588, distance: 271.2
click at [348, 573] on div "795 091 2771 8739 015910001987448 0054 AN534992 14 6 3" at bounding box center [333, 321] width 667 height 504
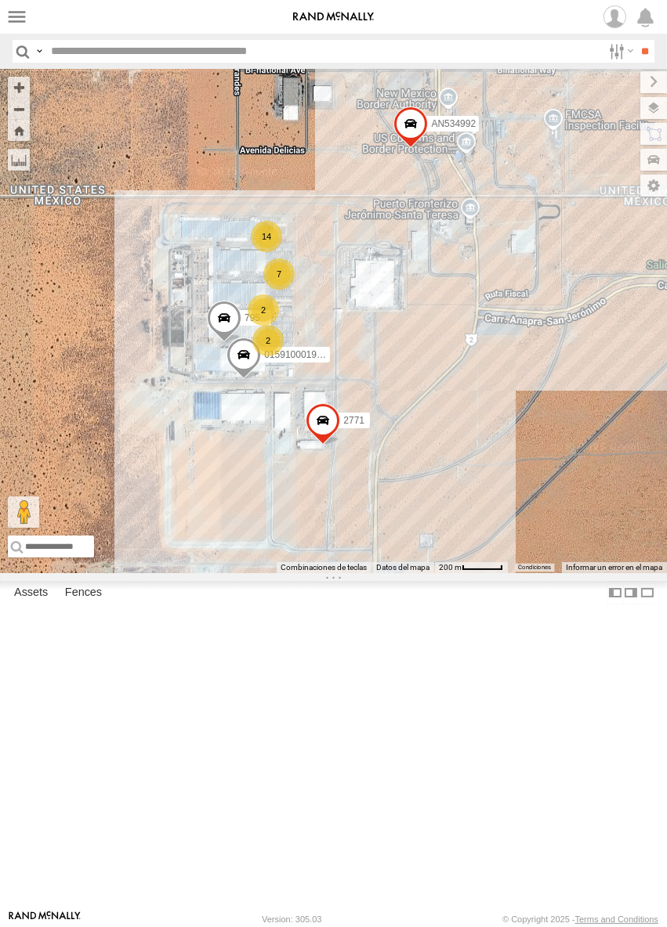
drag, startPoint x: 370, startPoint y: 538, endPoint x: 447, endPoint y: 566, distance: 81.8
click at [447, 566] on div "2771 0054 AN534992 6806 14 7 795 2 2 015910001987448" at bounding box center [333, 321] width 667 height 504
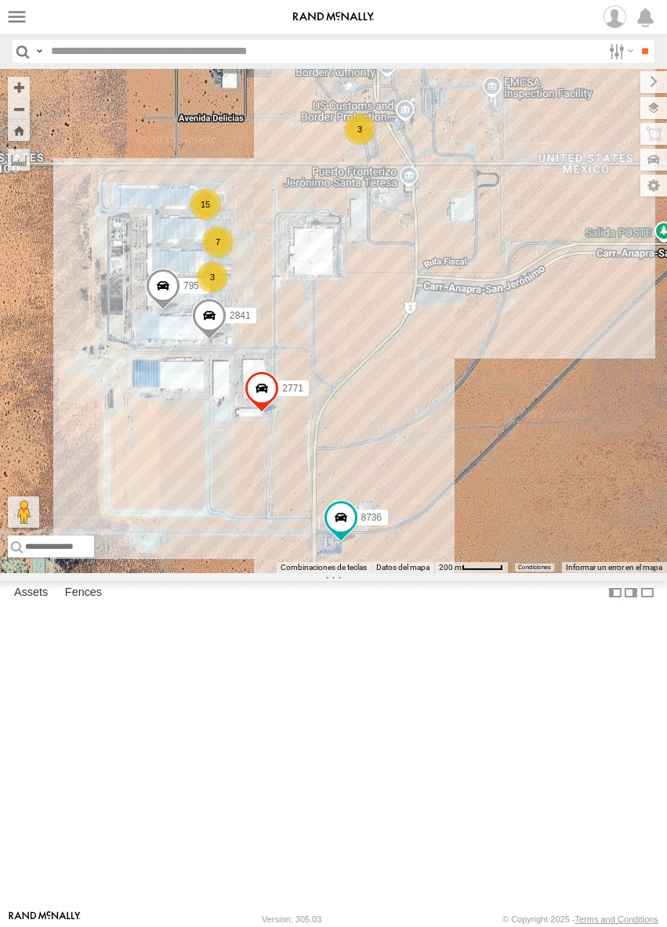
drag, startPoint x: 330, startPoint y: 378, endPoint x: 452, endPoint y: 597, distance: 251.1
click at [452, 573] on div "AN53295 AN535203 015910001845018 AN56270 AN531610 AN533249 015910001811580 ZJ53…" at bounding box center [333, 321] width 667 height 504
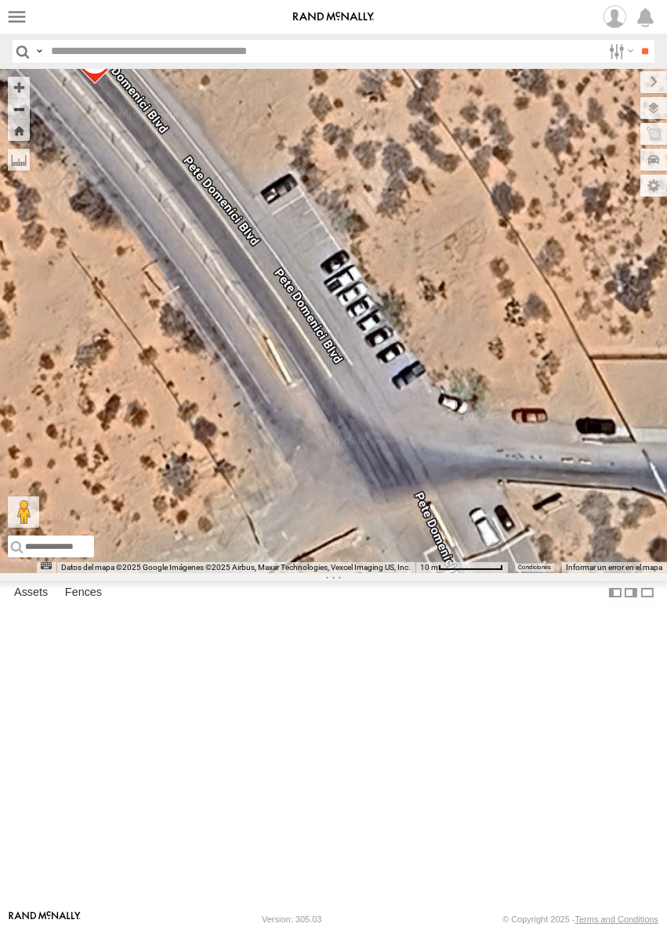
drag, startPoint x: 487, startPoint y: 588, endPoint x: 150, endPoint y: 218, distance: 501.3
click at [150, 218] on div "AN53295 AN535203 015910001845018 AN56270 AN531610 015910001811580 ZJ535914 F277…" at bounding box center [333, 321] width 667 height 504
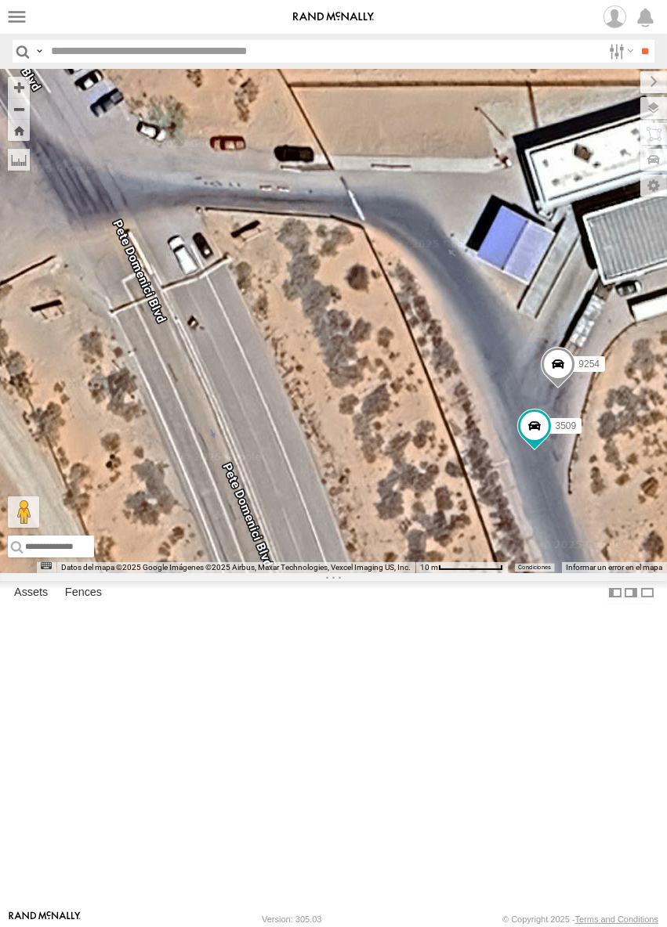
drag, startPoint x: 452, startPoint y: 527, endPoint x: 342, endPoint y: 471, distance: 123.3
click at [342, 471] on div "AN53295 AN535203 015910001845018 AN56270 AN531610 015910001811580 ZJ535914 F277…" at bounding box center [333, 321] width 667 height 504
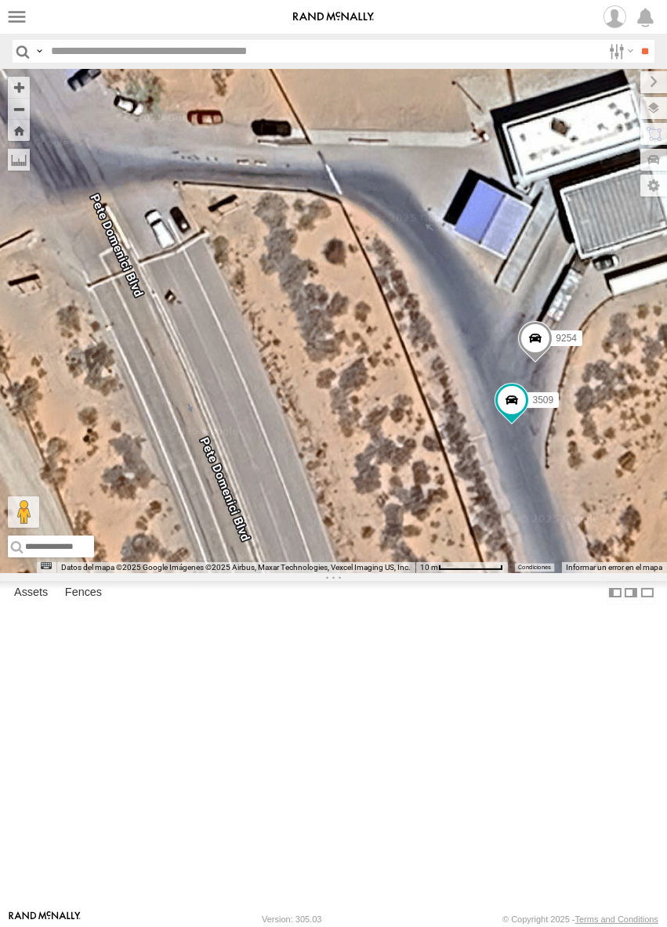
drag, startPoint x: 410, startPoint y: 574, endPoint x: 388, endPoint y: 541, distance: 40.0
click at [388, 541] on div "AN53295 AN535203 015910001845018 AN56270 AN531610 015910001811580 ZJ535914 F277…" at bounding box center [333, 321] width 667 height 504
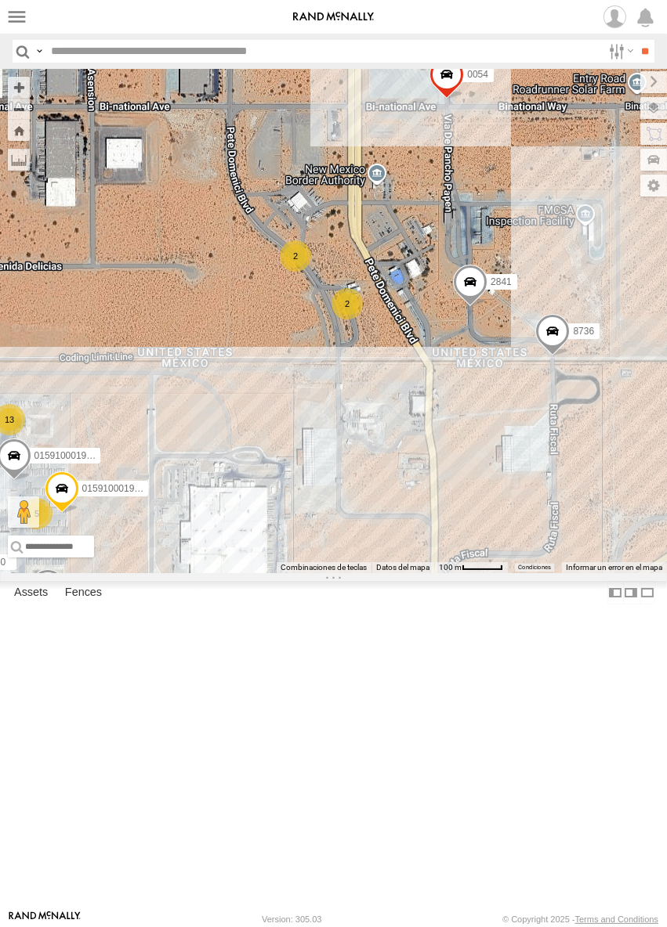
drag, startPoint x: 316, startPoint y: 607, endPoint x: 494, endPoint y: 373, distance: 293.6
click at [499, 363] on div "AN53295 AN535203 015910001845018 AN56270 AN531610 015910001811580 ZJ535914 F277…" at bounding box center [333, 321] width 667 height 504
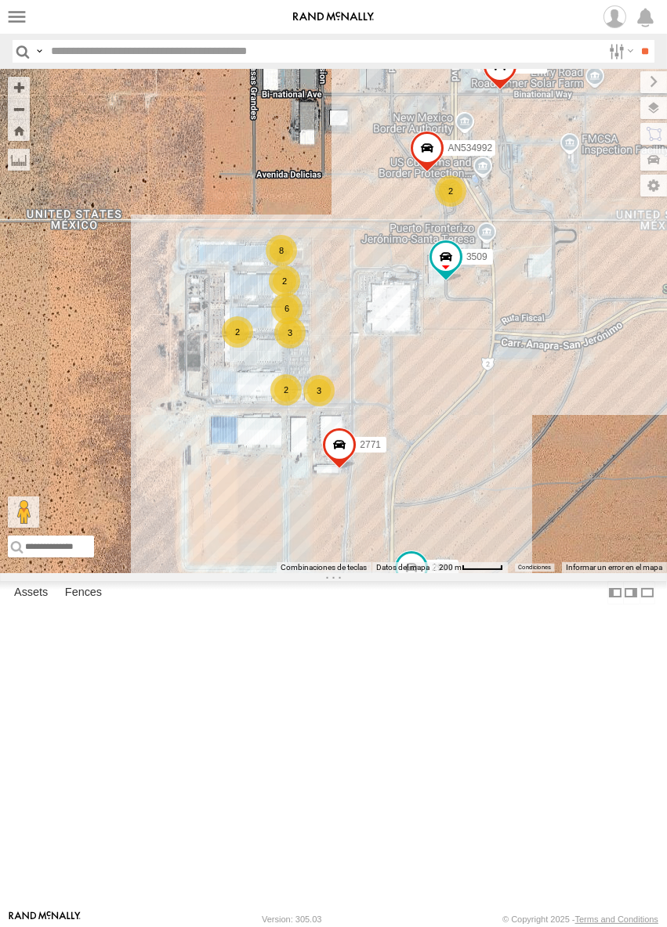
drag, startPoint x: 357, startPoint y: 631, endPoint x: 395, endPoint y: 539, distance: 99.1
click at [395, 539] on div "2909 3509 2771 0054 6806 AN534992 6 2 8 3 2 3 2 2" at bounding box center [333, 321] width 667 height 504
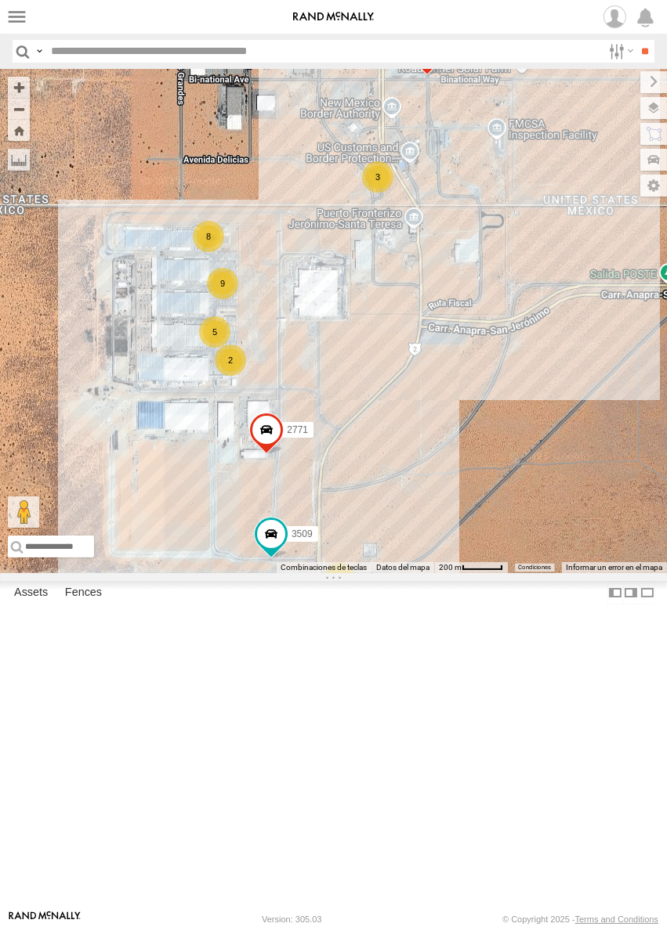
drag, startPoint x: 217, startPoint y: 337, endPoint x: 377, endPoint y: 415, distance: 178.0
click at [377, 415] on div "AN53295 AN535203 AN56270 AN531610 015910001811580 ZJ535914 F2771 AN535651 AN538…" at bounding box center [333, 321] width 667 height 504
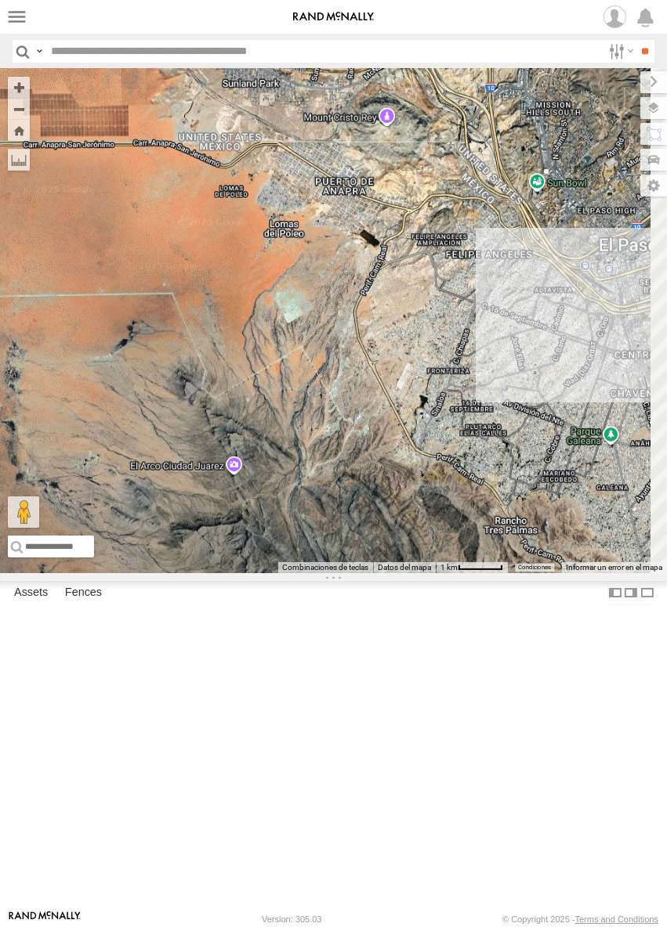
drag, startPoint x: 68, startPoint y: 271, endPoint x: 627, endPoint y: 298, distance: 560.0
click at [627, 298] on div "AN53295 AN535203 AN531610 015910001811580 ZJ535914 F2771 AN535651 AN538588" at bounding box center [333, 321] width 667 height 504
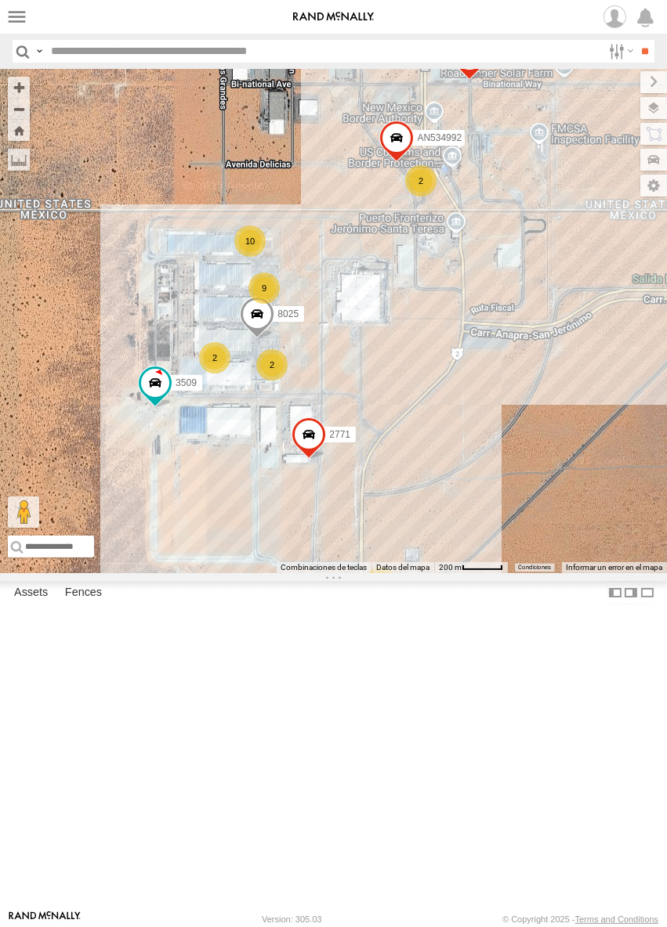
drag, startPoint x: 580, startPoint y: 310, endPoint x: 402, endPoint y: 374, distance: 189.5
click at [402, 374] on div "AN53295 AN535203 AN531610 015910001811580 ZJ535914 F2771 AN535651 AN538588 3509…" at bounding box center [333, 321] width 667 height 504
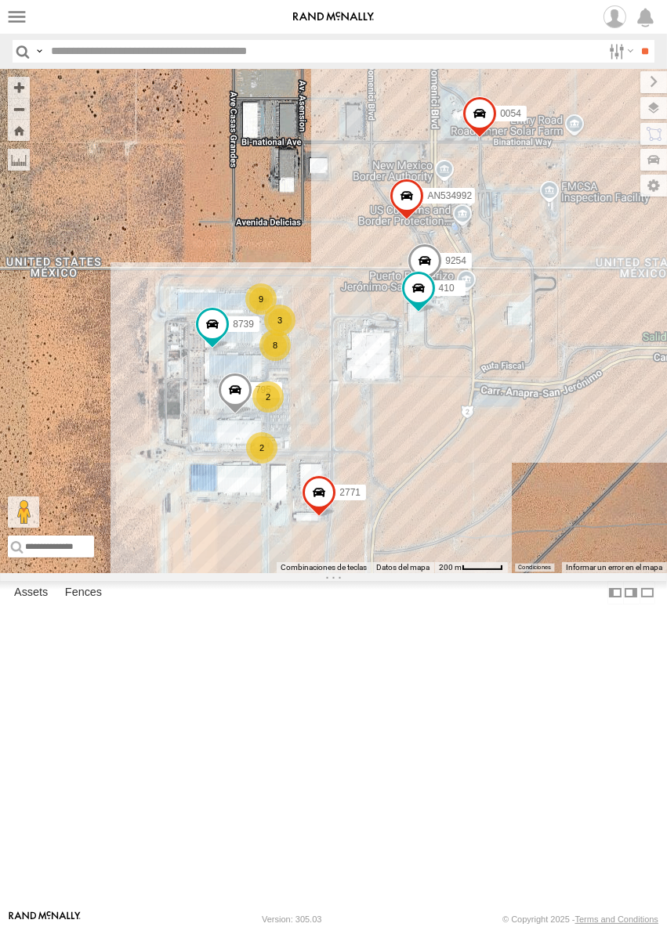
drag, startPoint x: 324, startPoint y: 392, endPoint x: 309, endPoint y: 388, distance: 15.6
click at [309, 388] on div "AN535203 AN531610 015910001811580 ZJ535914 F2771 AN535651 845 AN53566 AN5310637…" at bounding box center [333, 321] width 667 height 504
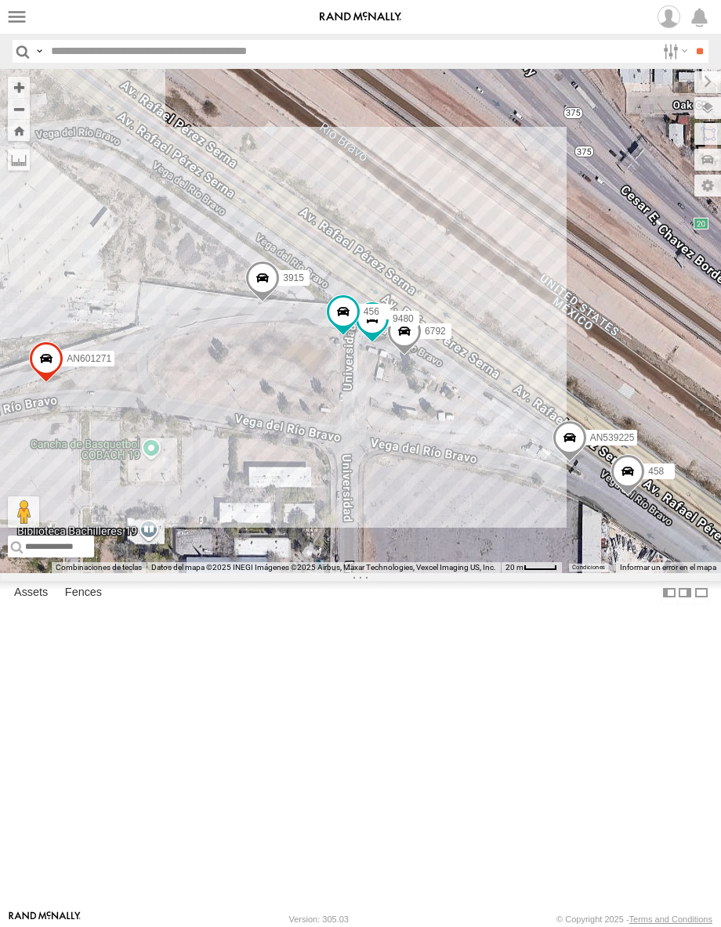
drag, startPoint x: 313, startPoint y: 366, endPoint x: 453, endPoint y: 628, distance: 297.2
click at [453, 573] on div "6792 3915 9480 456 AN539225 AN601271 458" at bounding box center [360, 321] width 721 height 504
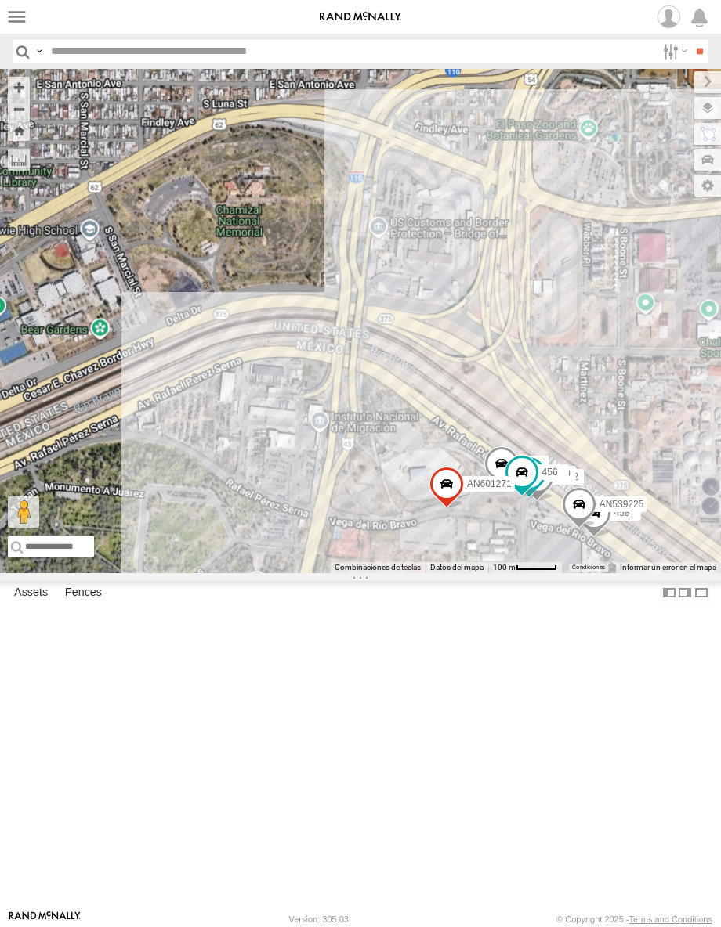
drag, startPoint x: 443, startPoint y: 410, endPoint x: 656, endPoint y: 491, distance: 228.8
click at [539, 475] on div "6792 3915 9480 456 AN539225 AN601271 458" at bounding box center [360, 321] width 721 height 504
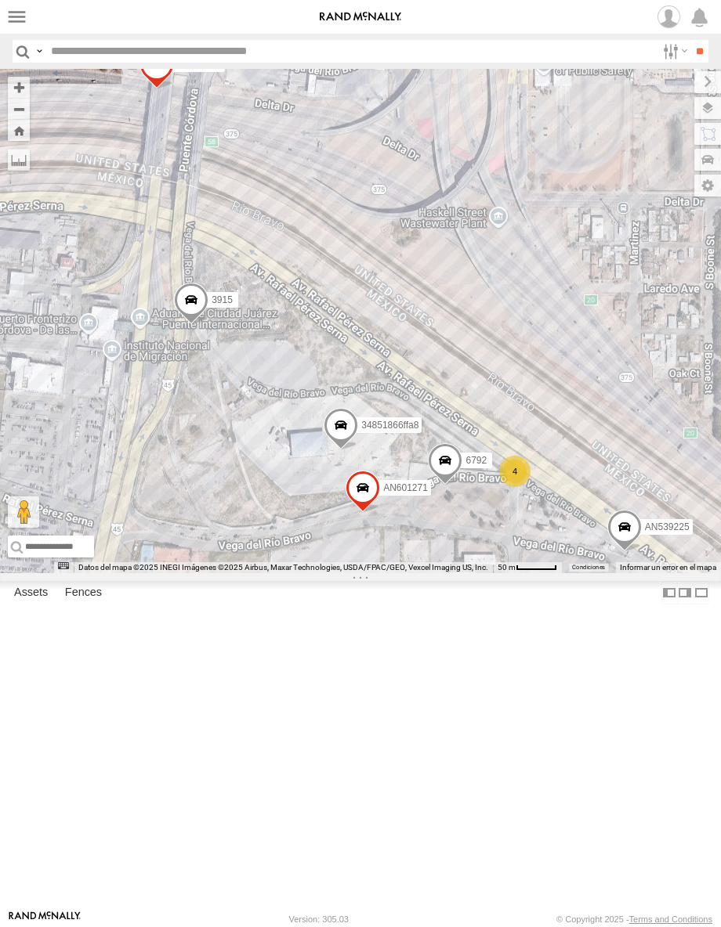
drag, startPoint x: 584, startPoint y: 533, endPoint x: 410, endPoint y: 762, distance: 288.0
click at [410, 573] on div "AN601271 6792 AN601523 3915 313 AN539225 34851866ffa8 4" at bounding box center [360, 321] width 721 height 504
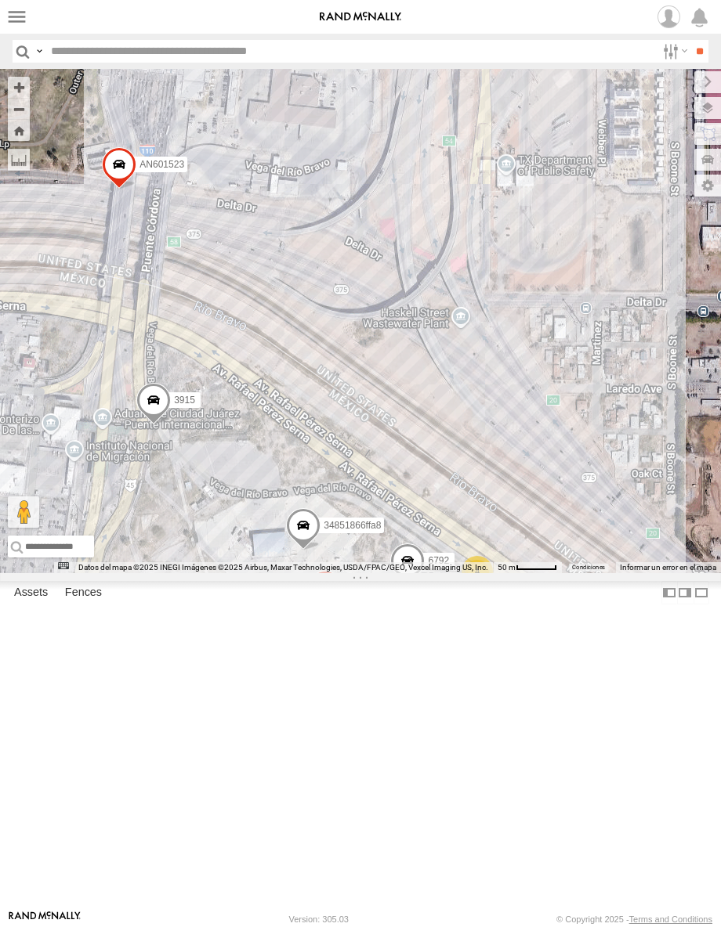
drag, startPoint x: 543, startPoint y: 533, endPoint x: 507, endPoint y: 635, distance: 107.3
click at [507, 573] on div "AN601271 6792 AN601523 3915 313 AN539225 34851866ffa8 4" at bounding box center [360, 321] width 721 height 504
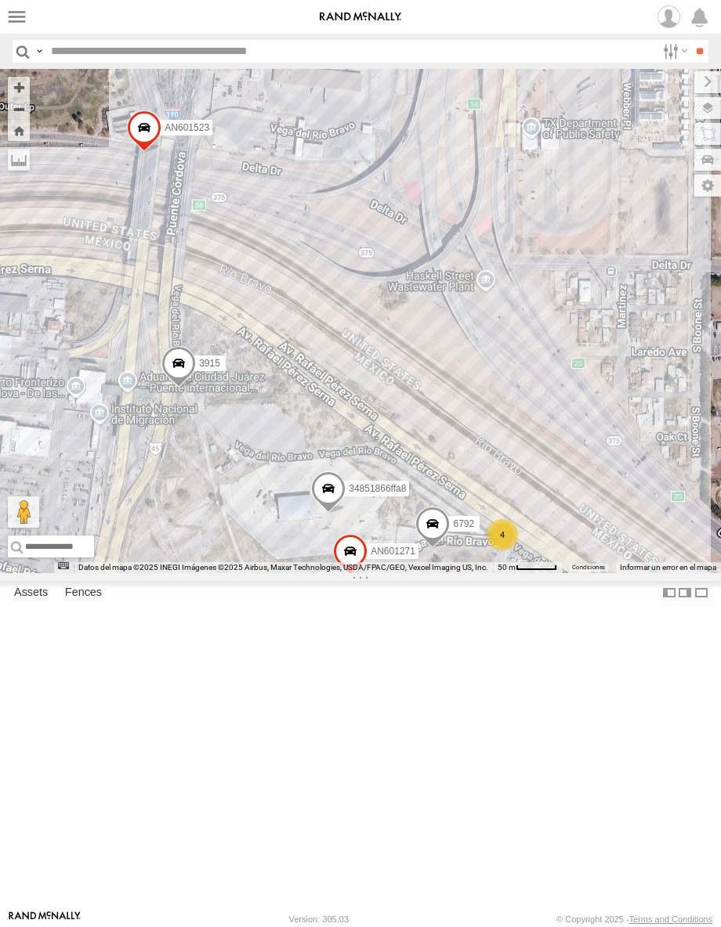
drag, startPoint x: 519, startPoint y: 701, endPoint x: 555, endPoint y: 609, distance: 98.5
click at [555, 573] on div "AN601271 6792 AN601523 3915 313 AN539225 34851866ffa8 4" at bounding box center [360, 321] width 721 height 504
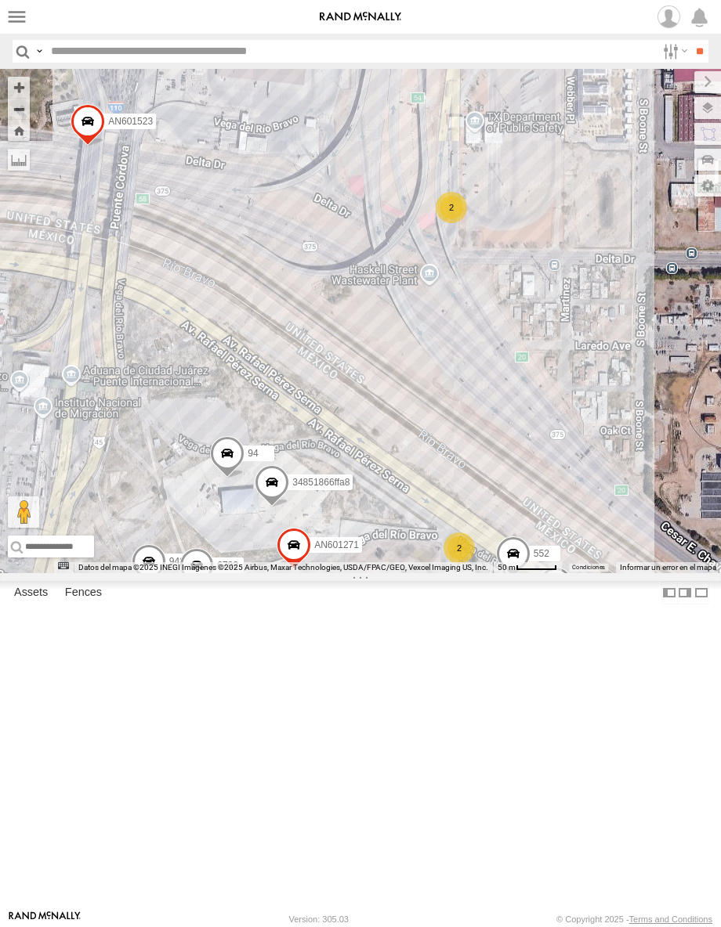
drag, startPoint x: 269, startPoint y: 519, endPoint x: 371, endPoint y: 398, distance: 157.9
click at [371, 398] on div "AN53295 AN535203 AN531610 ZJ531712 AN533249 015910001811580 ZJ535914 F2771 AN53…" at bounding box center [360, 321] width 721 height 504
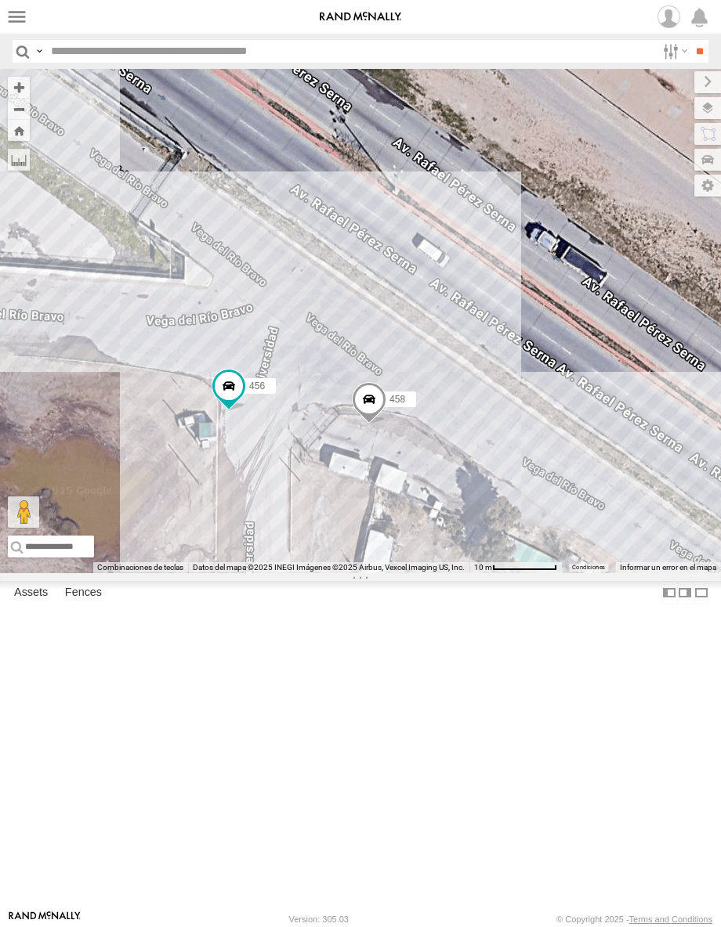
drag, startPoint x: 423, startPoint y: 736, endPoint x: 443, endPoint y: 638, distance: 99.9
click at [443, 573] on div "AN53295 AN535203 AN531610 ZJ531712 AN533249 015910001811580 ZJ535914 F2771 AN53…" at bounding box center [360, 321] width 721 height 504
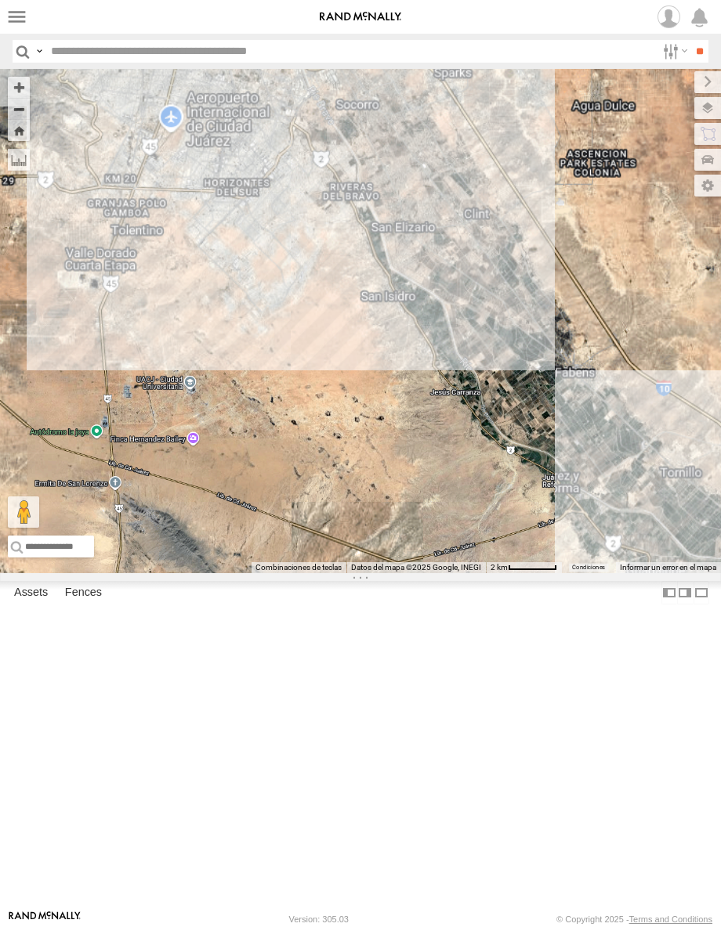
drag, startPoint x: 145, startPoint y: 232, endPoint x: 240, endPoint y: 393, distance: 187.5
click at [240, 393] on div "AN53295 AN535203 AN531610 ZJ531712 AN533249 015910001811580 ZJ535914 F2771 AN53…" at bounding box center [360, 321] width 721 height 504
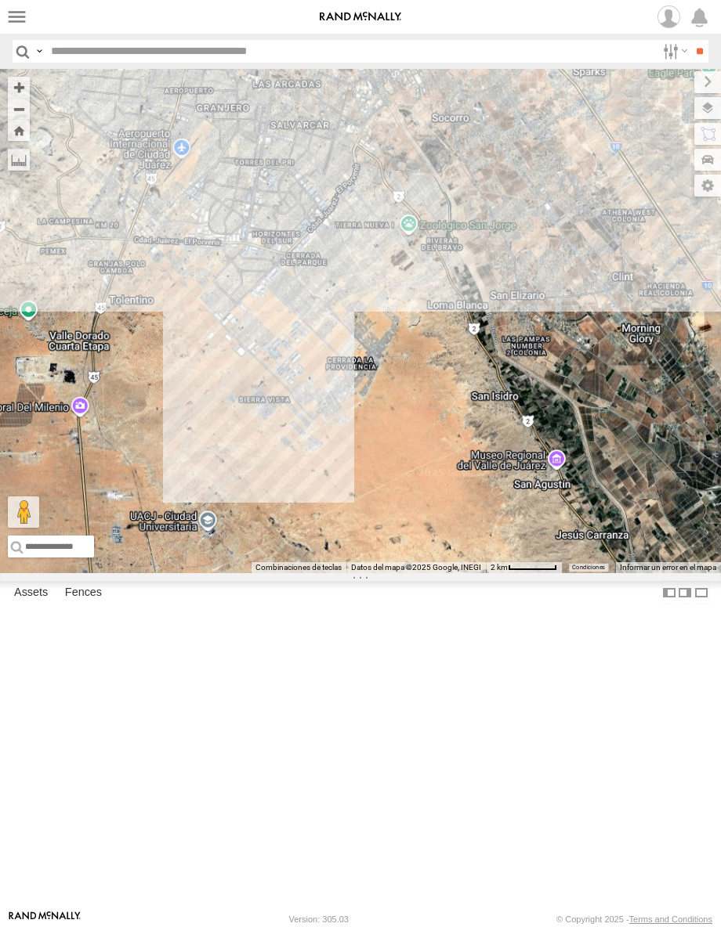
drag, startPoint x: 134, startPoint y: 111, endPoint x: 189, endPoint y: 249, distance: 148.4
click at [189, 249] on body at bounding box center [360, 463] width 721 height 927
drag, startPoint x: 155, startPoint y: 160, endPoint x: 306, endPoint y: 522, distance: 392.2
click at [306, 522] on div "AN53295 AN535203 AN531610 ZJ531712 AN533249 015910001811580 ZJ535914 F2771 AN53…" at bounding box center [360, 321] width 721 height 504
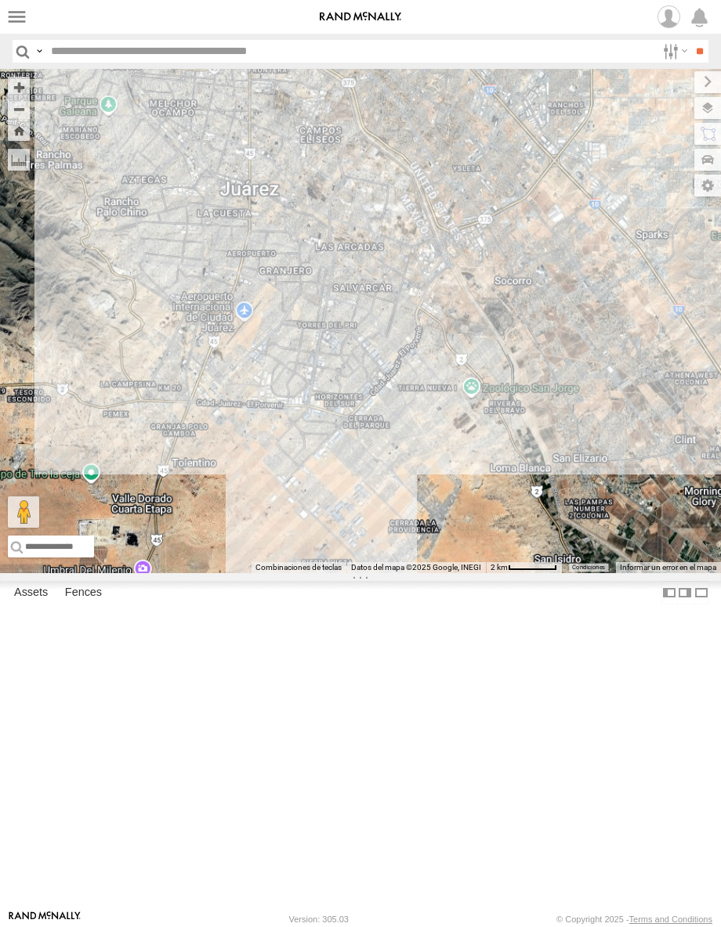
drag, startPoint x: 184, startPoint y: 264, endPoint x: 273, endPoint y: 465, distance: 219.2
click at [271, 494] on div "AN53295 AN535203 AN531610 ZJ531712 AN533249 015910001811580 ZJ535914 F2771 AN53…" at bounding box center [360, 321] width 721 height 504
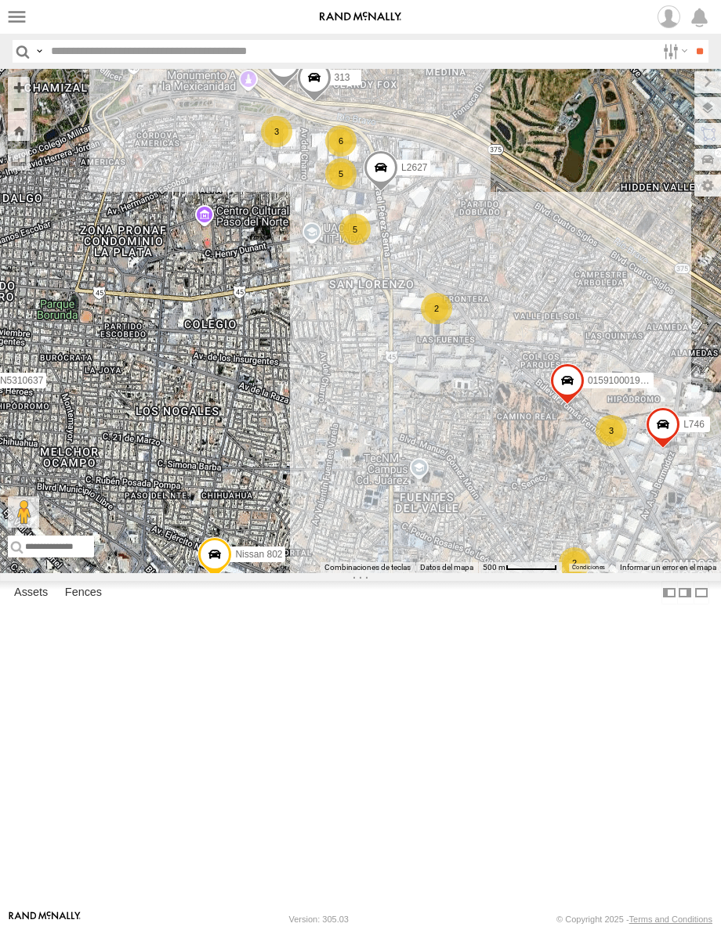
drag, startPoint x: 118, startPoint y: 158, endPoint x: 160, endPoint y: 273, distance: 121.7
click at [160, 43] on div "5" at bounding box center [147, 27] width 31 height 31
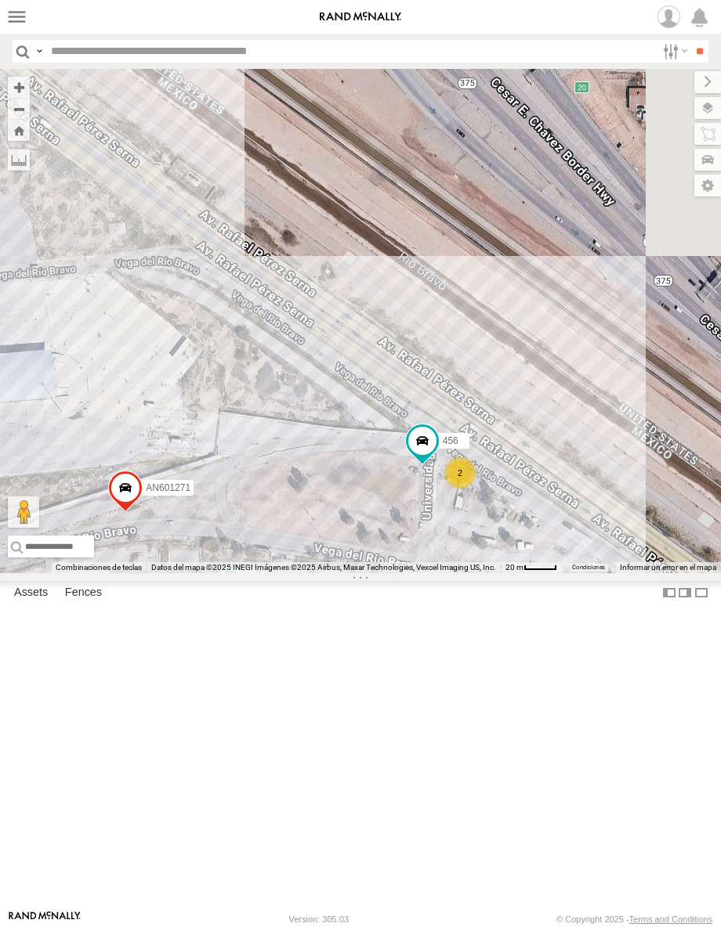
drag, startPoint x: 517, startPoint y: 596, endPoint x: 340, endPoint y: 402, distance: 262.8
click at [340, 402] on div "AN53295 AN535203 AN531610 ZJ531712 AN533249 015910001811580 ZJ535914 F2771 AN53…" at bounding box center [360, 321] width 721 height 504
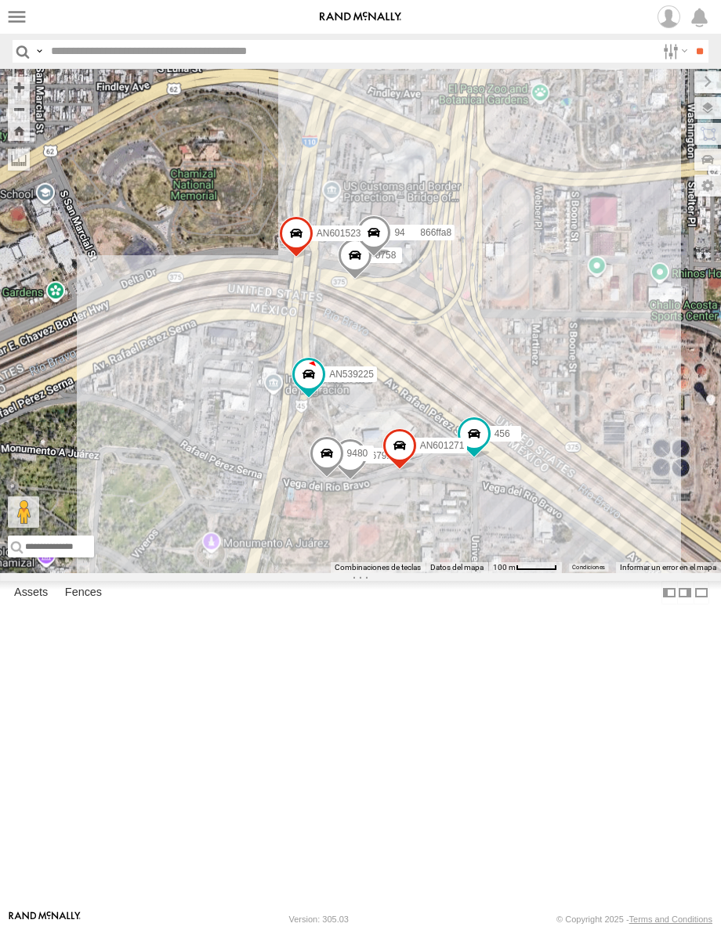
drag, startPoint x: 277, startPoint y: 385, endPoint x: 472, endPoint y: 548, distance: 254.2
click at [472, 548] on div "AN53295 AN535203 AN531610 ZJ531712 AN533249 015910001811580 ZJ535914 F2771 AN53…" at bounding box center [360, 321] width 721 height 504
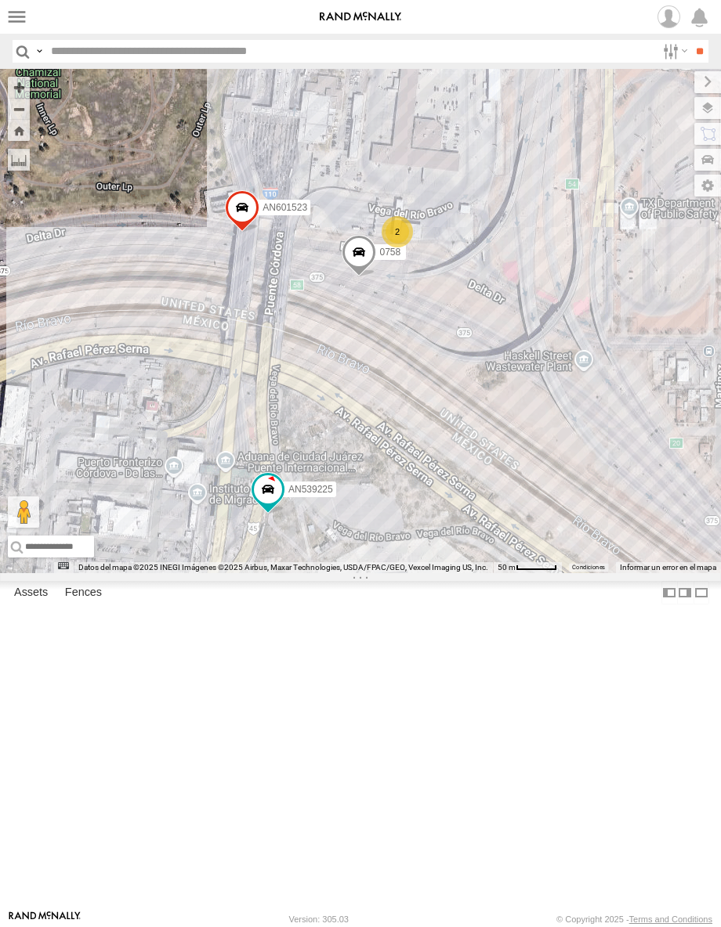
drag, startPoint x: 460, startPoint y: 494, endPoint x: 551, endPoint y: 515, distance: 93.5
click at [551, 515] on div "AN53295 AN535203 AN531610 ZJ531712 AN533249 015910001811580 ZJ535914 F2771 AN53…" at bounding box center [360, 321] width 721 height 504
click at [439, 573] on div "AN53295 AN535203 AN531610 ZJ531712 AN533249 015910001811580 ZJ535914 F2771 AN53…" at bounding box center [360, 321] width 721 height 504
drag, startPoint x: 468, startPoint y: 614, endPoint x: 457, endPoint y: 614, distance: 11.8
click at [457, 573] on div "AN53295 AN535203 AN531610 ZJ531712 AN533249 015910001811580 ZJ535914 F2771 AN53…" at bounding box center [360, 321] width 721 height 504
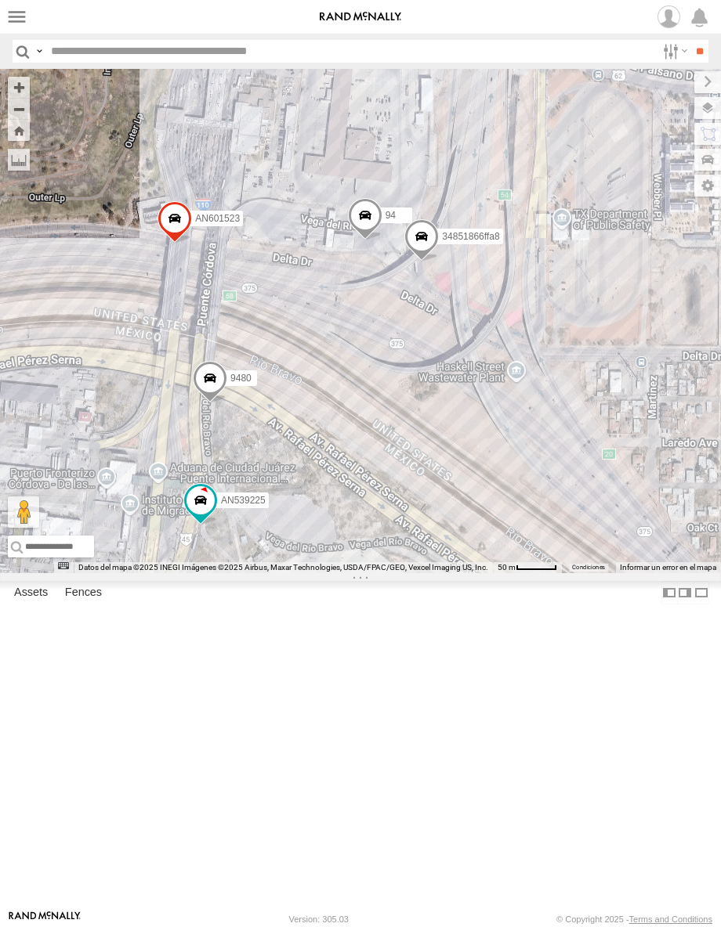
drag, startPoint x: 514, startPoint y: 624, endPoint x: 483, endPoint y: 605, distance: 36.3
click at [483, 573] on div "AN53295 AN535203 AN531610 ZJ531712 AN533249 015910001811580 ZJ535914 F2771 AN53…" at bounding box center [360, 321] width 721 height 504
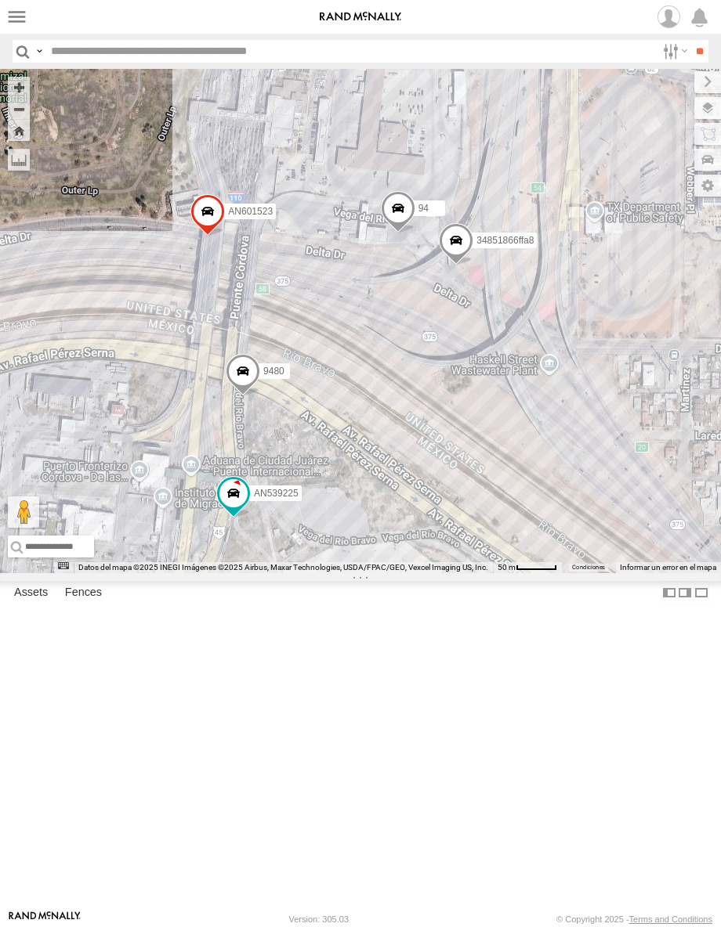
drag, startPoint x: 483, startPoint y: 605, endPoint x: 519, endPoint y: 598, distance: 36.7
click at [519, 573] on div "AN53295 AN535203 AN531610 ZJ531712 AN533249 015910001811580 ZJ535914 F2771 AN53…" at bounding box center [360, 321] width 721 height 504
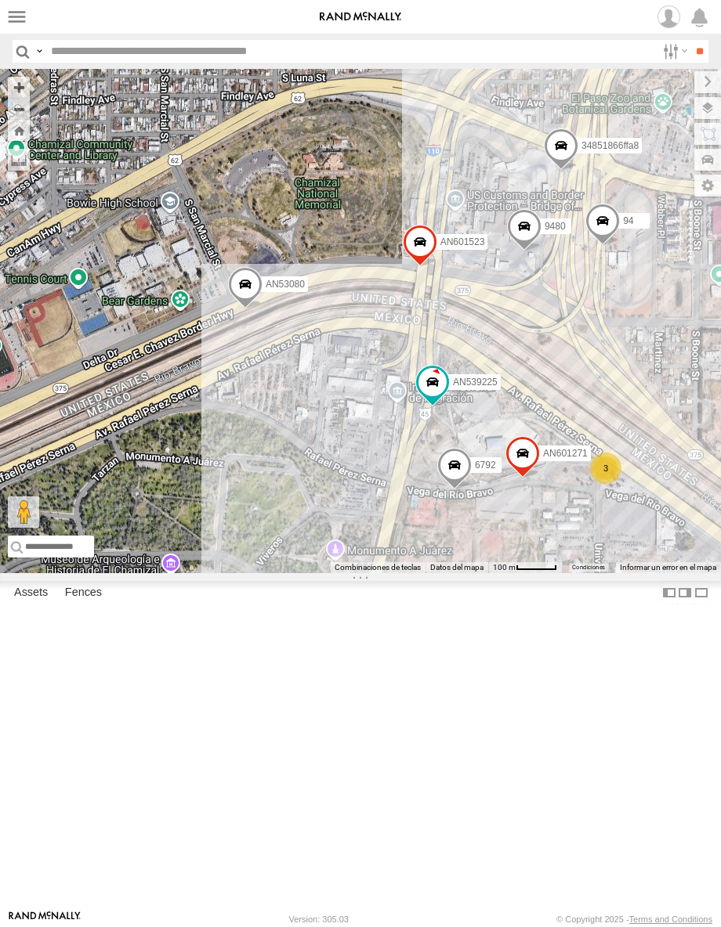
click at [591, 500] on div "AN539225 AN601271 34851866ffa8 6792 AN601523 94 9480 AN53080 3" at bounding box center [360, 321] width 721 height 504
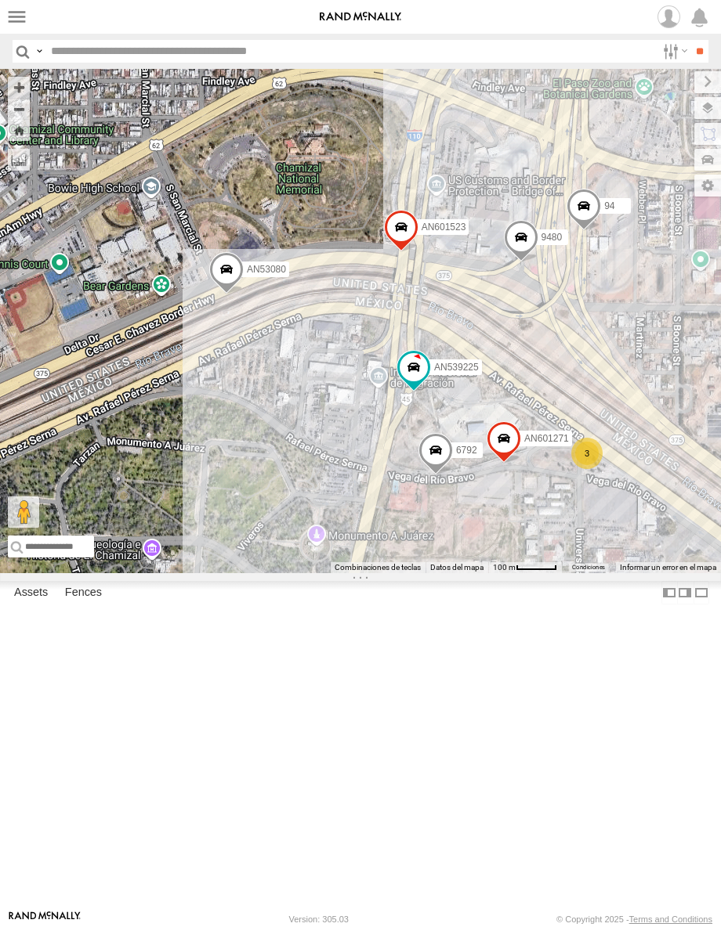
drag, startPoint x: 616, startPoint y: 475, endPoint x: 537, endPoint y: 474, distance: 78.4
click at [537, 474] on div "AN539225 AN601271 34851866ffa8 6792 AN601523 94 9480 AN53080 3" at bounding box center [360, 321] width 721 height 504
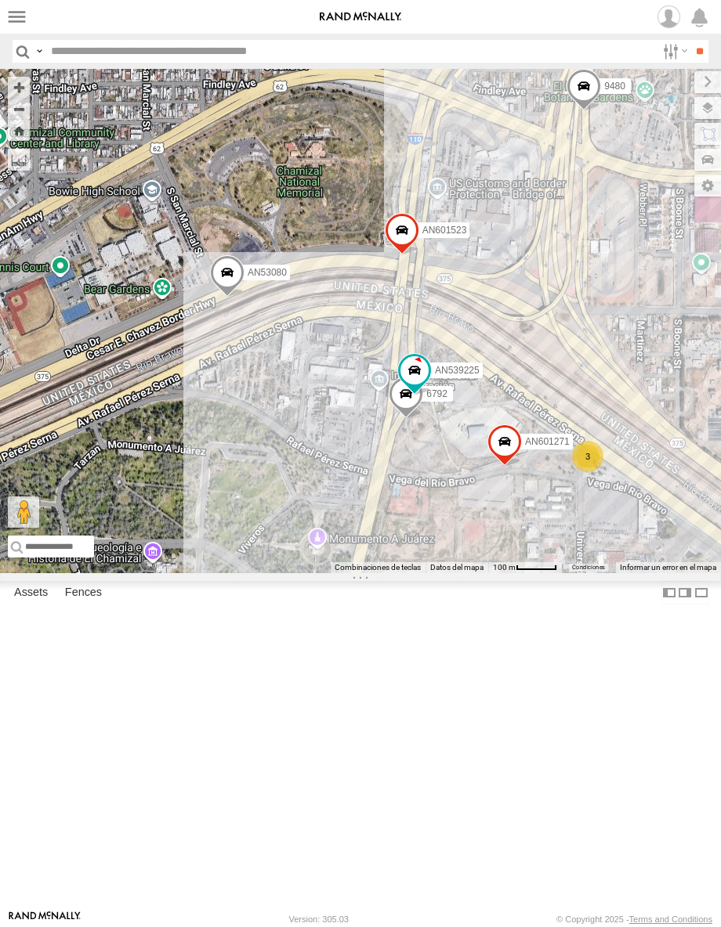
drag, startPoint x: 466, startPoint y: 461, endPoint x: 467, endPoint y: 475, distance: 14.1
click at [467, 474] on div "AN539225 AN601271 34851866ffa8 6792 AN601523 94 9480 AN53080 3" at bounding box center [360, 321] width 721 height 504
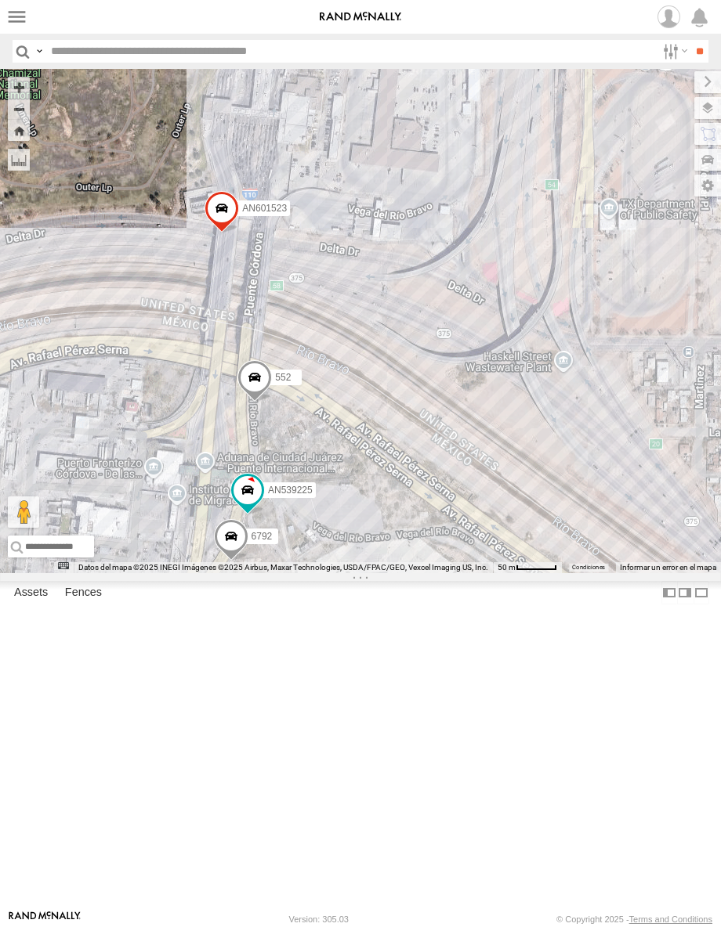
drag, startPoint x: 500, startPoint y: 452, endPoint x: 537, endPoint y: 567, distance: 121.1
click at [537, 567] on div "AN539225 AN601271 34851866ffa8 6792 AN601523 94 9480 AN53080 552 458 456" at bounding box center [360, 321] width 721 height 504
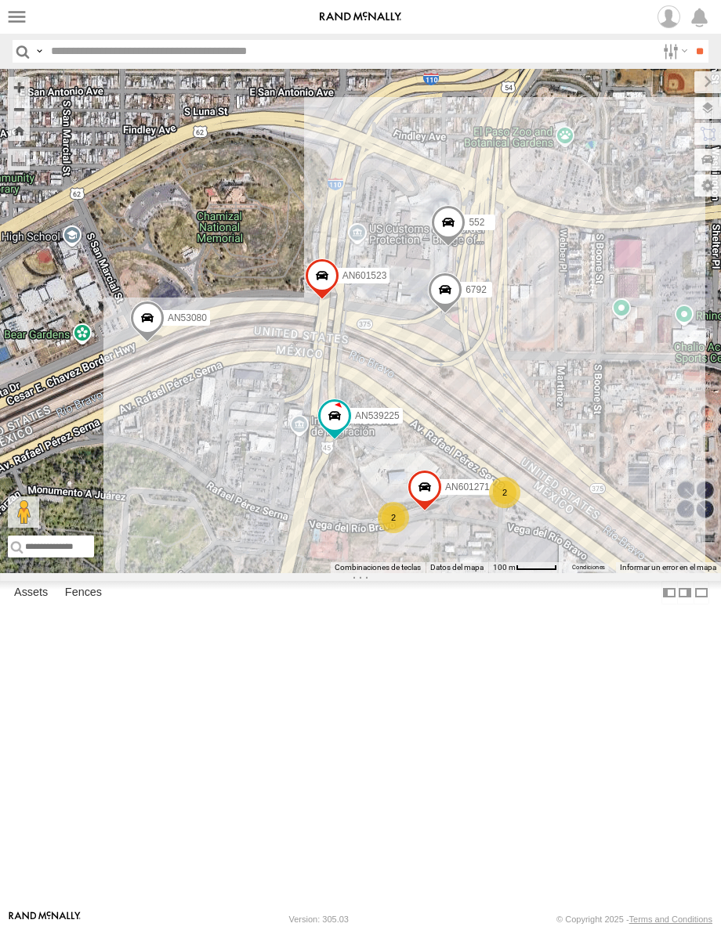
drag, startPoint x: 514, startPoint y: 537, endPoint x: 232, endPoint y: 631, distance: 297.5
click at [514, 537] on div "AN539225 AN601271 6792 AN601523 552 2 AN53080 2" at bounding box center [360, 321] width 721 height 504
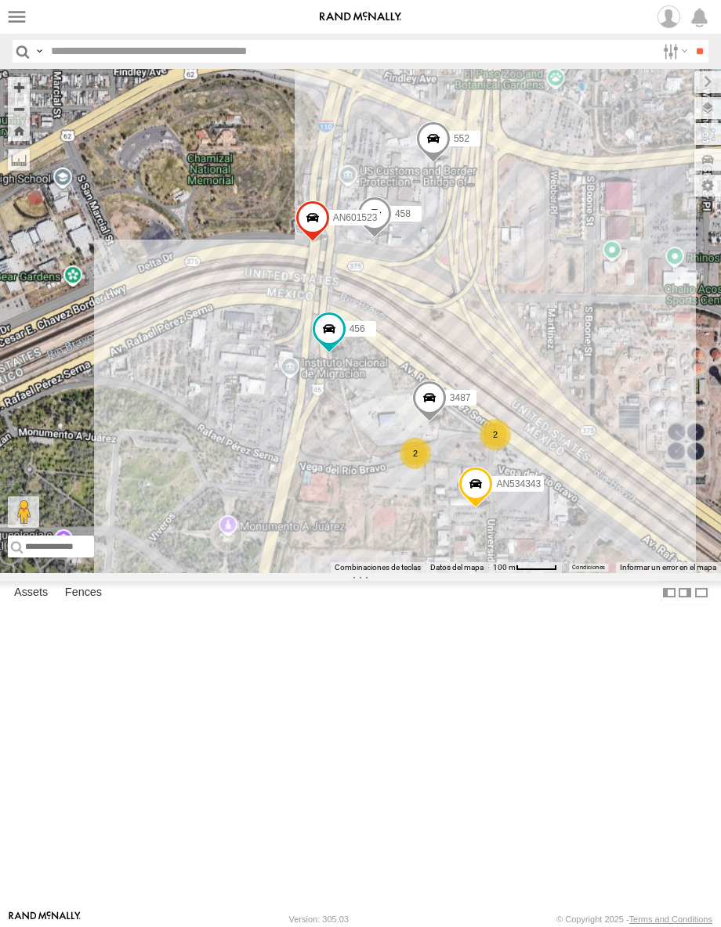
drag, startPoint x: 407, startPoint y: 408, endPoint x: 420, endPoint y: 457, distance: 50.2
click at [420, 457] on div "AN534343 AN601523 552 458 456 TS 841 3487 2 2" at bounding box center [360, 321] width 721 height 504
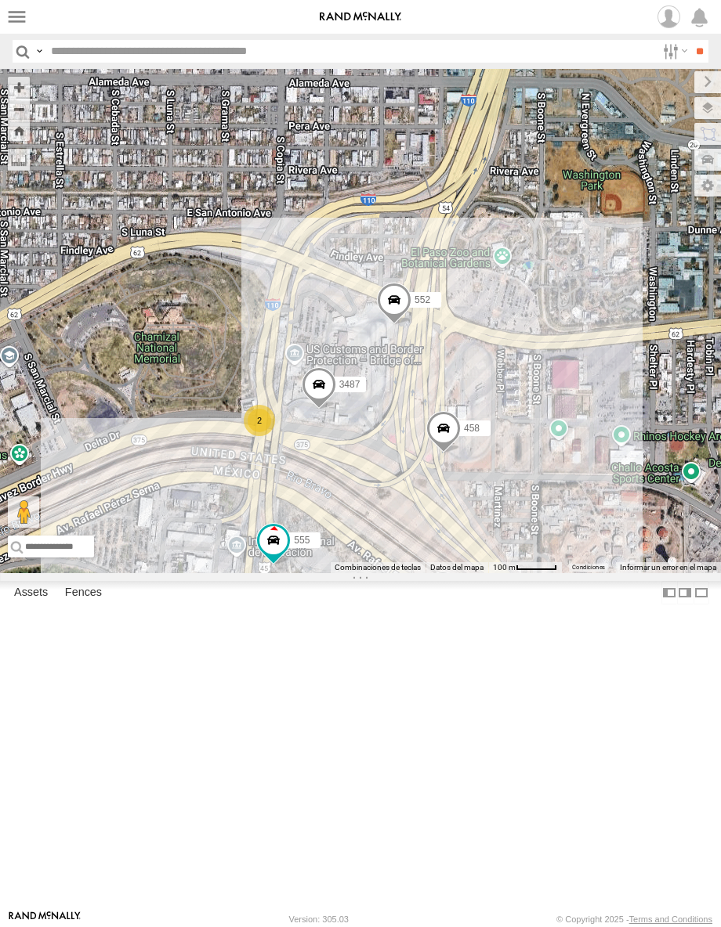
drag, startPoint x: 353, startPoint y: 619, endPoint x: 470, endPoint y: 578, distance: 124.4
click at [470, 573] on div "3487 AN534343 552 458 AN538966 555 8662 AN601271 2 2217" at bounding box center [360, 321] width 721 height 504
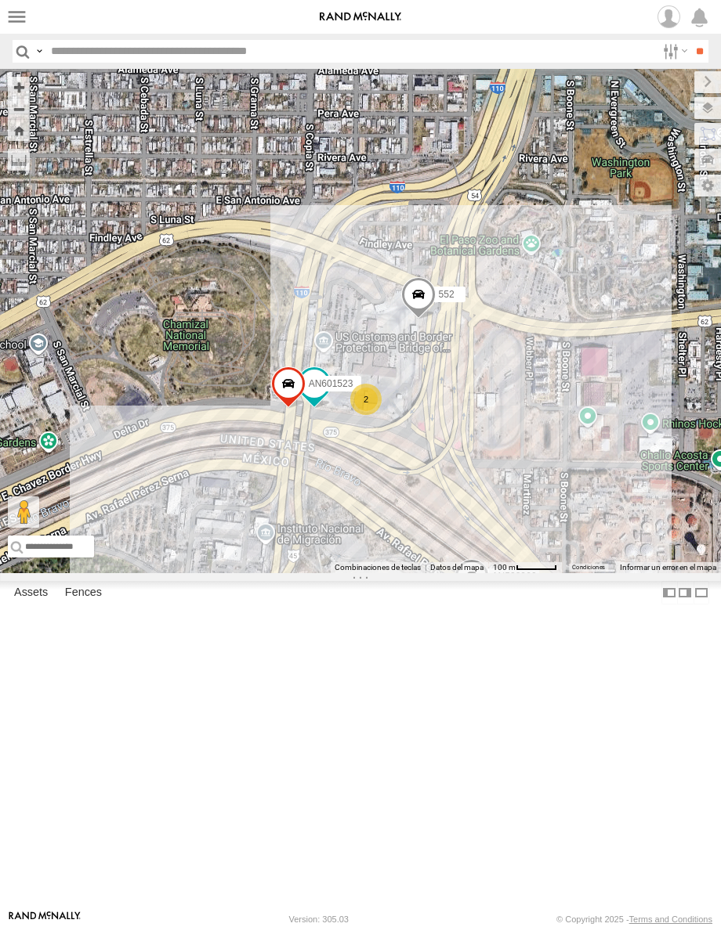
drag, startPoint x: 345, startPoint y: 615, endPoint x: 356, endPoint y: 573, distance: 42.9
click at [356, 573] on div "AN538966 8662 AN534343 AN601523 555 552 2 2" at bounding box center [360, 321] width 721 height 504
drag, startPoint x: 370, startPoint y: 617, endPoint x: 408, endPoint y: 559, distance: 69.5
click at [408, 559] on div "AN538966 8662 AN534343 AN601523 555 552 2 2" at bounding box center [360, 321] width 721 height 504
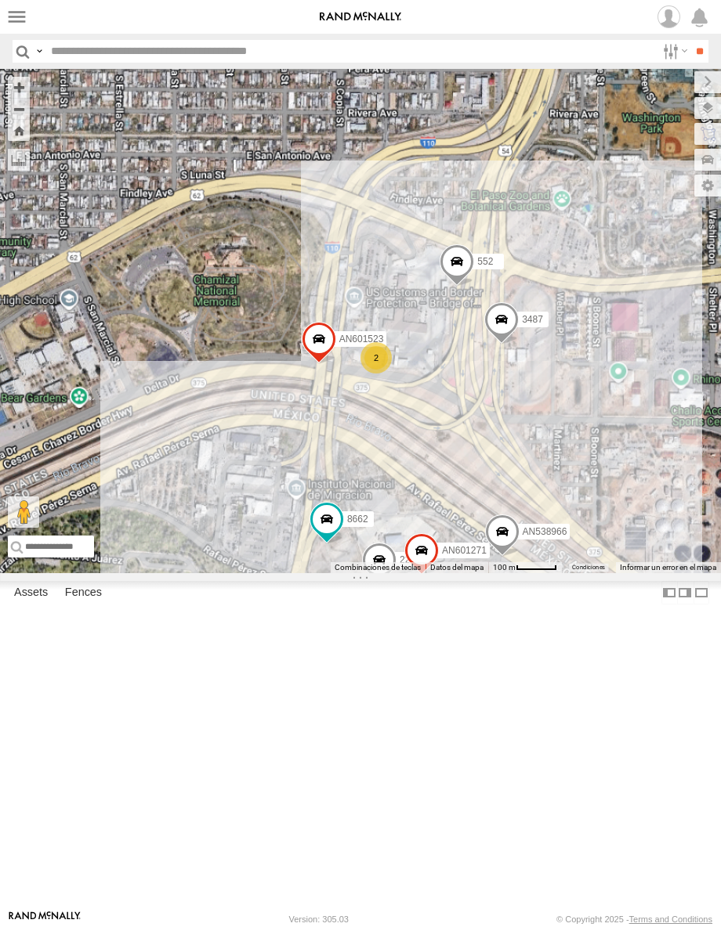
drag, startPoint x: 357, startPoint y: 648, endPoint x: 472, endPoint y: 577, distance: 134.4
click at [472, 573] on div "AN538966 8662 AN534343 AN601523 552 3487 AN601271 2 2217" at bounding box center [360, 321] width 721 height 504
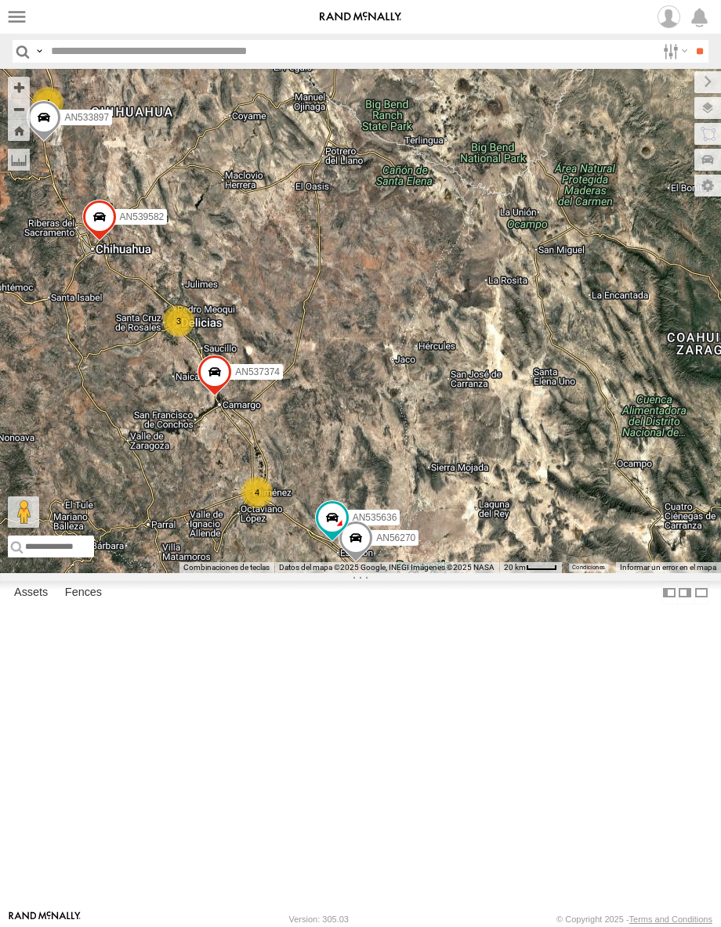
drag, startPoint x: 171, startPoint y: 214, endPoint x: 374, endPoint y: 403, distance: 278.2
click at [374, 403] on div "AN53295 AN535203 AN531610 015910001811580 ZJ535914 F2771 AN535651 AN538588 AN53…" at bounding box center [360, 321] width 721 height 504
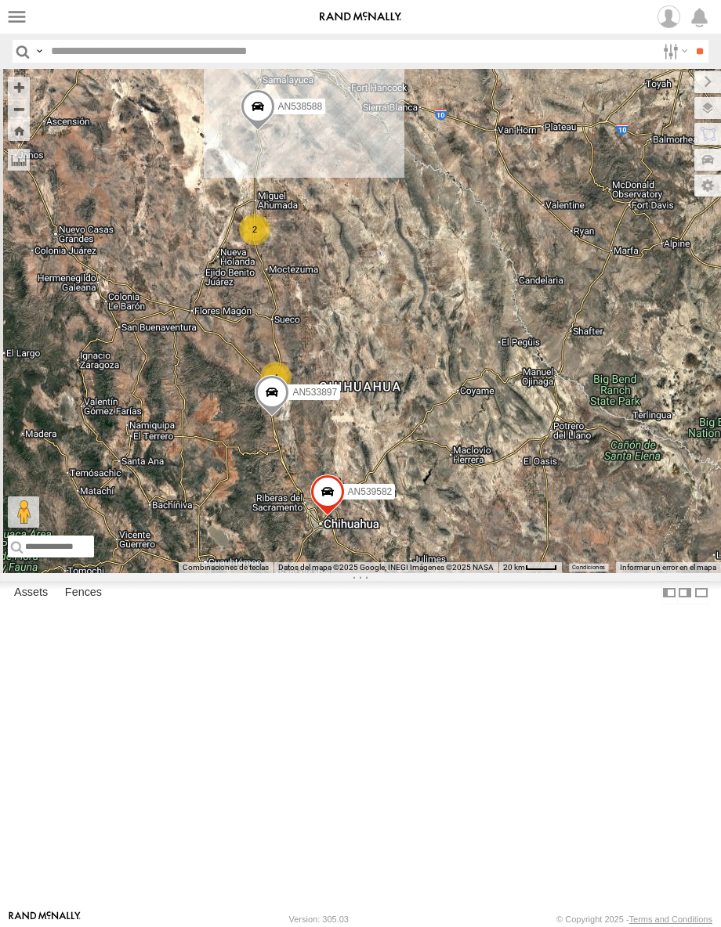
drag, startPoint x: 226, startPoint y: 217, endPoint x: 322, endPoint y: 389, distance: 197.4
click at [322, 389] on div "AN53295 AN535203 AN531610 015910001811580 ZJ535914 F2771 AN535651 AN538588 AN53…" at bounding box center [360, 321] width 721 height 504
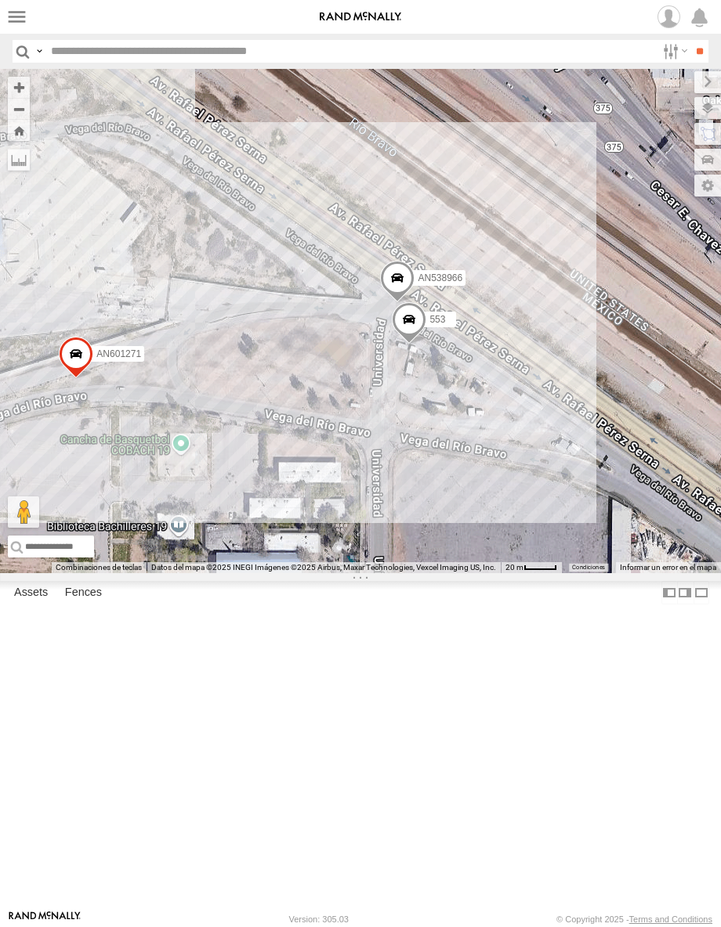
drag, startPoint x: 276, startPoint y: 371, endPoint x: 403, endPoint y: 514, distance: 192.0
click at [403, 514] on div "AN53295 AN535203 AN531610 015910001811580 ZJ535914 F2771 AN535651 AN538588 AN53…" at bounding box center [360, 321] width 721 height 504
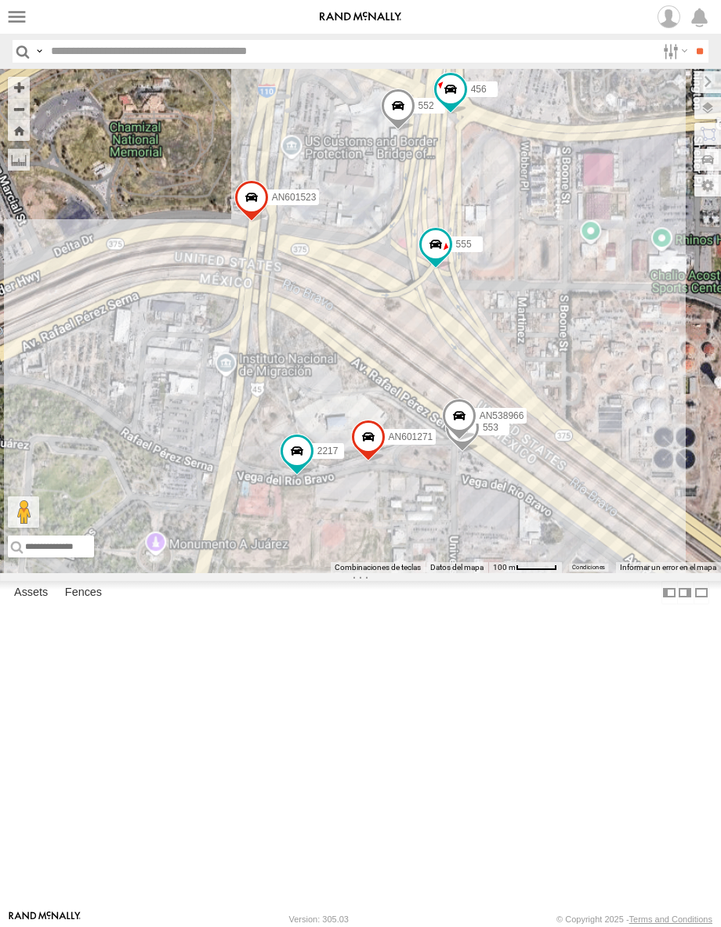
drag, startPoint x: 326, startPoint y: 379, endPoint x: 387, endPoint y: 483, distance: 120.1
click at [387, 483] on div "AN53295 AN535203 AN531610 015910001811580 ZJ535914 F2771 AN535651 AN538588 AN53…" at bounding box center [360, 321] width 721 height 504
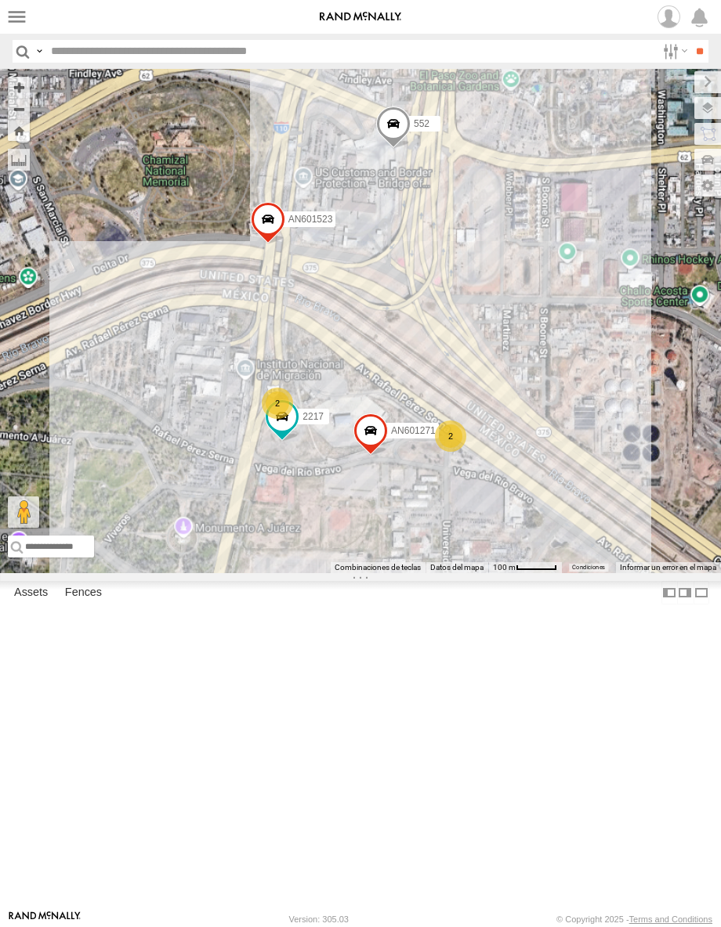
click at [419, 526] on div "AN53295 AN535203 AN531610 015910001811580 ZJ535914 F2771 AN535651 AN538588 AN53…" at bounding box center [360, 321] width 721 height 504
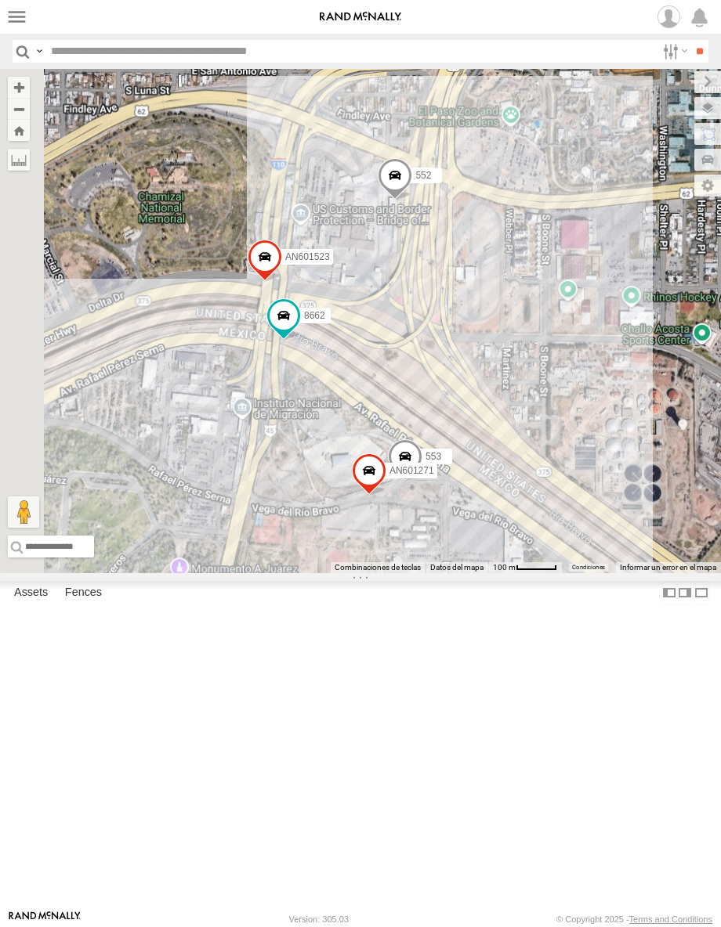
drag, startPoint x: 251, startPoint y: 502, endPoint x: 431, endPoint y: 530, distance: 181.6
click at [431, 530] on div "8662 AN601271 AN601523 552 553" at bounding box center [360, 321] width 721 height 504
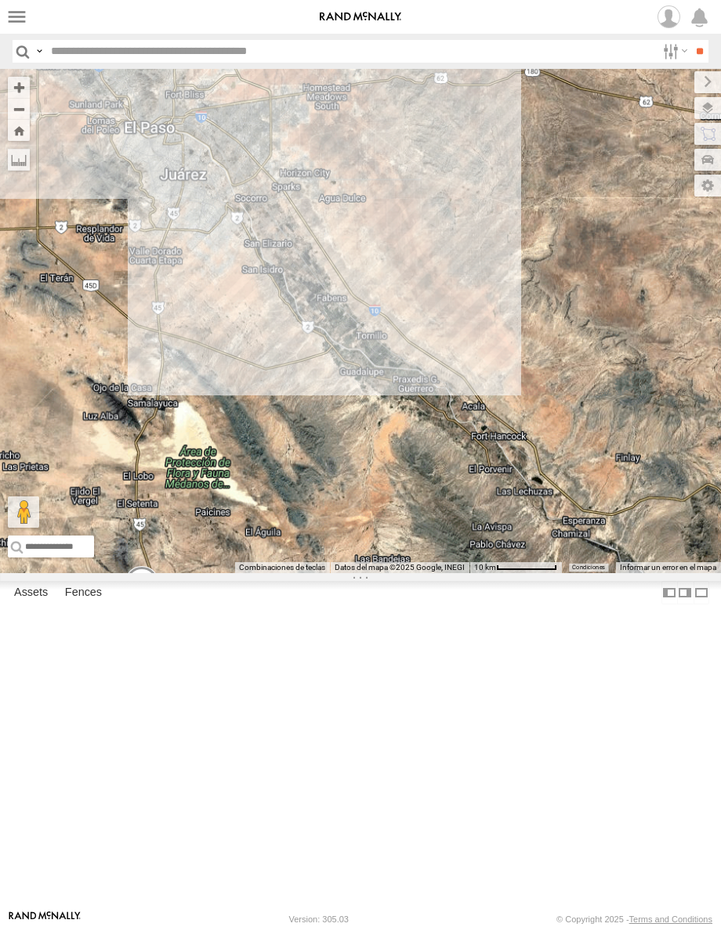
drag, startPoint x: 190, startPoint y: 329, endPoint x: 500, endPoint y: 431, distance: 325.8
click at [500, 431] on div "AN535203 AN531883 AN531610 015910001811580 ZJ535914 F2771 AN535651 AN536990 AN5…" at bounding box center [360, 321] width 721 height 504
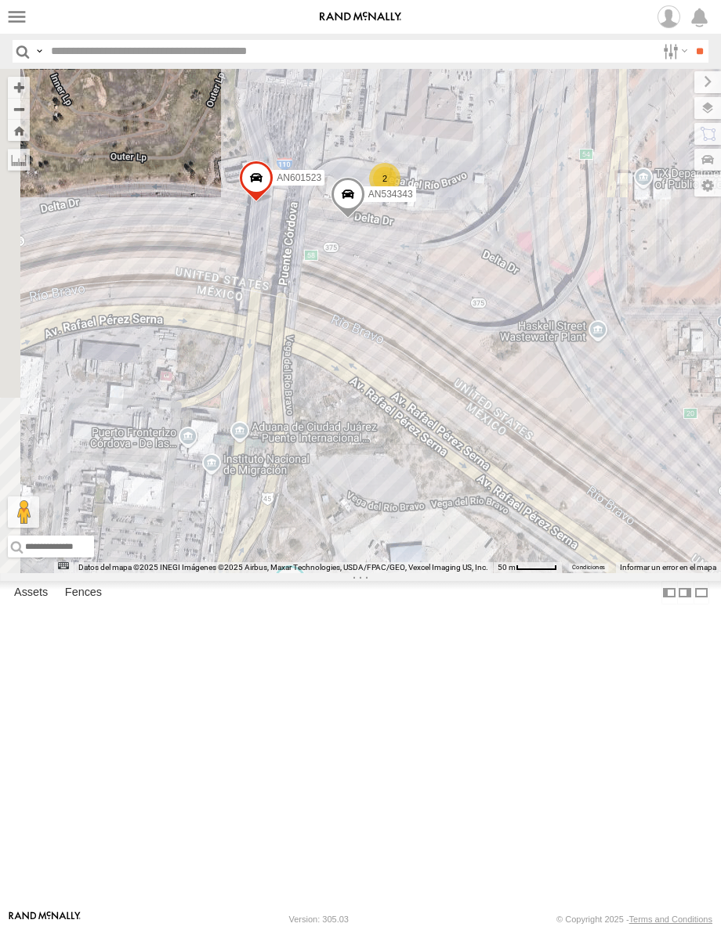
drag, startPoint x: 225, startPoint y: 377, endPoint x: 277, endPoint y: 408, distance: 61.1
click at [277, 408] on div "AN535203 AN531883 AN531610 015910001811580 ZJ535914 F2771 AN535651 AN536990 AN5…" at bounding box center [360, 321] width 721 height 504
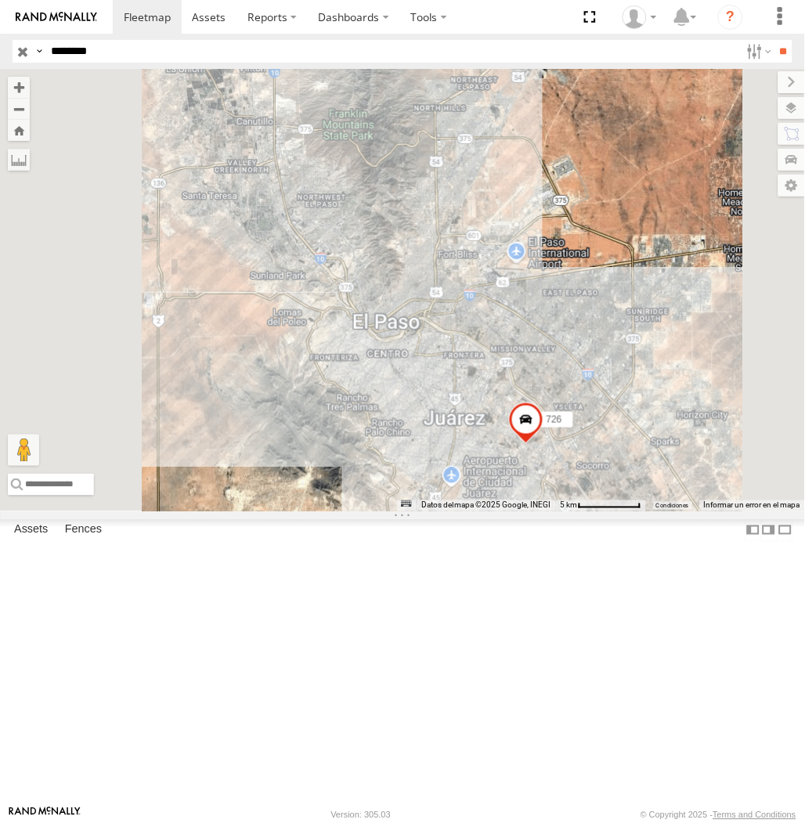
click at [152, 45] on input "********" at bounding box center [393, 51] width 696 height 23
click at [775, 40] on input "**" at bounding box center [784, 51] width 18 height 23
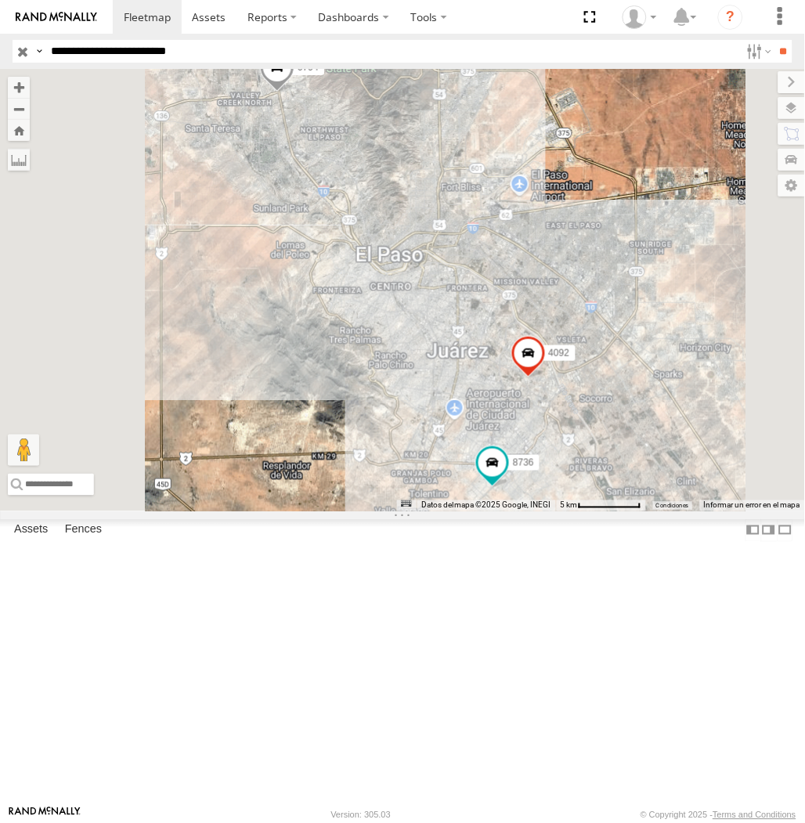
drag, startPoint x: 157, startPoint y: 52, endPoint x: 170, endPoint y: 91, distance: 41.4
click at [157, 57] on input "**********" at bounding box center [393, 51] width 696 height 23
click at [775, 40] on input "**" at bounding box center [784, 51] width 18 height 23
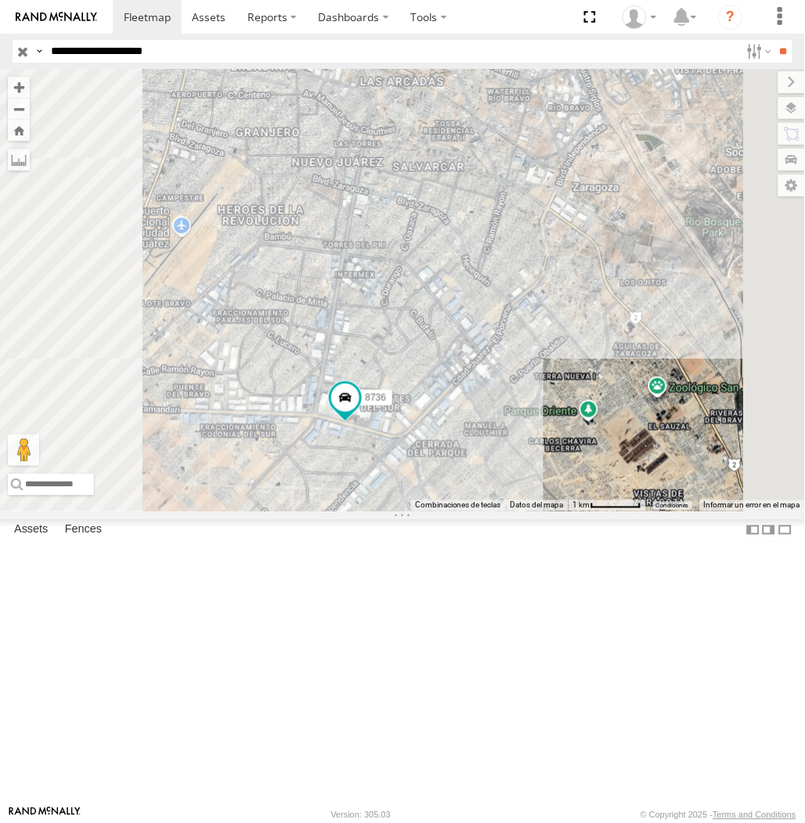
click at [168, 49] on input "**********" at bounding box center [393, 51] width 696 height 23
click at [775, 40] on input "**" at bounding box center [784, 51] width 18 height 23
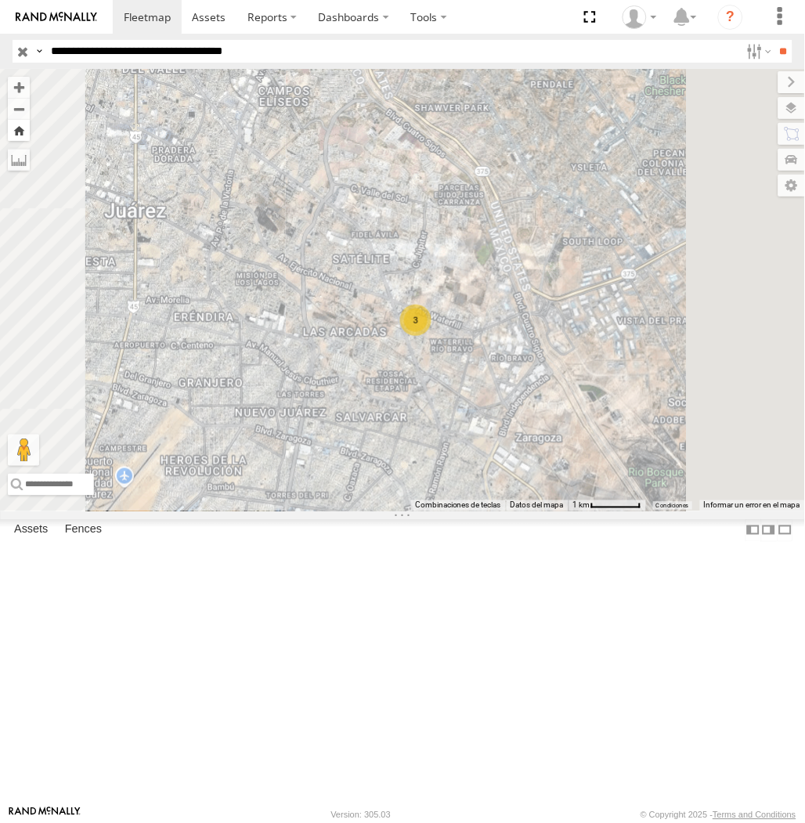
click at [30, 138] on button "Zoom Home" at bounding box center [19, 130] width 22 height 21
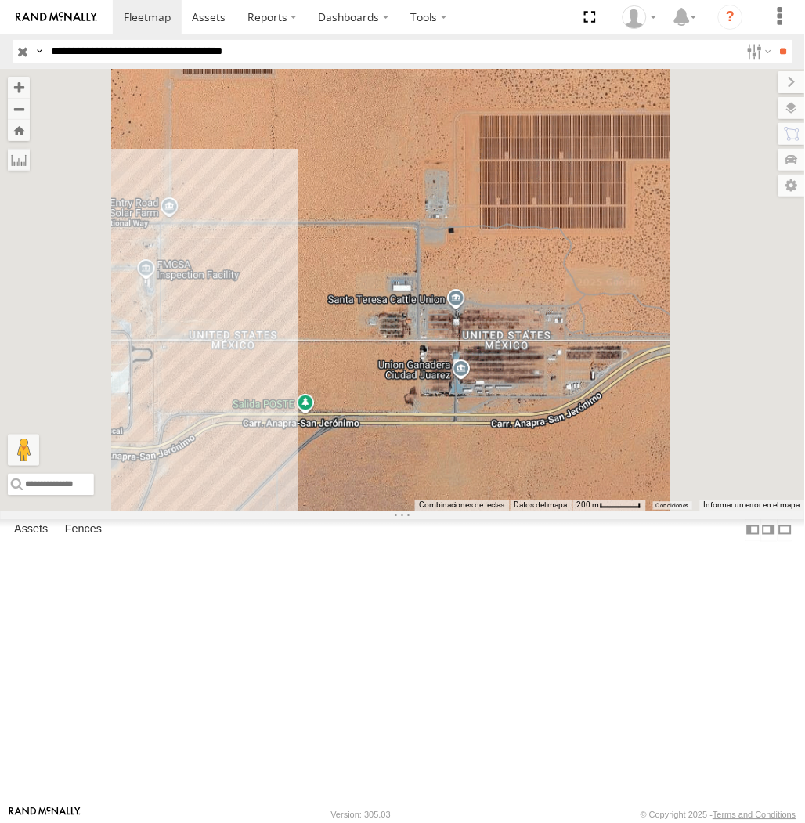
drag, startPoint x: 449, startPoint y: 527, endPoint x: 762, endPoint y: 523, distance: 313.4
click at [750, 511] on div at bounding box center [402, 290] width 805 height 442
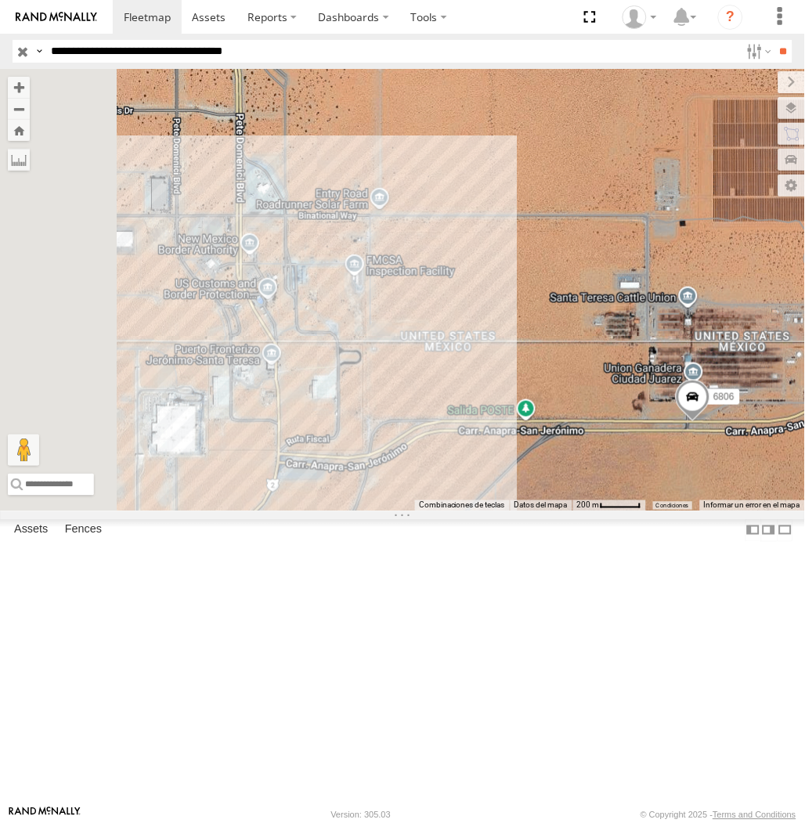
drag, startPoint x: 512, startPoint y: 531, endPoint x: 718, endPoint y: 526, distance: 206.1
click at [709, 511] on div "6806" at bounding box center [402, 290] width 805 height 442
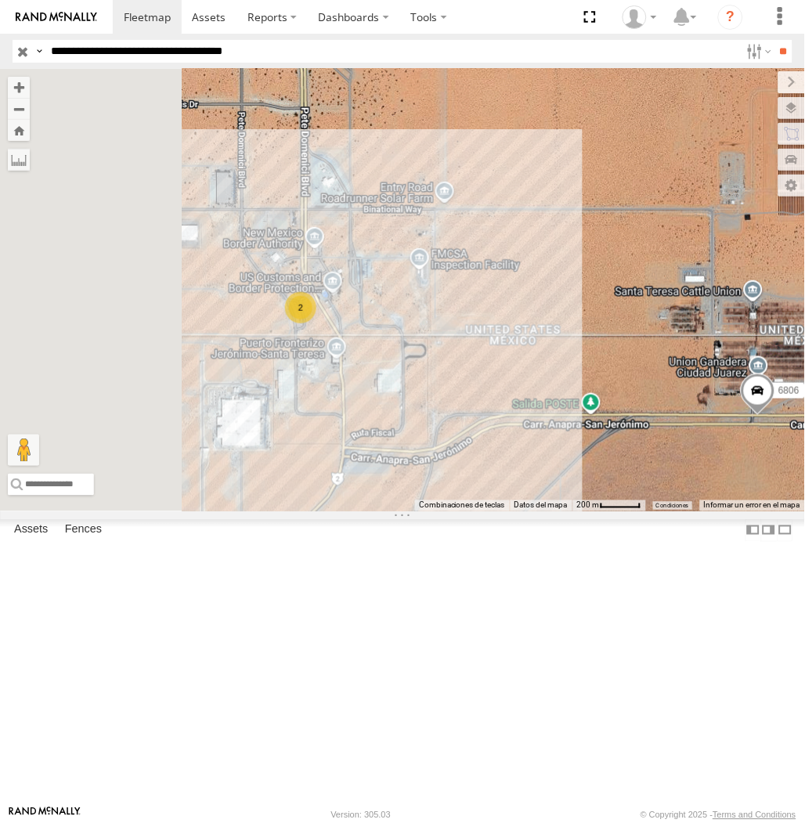
drag, startPoint x: 513, startPoint y: 526, endPoint x: 590, endPoint y: 520, distance: 77.0
click at [590, 511] on div "6806 2" at bounding box center [402, 290] width 805 height 442
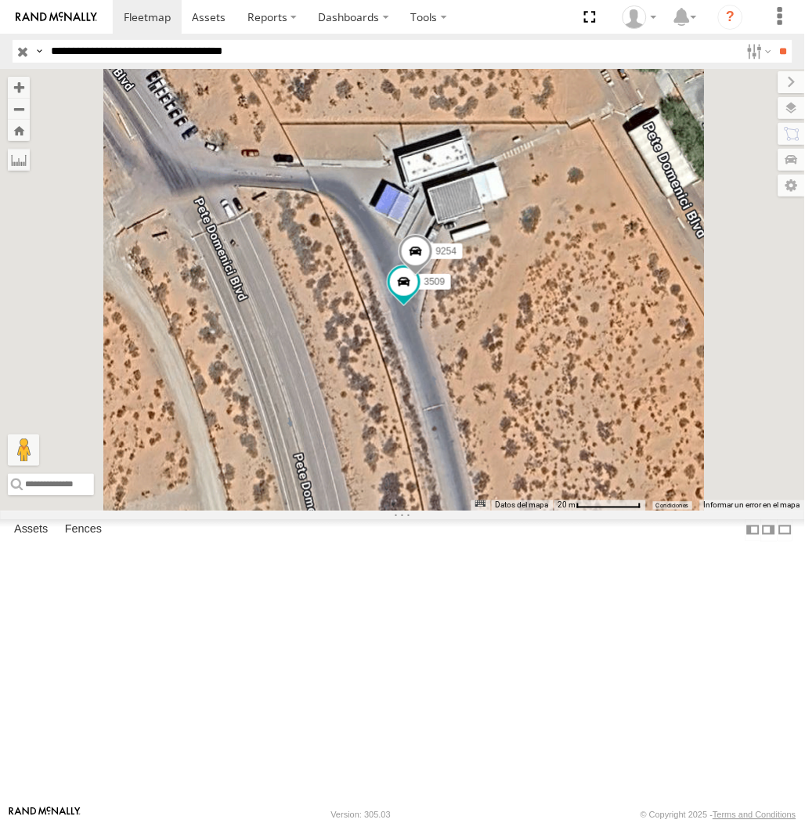
click at [188, 56] on input "**********" at bounding box center [393, 51] width 696 height 23
click at [775, 40] on input "**" at bounding box center [784, 51] width 18 height 23
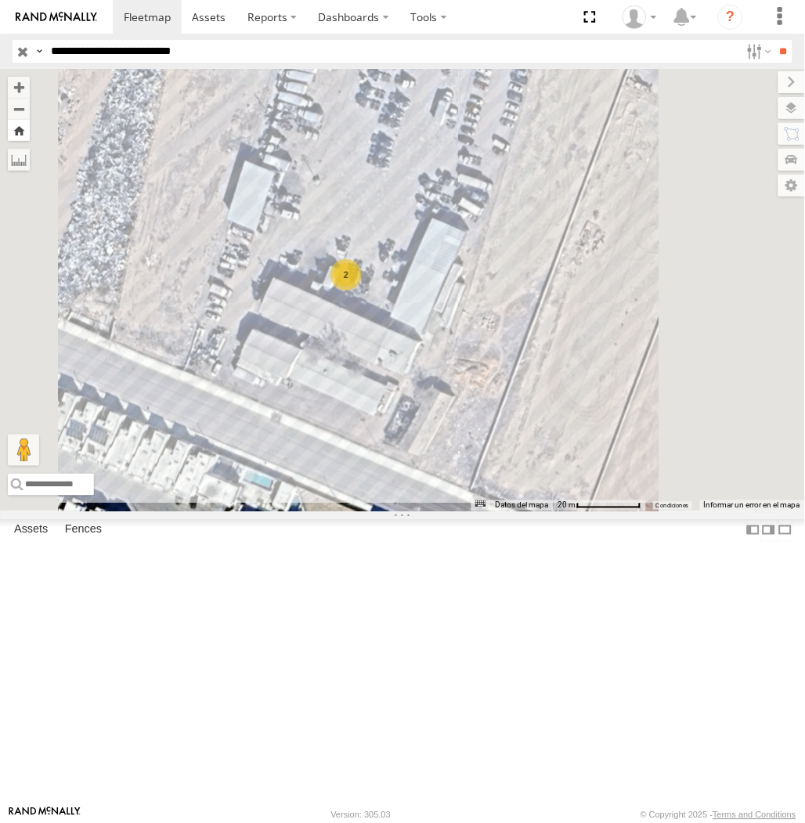
click at [30, 128] on button "Zoom Home" at bounding box center [19, 130] width 22 height 21
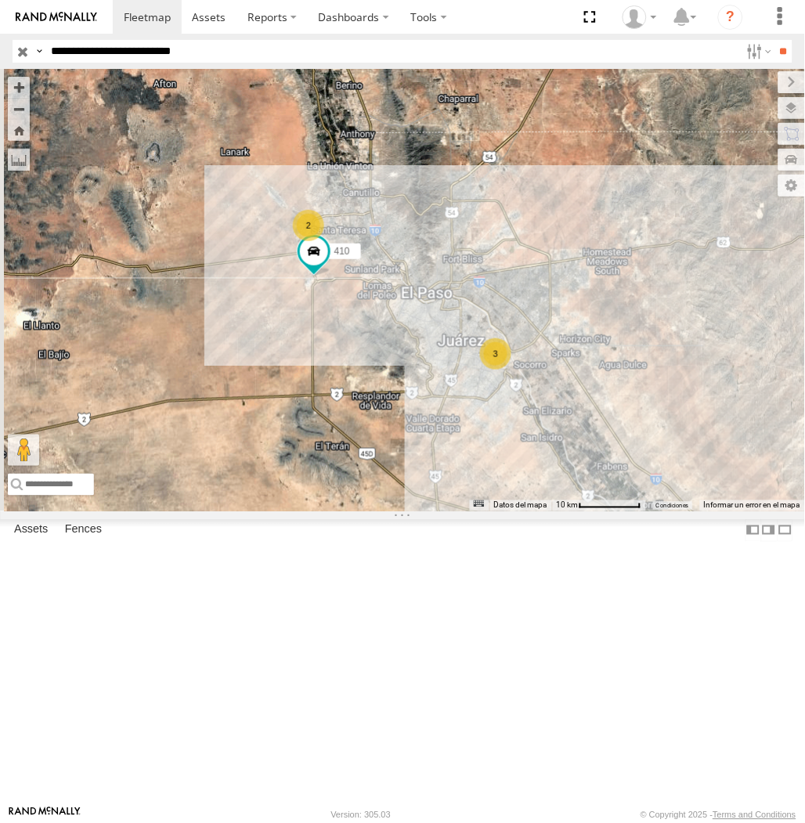
click at [146, 47] on input "**********" at bounding box center [393, 51] width 696 height 23
click at [775, 40] on input "**" at bounding box center [784, 51] width 18 height 23
click at [143, 45] on input "**********" at bounding box center [393, 51] width 696 height 23
type input "**********"
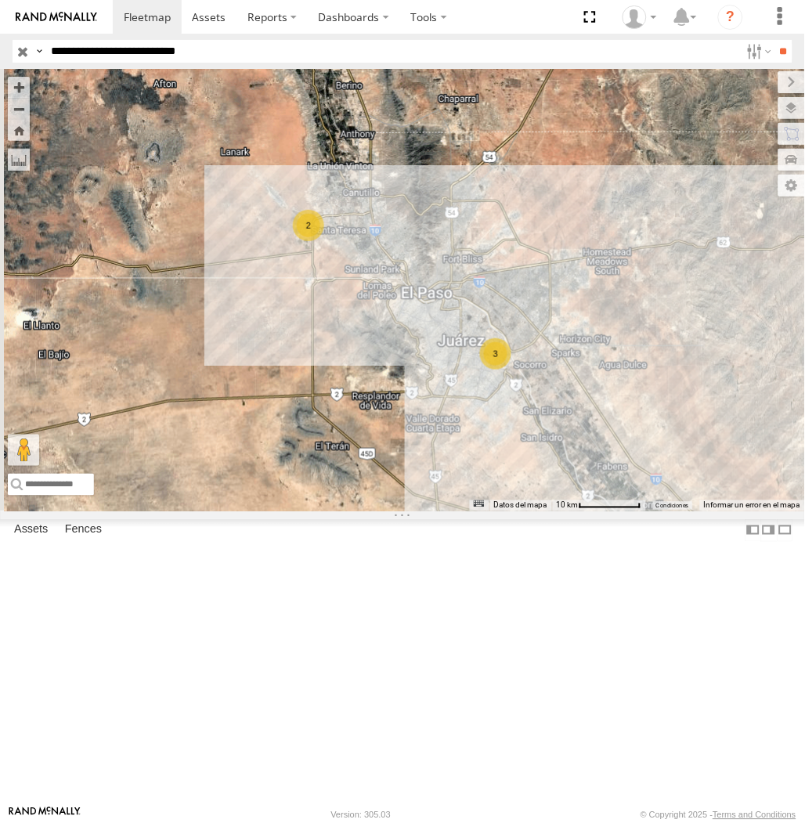
click at [775, 40] on input "**" at bounding box center [784, 51] width 18 height 23
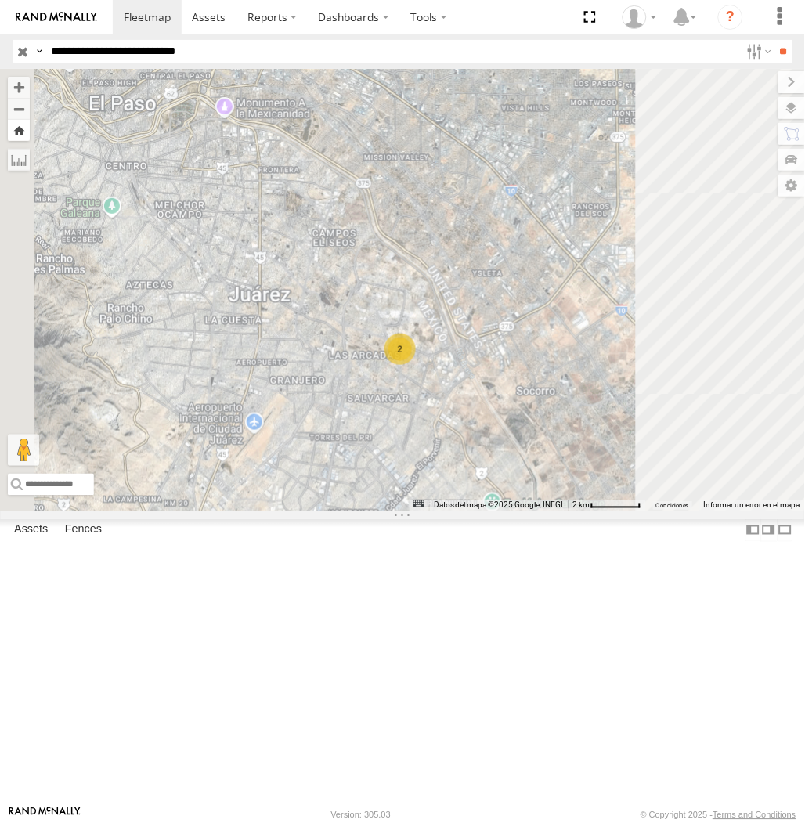
click at [30, 130] on button "Zoom Home" at bounding box center [19, 130] width 22 height 21
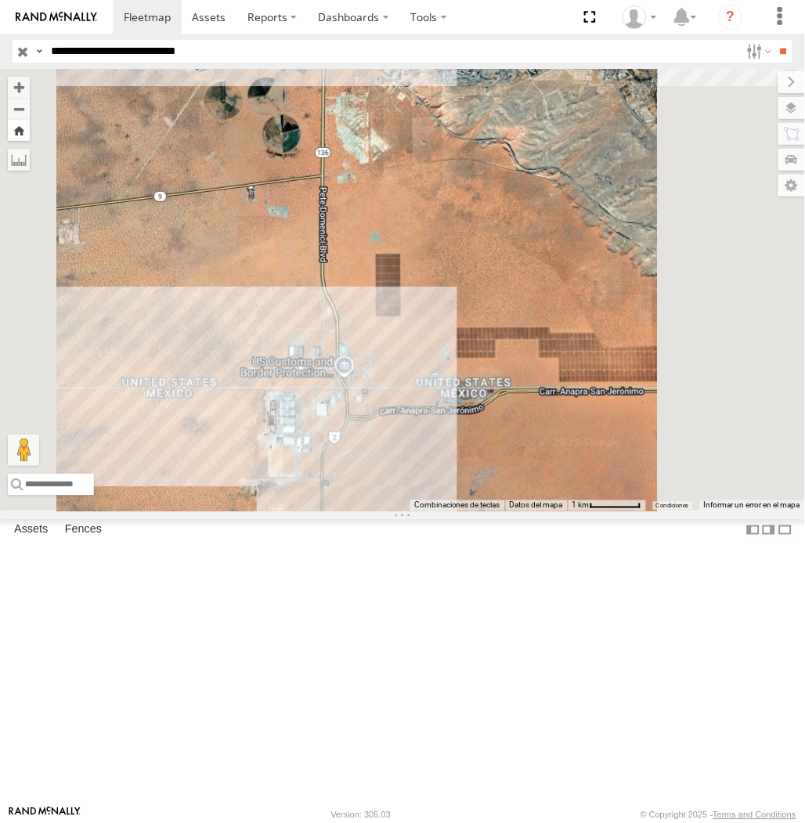
click at [30, 133] on button "Zoom Home" at bounding box center [19, 130] width 22 height 21
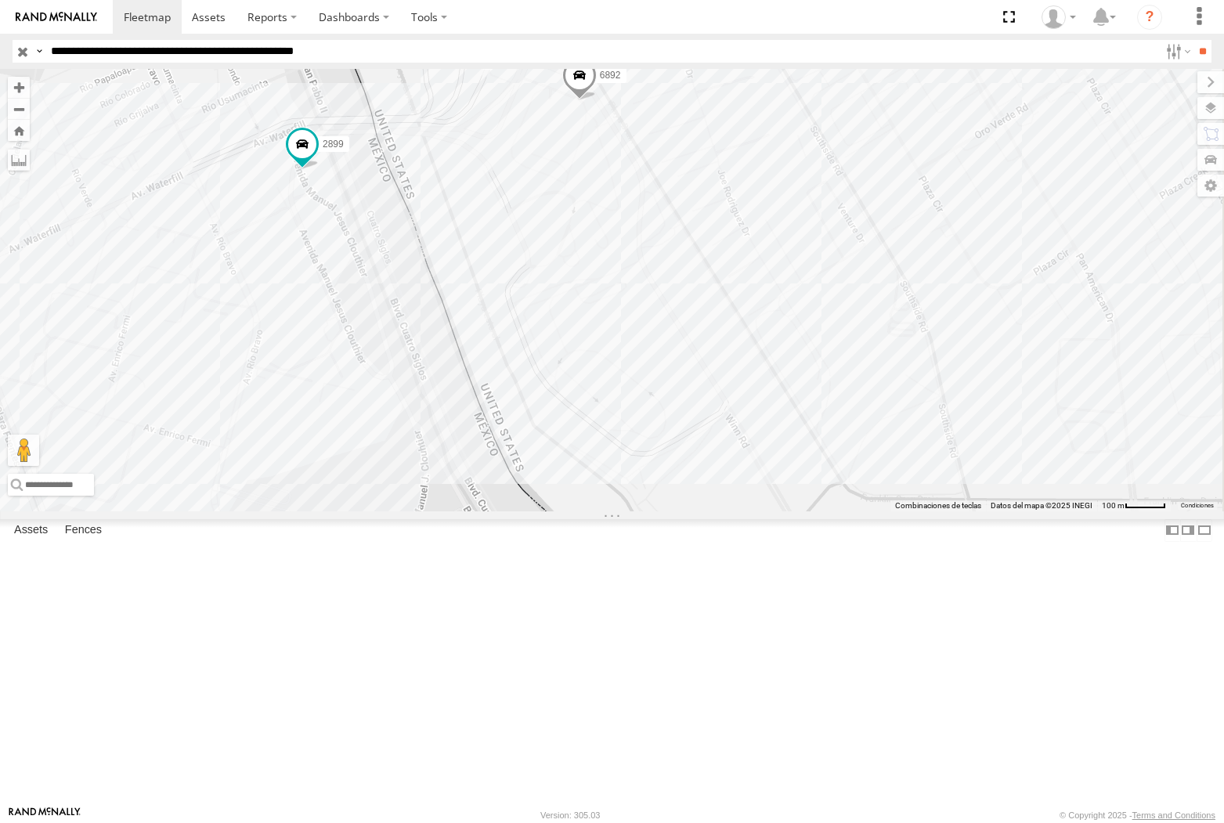
select select "**********"
click at [240, 55] on input "**********" at bounding box center [602, 51] width 1115 height 23
click at [1194, 40] on input "**" at bounding box center [1203, 51] width 18 height 23
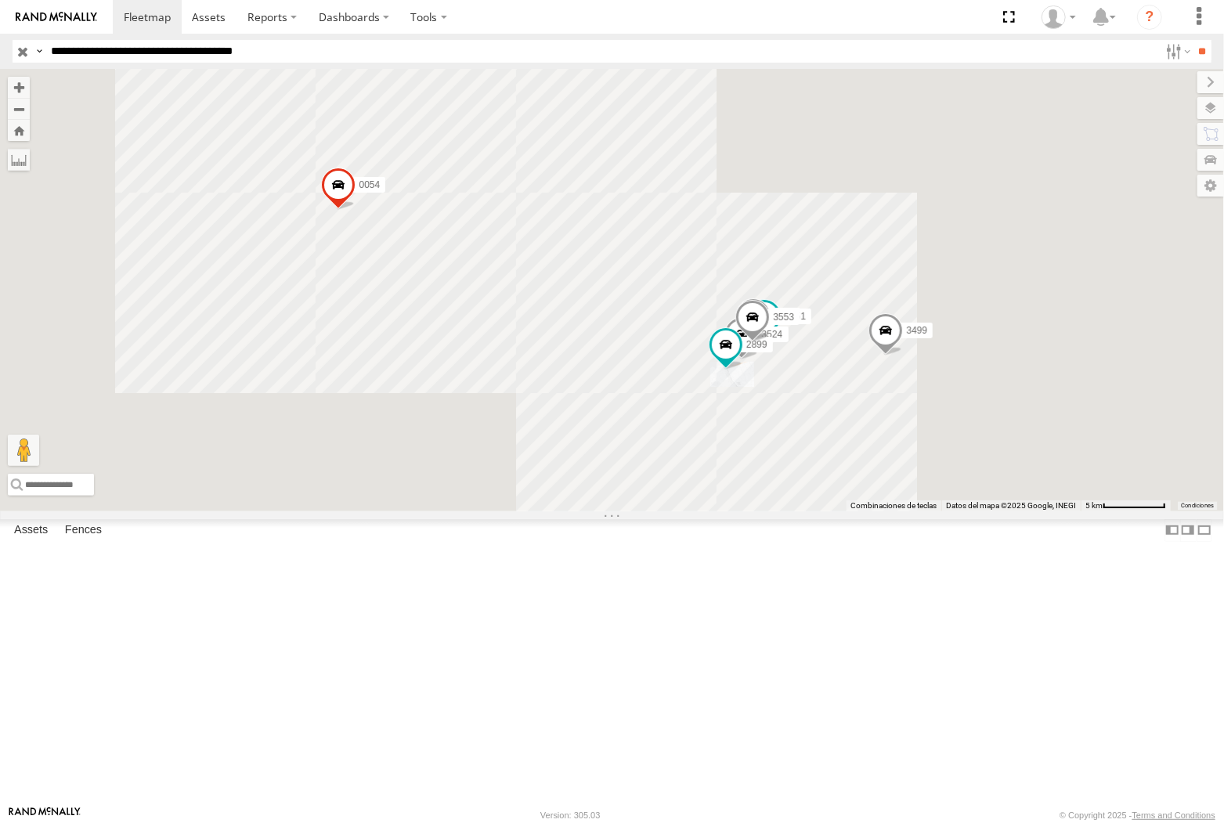
click at [1194, 40] on input "**" at bounding box center [1203, 51] width 18 height 23
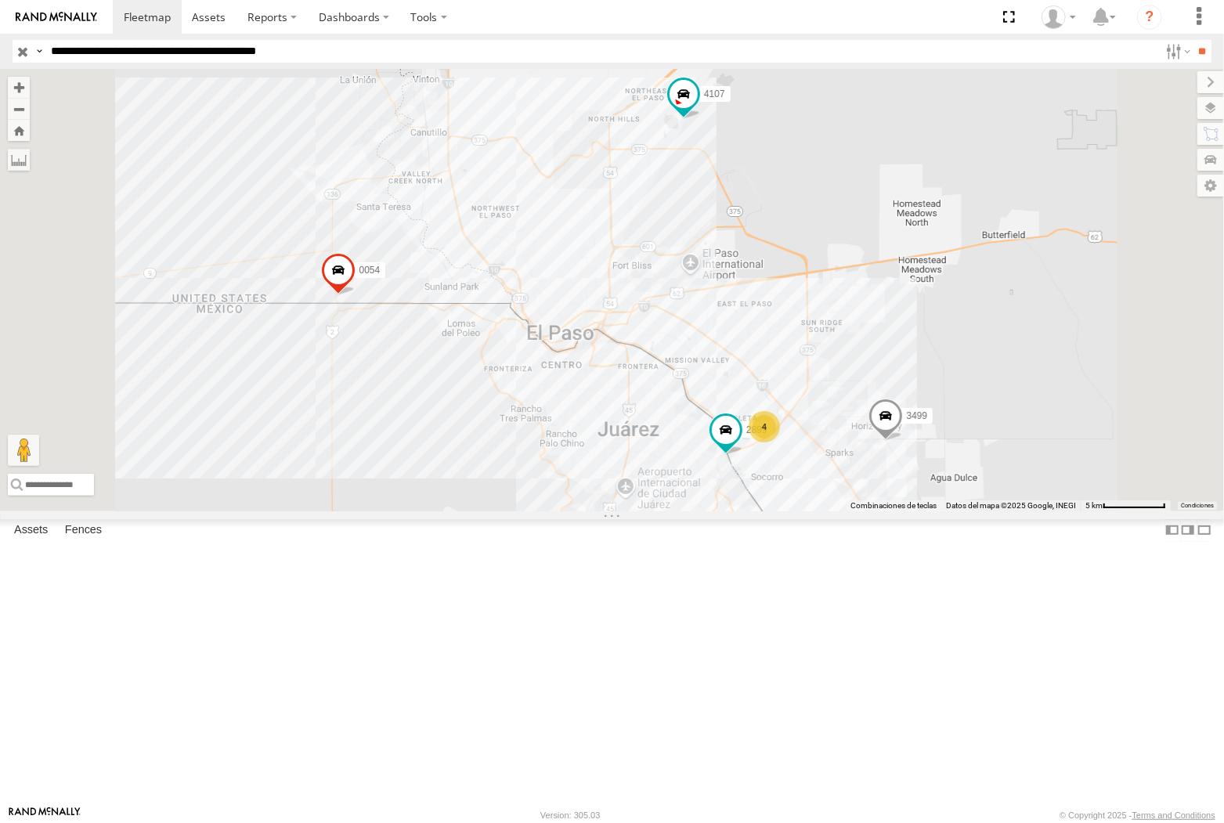
click at [1194, 40] on input "**" at bounding box center [1203, 51] width 18 height 23
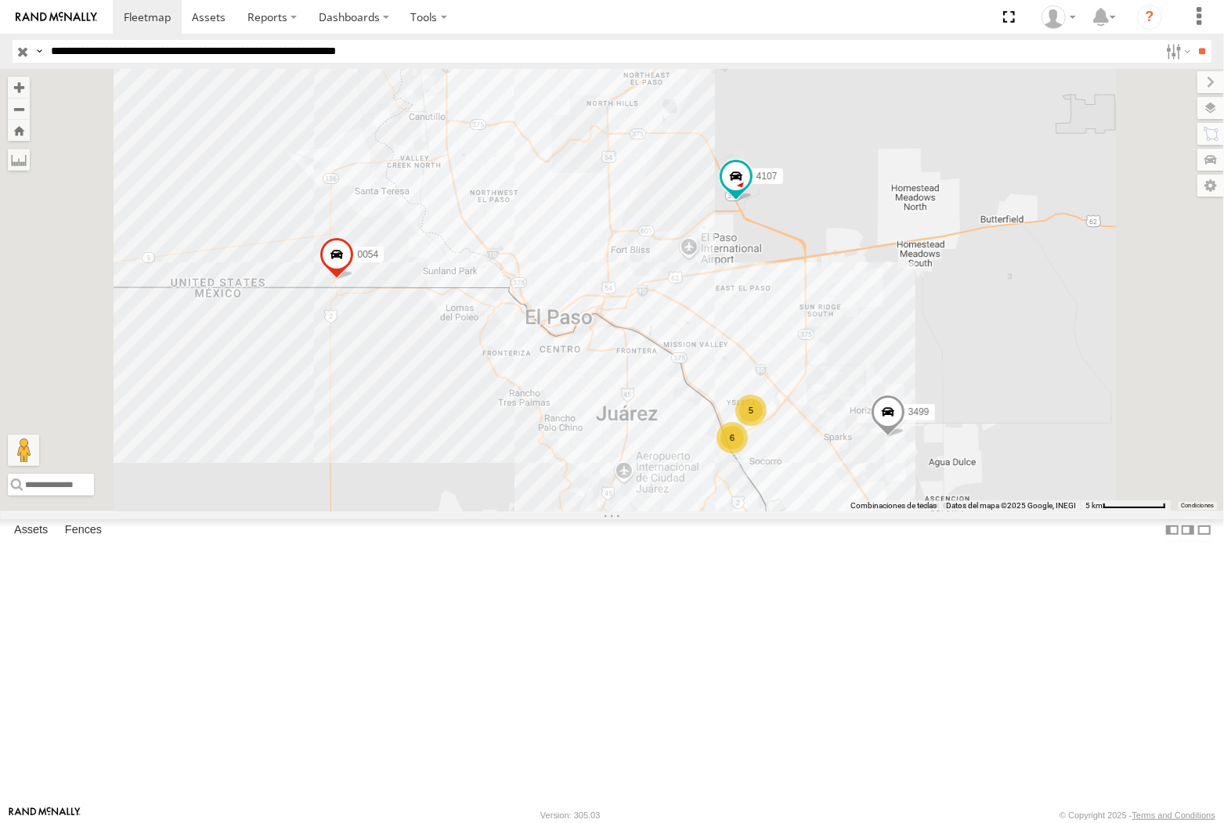
click at [175, 52] on input "**********" at bounding box center [602, 51] width 1115 height 23
click at [1194, 40] on input "**" at bounding box center [1203, 51] width 18 height 23
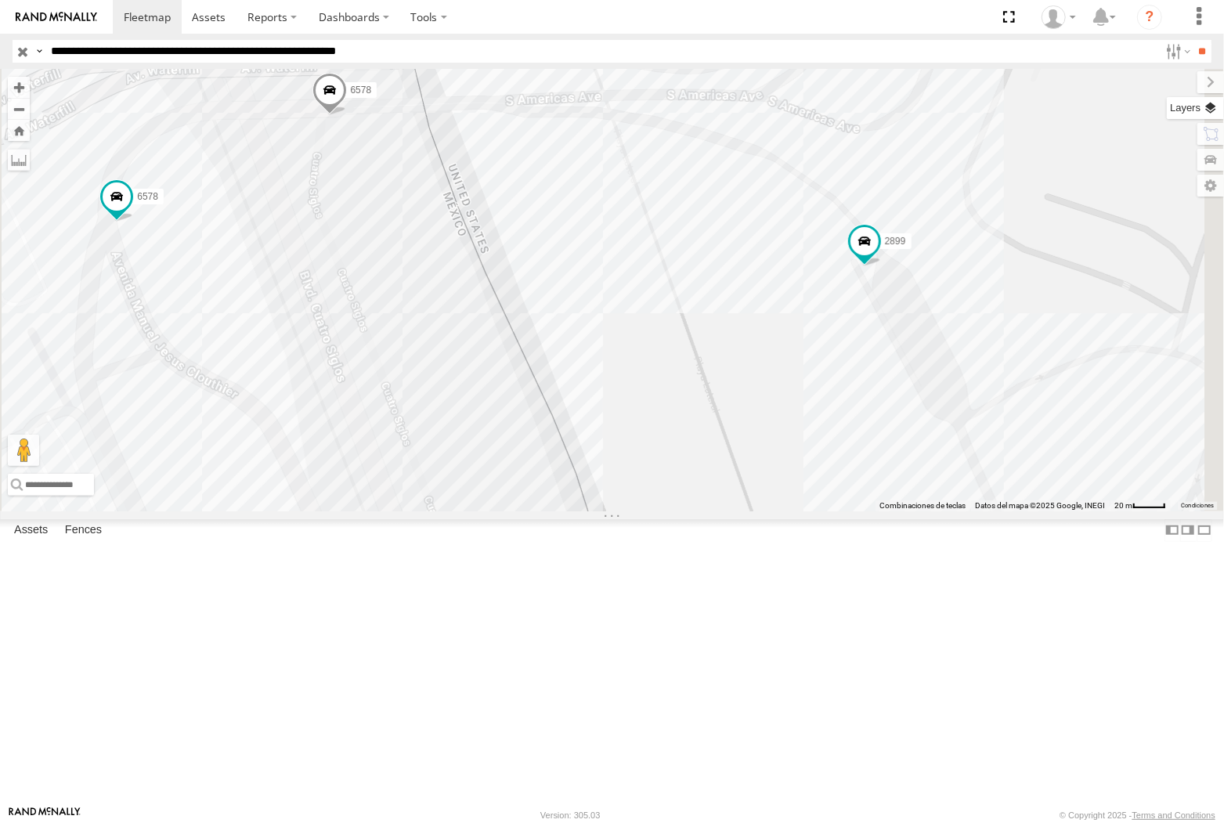
click at [1208, 114] on label at bounding box center [1195, 108] width 57 height 22
click at [0, 0] on span "Basemaps" at bounding box center [0, 0] width 0 height 0
click at [0, 0] on span "Satellite + Roadmap" at bounding box center [0, 0] width 0 height 0
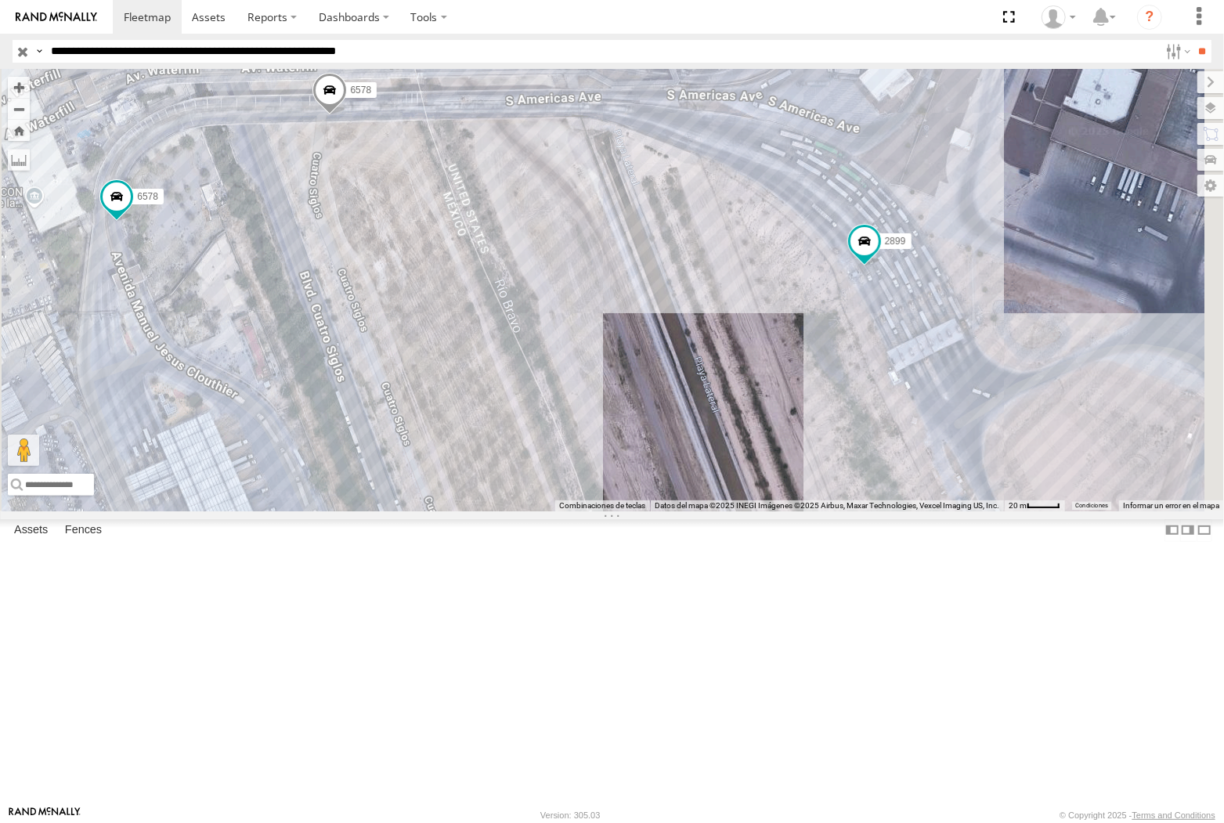
click at [1198, 83] on label at bounding box center [1211, 82] width 27 height 22
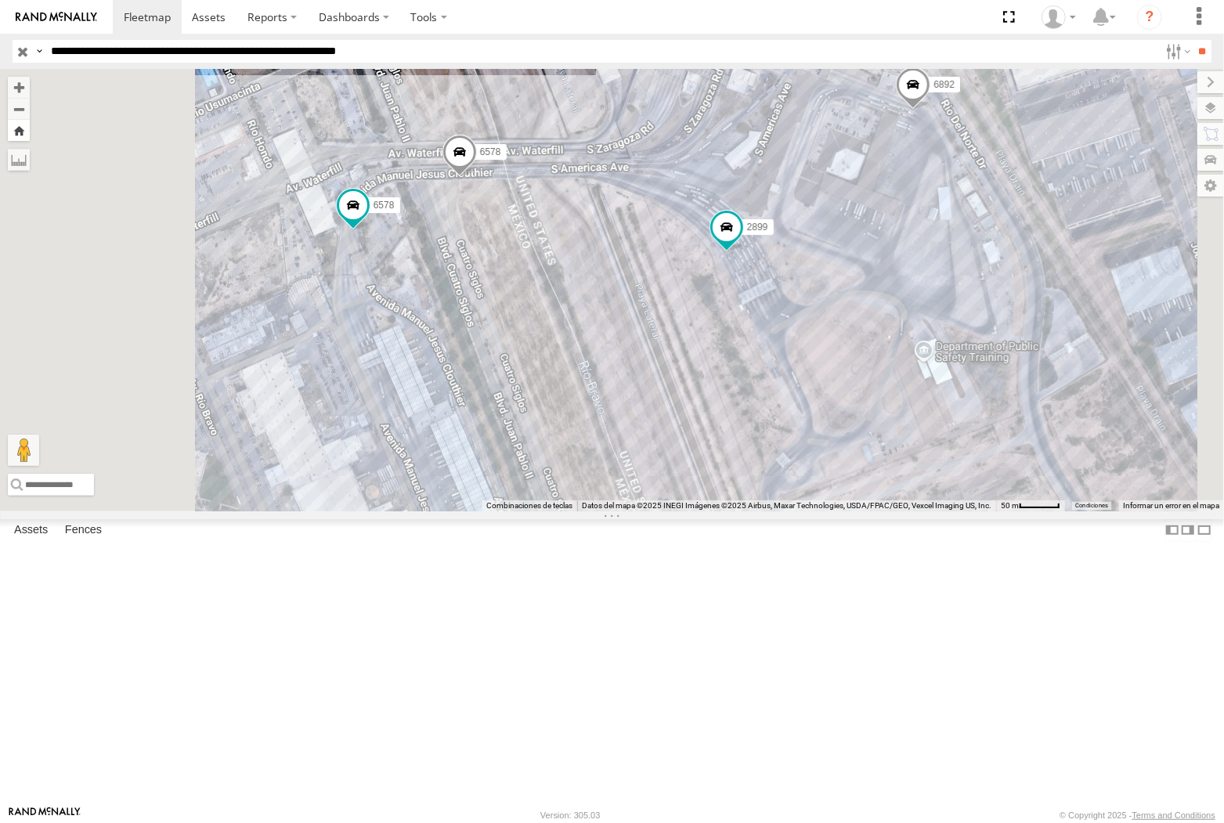
click at [30, 126] on button "Zoom Home" at bounding box center [19, 130] width 22 height 21
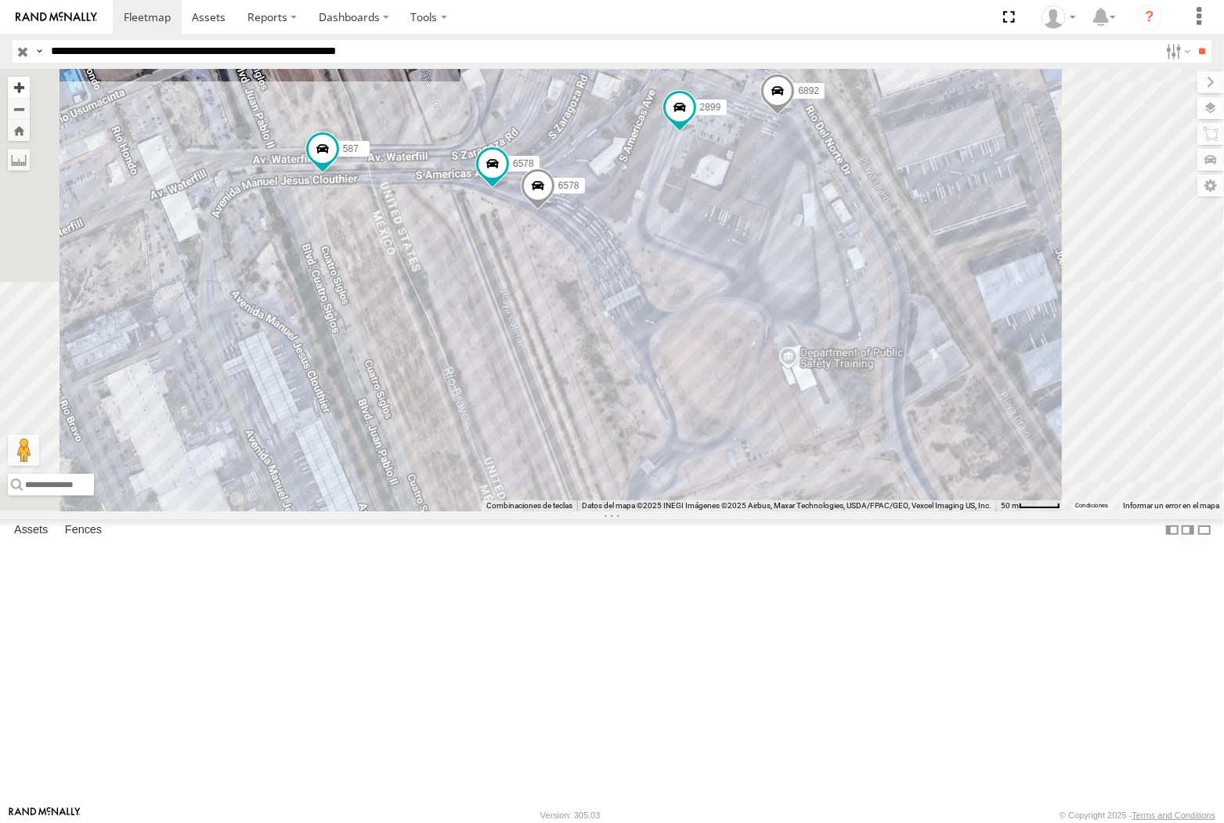
drag, startPoint x: 374, startPoint y: 52, endPoint x: 410, endPoint y: 77, distance: 44.1
click at [374, 52] on input "**********" at bounding box center [602, 51] width 1115 height 23
click at [1194, 40] on input "**" at bounding box center [1203, 51] width 18 height 23
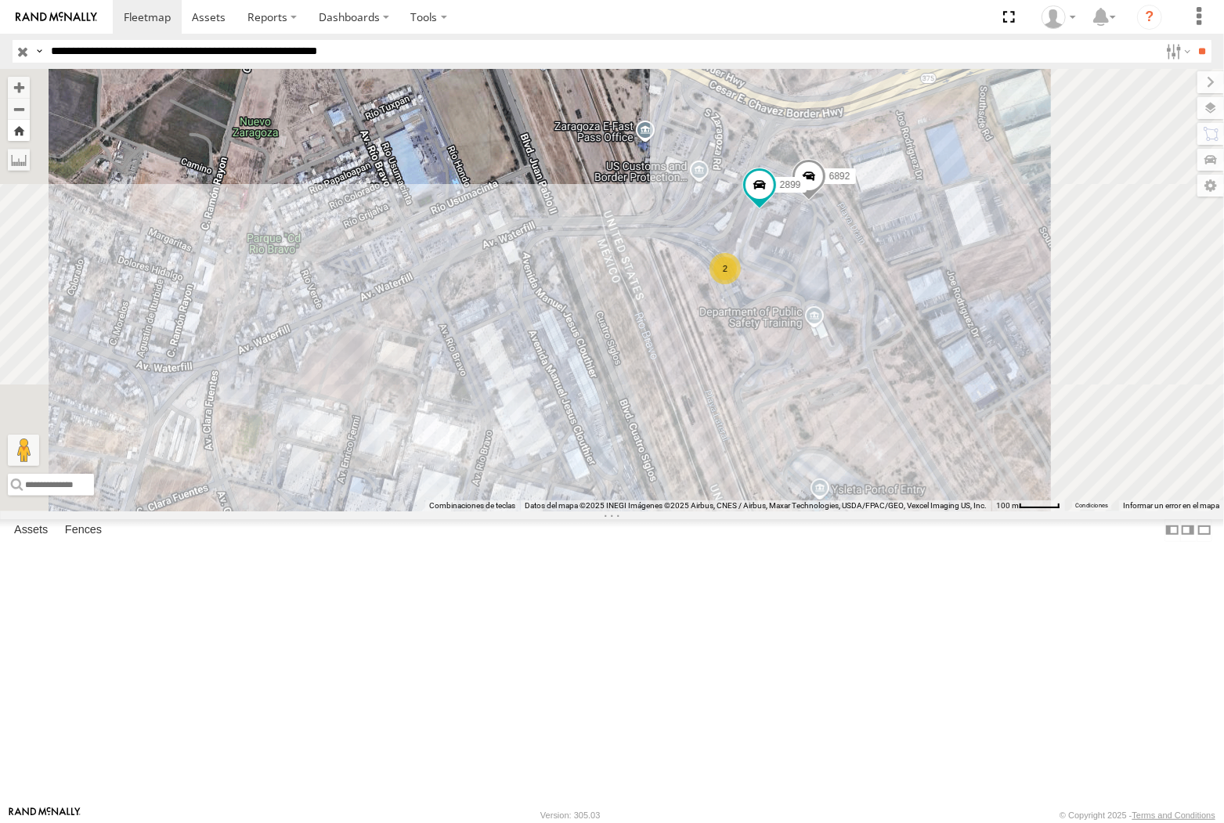
click at [30, 128] on button "Zoom Home" at bounding box center [19, 130] width 22 height 21
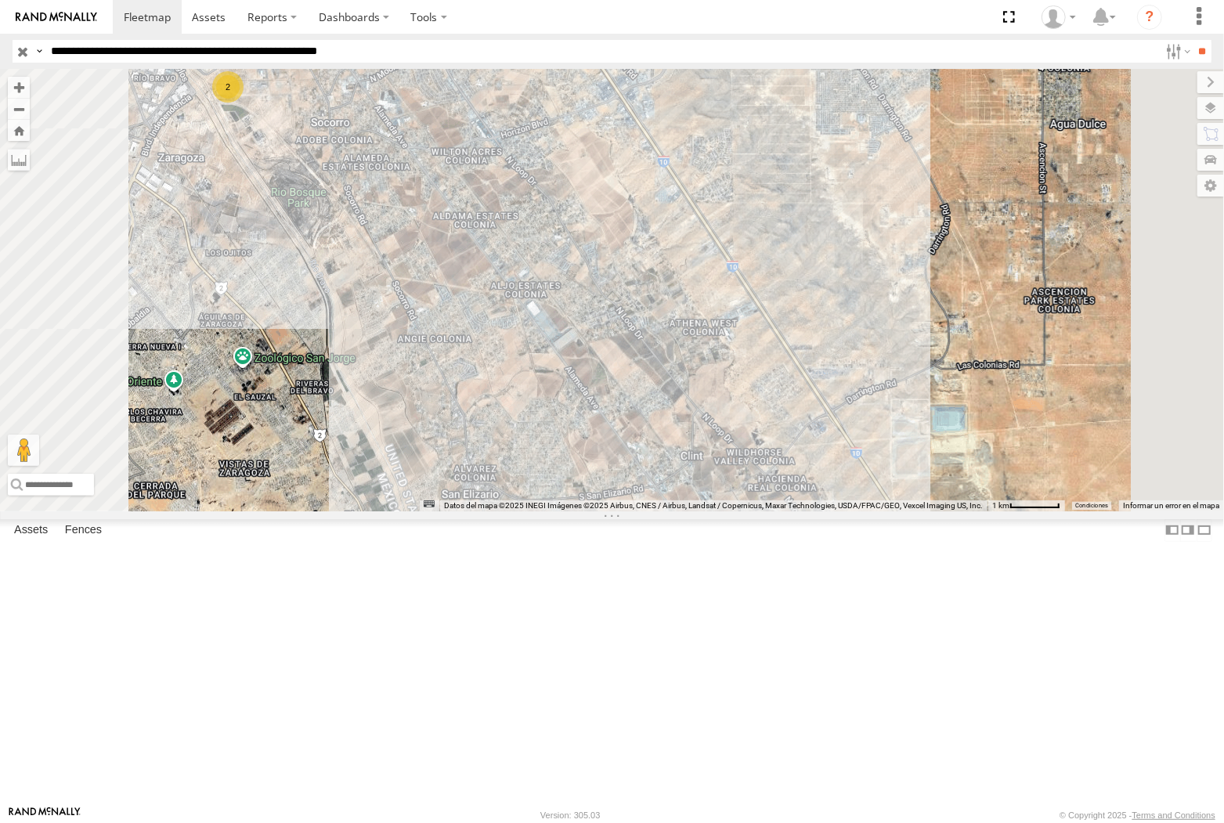
drag, startPoint x: 650, startPoint y: 357, endPoint x: 968, endPoint y: 513, distance: 354.2
click at [968, 511] on div "3499 0054 3 594 2" at bounding box center [612, 290] width 1224 height 442
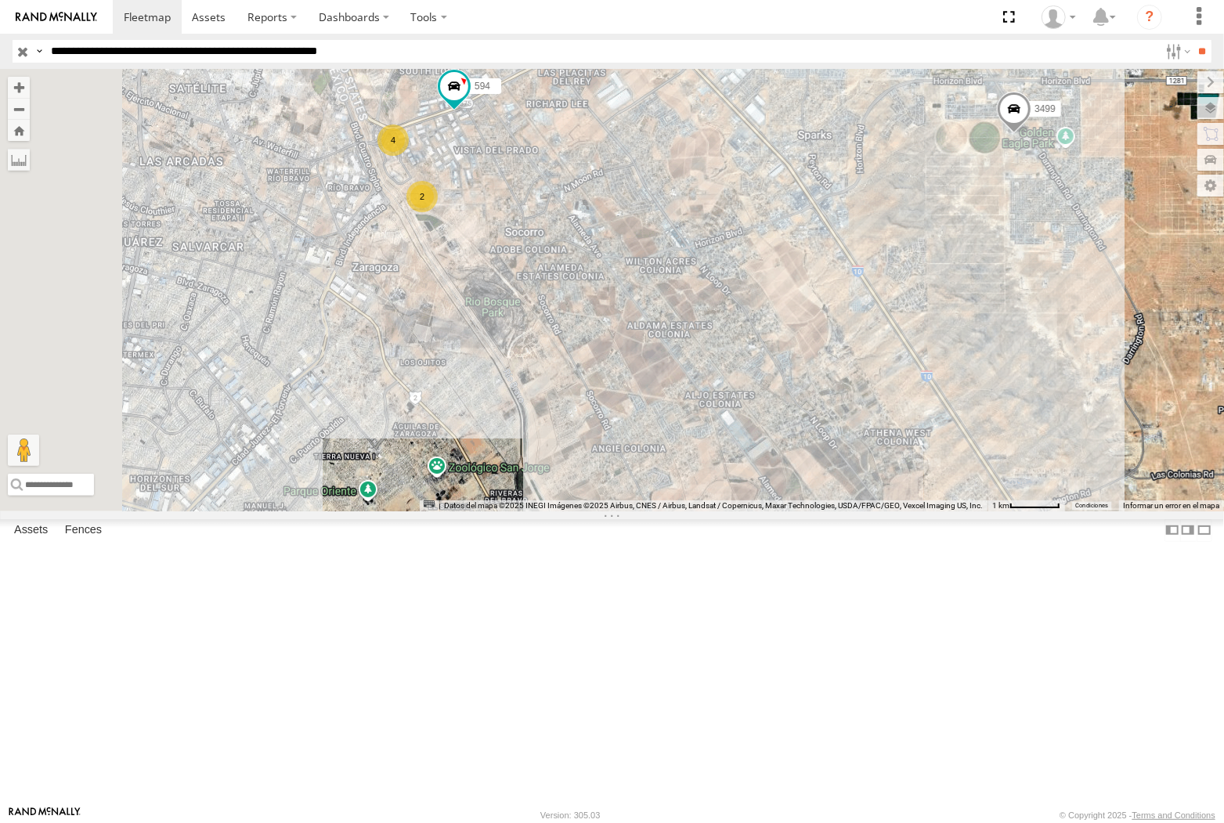
drag, startPoint x: 426, startPoint y: 284, endPoint x: 627, endPoint y: 386, distance: 224.9
click at [627, 386] on div "3499 0054 4 594 2 4" at bounding box center [612, 290] width 1224 height 442
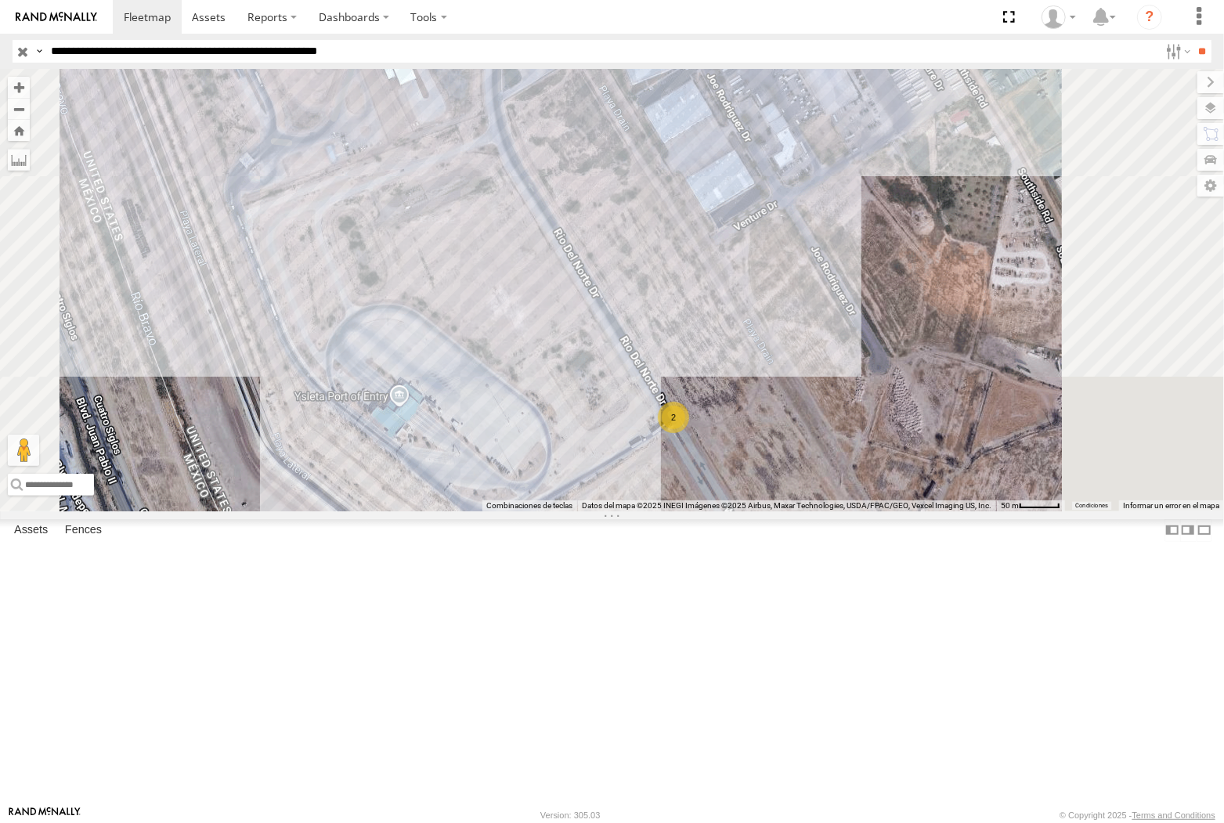
click at [295, 48] on input "**********" at bounding box center [602, 51] width 1115 height 23
click at [1194, 40] on input "**" at bounding box center [1203, 51] width 18 height 23
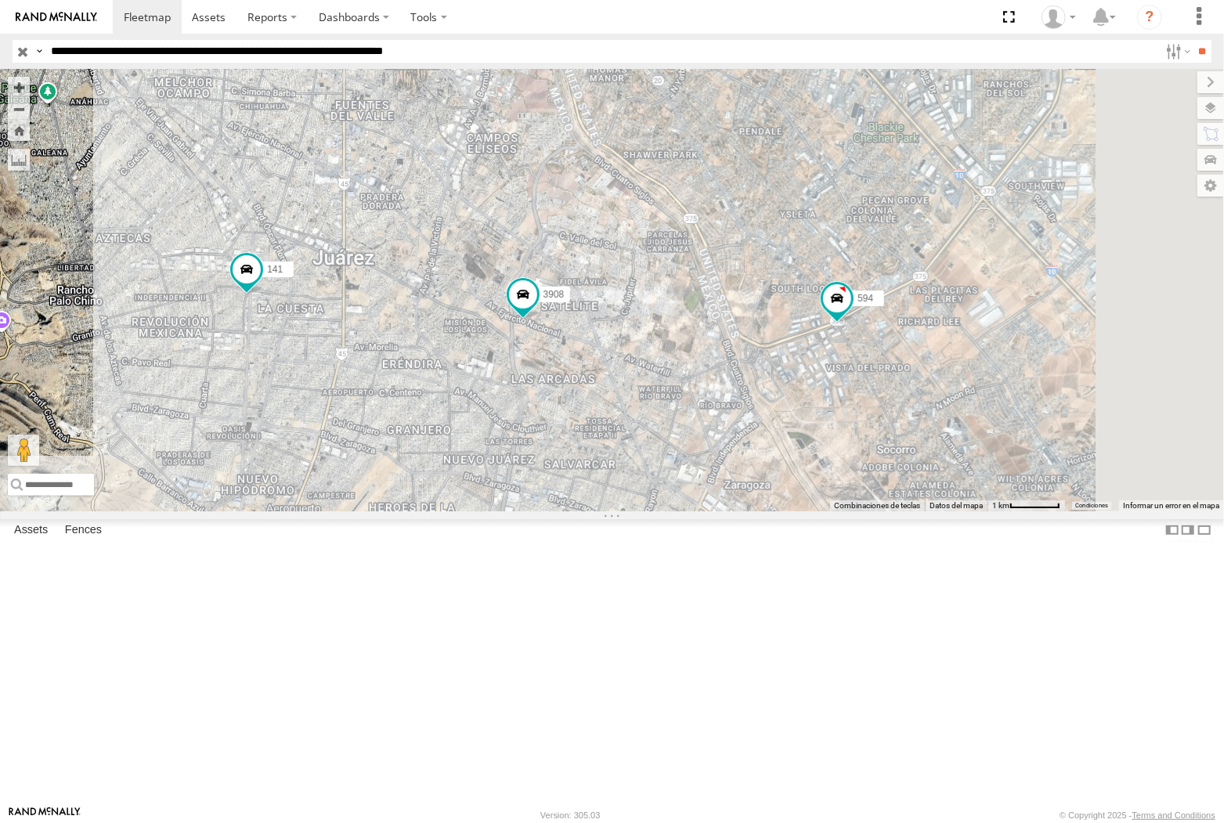
drag, startPoint x: 935, startPoint y: 576, endPoint x: 478, endPoint y: 473, distance: 468.8
click at [478, 473] on div "141 6792 594 3499 0054 3908" at bounding box center [612, 290] width 1224 height 442
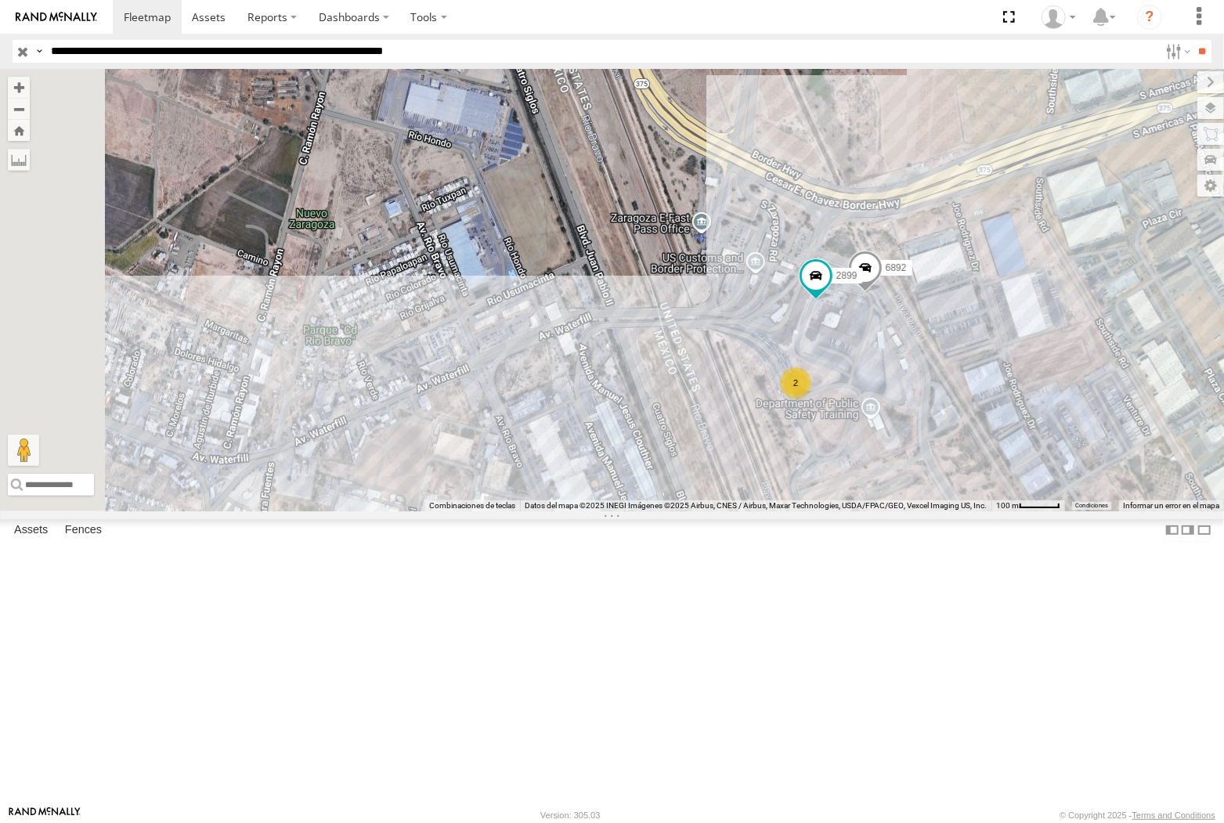
drag, startPoint x: 630, startPoint y: 566, endPoint x: 920, endPoint y: 528, distance: 292.4
click at [920, 511] on div "141 6792 594 3499 0054 3908 6892 2 2899" at bounding box center [612, 290] width 1224 height 442
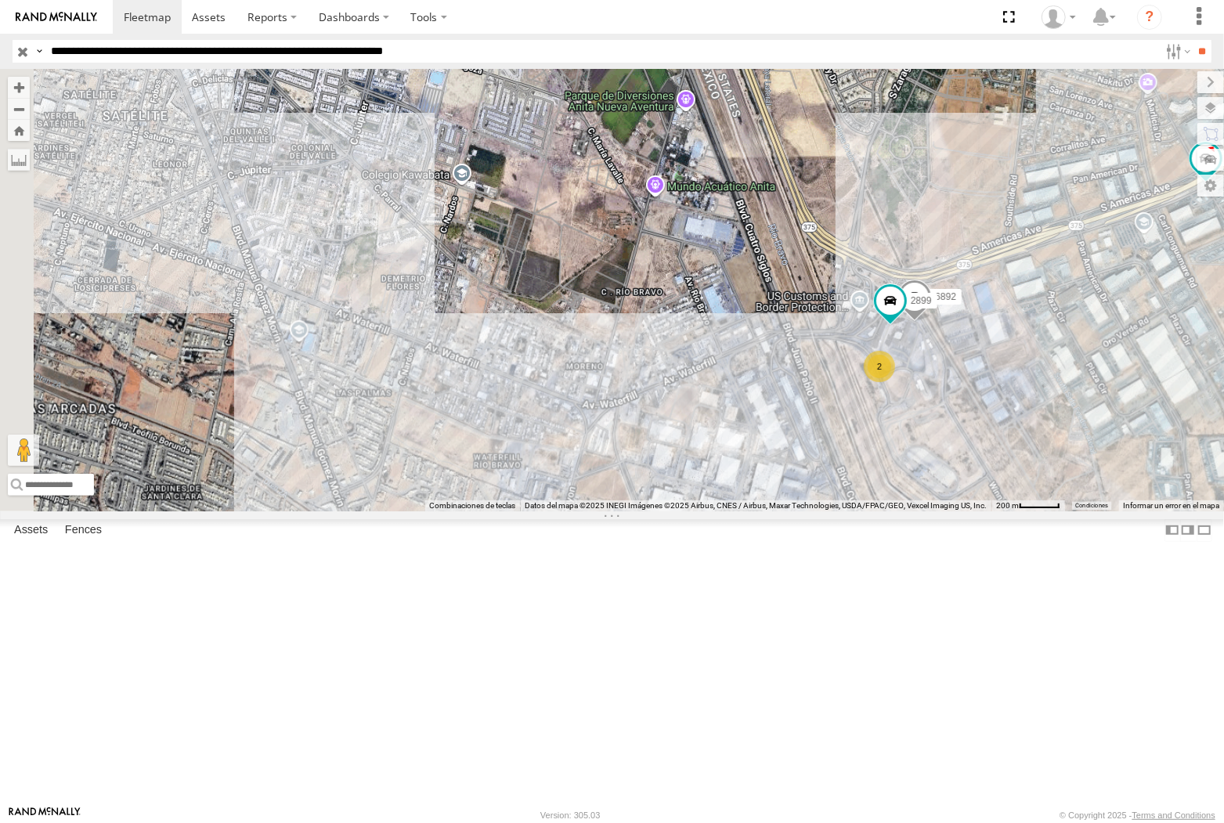
drag, startPoint x: 757, startPoint y: 525, endPoint x: 833, endPoint y: 513, distance: 76.9
click at [817, 511] on div "141 6792 594 3499 0054 3908 6892 2899 2" at bounding box center [612, 290] width 1224 height 442
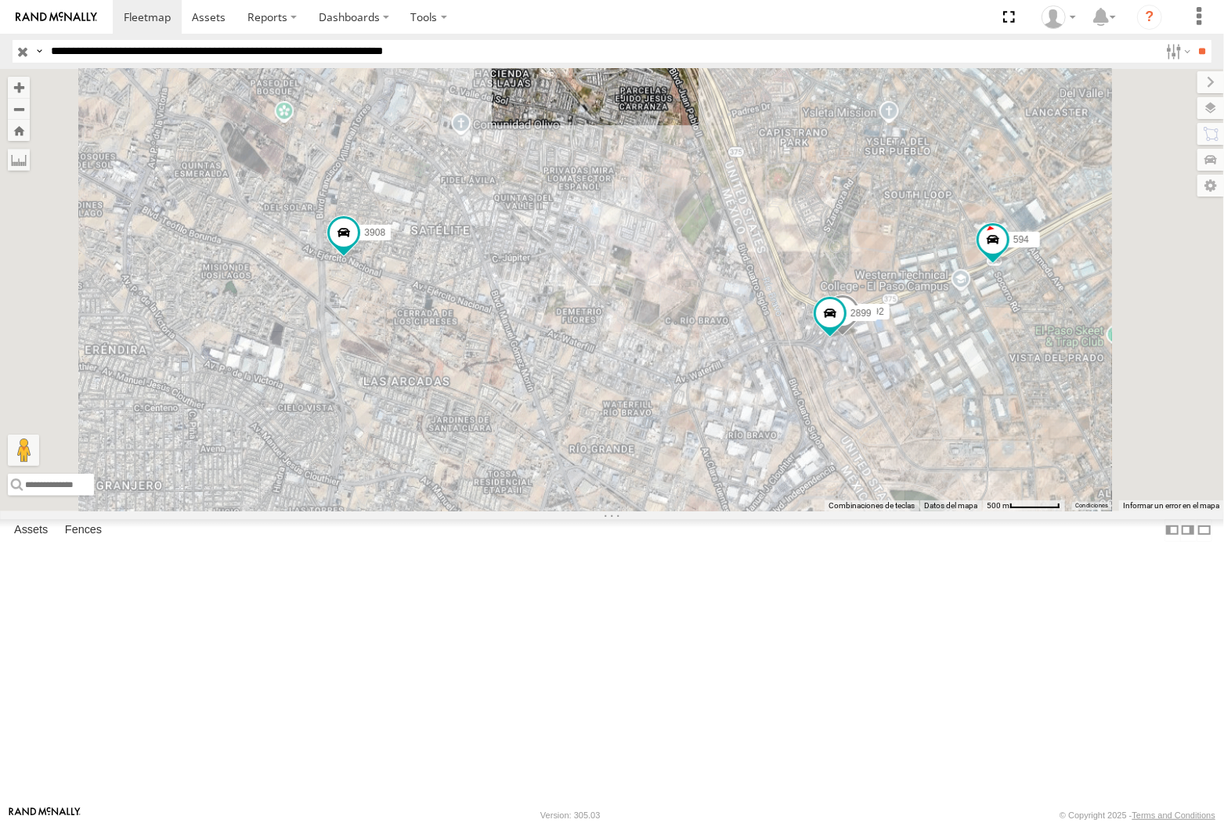
click at [757, 511] on div "141 6792 594 3499 0054 3908 6892 2899" at bounding box center [612, 290] width 1224 height 442
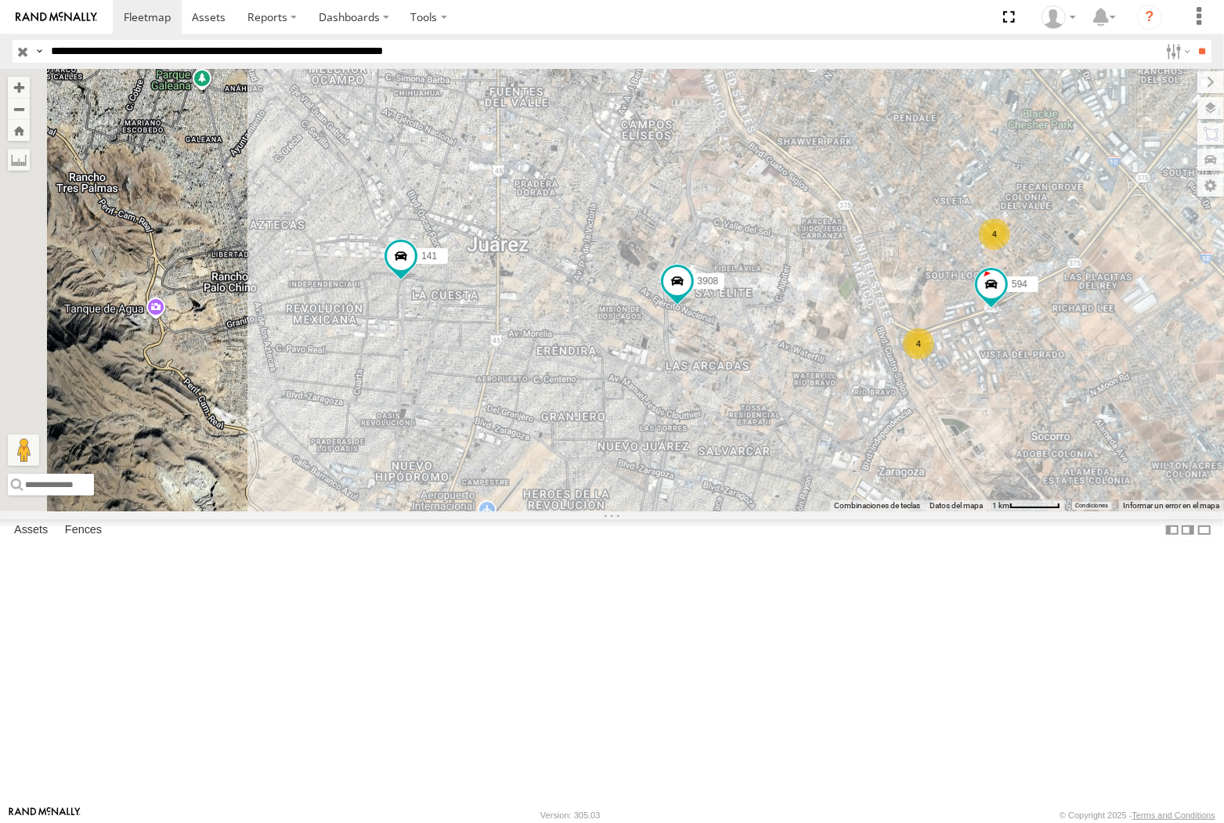
drag, startPoint x: 649, startPoint y: 509, endPoint x: 817, endPoint y: 509, distance: 168.4
click at [817, 509] on div "141 6792 594 3499 0054 3908 4 4" at bounding box center [612, 290] width 1224 height 442
drag, startPoint x: 154, startPoint y: 51, endPoint x: 162, endPoint y: 65, distance: 16.5
click at [154, 51] on input "**********" at bounding box center [602, 51] width 1115 height 23
drag, startPoint x: 273, startPoint y: 56, endPoint x: 274, endPoint y: 88, distance: 32.2
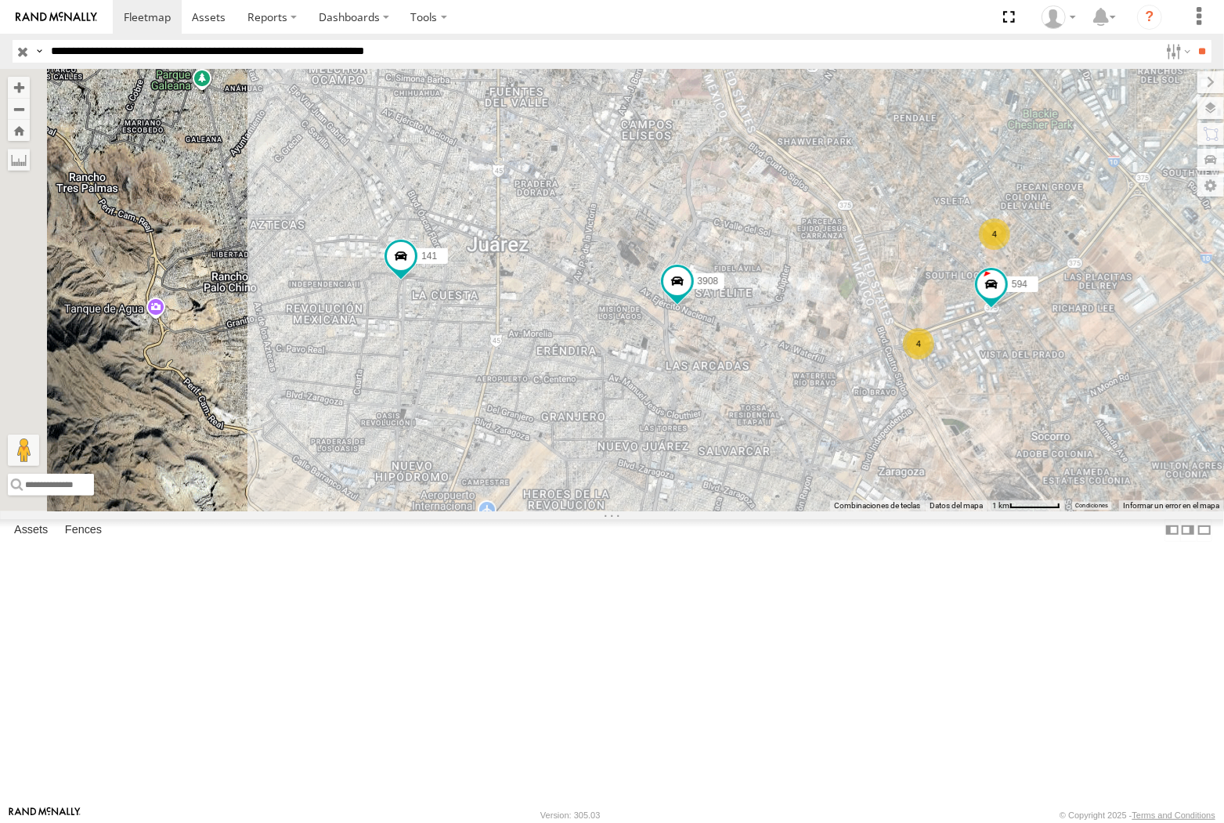
click at [274, 63] on input "**********" at bounding box center [602, 51] width 1115 height 23
click at [1194, 40] on input "**" at bounding box center [1203, 51] width 18 height 23
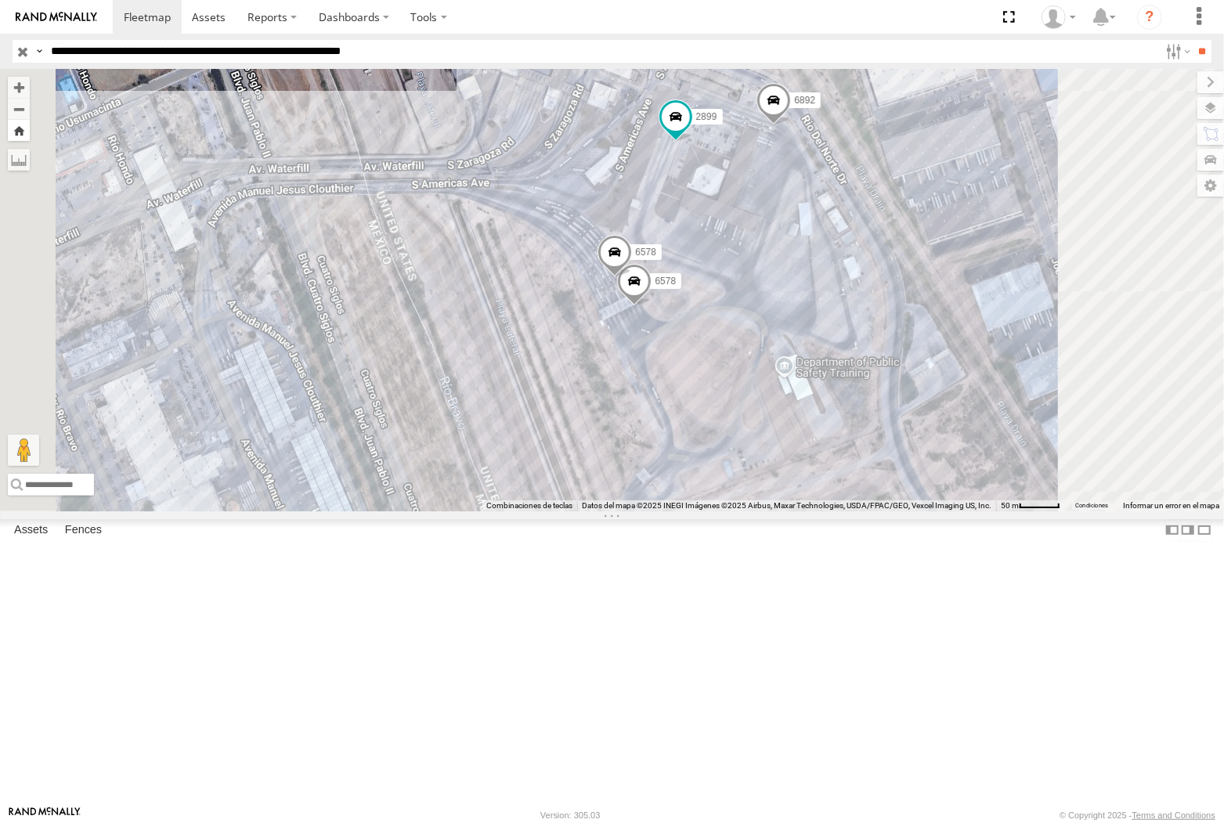
click at [30, 126] on button "Zoom Home" at bounding box center [19, 130] width 22 height 21
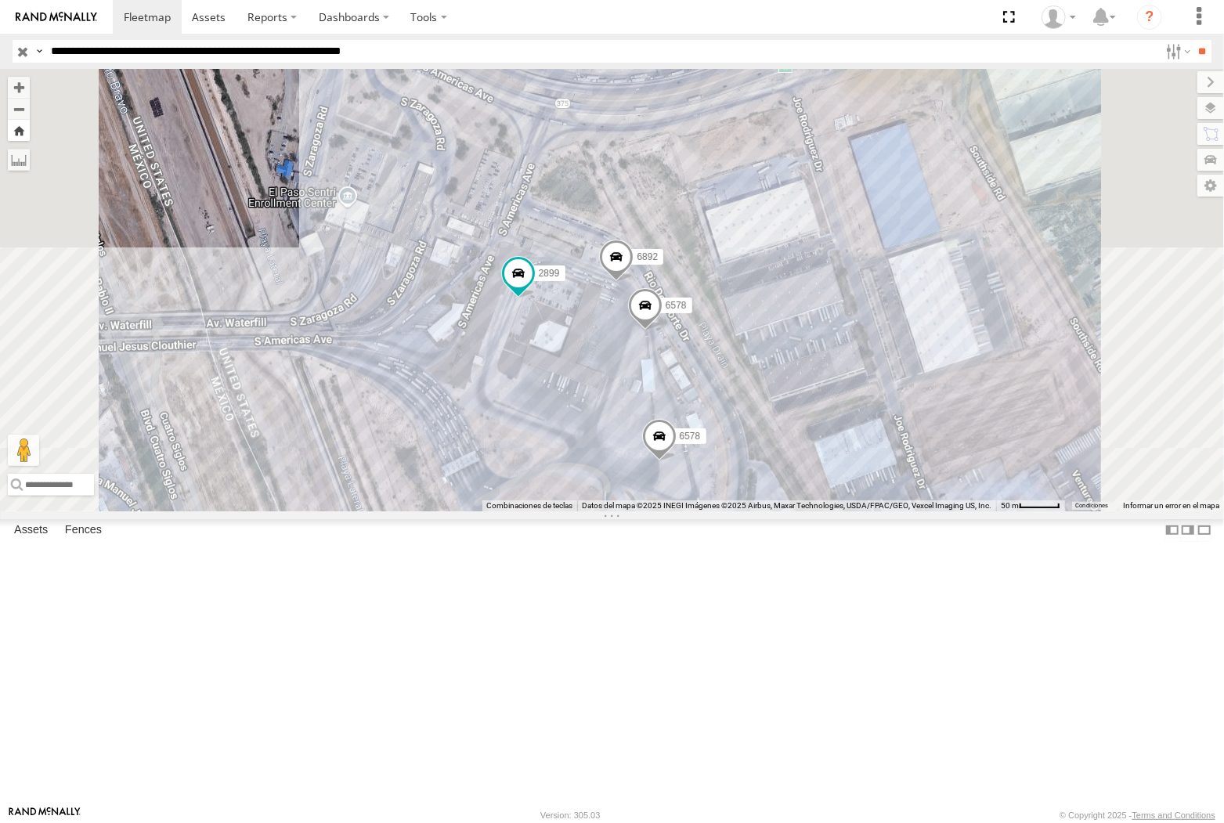
click at [30, 120] on button "Zoom Home" at bounding box center [19, 130] width 22 height 21
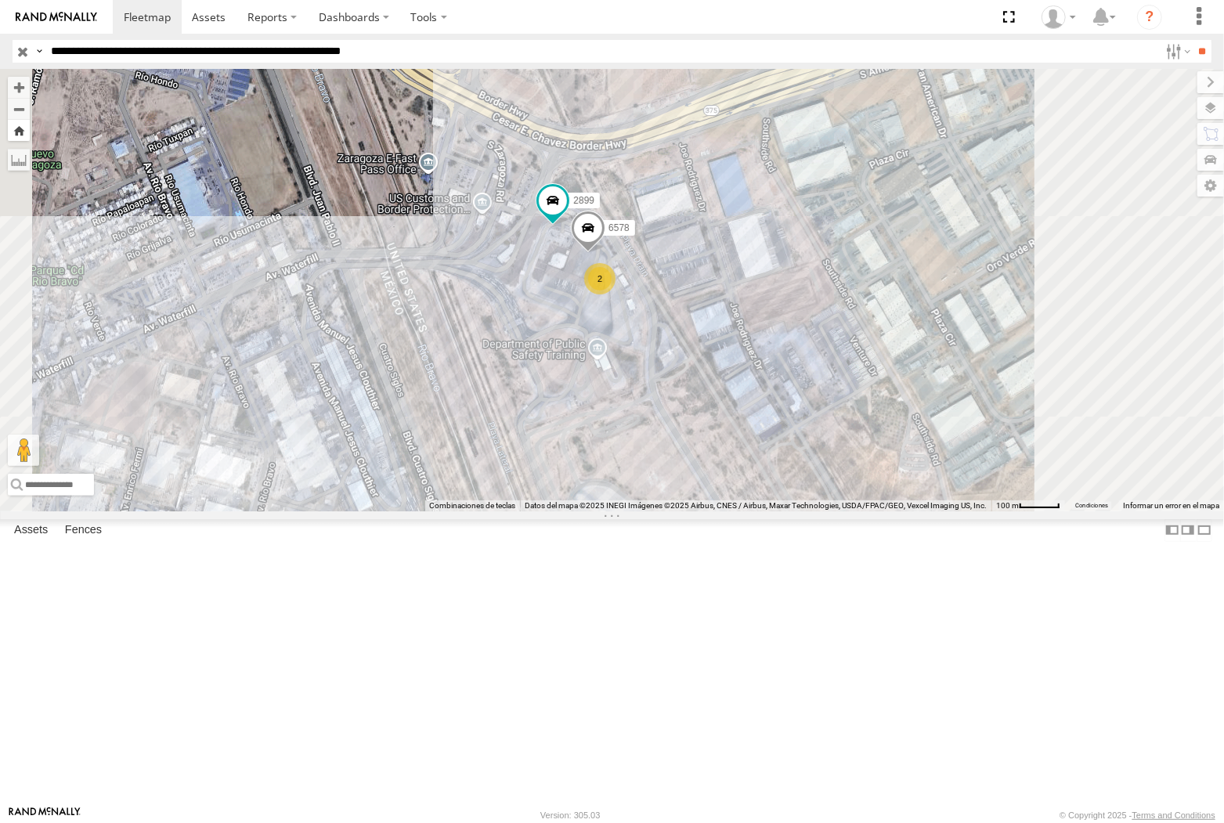
click at [30, 128] on button "Zoom Home" at bounding box center [19, 130] width 22 height 21
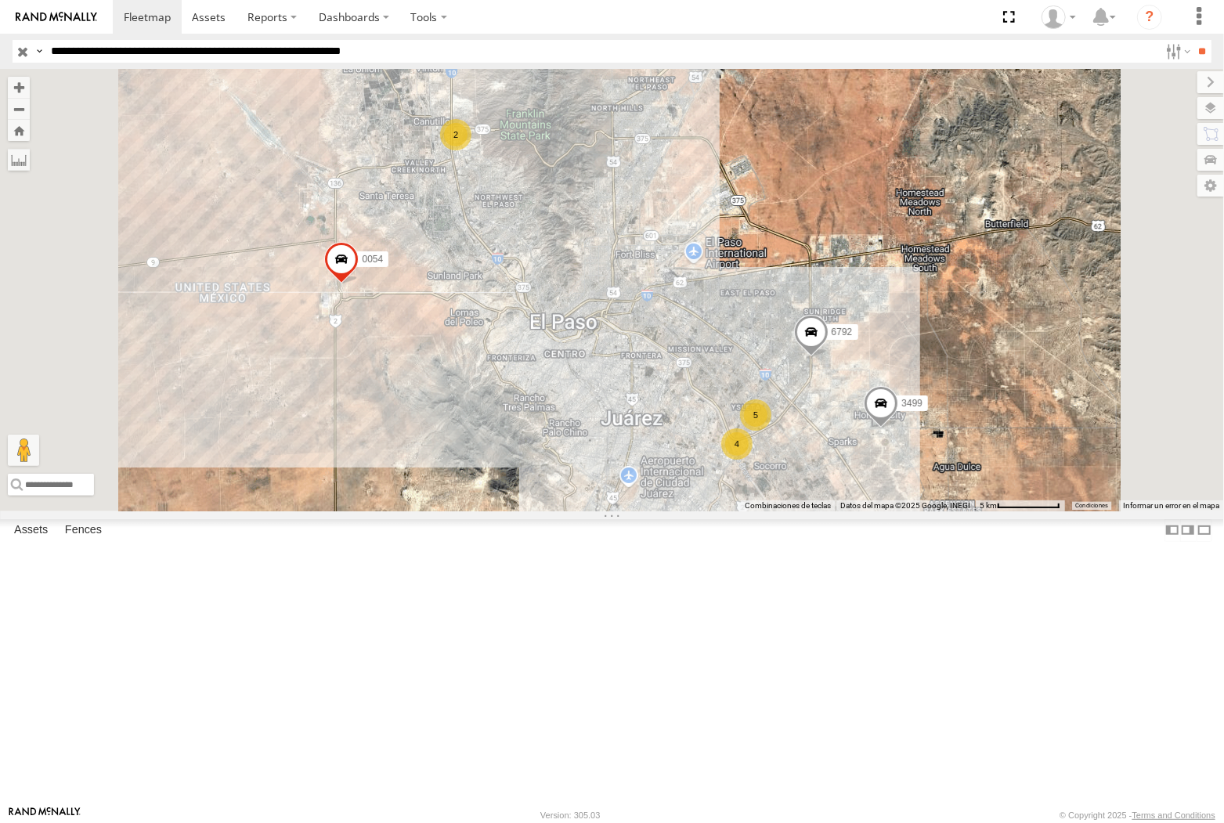
click at [359, 285] on span at bounding box center [341, 264] width 34 height 42
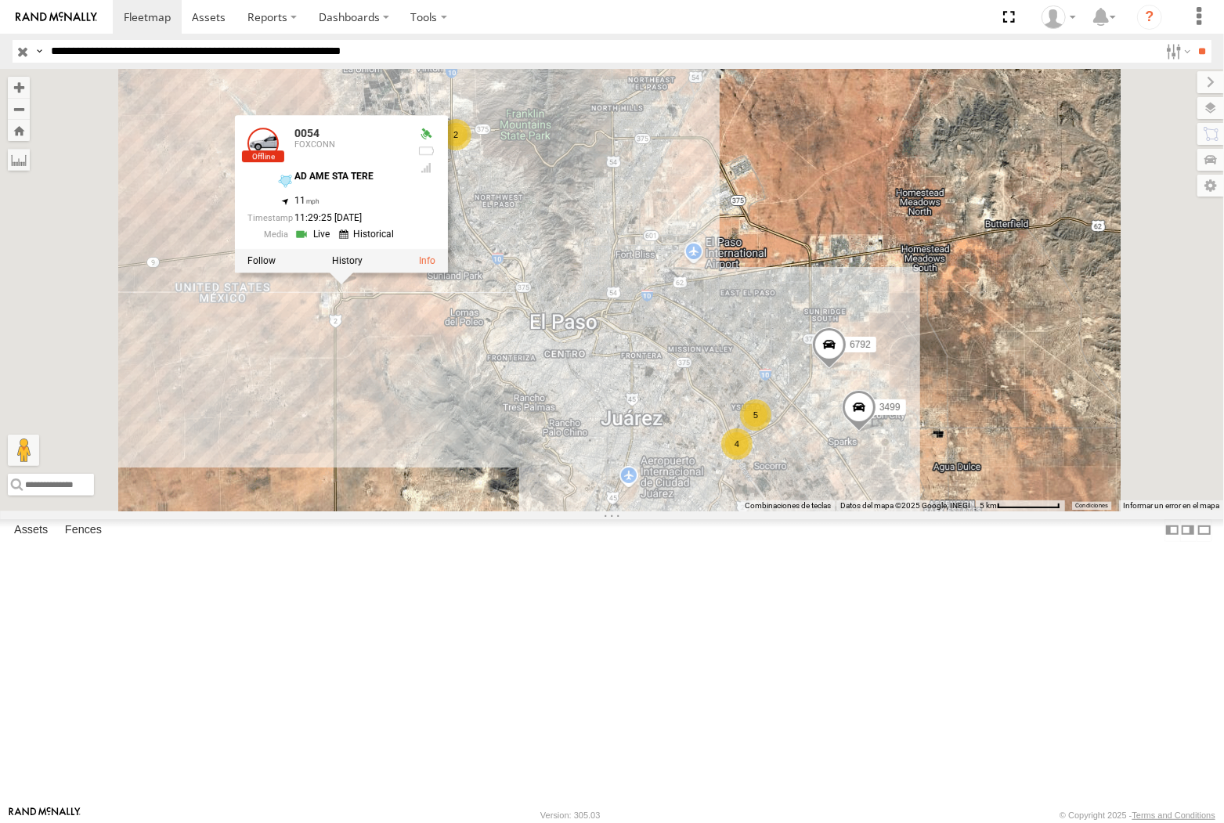
click at [129, 61] on input "**********" at bounding box center [602, 51] width 1115 height 23
click at [1194, 40] on input "**" at bounding box center [1203, 51] width 18 height 23
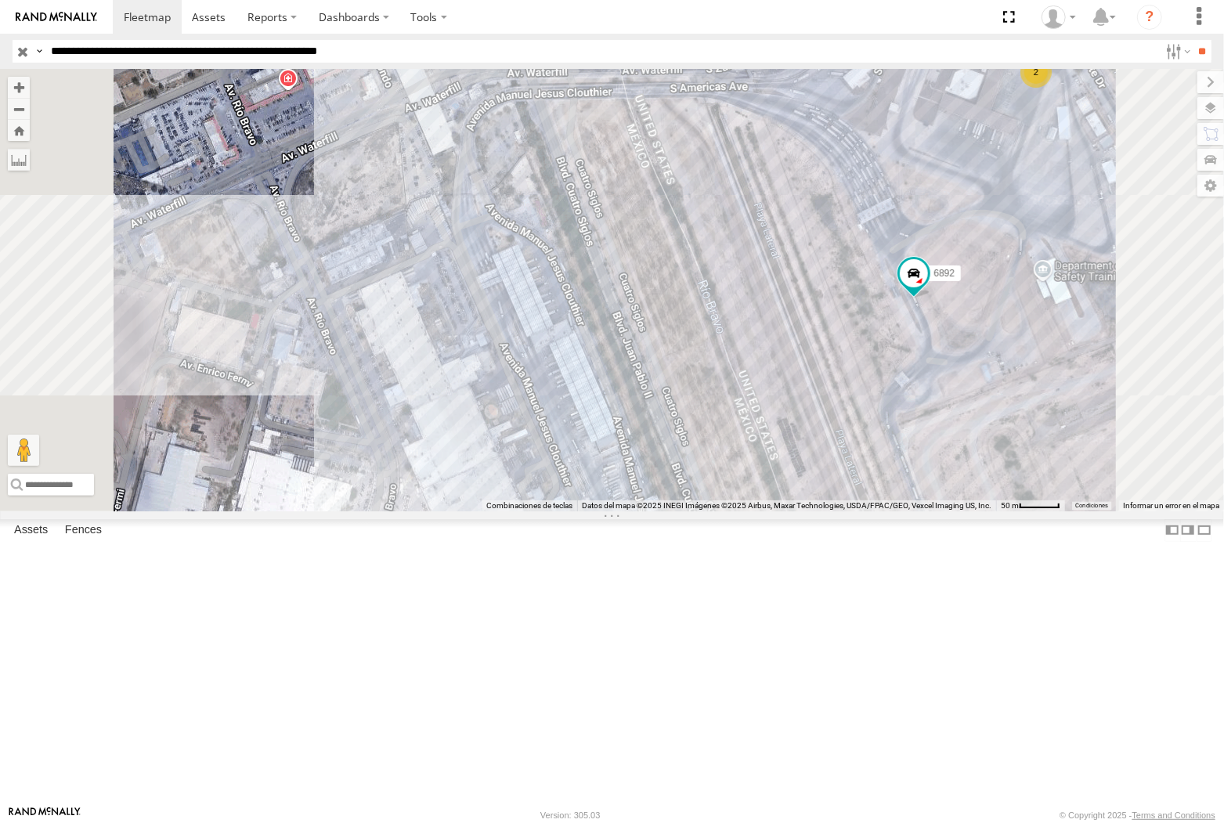
drag, startPoint x: 956, startPoint y: 419, endPoint x: 811, endPoint y: 484, distance: 159.6
click at [811, 484] on div "6792 3499 6892 559 3651 594 2 2899" at bounding box center [612, 290] width 1224 height 442
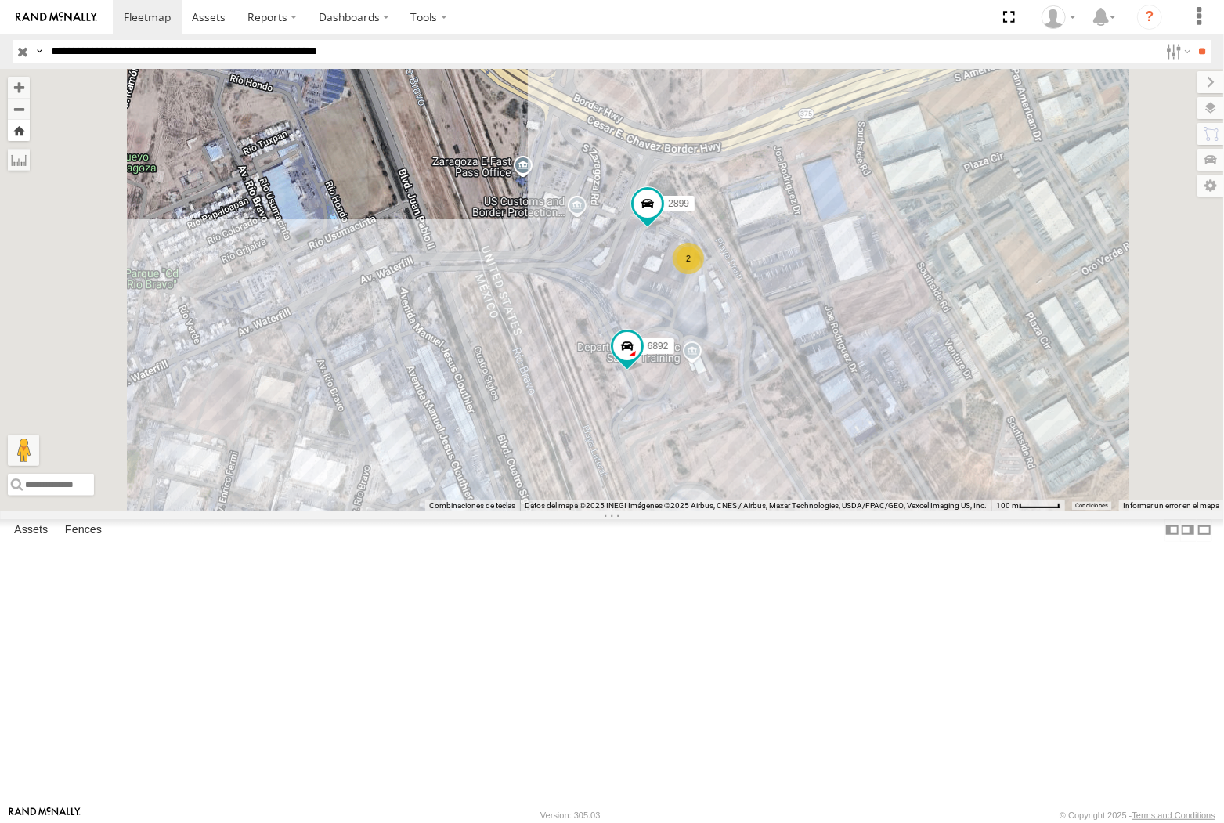
click at [30, 125] on button "Zoom Home" at bounding box center [19, 130] width 22 height 21
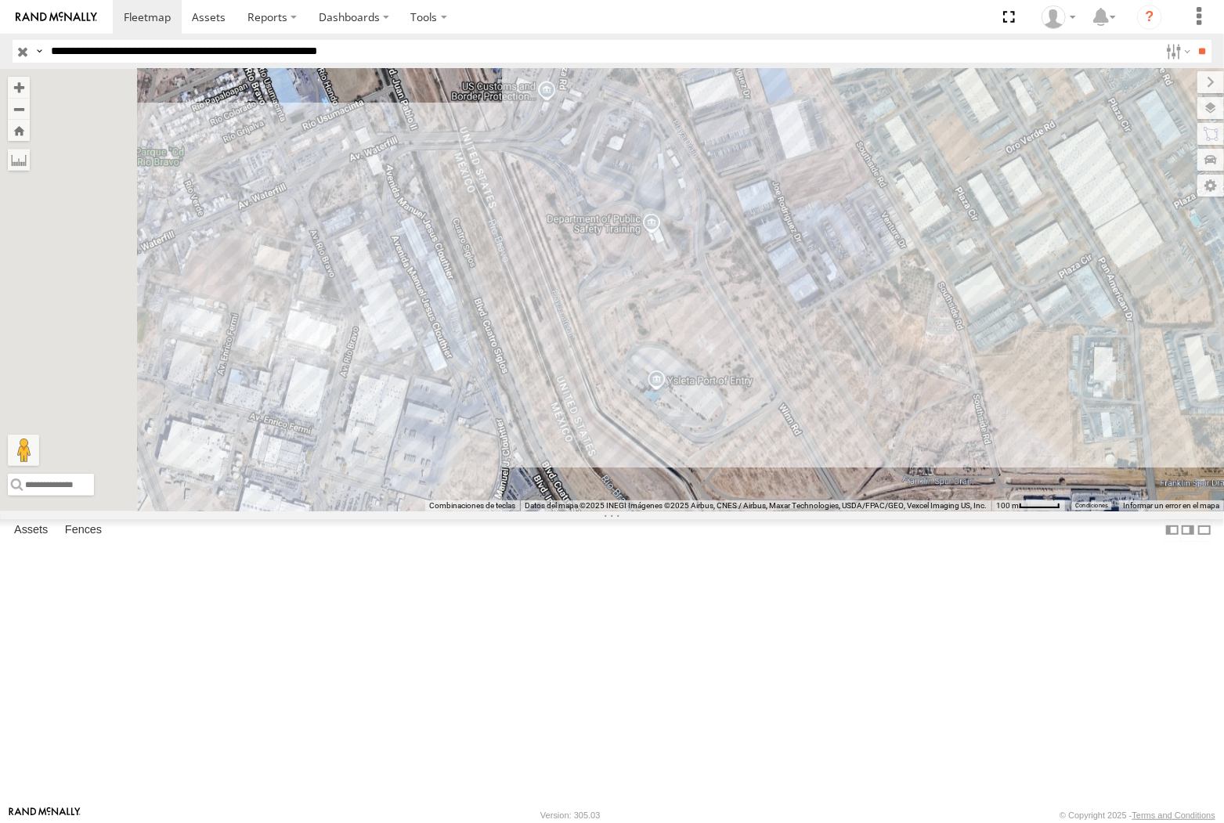
drag, startPoint x: 523, startPoint y: 434, endPoint x: 959, endPoint y: 434, distance: 435.5
click at [959, 434] on div "6792 3499" at bounding box center [612, 290] width 1224 height 442
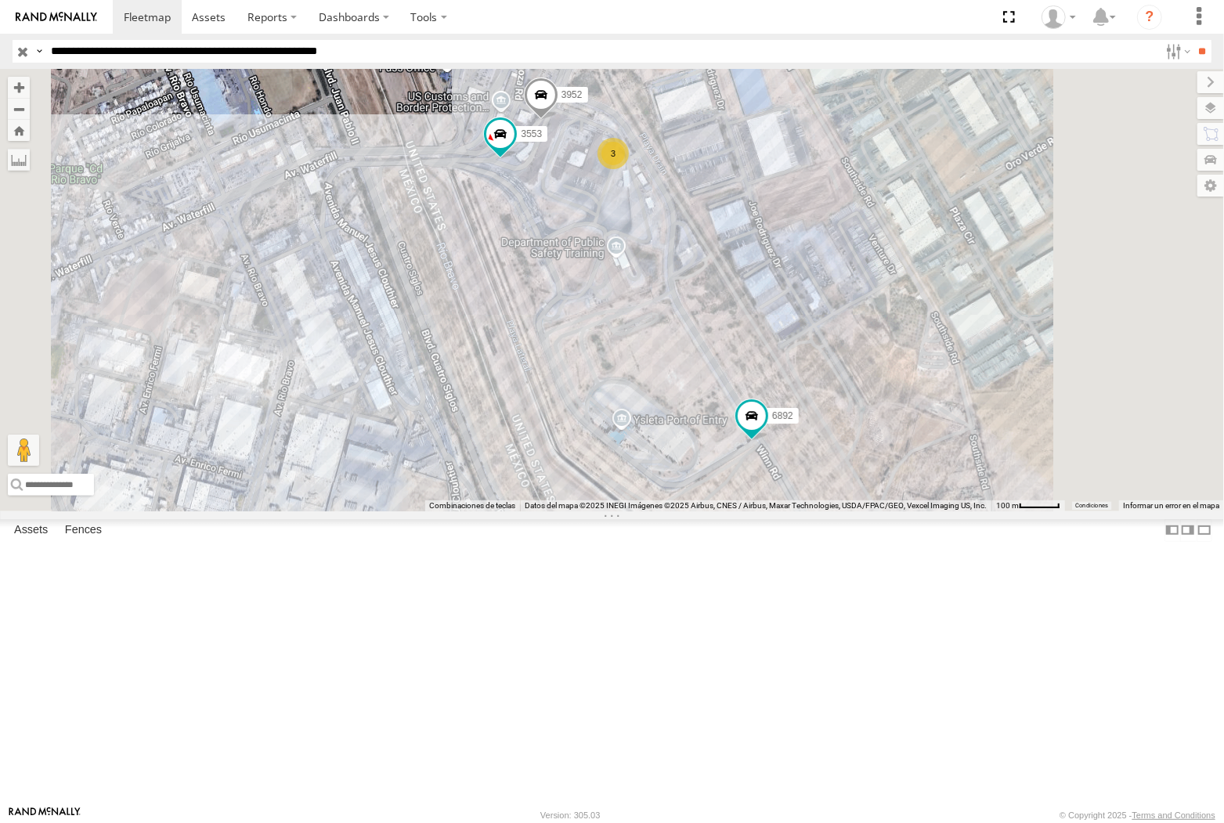
click at [245, 52] on input "**********" at bounding box center [602, 51] width 1115 height 23
click at [1194, 40] on input "**" at bounding box center [1203, 51] width 18 height 23
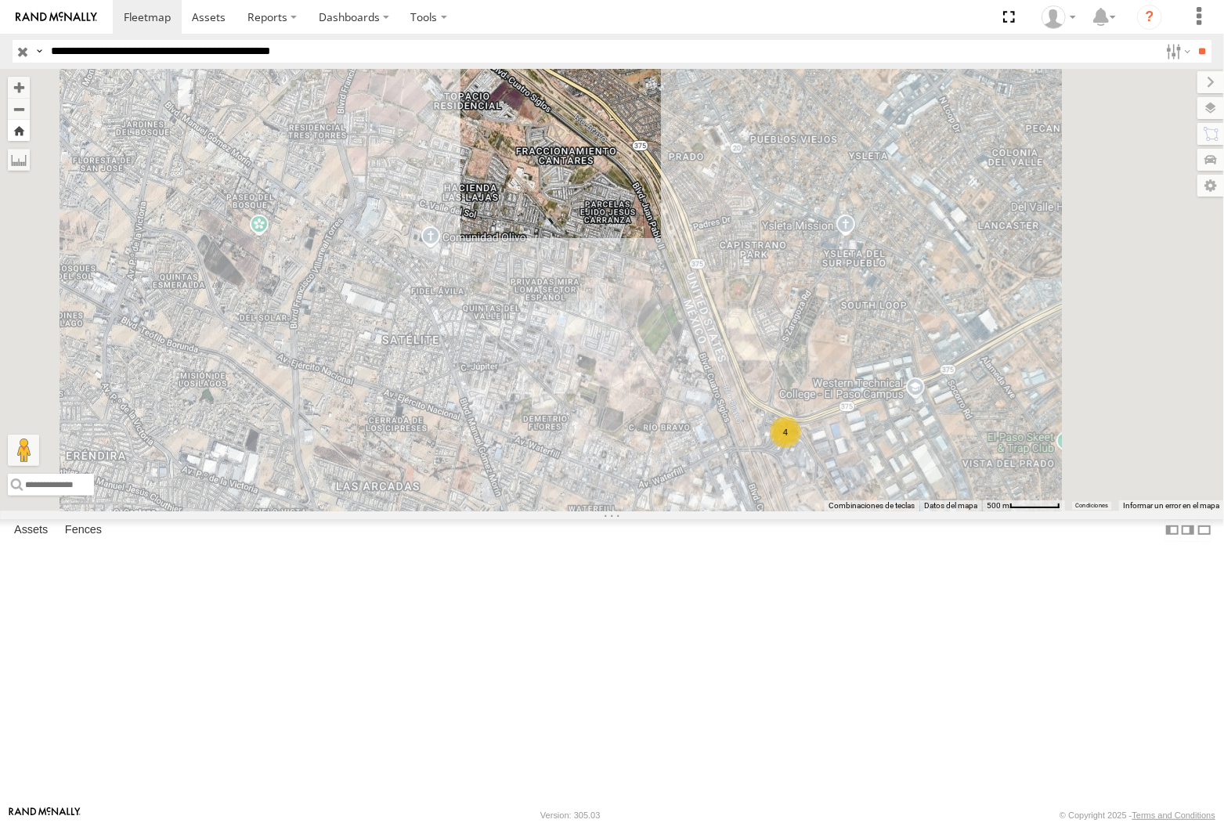
click at [30, 135] on button "Zoom Home" at bounding box center [19, 130] width 22 height 21
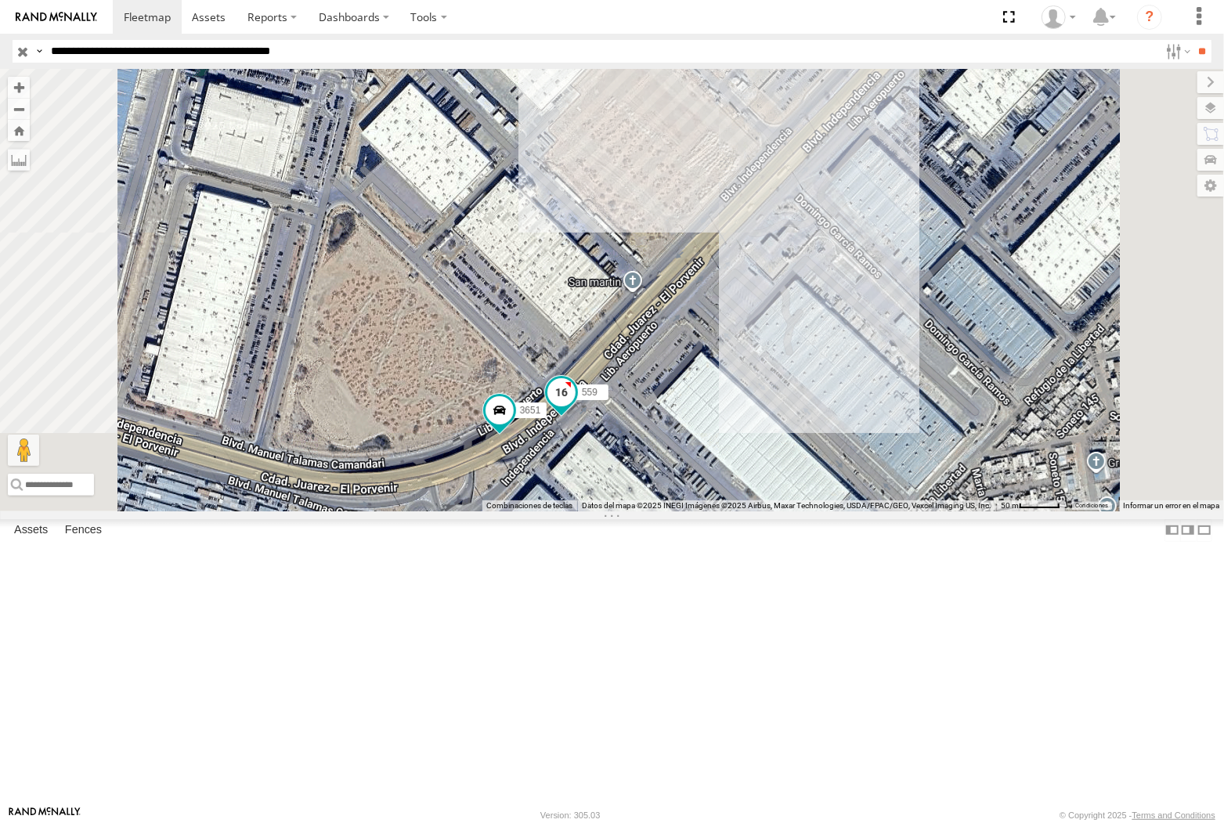
click at [575, 407] on span at bounding box center [561, 393] width 28 height 28
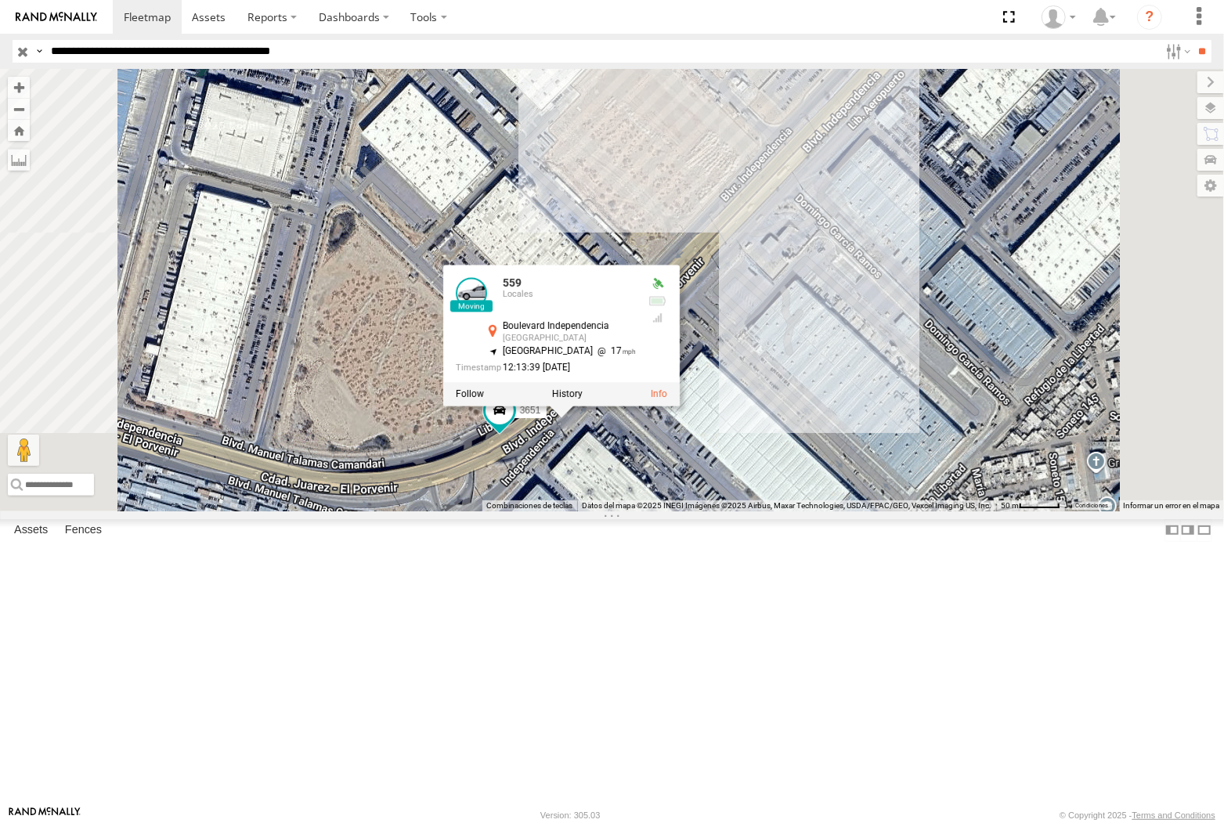
click at [776, 511] on div "6892 3499 2899 559 3651 559 Locales Boulevard Independencia Zona Industrial Río…" at bounding box center [612, 290] width 1224 height 442
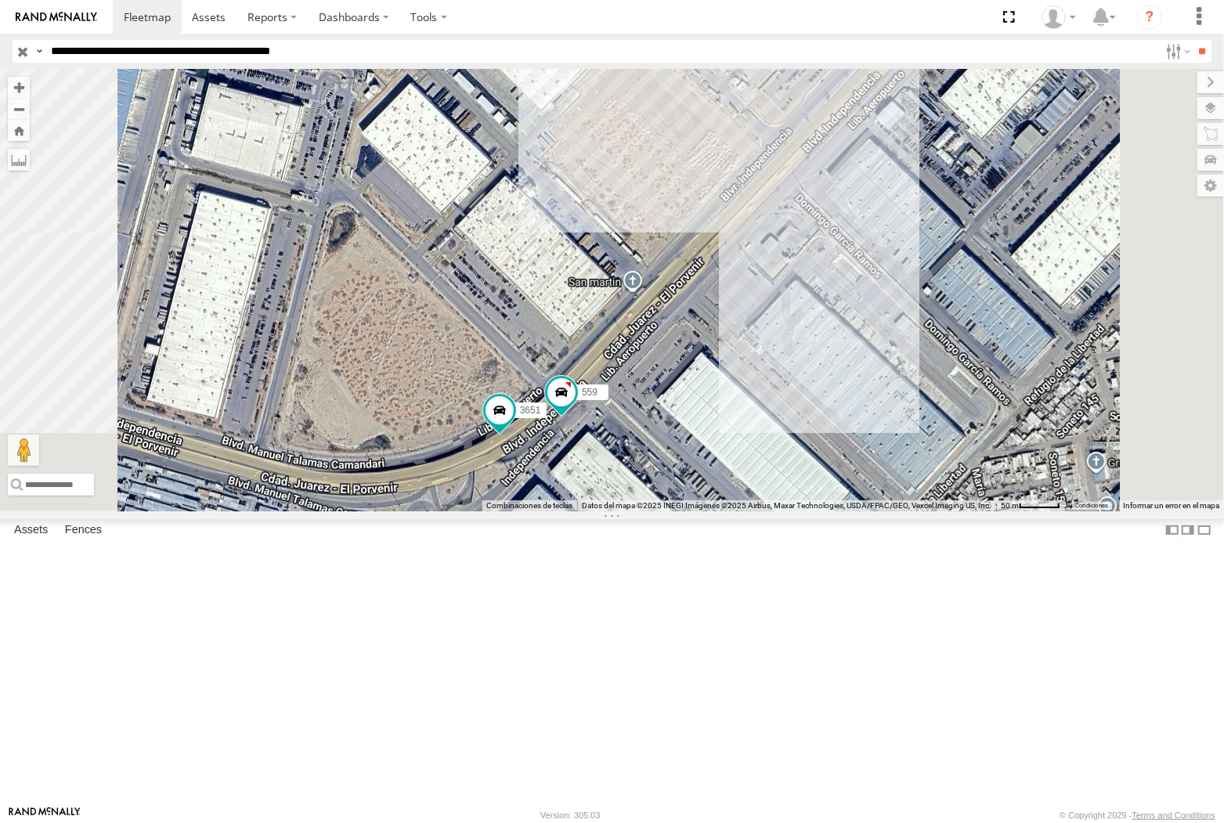
click at [306, 60] on input "**********" at bounding box center [602, 51] width 1115 height 23
type input "**********"
click at [1194, 40] on input "**" at bounding box center [1203, 51] width 18 height 23
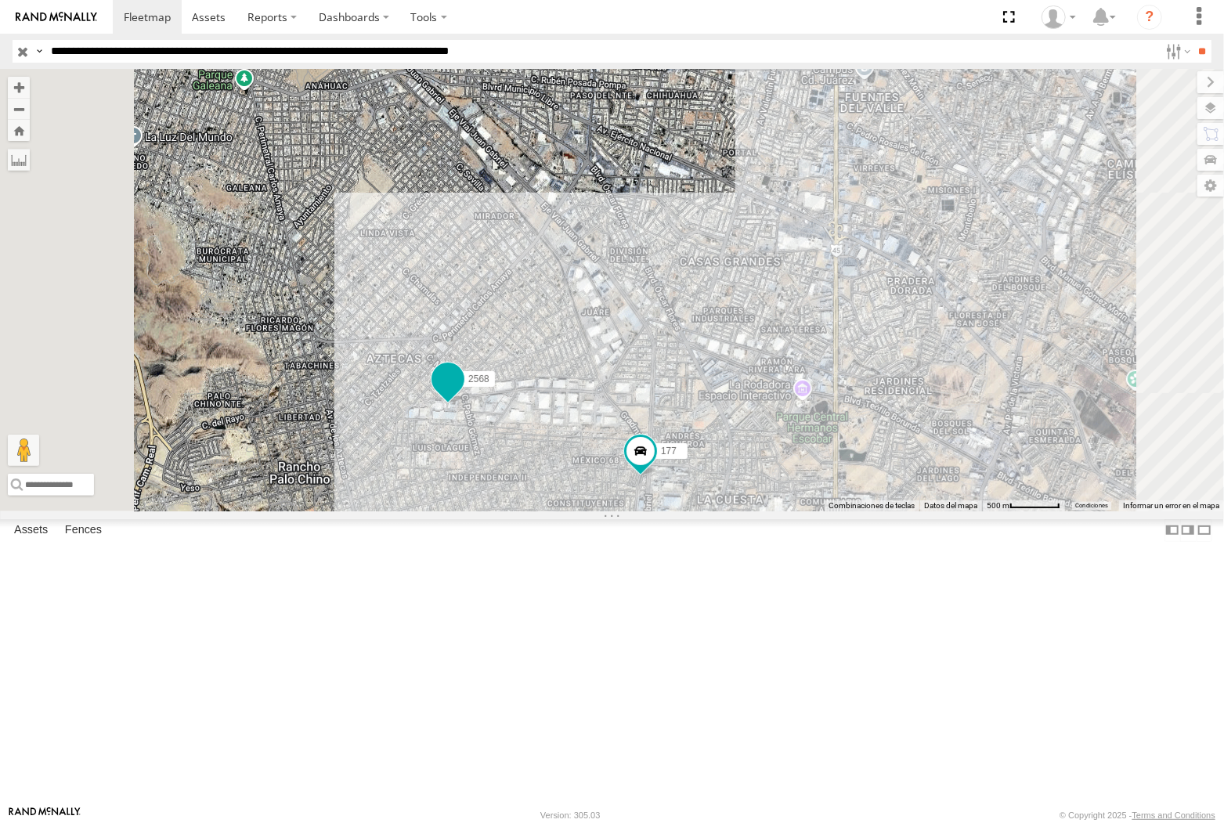
click at [462, 394] on span at bounding box center [448, 380] width 28 height 28
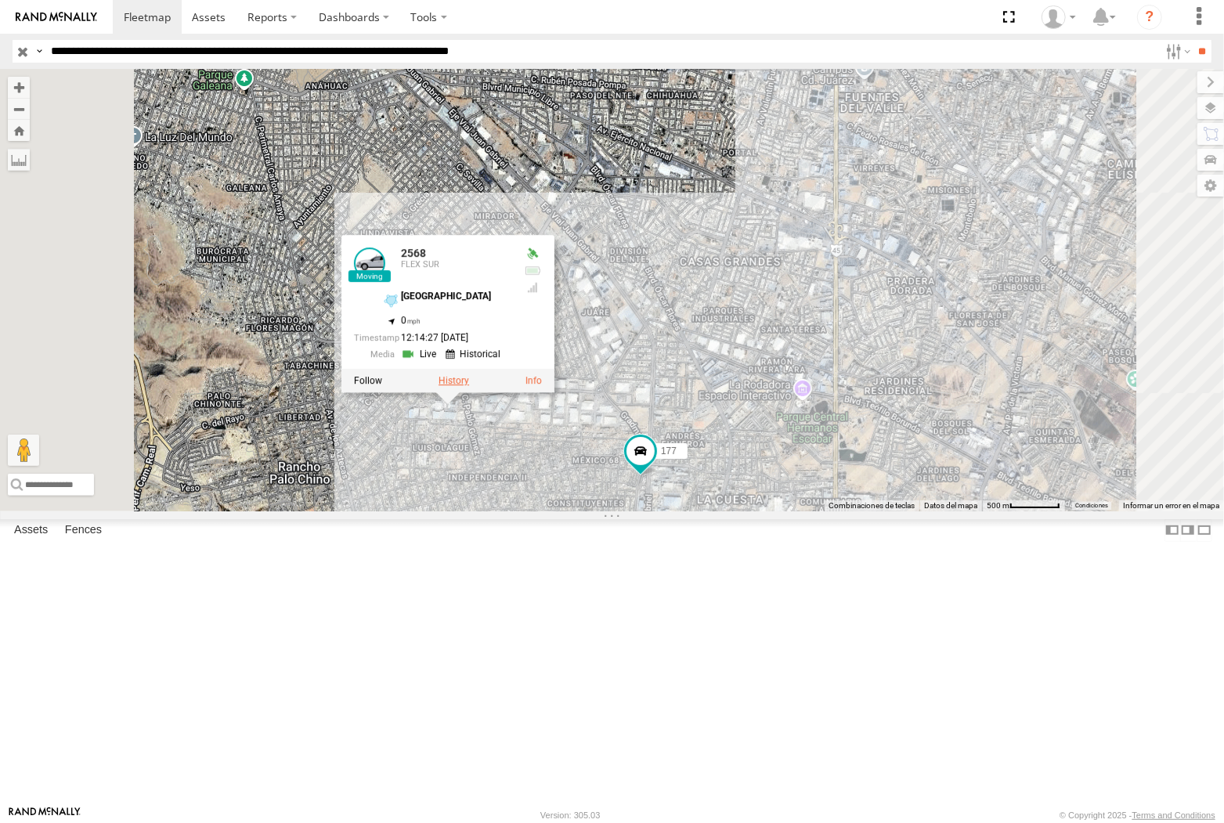
click at [469, 387] on label at bounding box center [454, 381] width 31 height 11
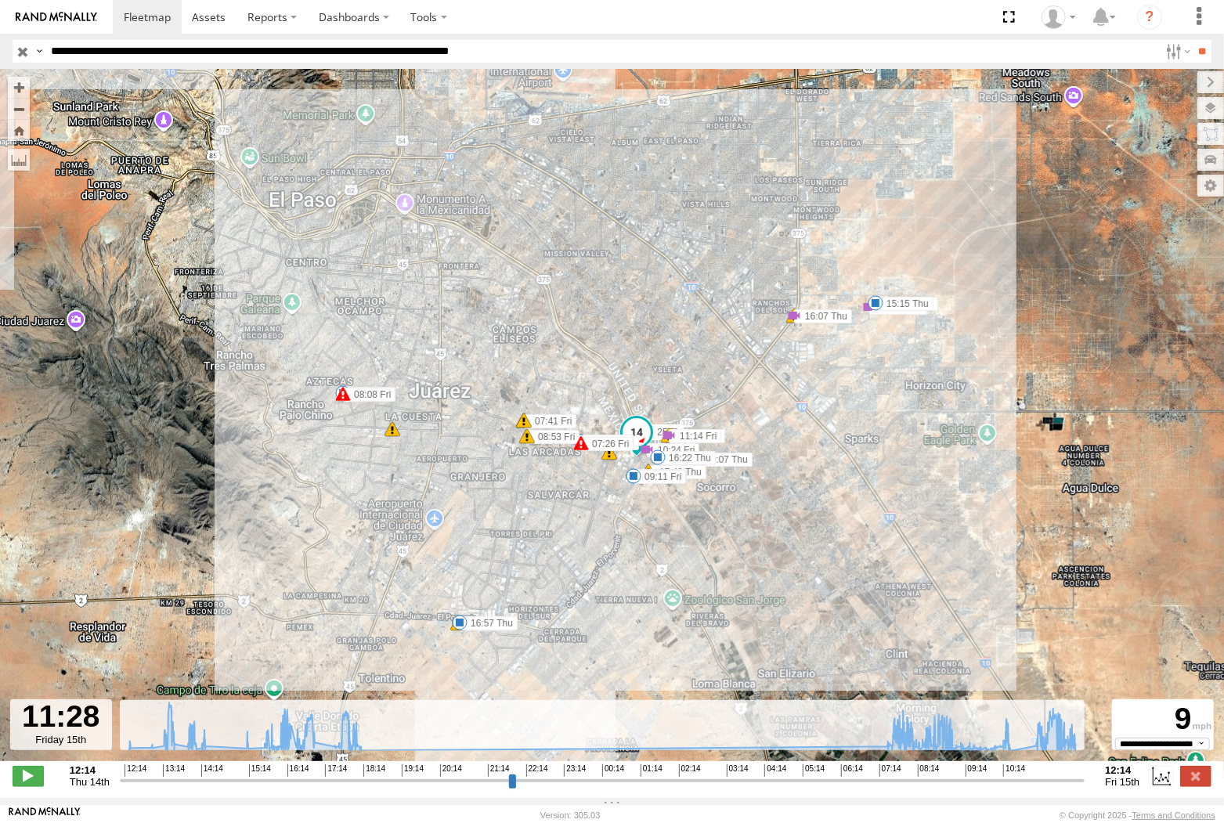
drag, startPoint x: 1079, startPoint y: 788, endPoint x: 1050, endPoint y: 791, distance: 29.2
click at [1050, 788] on input "range" at bounding box center [603, 780] width 966 height 15
click at [1043, 788] on input "range" at bounding box center [603, 780] width 966 height 15
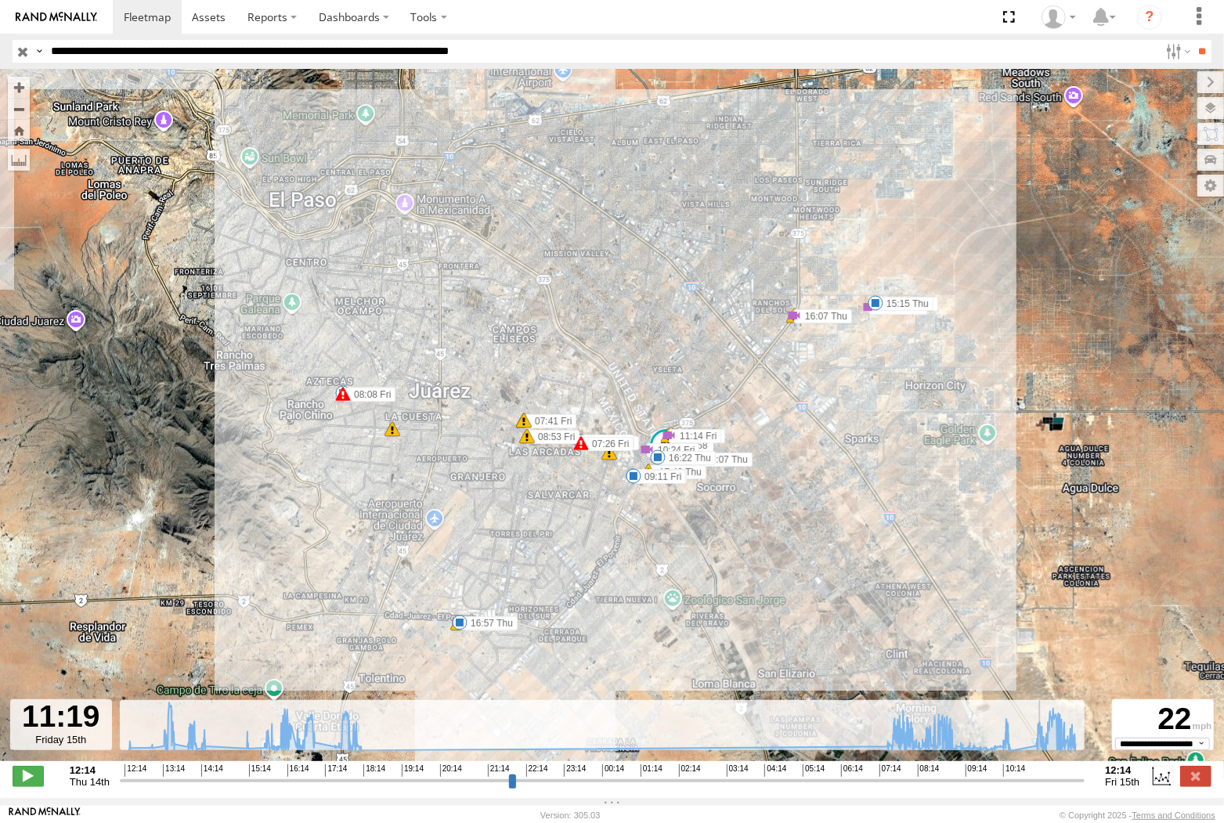
click at [1043, 788] on input "range" at bounding box center [603, 780] width 966 height 15
type input "**********"
click at [1047, 788] on input "range" at bounding box center [603, 780] width 966 height 15
drag, startPoint x: 204, startPoint y: 56, endPoint x: 208, endPoint y: 79, distance: 23.2
click at [204, 60] on input "**********" at bounding box center [602, 51] width 1115 height 23
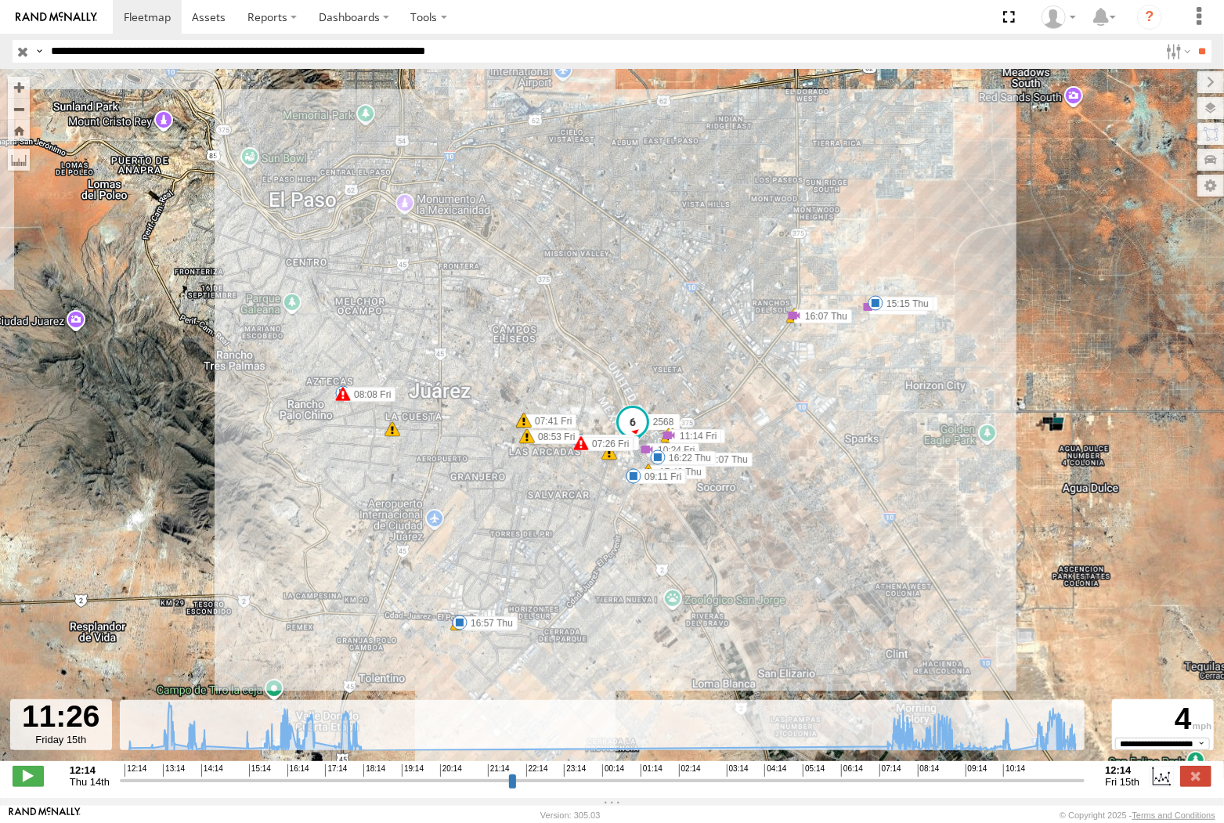
click at [1194, 40] on input "**" at bounding box center [1203, 51] width 18 height 23
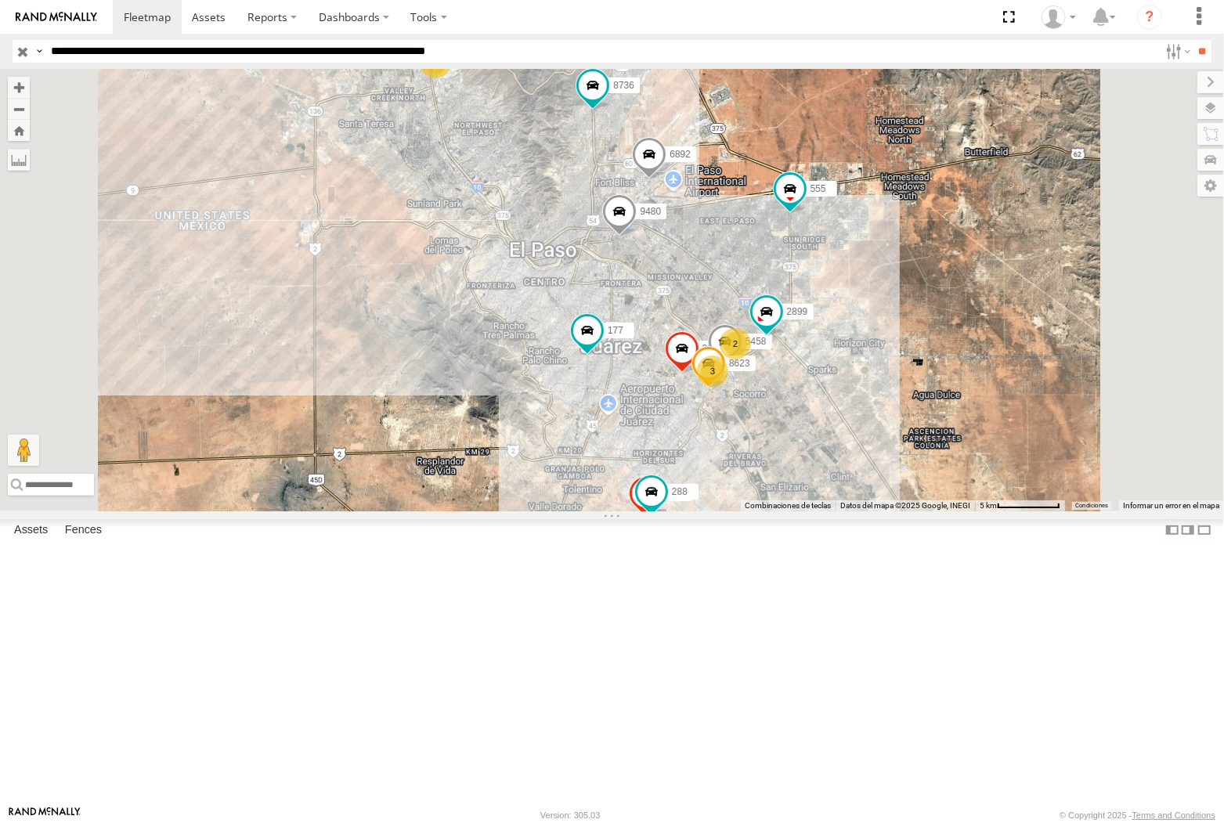
click at [154, 60] on input "**********" at bounding box center [602, 51] width 1115 height 23
click at [1194, 40] on input "**" at bounding box center [1203, 51] width 18 height 23
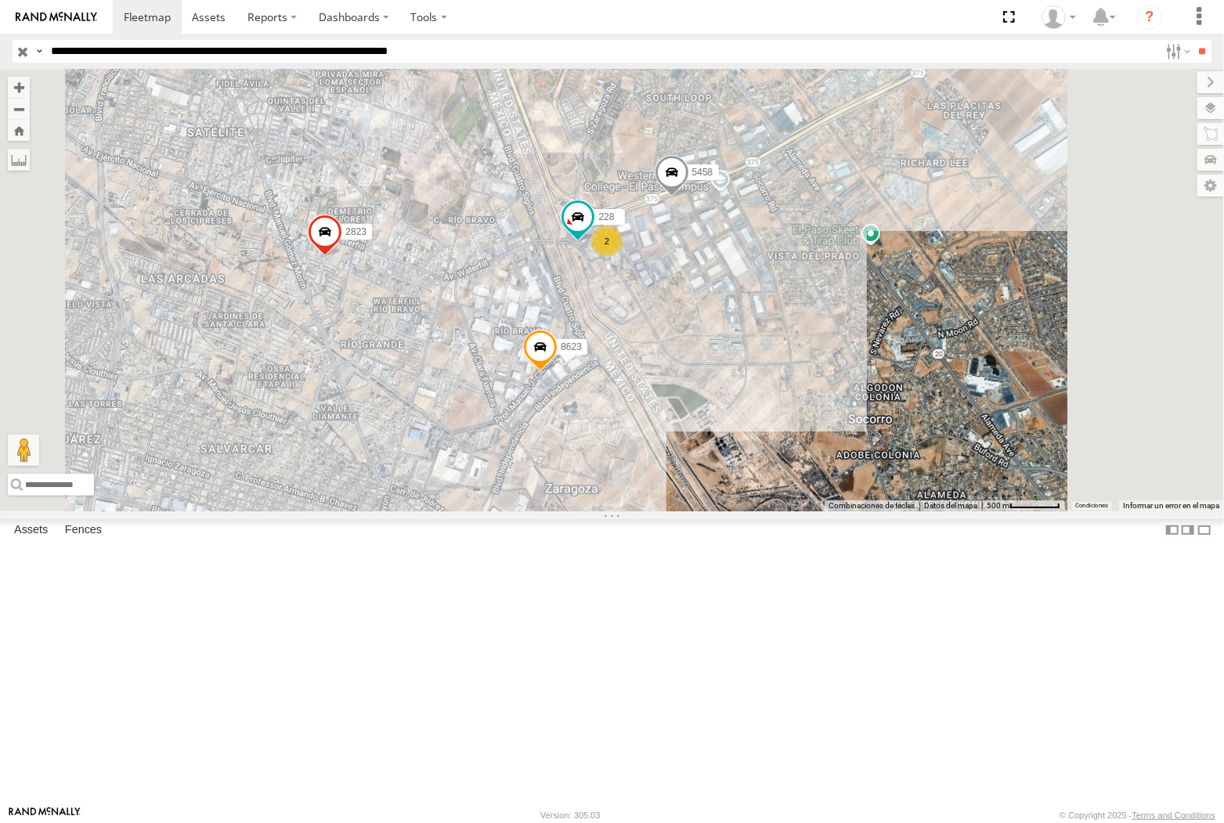
type input "**********"
click at [1194, 40] on input "**" at bounding box center [1203, 51] width 18 height 23
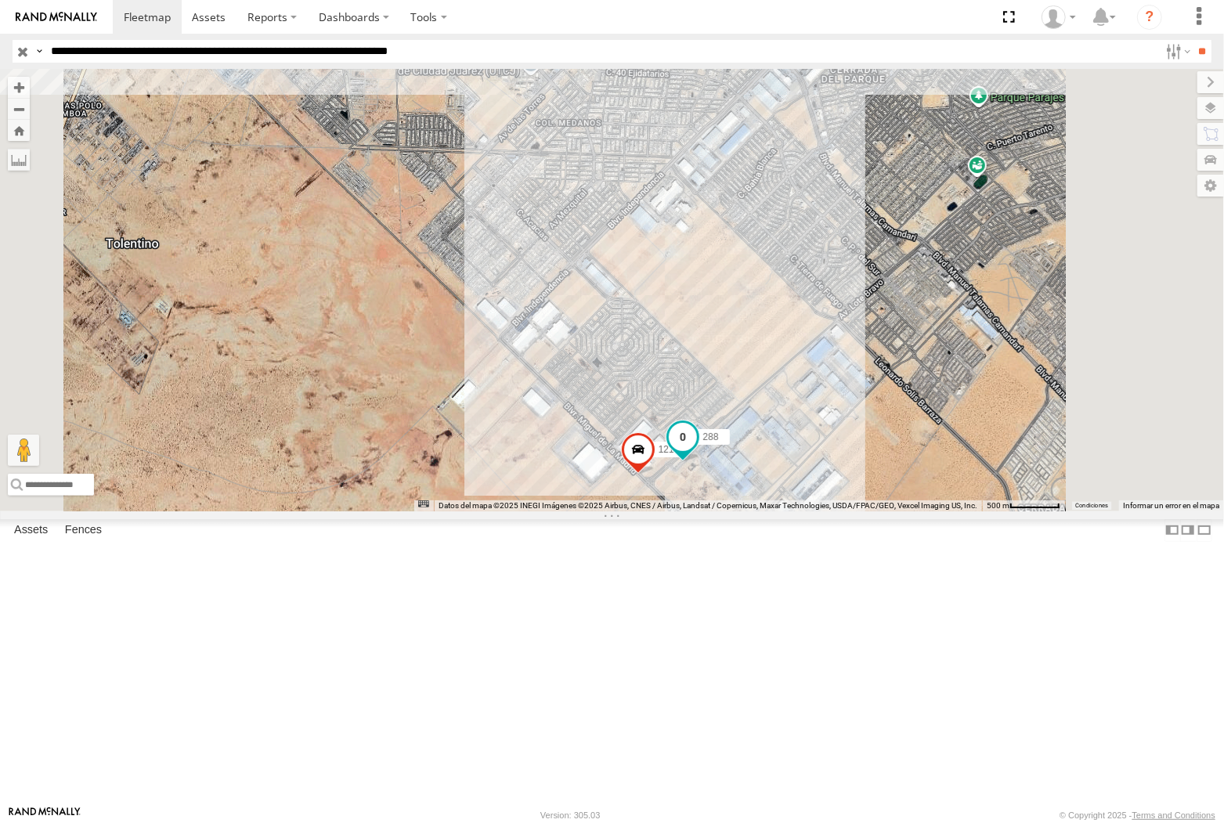
drag, startPoint x: 891, startPoint y: 591, endPoint x: 876, endPoint y: 582, distance: 17.9
click at [700, 462] on span at bounding box center [682, 441] width 34 height 42
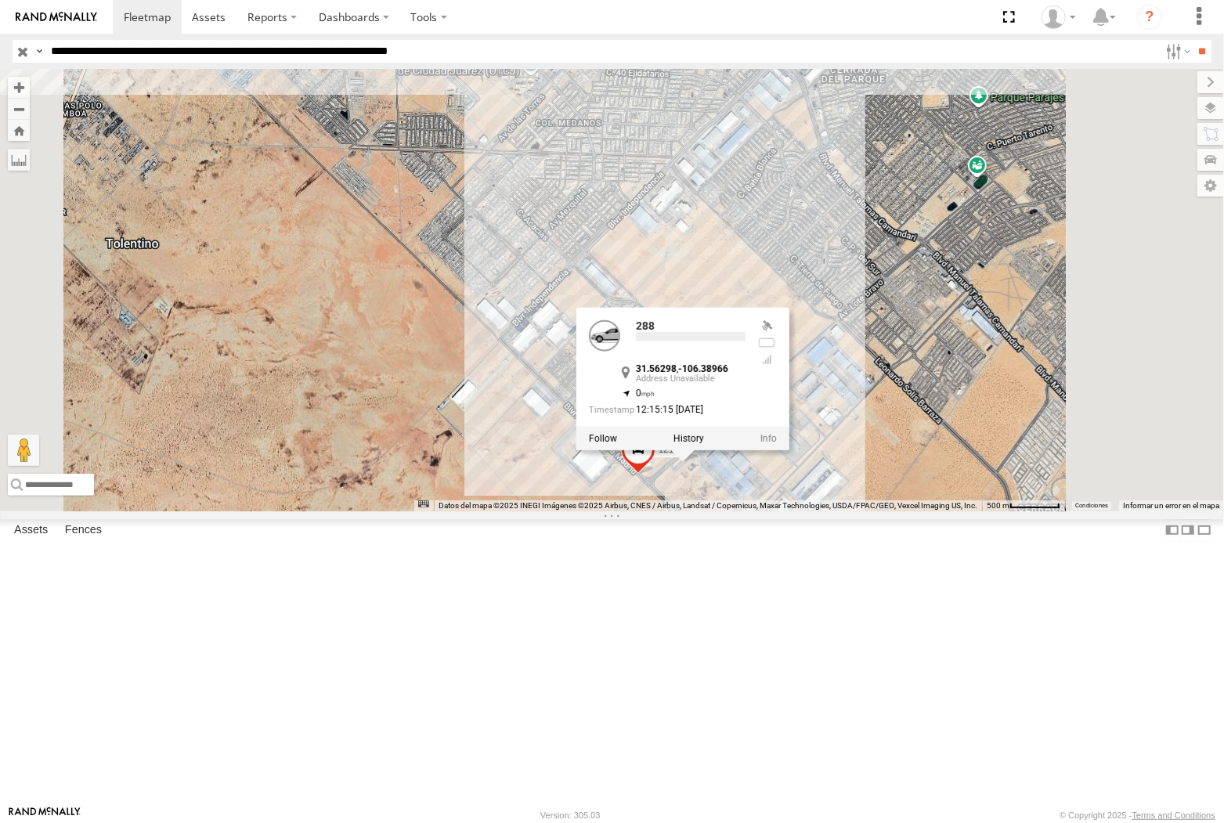
click at [703, 444] on label at bounding box center [688, 438] width 31 height 11
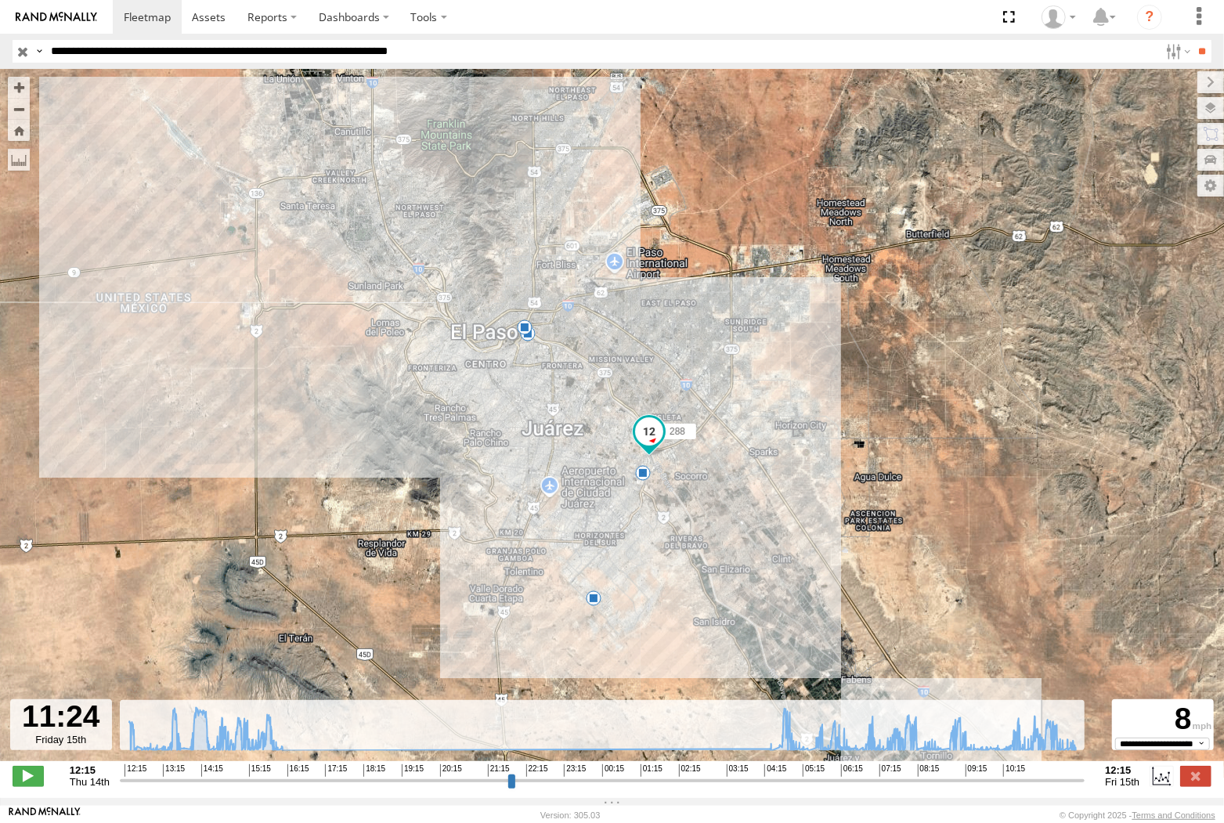
drag, startPoint x: 1072, startPoint y: 786, endPoint x: 1046, endPoint y: 790, distance: 26.0
type input "**********"
click at [1046, 788] on input "range" at bounding box center [603, 780] width 966 height 15
click at [175, 49] on input "**********" at bounding box center [602, 51] width 1115 height 23
click at [1194, 40] on input "**" at bounding box center [1203, 51] width 18 height 23
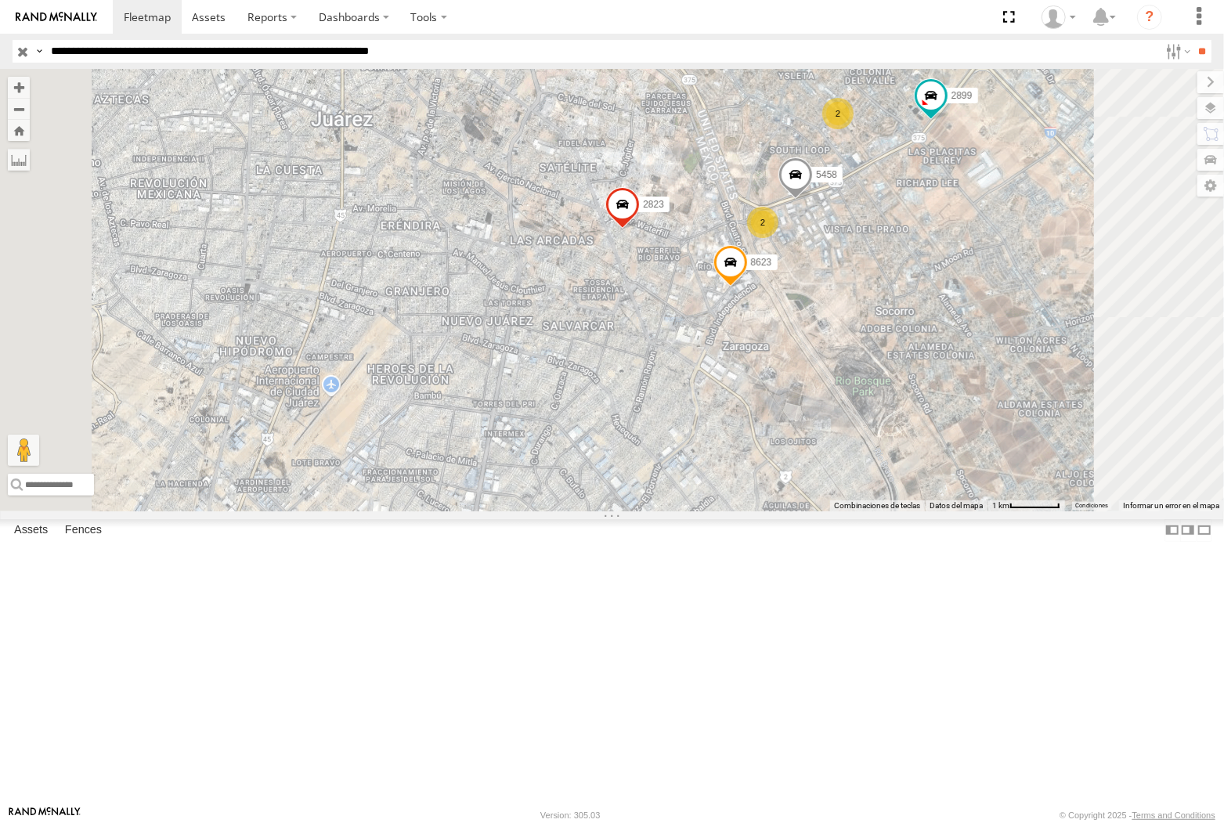
drag, startPoint x: 935, startPoint y: 562, endPoint x: 946, endPoint y: 528, distance: 36.2
click at [946, 511] on div "6892 2823 5458 8736 1213 555 9480 2899 8623 2 2" at bounding box center [612, 290] width 1224 height 442
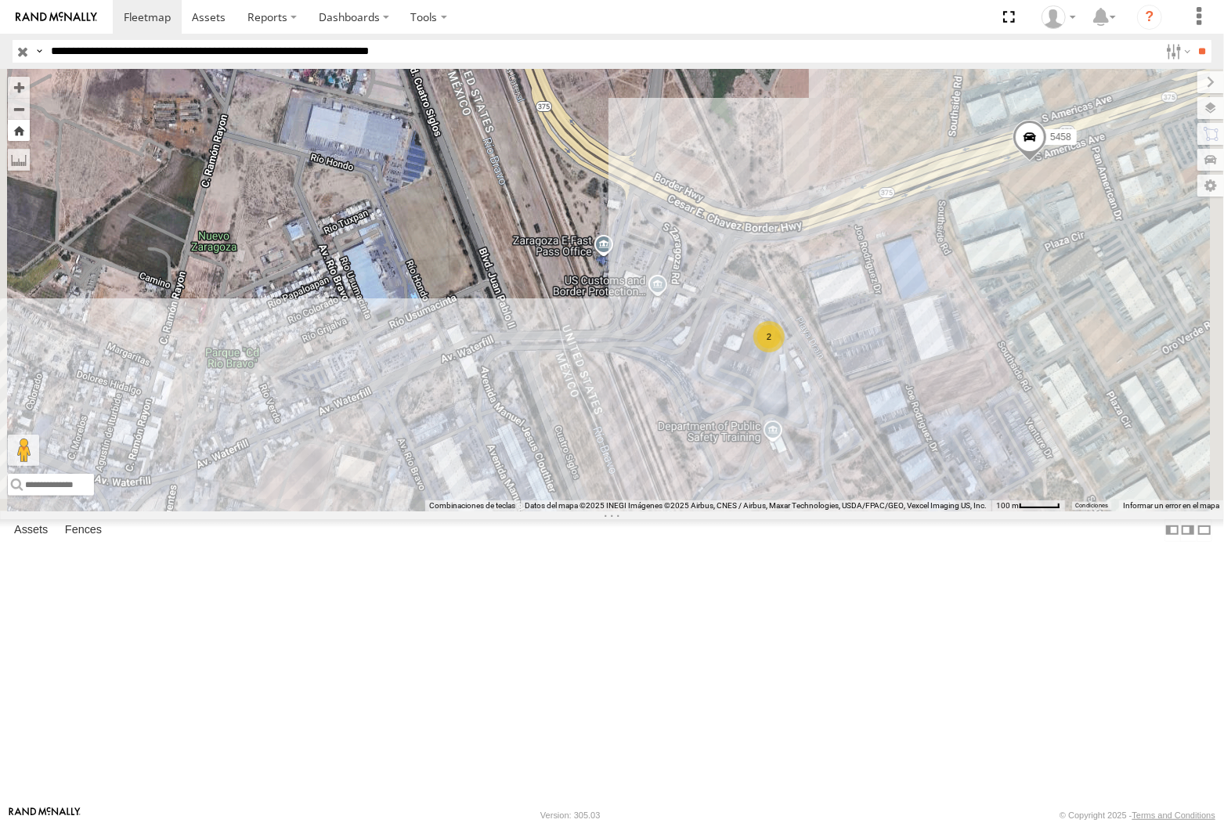
click at [30, 127] on button "Zoom Home" at bounding box center [19, 130] width 22 height 21
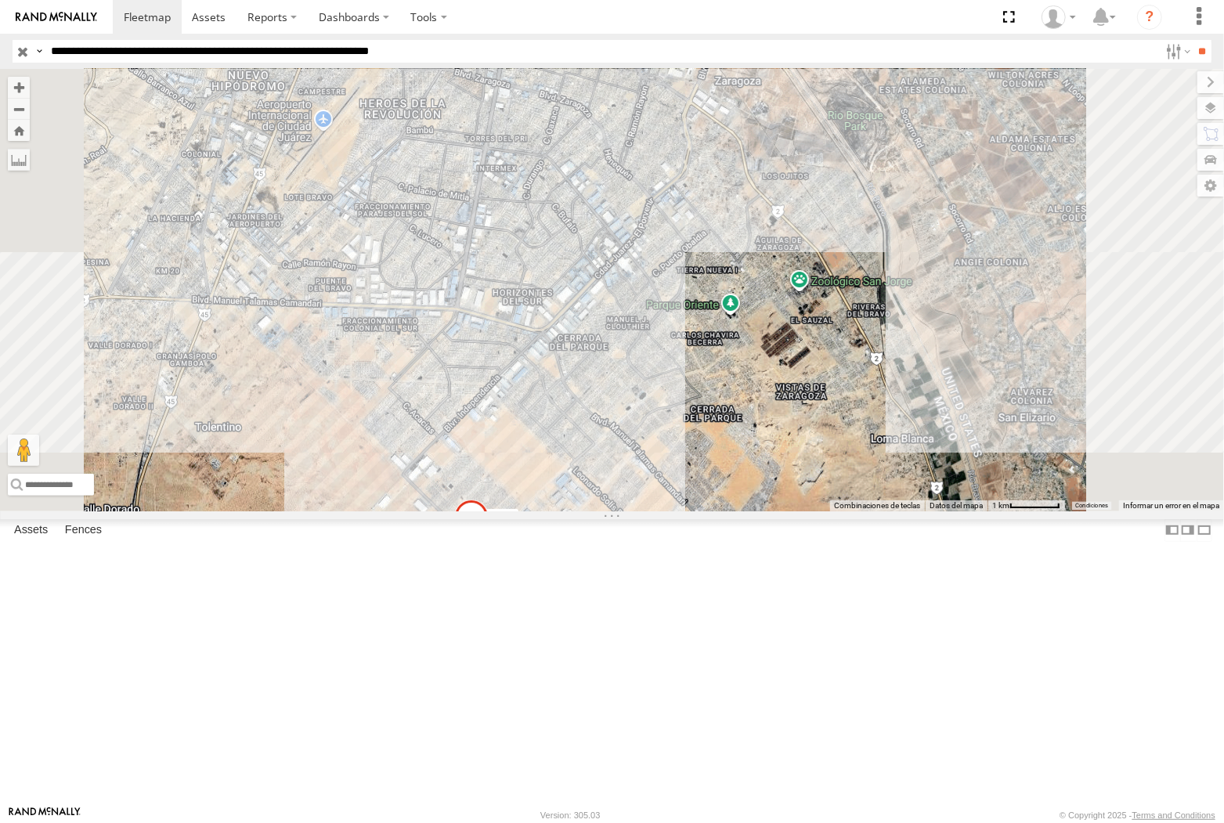
drag, startPoint x: 880, startPoint y: 358, endPoint x: 823, endPoint y: 506, distance: 158.7
click at [823, 506] on div "6892 2823 3994 5458 8736 4668 3915 1213 555 9480 6794 2899 8623" at bounding box center [612, 290] width 1224 height 442
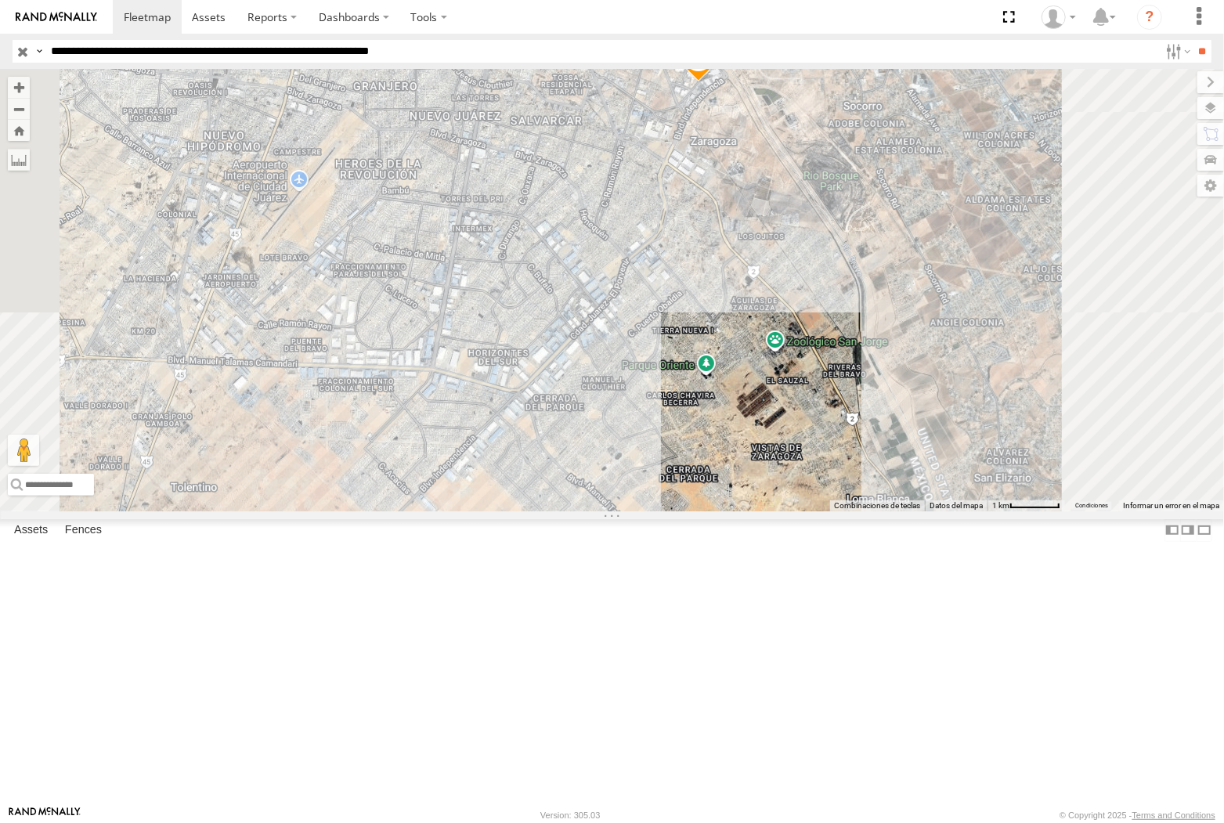
drag, startPoint x: 160, startPoint y: 47, endPoint x: 161, endPoint y: 60, distance: 12.6
click at [160, 47] on input "**********" at bounding box center [602, 51] width 1115 height 23
type input "**********"
click at [1194, 40] on input "**" at bounding box center [1203, 51] width 18 height 23
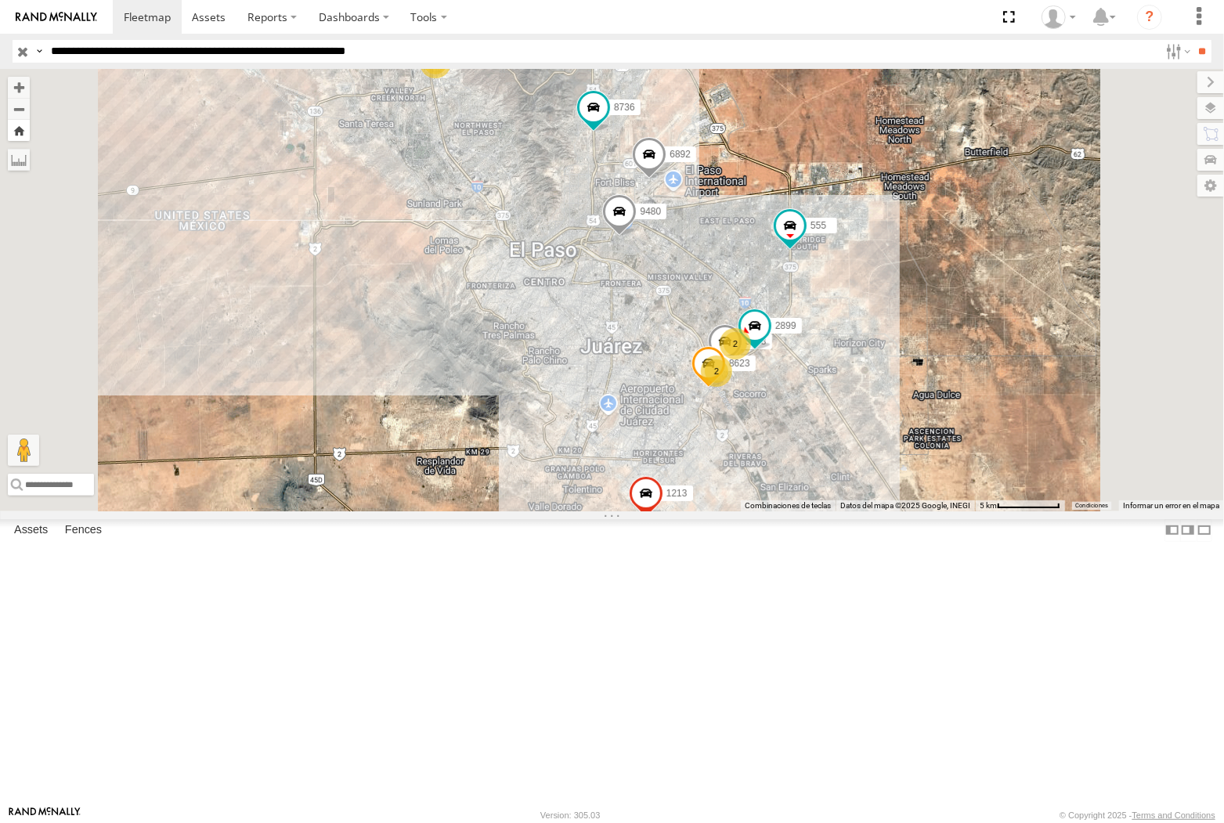
click at [30, 129] on button "Zoom Home" at bounding box center [19, 130] width 22 height 21
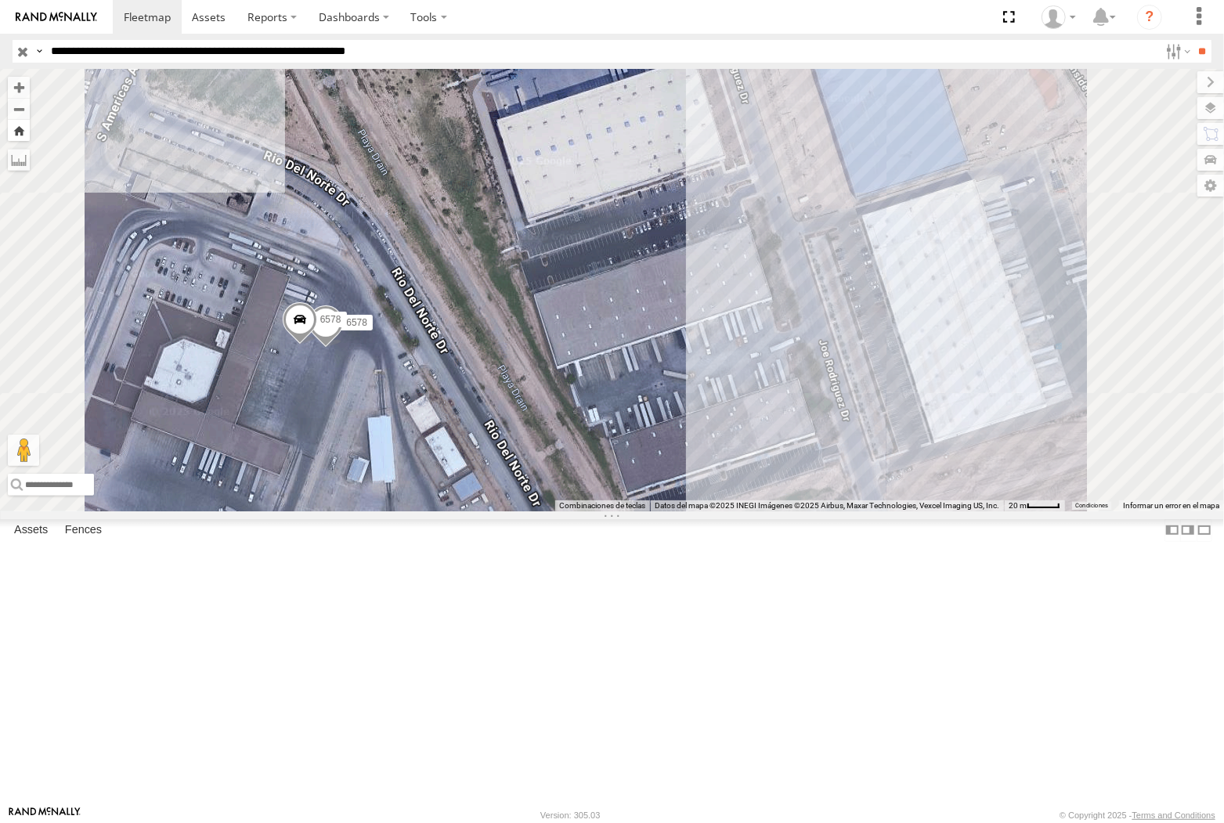
click at [30, 130] on button "Zoom Home" at bounding box center [19, 130] width 22 height 21
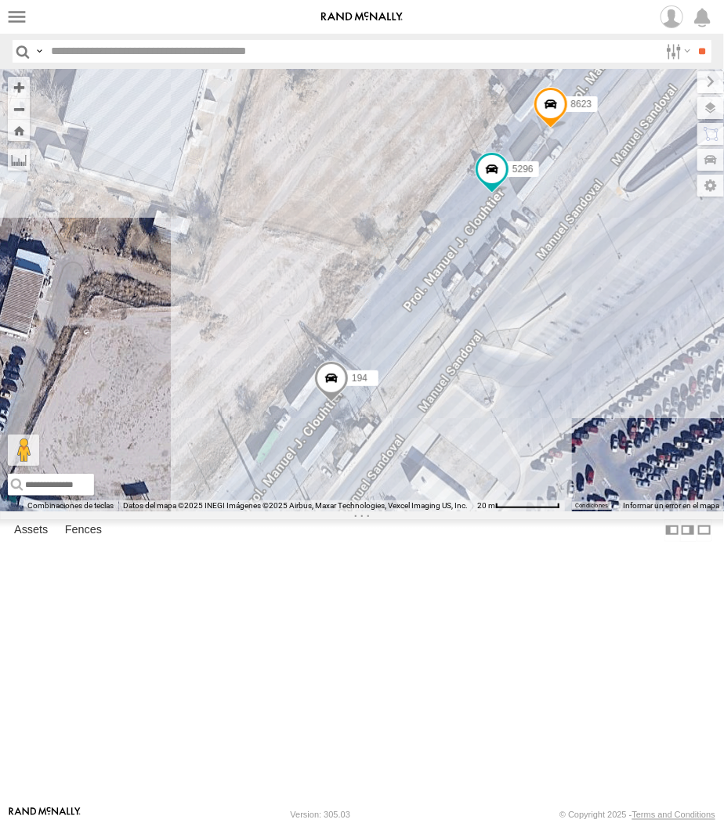
drag, startPoint x: 567, startPoint y: 455, endPoint x: 592, endPoint y: 436, distance: 31.8
click at [592, 436] on div "5296 194 8623" at bounding box center [362, 290] width 724 height 443
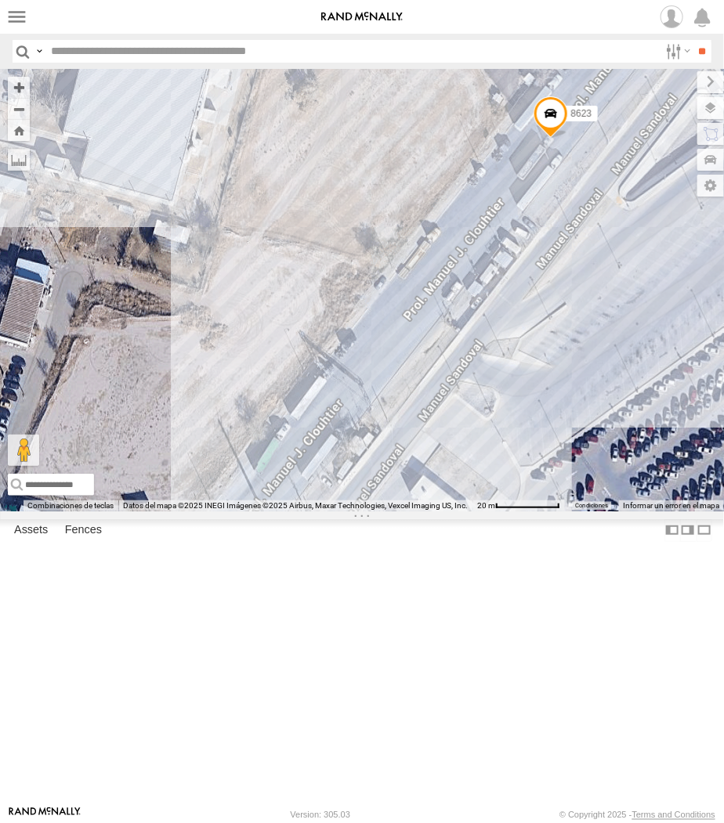
click at [456, 445] on div "8623" at bounding box center [362, 290] width 724 height 443
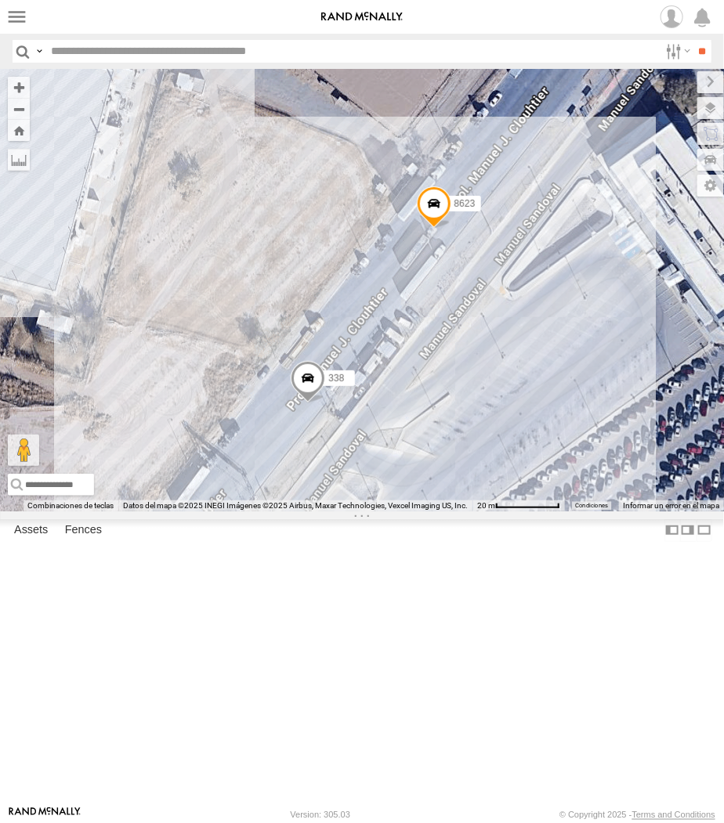
drag, startPoint x: 135, startPoint y: 453, endPoint x: 409, endPoint y: 436, distance: 274.7
click at [409, 436] on div "338 8623" at bounding box center [362, 290] width 724 height 443
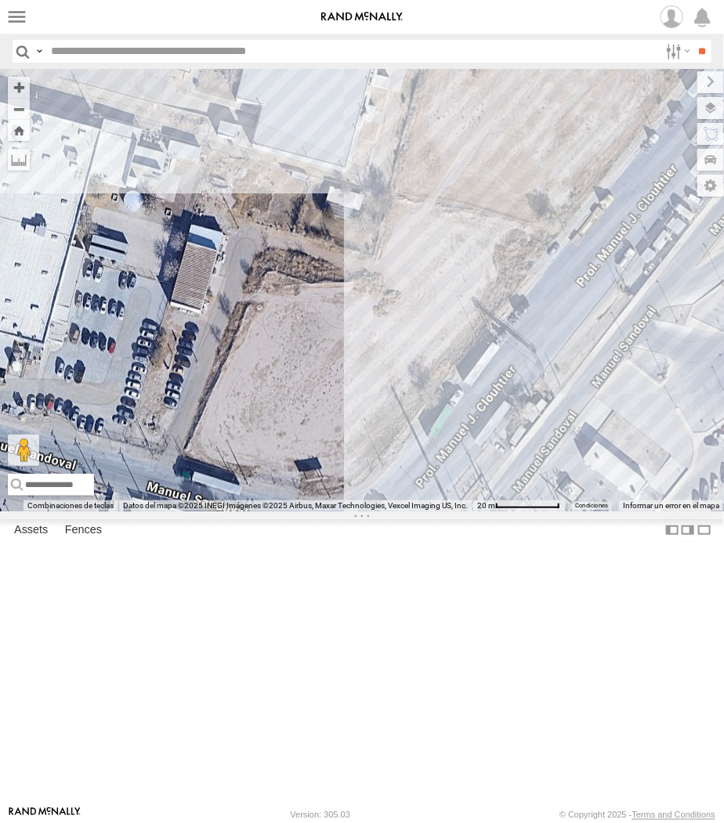
drag, startPoint x: 456, startPoint y: 379, endPoint x: 131, endPoint y: 518, distance: 353.4
click at [131, 512] on div "2586" at bounding box center [362, 290] width 724 height 443
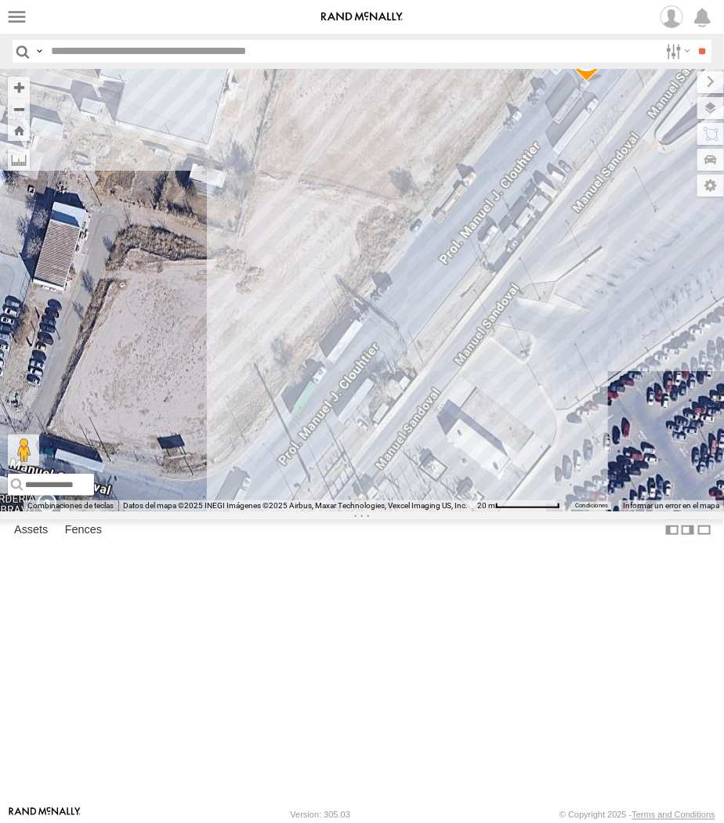
drag, startPoint x: 327, startPoint y: 526, endPoint x: 367, endPoint y: 439, distance: 96.1
click at [367, 439] on div "2586 8623" at bounding box center [362, 290] width 724 height 443
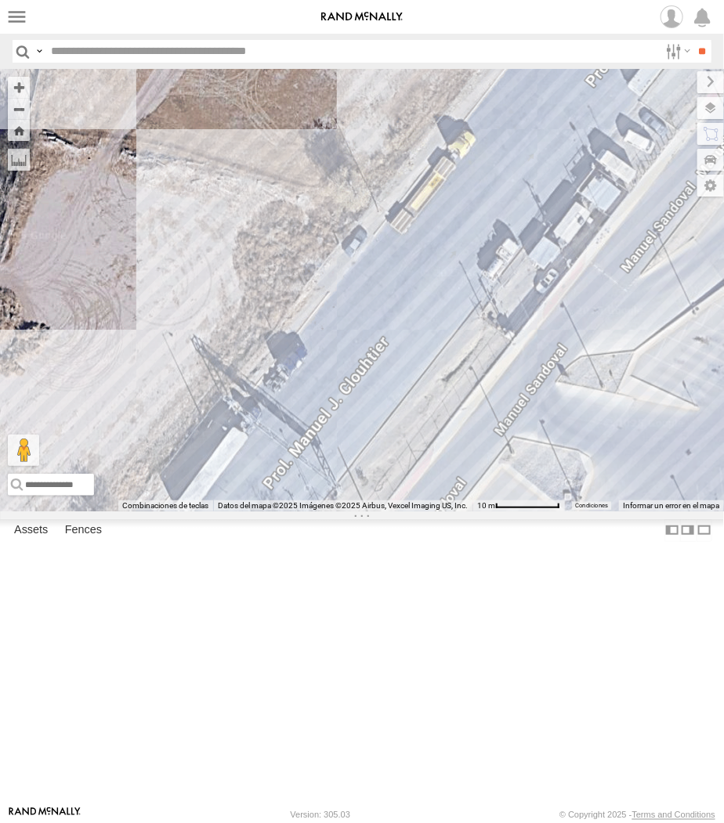
drag, startPoint x: 503, startPoint y: 353, endPoint x: 416, endPoint y: 414, distance: 105.8
click at [416, 414] on div "2586 8623" at bounding box center [362, 290] width 724 height 443
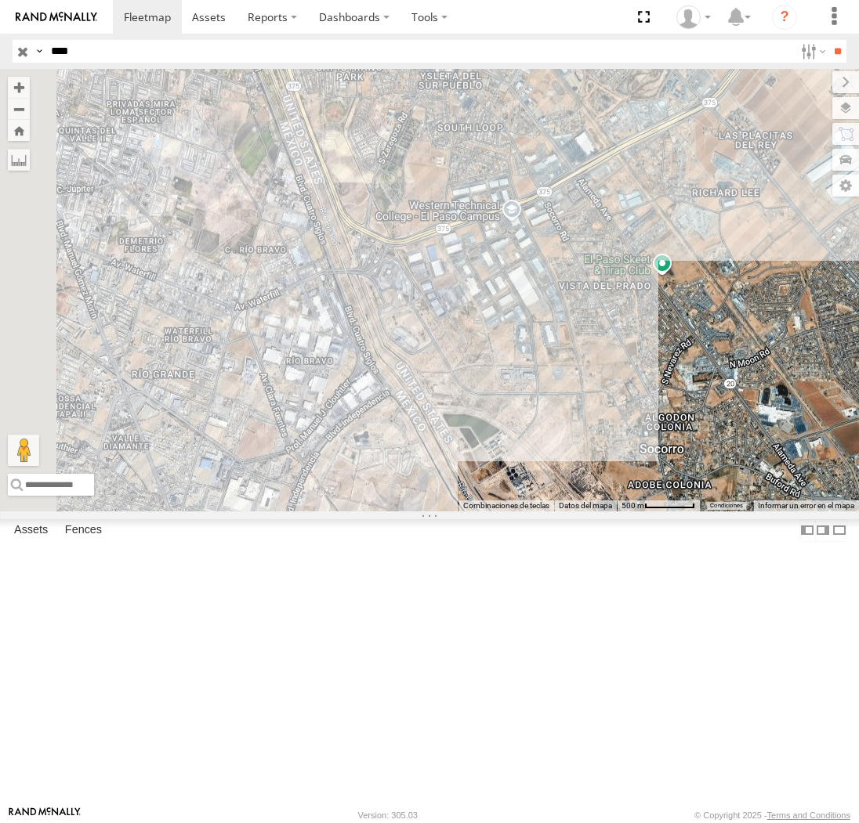
select select "**********"
click at [30, 125] on button "Zoom Home" at bounding box center [19, 130] width 22 height 21
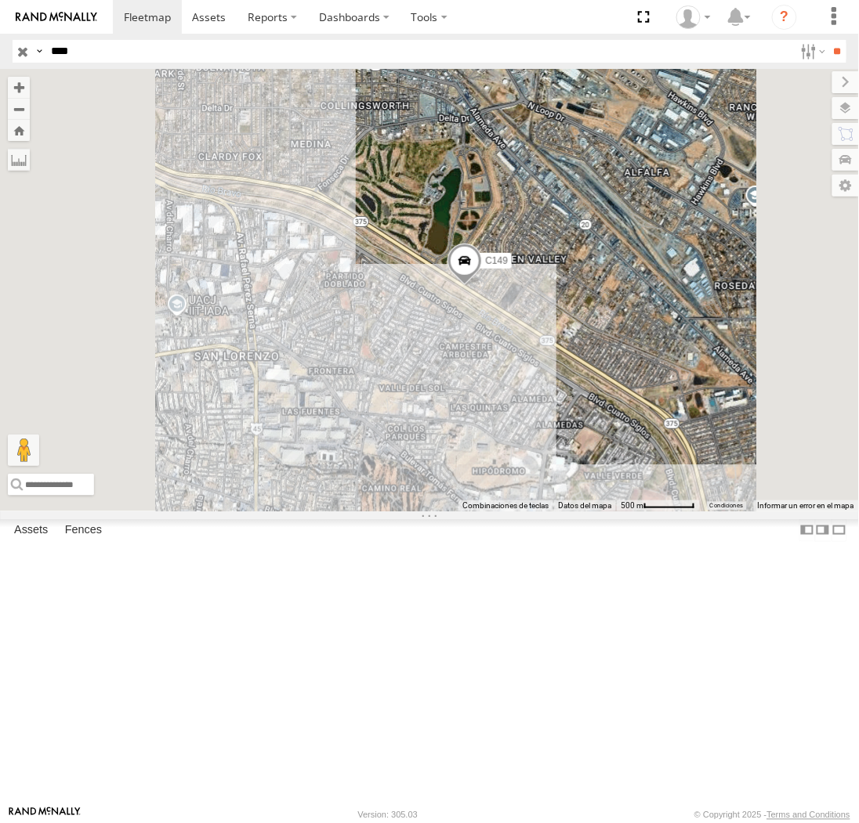
drag, startPoint x: 509, startPoint y: 441, endPoint x: 597, endPoint y: 480, distance: 96.1
click at [577, 458] on div "C149" at bounding box center [429, 290] width 859 height 442
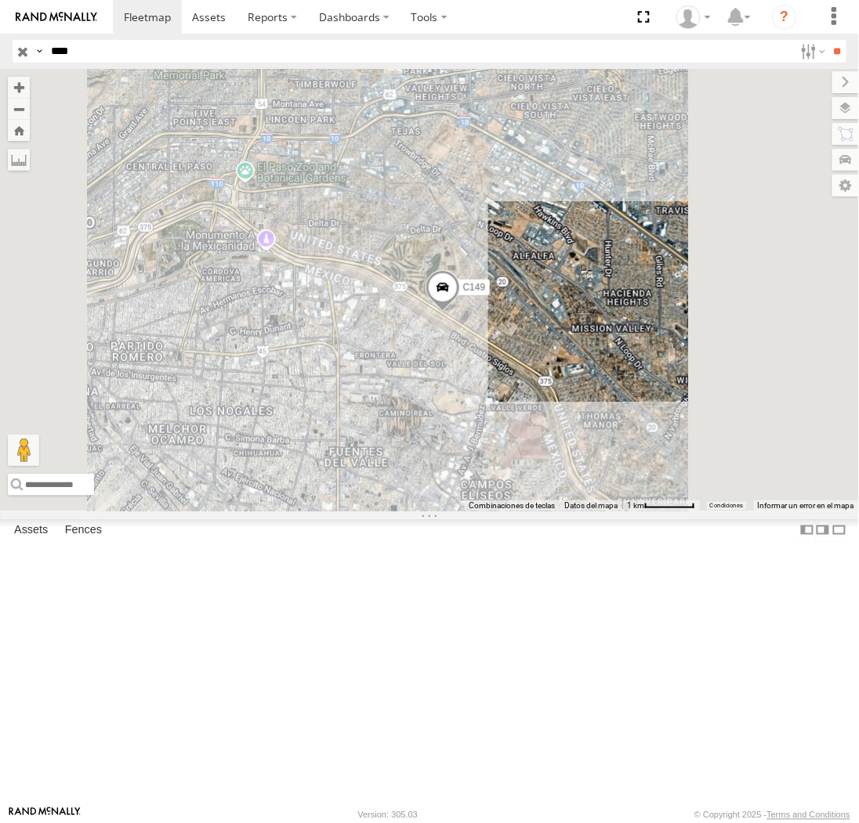
drag, startPoint x: 566, startPoint y: 490, endPoint x: 603, endPoint y: 492, distance: 36.9
click at [603, 492] on div "C149" at bounding box center [429, 290] width 859 height 442
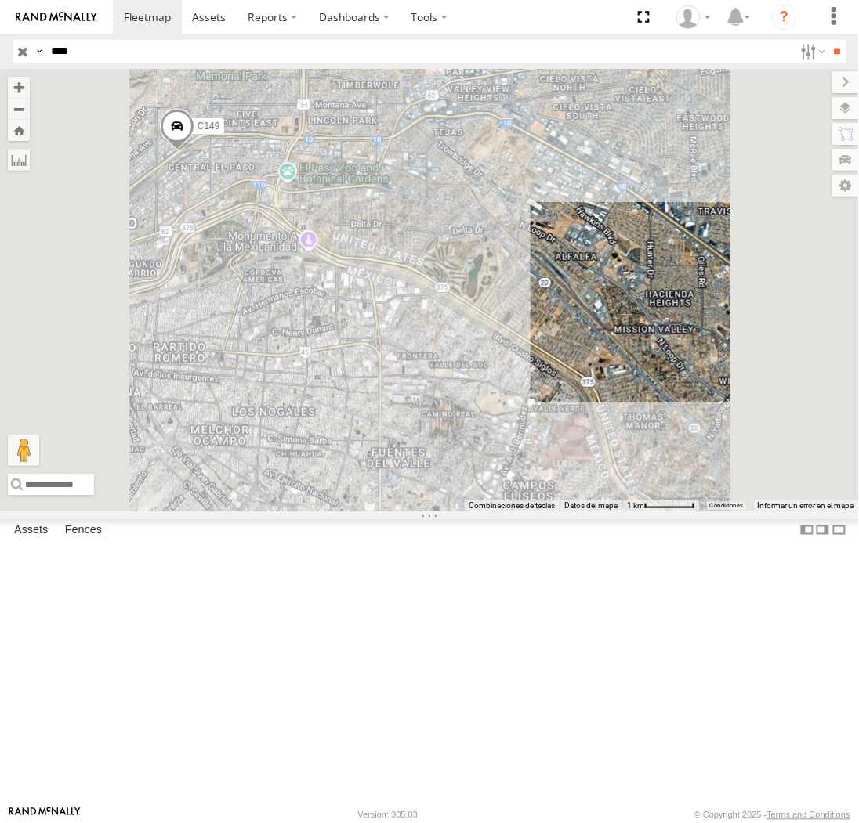
click at [121, 52] on input "****" at bounding box center [419, 51] width 749 height 23
click at [828, 40] on input "**" at bounding box center [837, 51] width 18 height 23
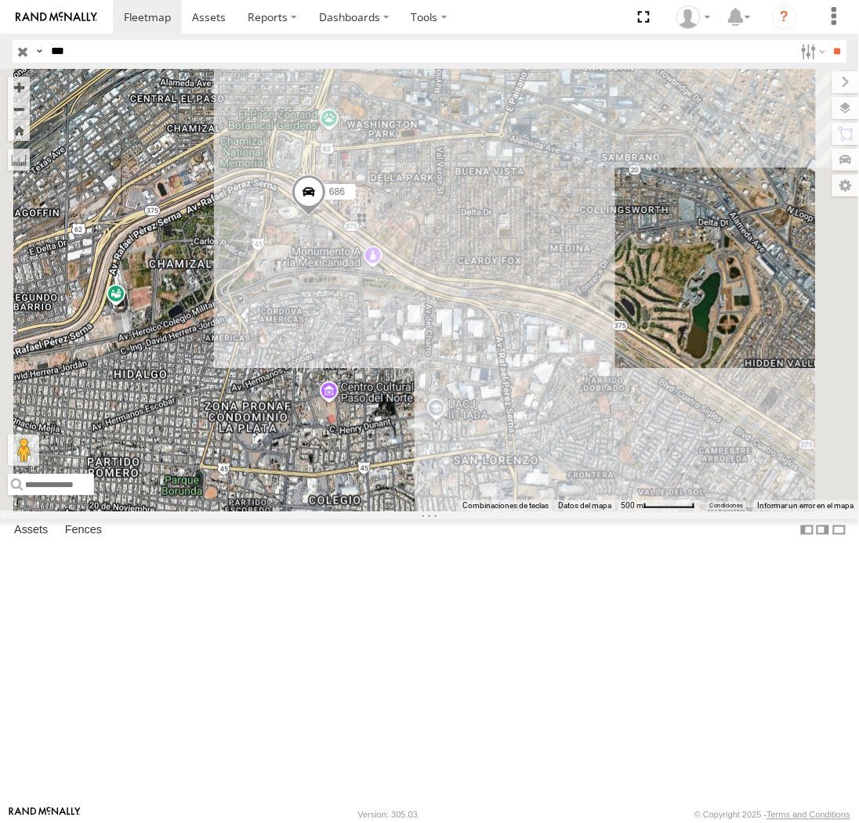
click at [213, 43] on input "***" at bounding box center [419, 51] width 749 height 23
click at [828, 40] on input "**" at bounding box center [837, 51] width 18 height 23
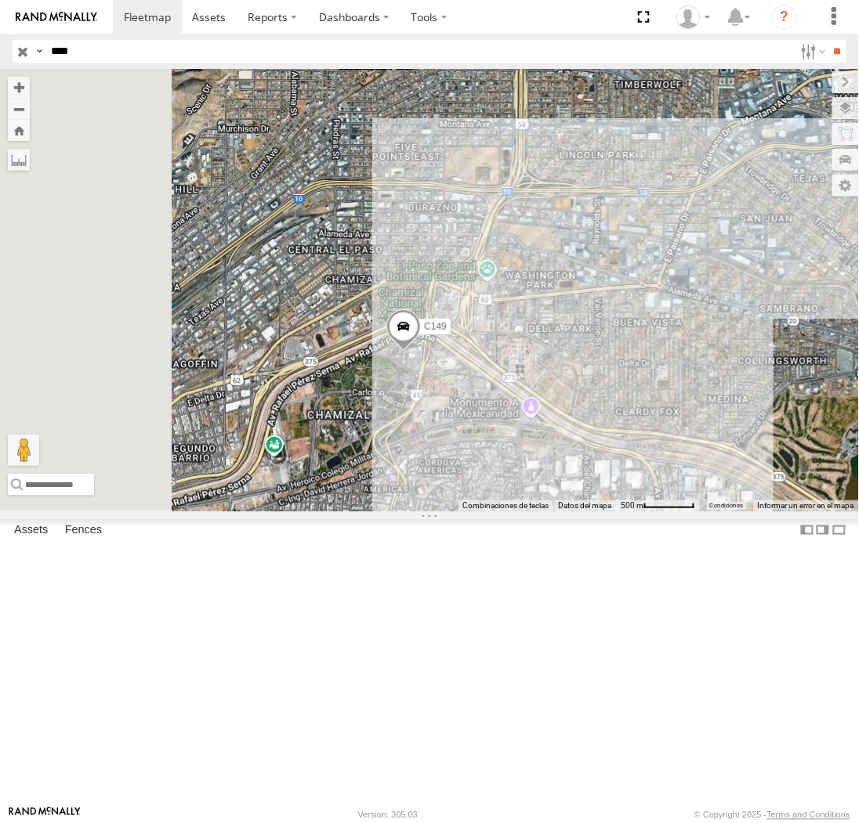
click at [142, 52] on input "****" at bounding box center [419, 51] width 749 height 23
click at [828, 40] on input "**" at bounding box center [837, 51] width 18 height 23
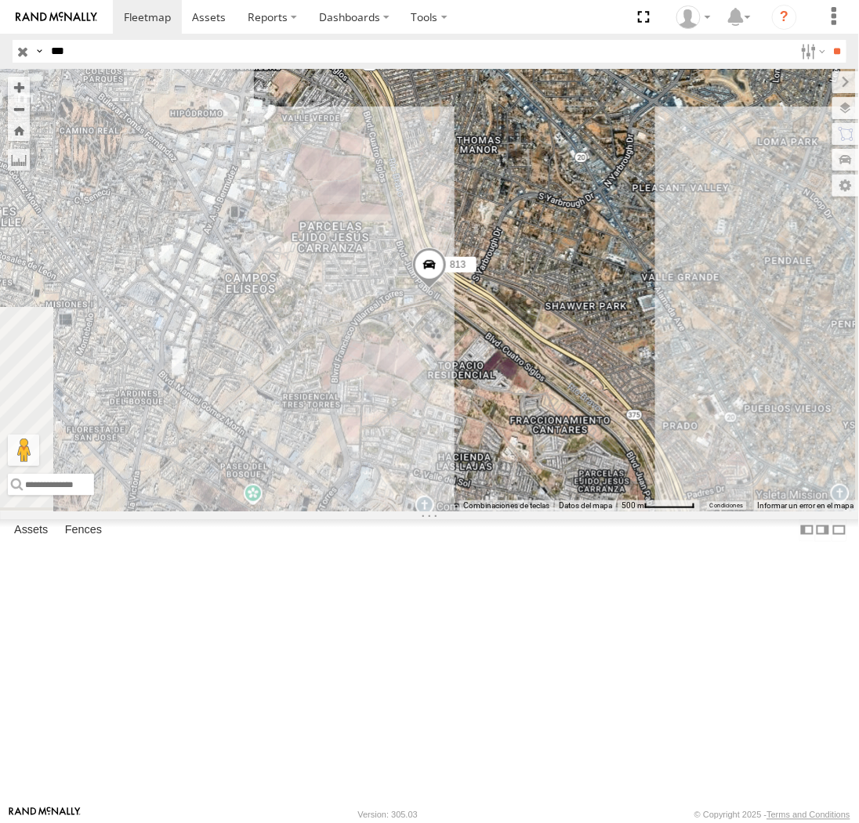
click at [447, 290] on span at bounding box center [429, 269] width 34 height 42
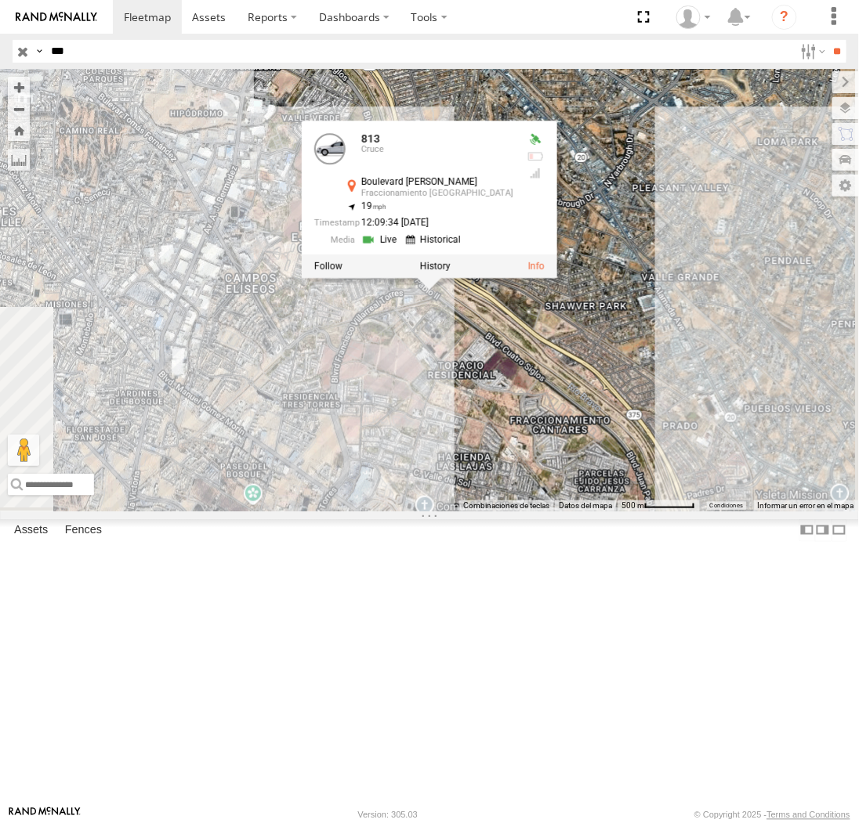
click at [621, 511] on div "813 813 Cruce Boulevard Juan Pablo II Fraccionamiento Tarragona 31.71108 , -106…" at bounding box center [429, 290] width 859 height 442
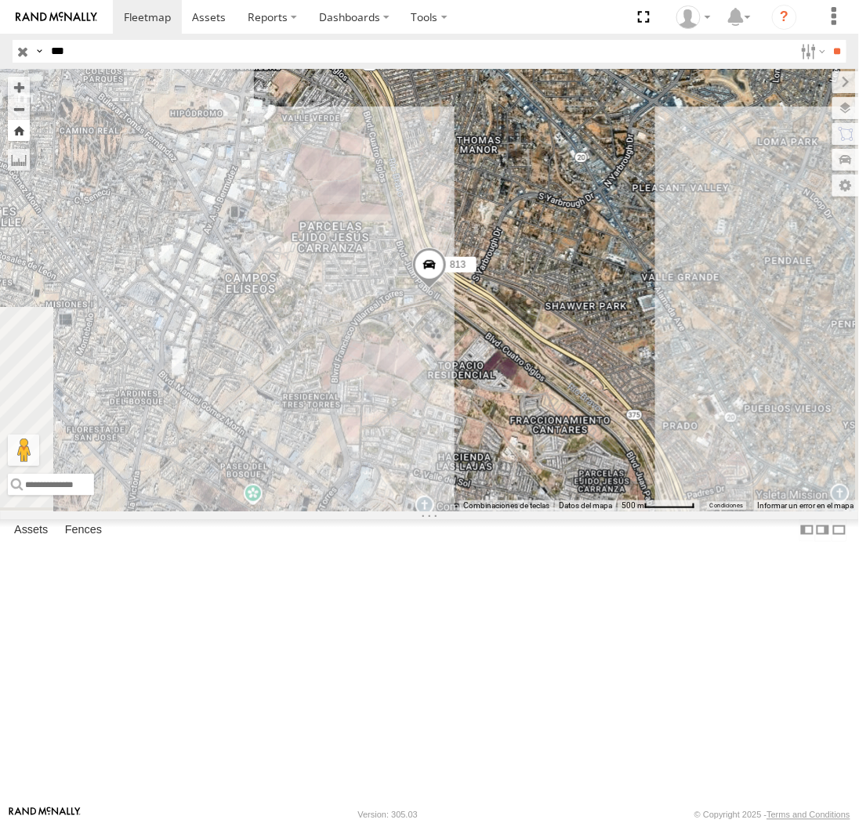
click at [30, 131] on button "Zoom Home" at bounding box center [19, 130] width 22 height 21
click at [0, 0] on div "813 Cruce Boulevard Juan Pablo II Fraccionamiento Tarragona 31.71108 -106.37235…" at bounding box center [0, 0] width 0 height 0
click at [165, 40] on input "***" at bounding box center [419, 51] width 749 height 23
click at [167, 42] on input "***" at bounding box center [419, 51] width 749 height 23
type input "***"
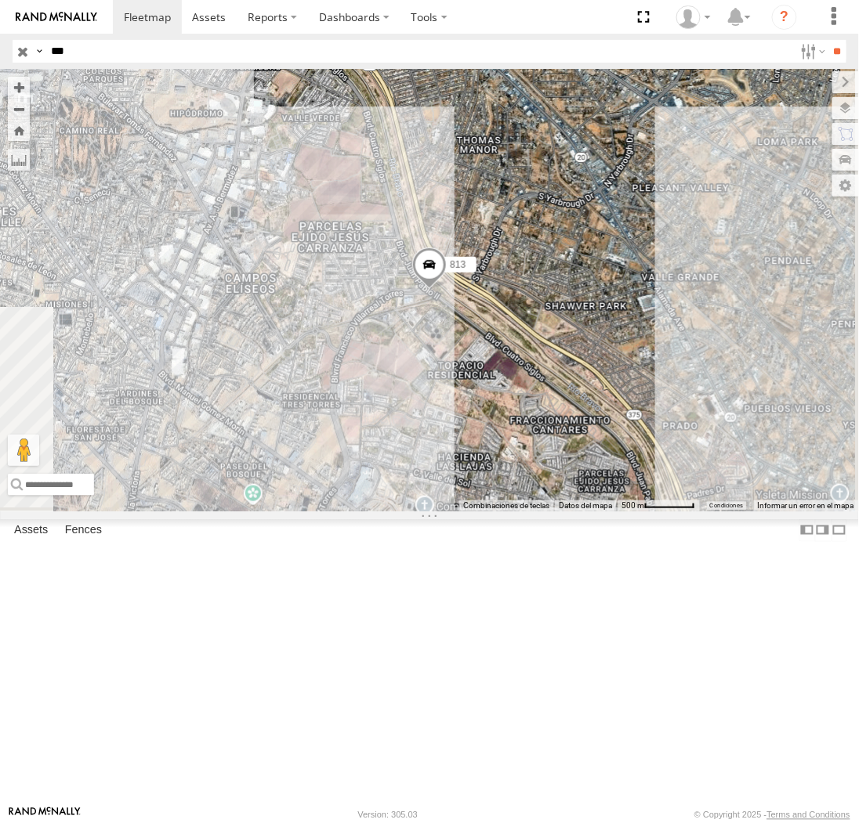
click at [828, 40] on input "**" at bounding box center [837, 51] width 18 height 23
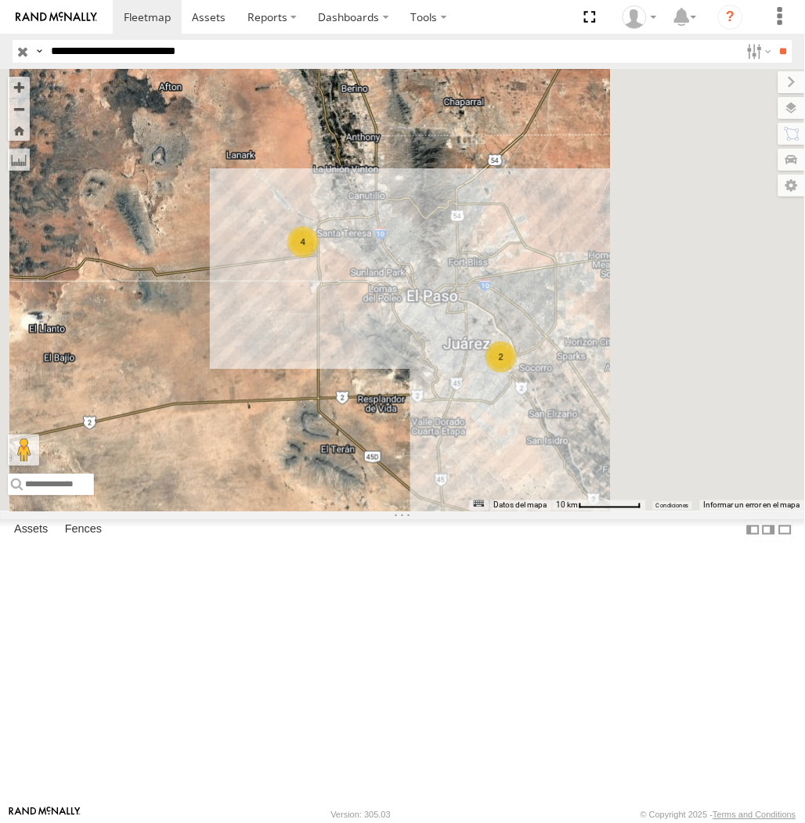
click at [282, 61] on input "**********" at bounding box center [393, 51] width 696 height 23
click at [775, 40] on input "**" at bounding box center [784, 51] width 18 height 23
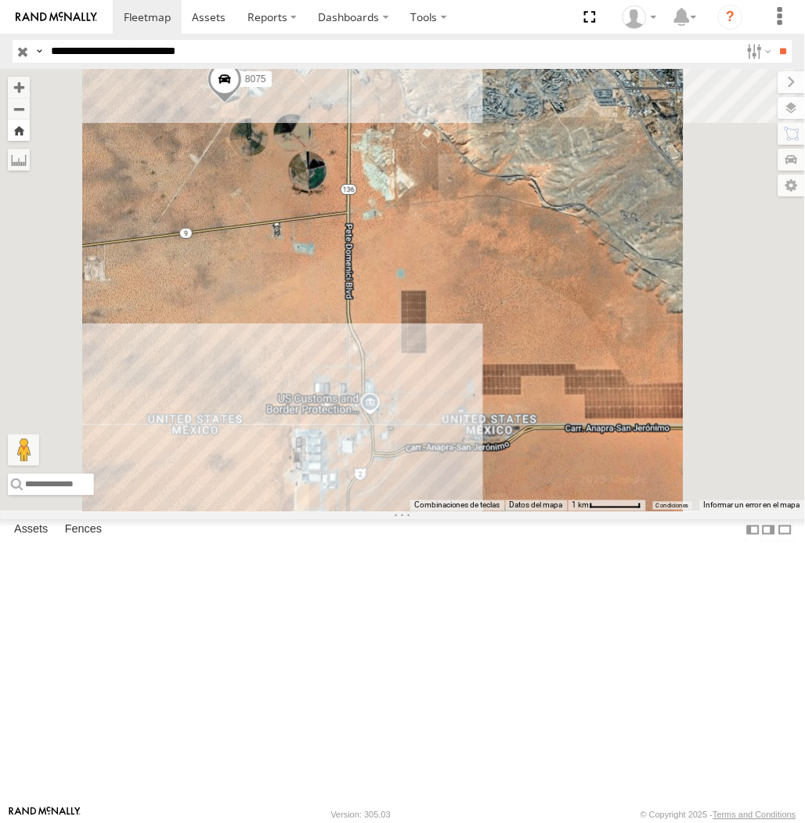
click at [30, 121] on button "Zoom Home" at bounding box center [19, 130] width 22 height 21
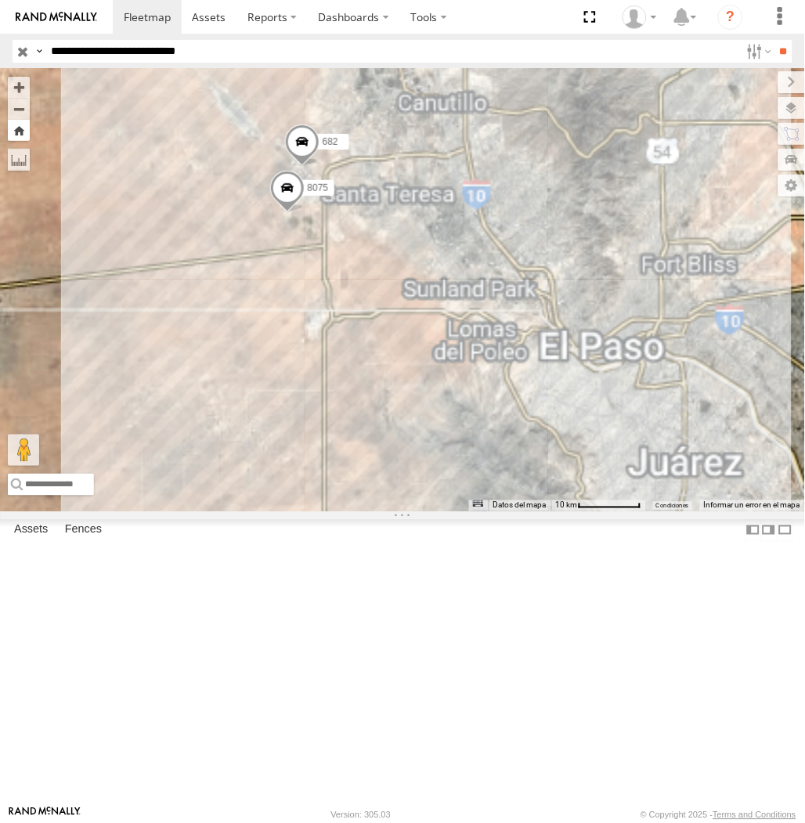
click at [30, 121] on button "Zoom Home" at bounding box center [19, 130] width 22 height 21
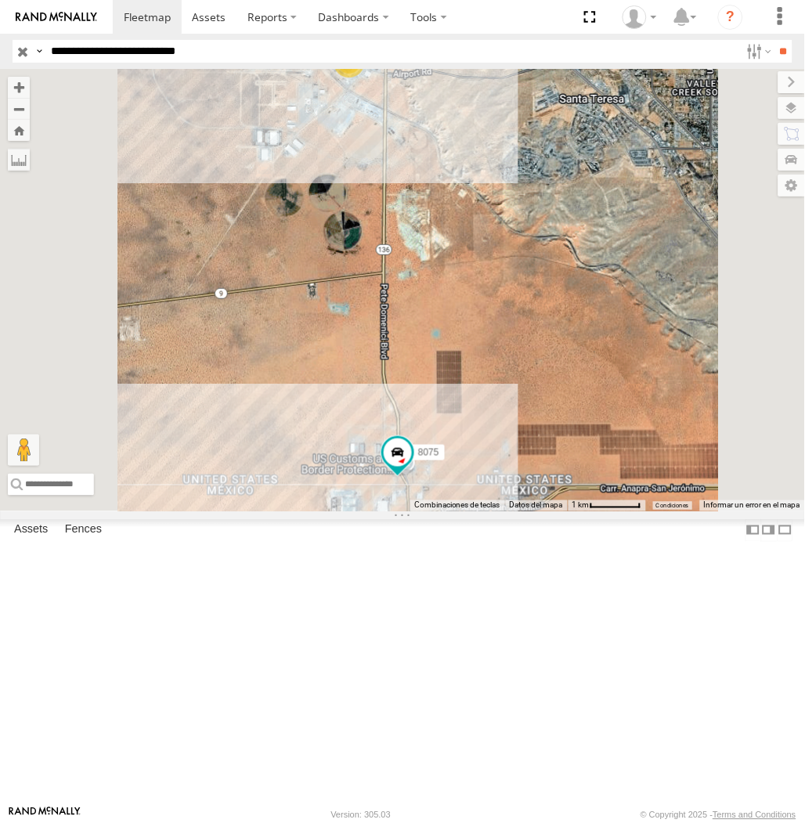
click at [193, 51] on input "**********" at bounding box center [393, 51] width 696 height 23
type input "**********"
click at [775, 40] on input "**" at bounding box center [784, 51] width 18 height 23
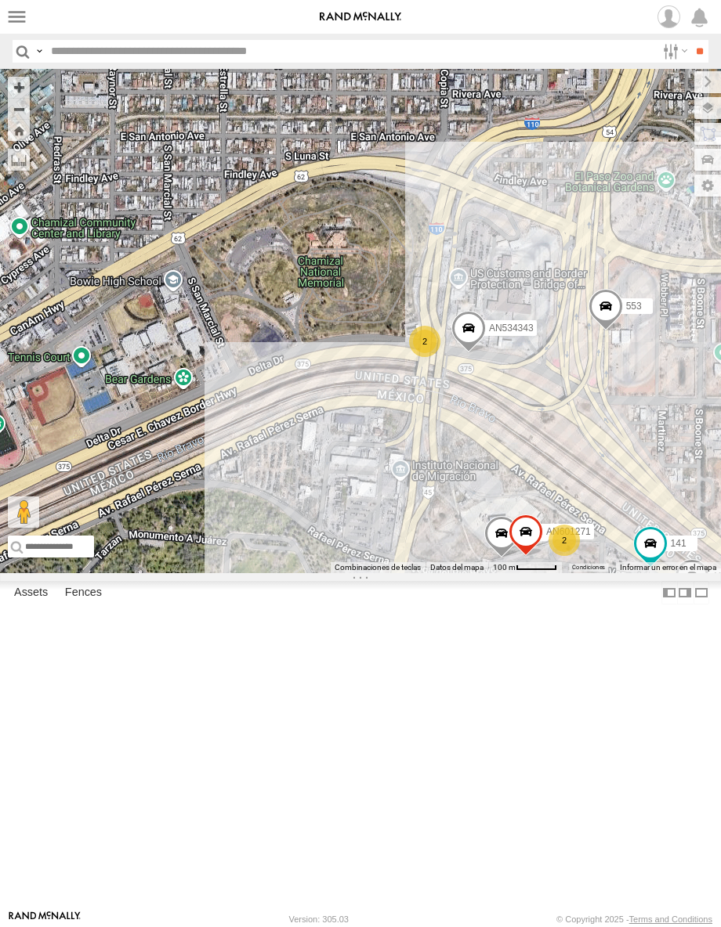
drag, startPoint x: 606, startPoint y: 627, endPoint x: 592, endPoint y: 602, distance: 29.1
click at [592, 573] on div "AN535203 AN535636 AN531610 015910001811580 ZJ535914 F2771 AN535651 141 AN601271…" at bounding box center [360, 321] width 721 height 504
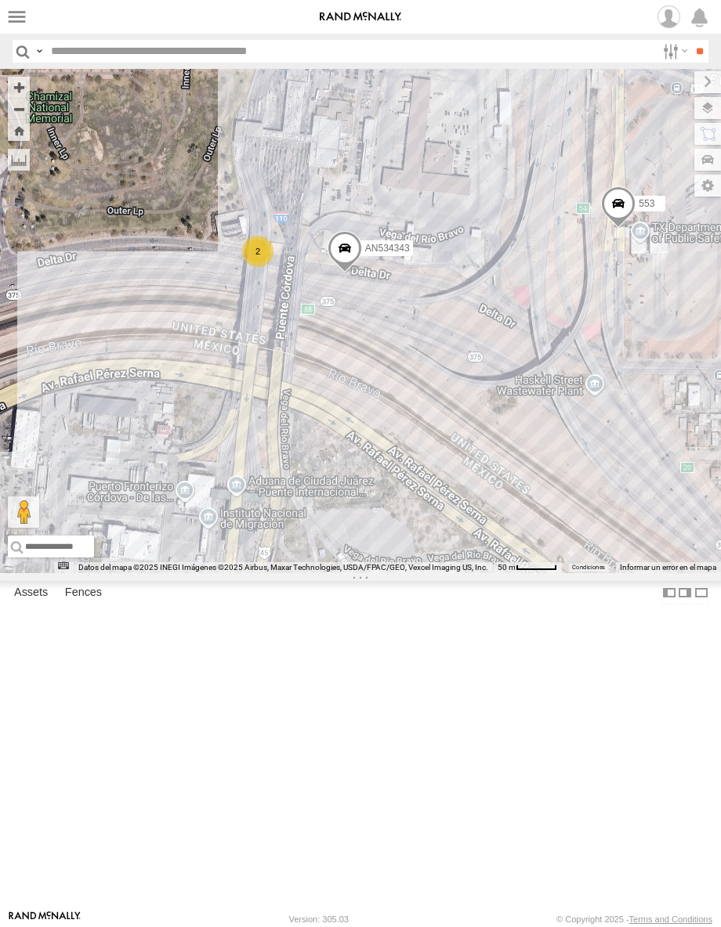
drag, startPoint x: 614, startPoint y: 637, endPoint x: 490, endPoint y: 608, distance: 127.9
click at [490, 573] on div "AN535203 AN535636 AN531610 015910001811580 ZJ535914 F2771 AN535651 141 AN601271…" at bounding box center [360, 321] width 721 height 504
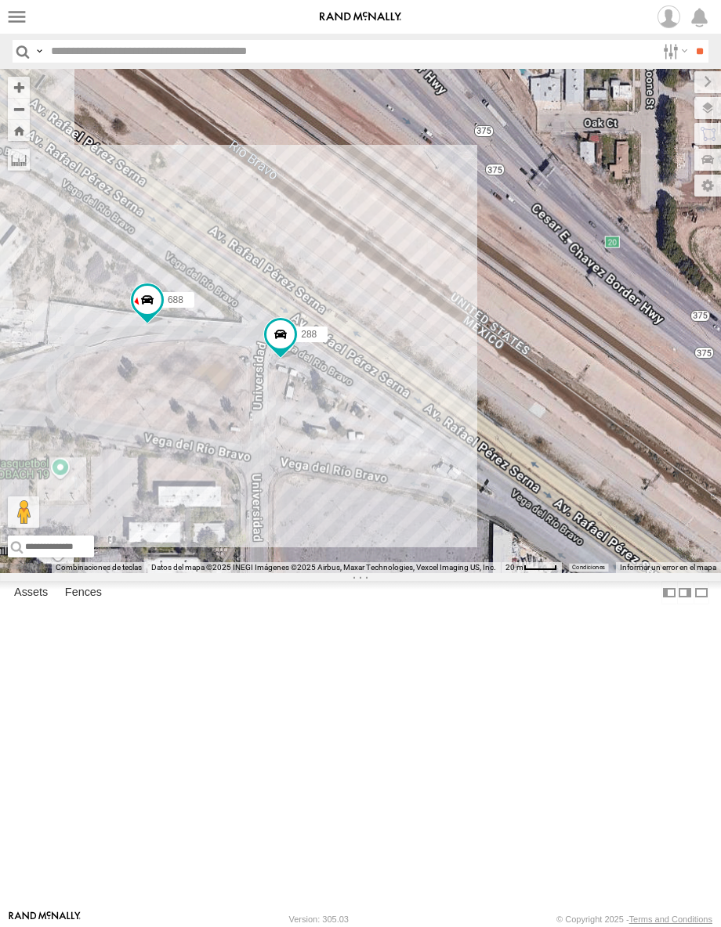
drag, startPoint x: 96, startPoint y: 482, endPoint x: 302, endPoint y: 591, distance: 232.7
click at [302, 573] on div "688 288" at bounding box center [360, 321] width 721 height 504
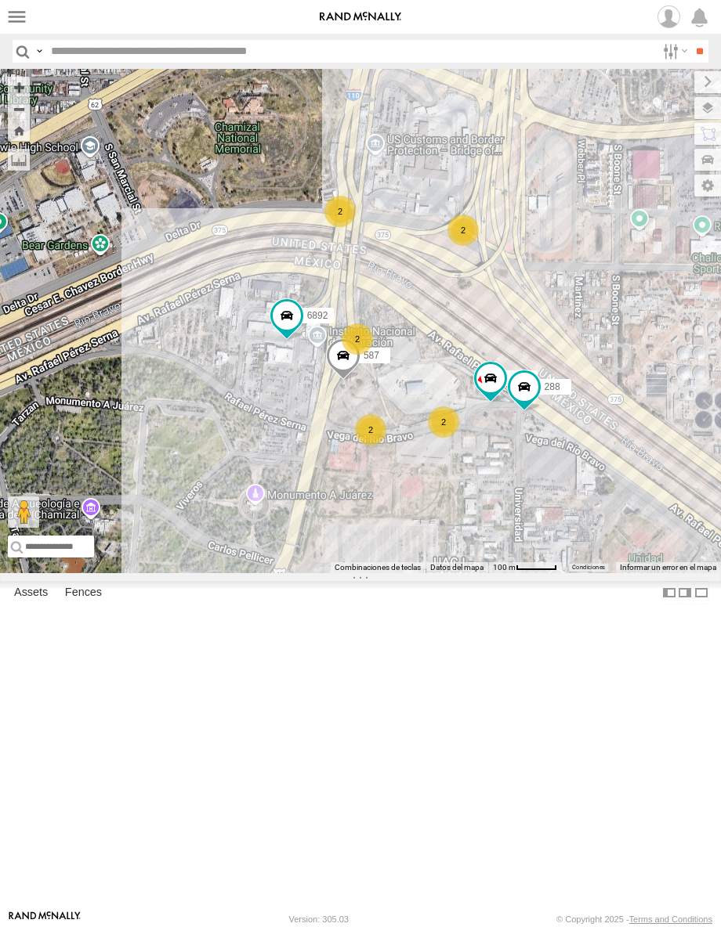
drag, startPoint x: 230, startPoint y: 462, endPoint x: 466, endPoint y: 459, distance: 236.6
click at [466, 459] on div "688 288 6892 2 2 587 2 2 2" at bounding box center [360, 321] width 721 height 504
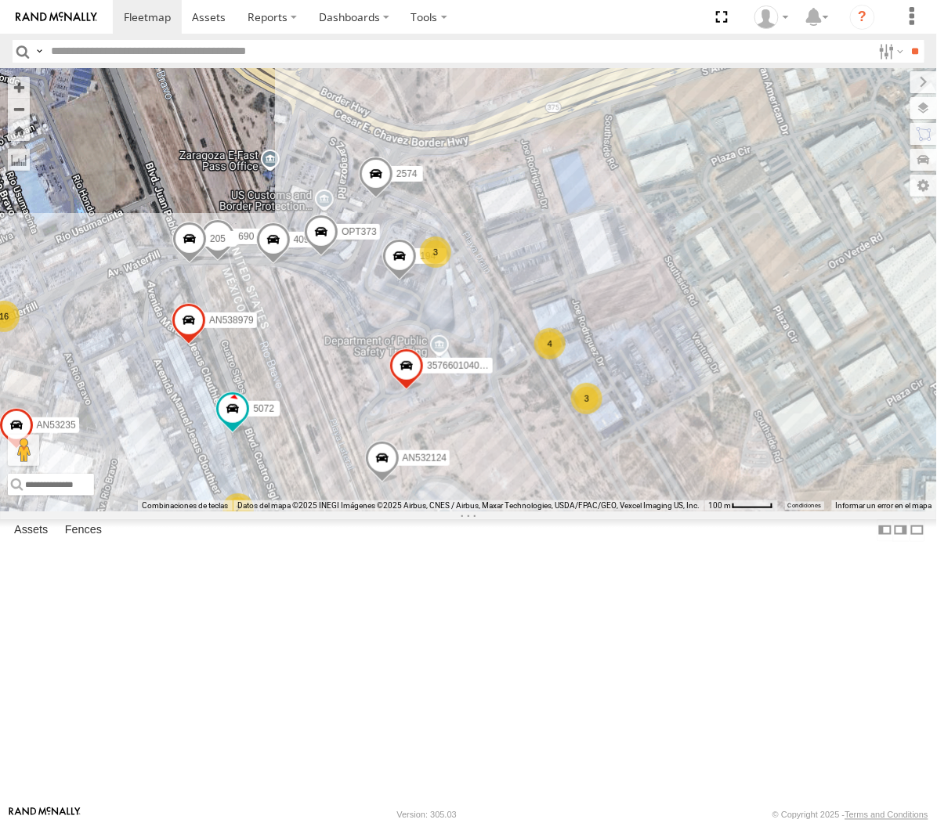
drag, startPoint x: 504, startPoint y: 385, endPoint x: 208, endPoint y: 526, distance: 327.3
click at [208, 511] on div "AN535203 AN531610 015910001811580 ZJ535914 F2771 AN535651 357660104096649 AN532…" at bounding box center [468, 290] width 937 height 442
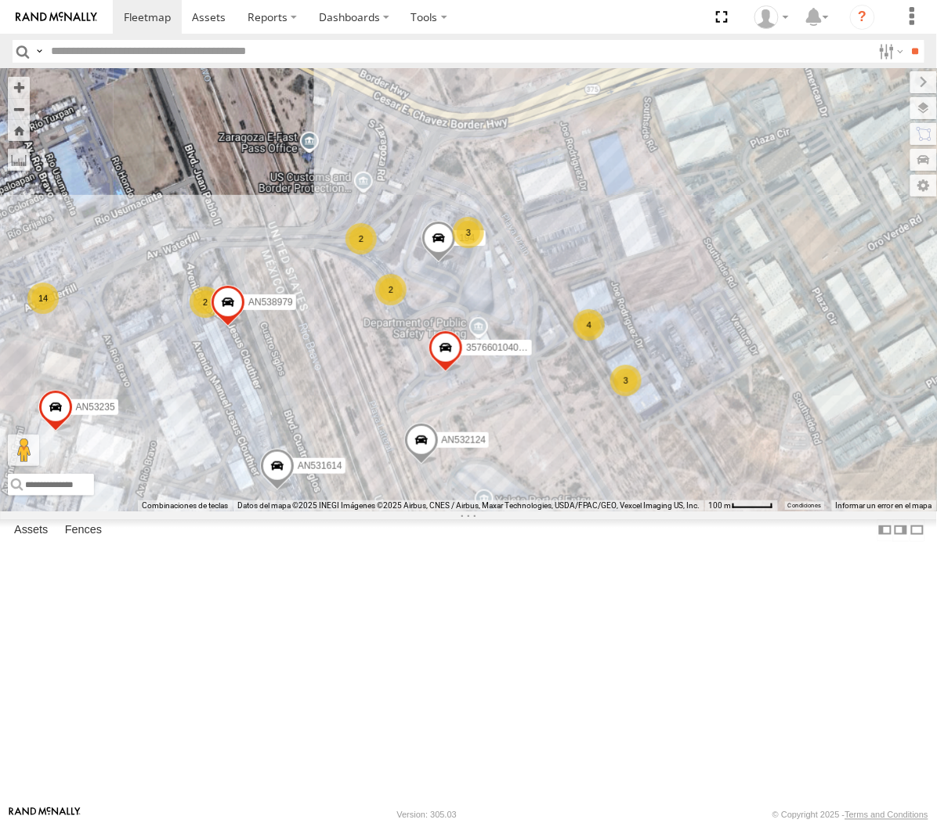
drag, startPoint x: 280, startPoint y: 480, endPoint x: 342, endPoint y: 475, distance: 62.1
click at [342, 475] on div "357660104096649 AN531614 AN532390 194 AN532124 AN53235 14 5 6 3 2 3 2 2 4 2 4 2…" at bounding box center [468, 290] width 937 height 442
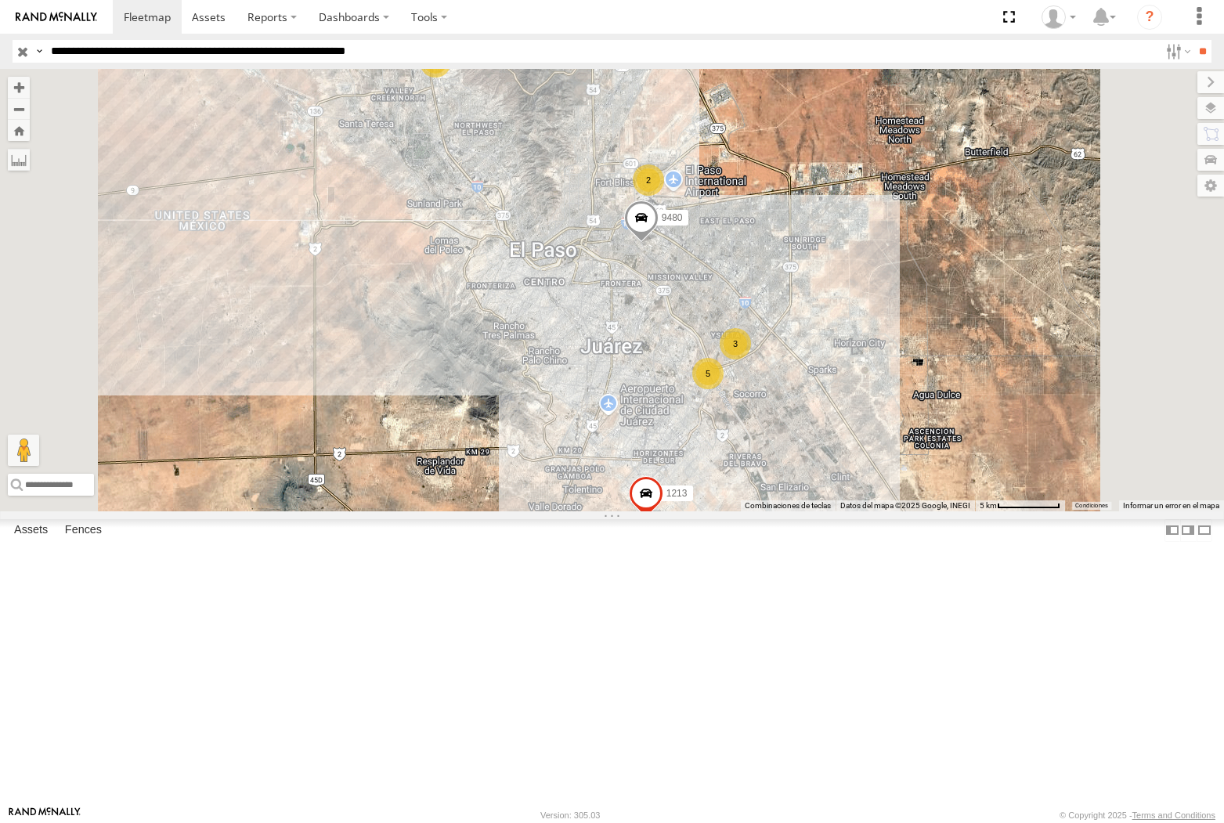
select select "**********"
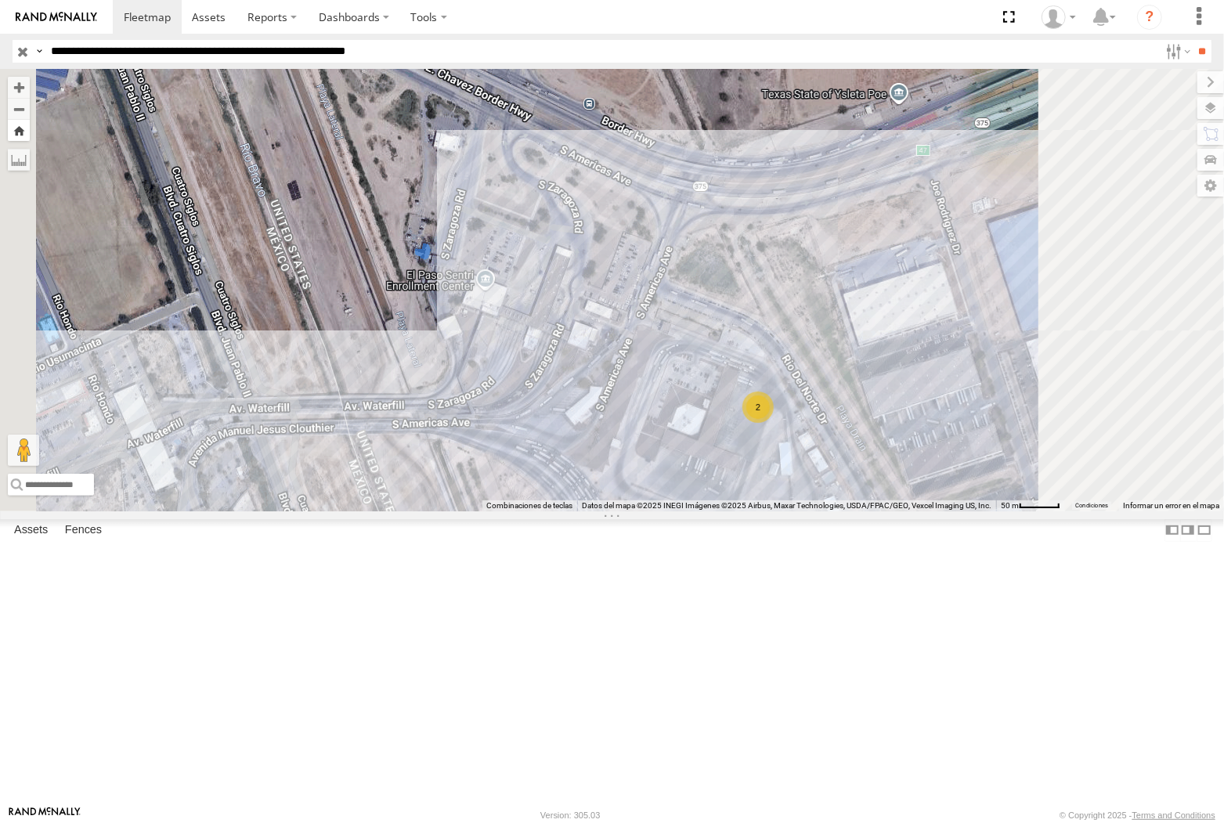
click at [30, 125] on button "Zoom Home" at bounding box center [19, 130] width 22 height 21
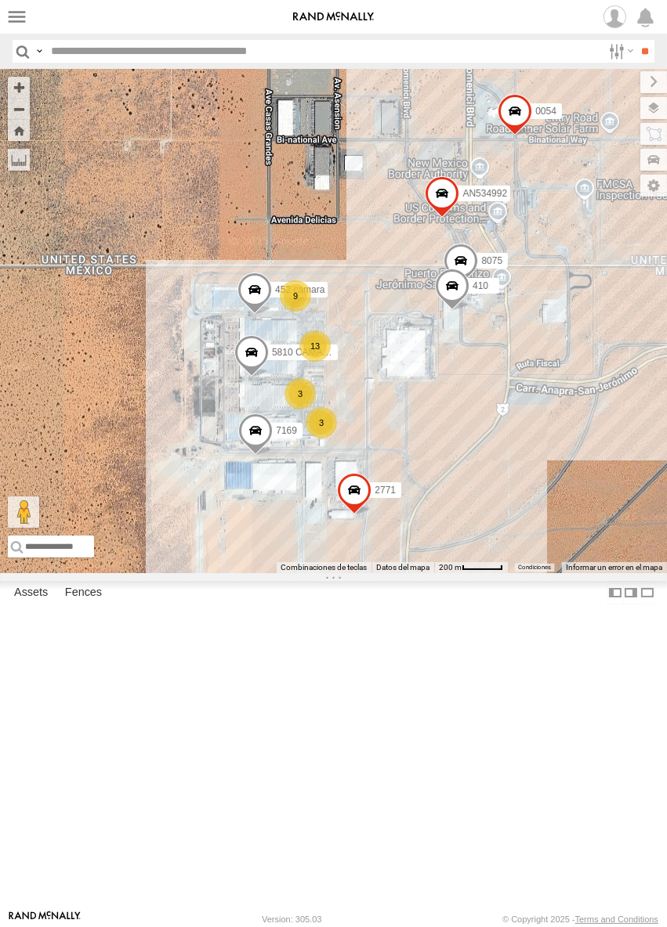
drag, startPoint x: 491, startPoint y: 526, endPoint x: 356, endPoint y: 503, distance: 136.8
click at [356, 503] on div "AN535203 AN531610 015910001811580 ZJ535914 F2771 AN535651 AN539297 015910001845…" at bounding box center [333, 321] width 667 height 504
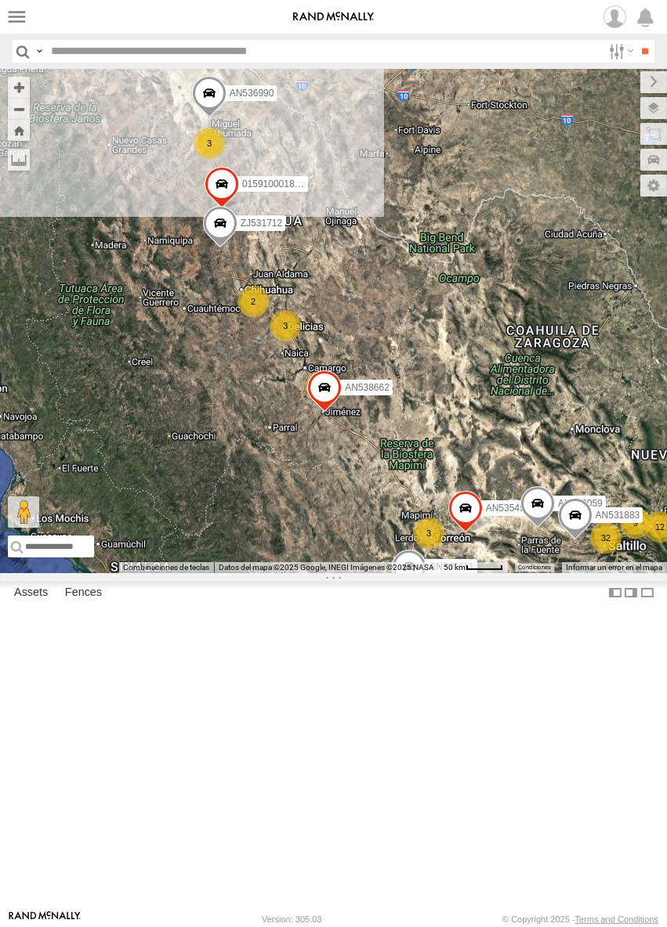
click at [306, 334] on div "AN535203 AN531610 015910001811580 ZJ535914 F2771 AN530059 AN535651 1125 32 9 63…" at bounding box center [333, 321] width 667 height 504
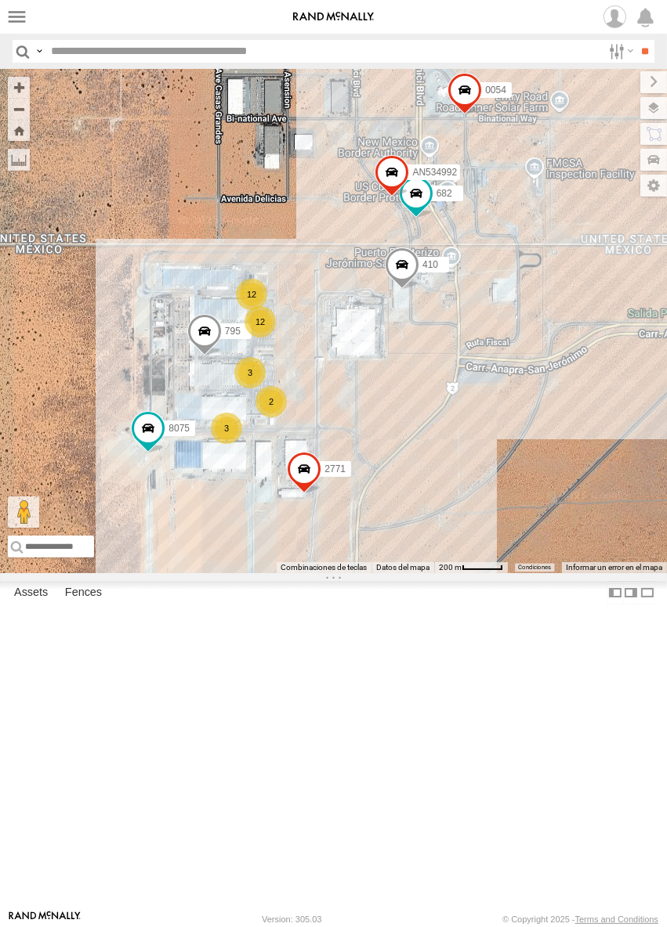
drag, startPoint x: 393, startPoint y: 577, endPoint x: 361, endPoint y: 515, distance: 69.0
click at [361, 515] on div "AN535203 AN531610 015910001811580 ZJ535914 F2771 AN530059 AN535651 015910001845…" at bounding box center [333, 321] width 667 height 504
